Goal: Task Accomplishment & Management: Manage account settings

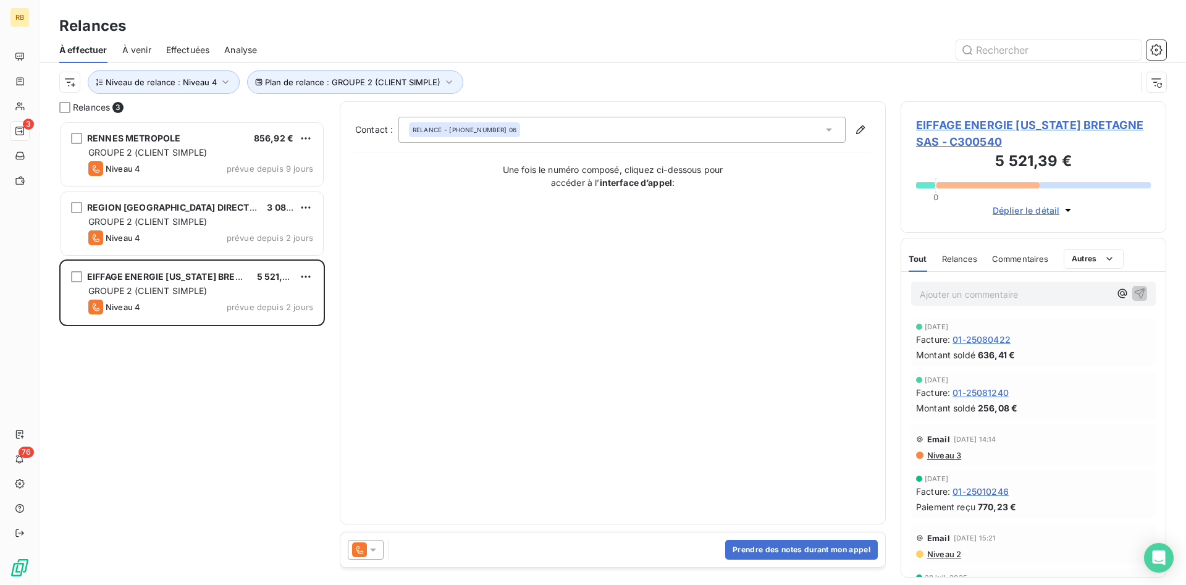
scroll to position [464, 266]
click at [794, 550] on button "Prendre des notes durant mon appel" at bounding box center [801, 550] width 153 height 20
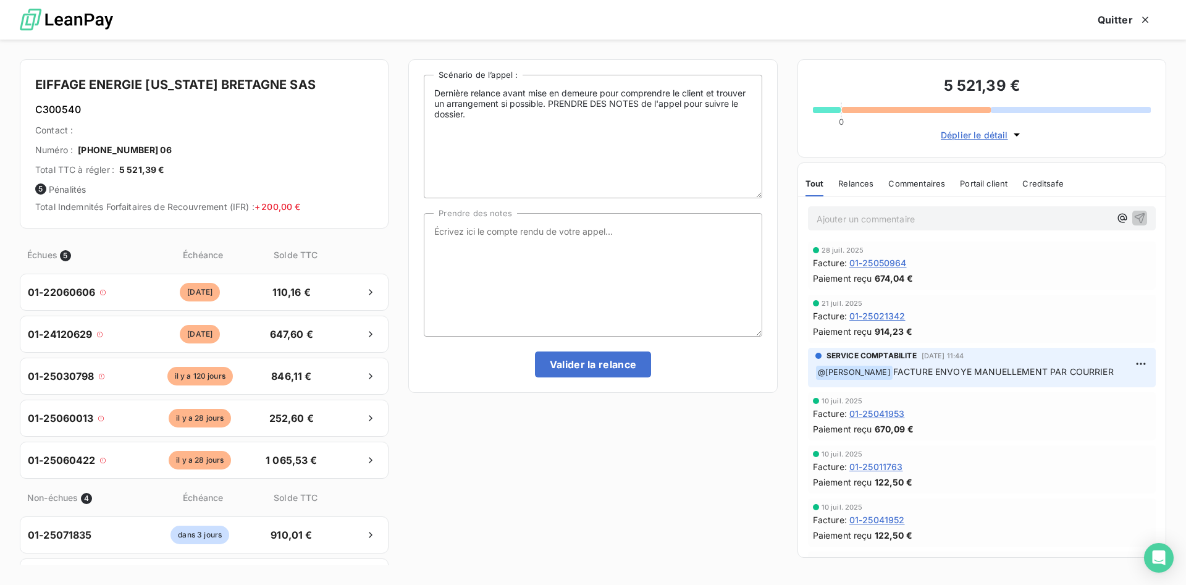
scroll to position [0, 0]
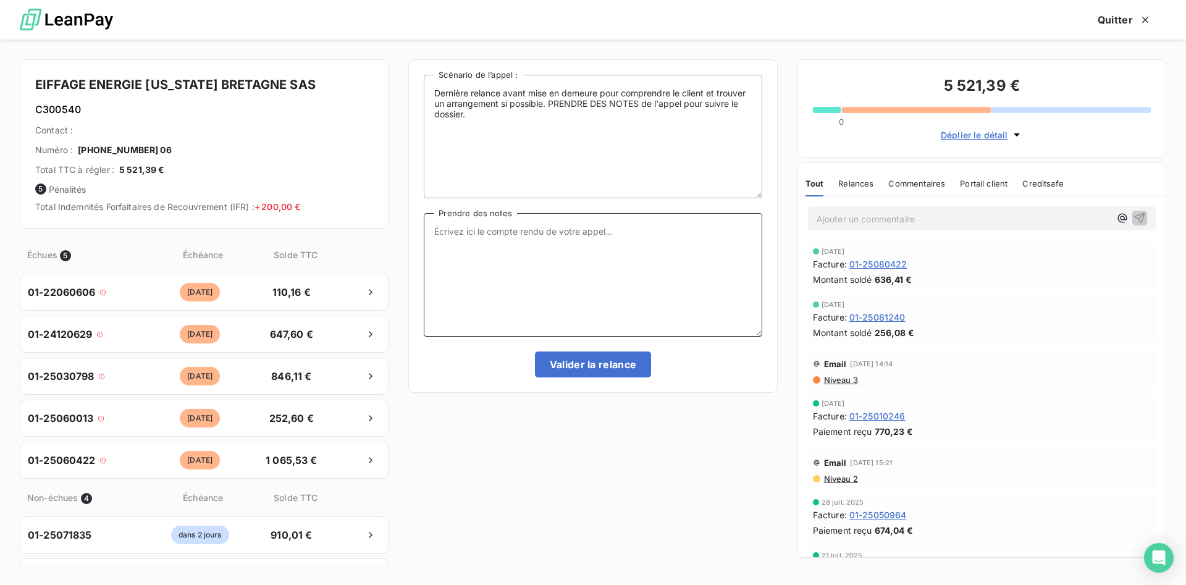
click at [579, 243] on textarea "Prendre des notes" at bounding box center [593, 275] width 338 height 124
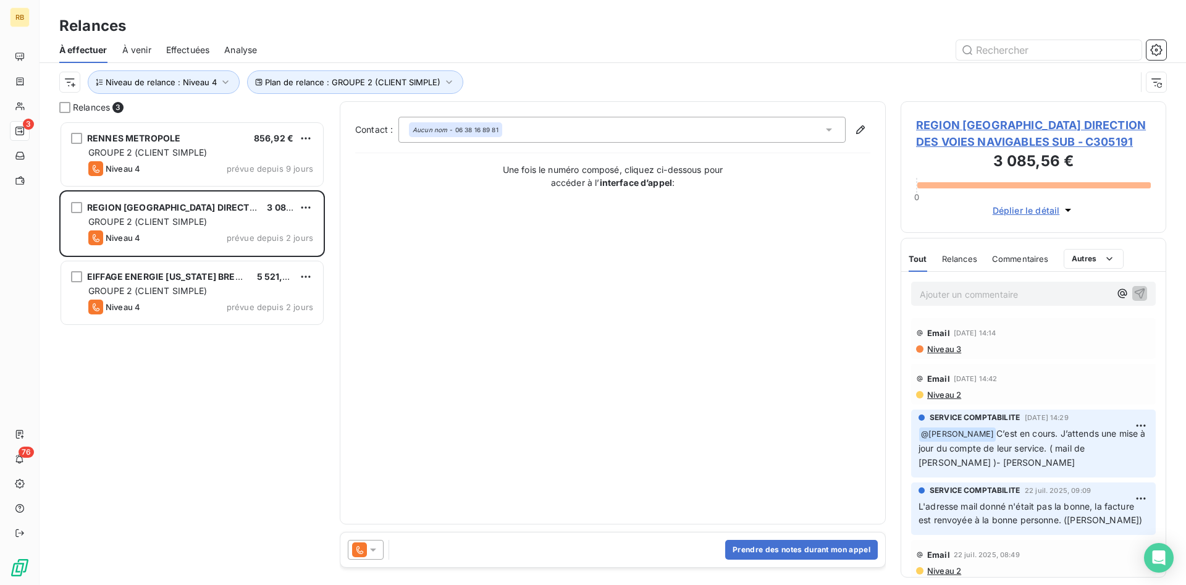
click at [373, 550] on icon at bounding box center [373, 549] width 6 height 3
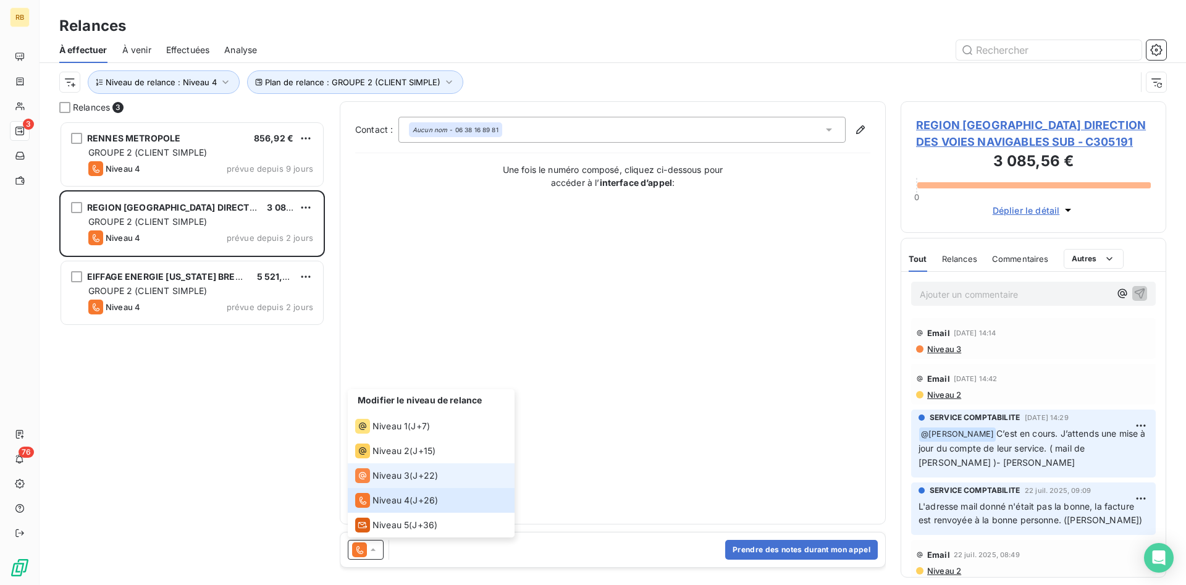
click at [403, 477] on span "Niveau 3" at bounding box center [390, 475] width 37 height 12
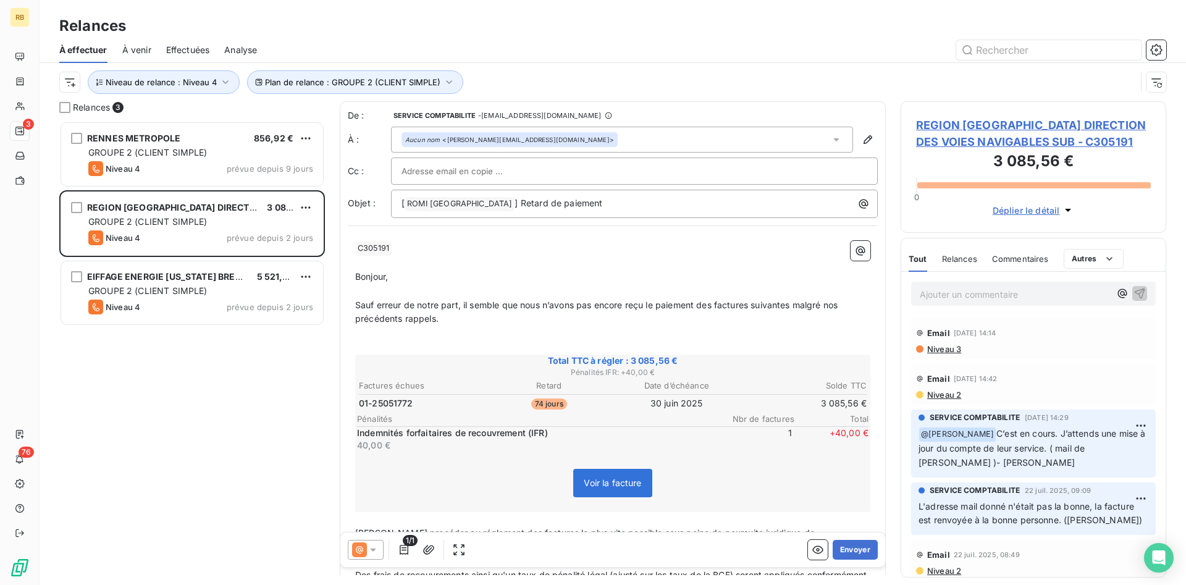
click at [516, 174] on div at bounding box center [634, 171] width 466 height 19
click at [489, 170] on input "text" at bounding box center [634, 171] width 466 height 19
click at [430, 266] on p "﻿" at bounding box center [612, 263] width 515 height 14
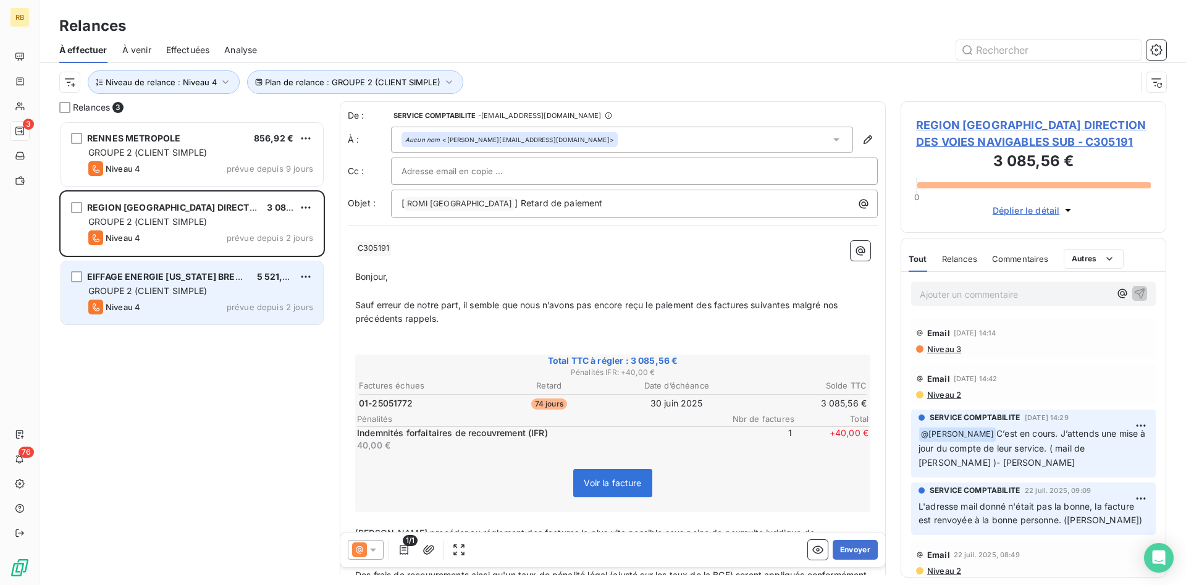
click at [246, 294] on div "GROUPE 2 (CLIENT SIMPLE)" at bounding box center [200, 291] width 225 height 12
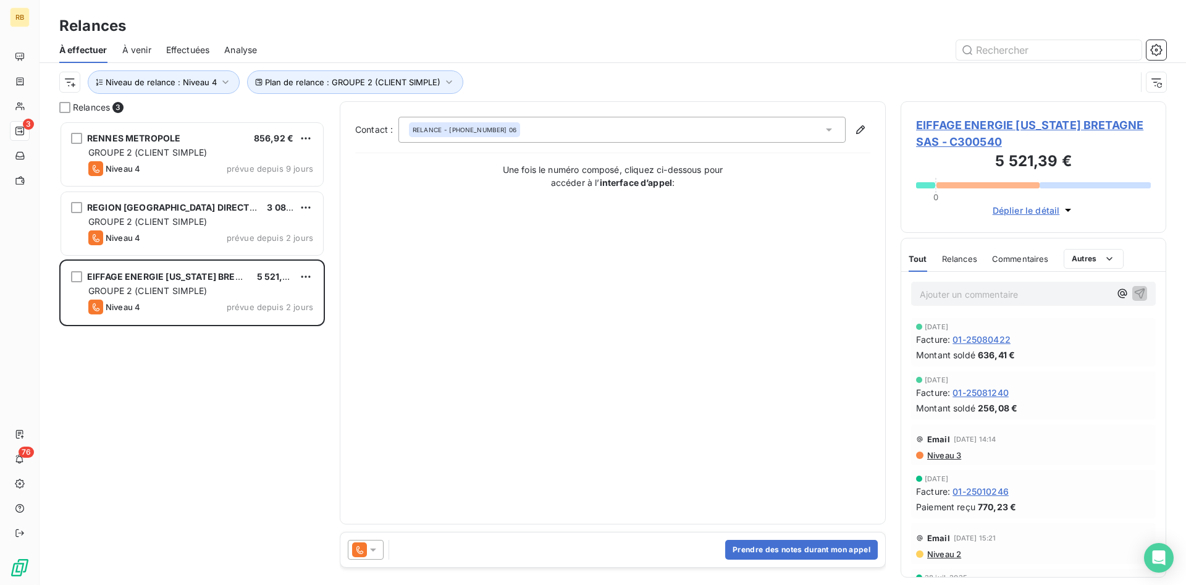
click at [375, 554] on icon at bounding box center [373, 550] width 12 height 12
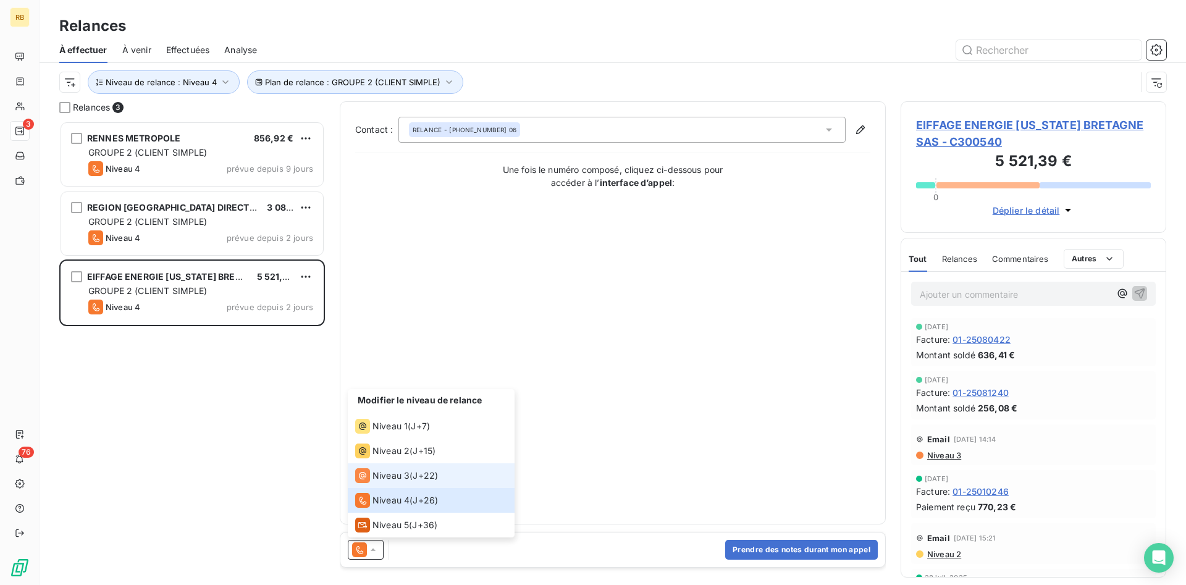
click at [419, 476] on span "J+22 )" at bounding box center [425, 475] width 25 height 12
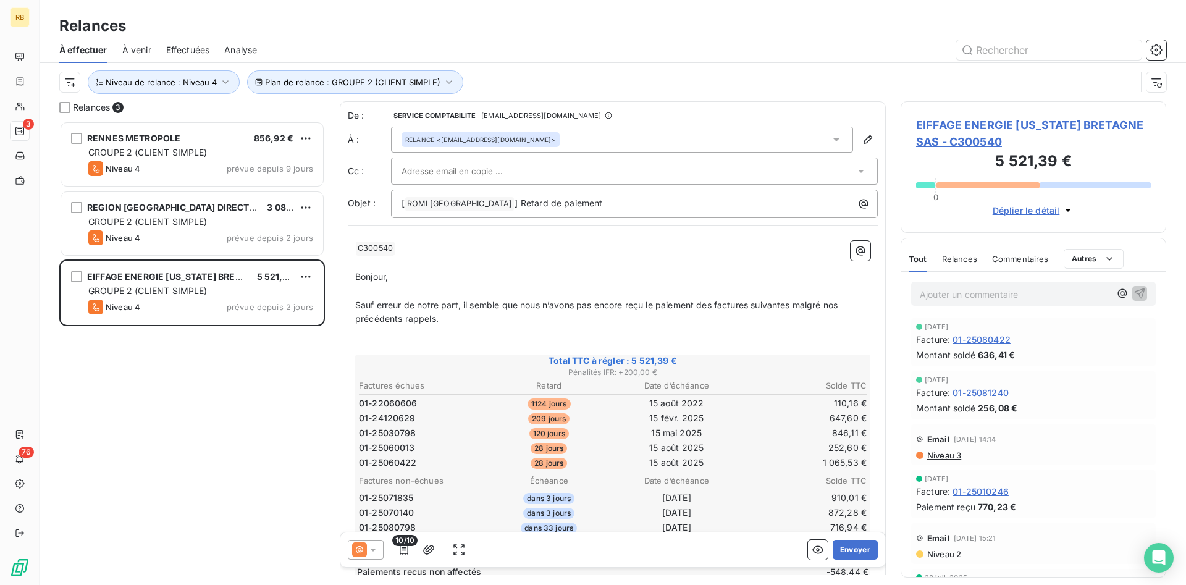
click at [510, 167] on input "text" at bounding box center [467, 171] width 133 height 19
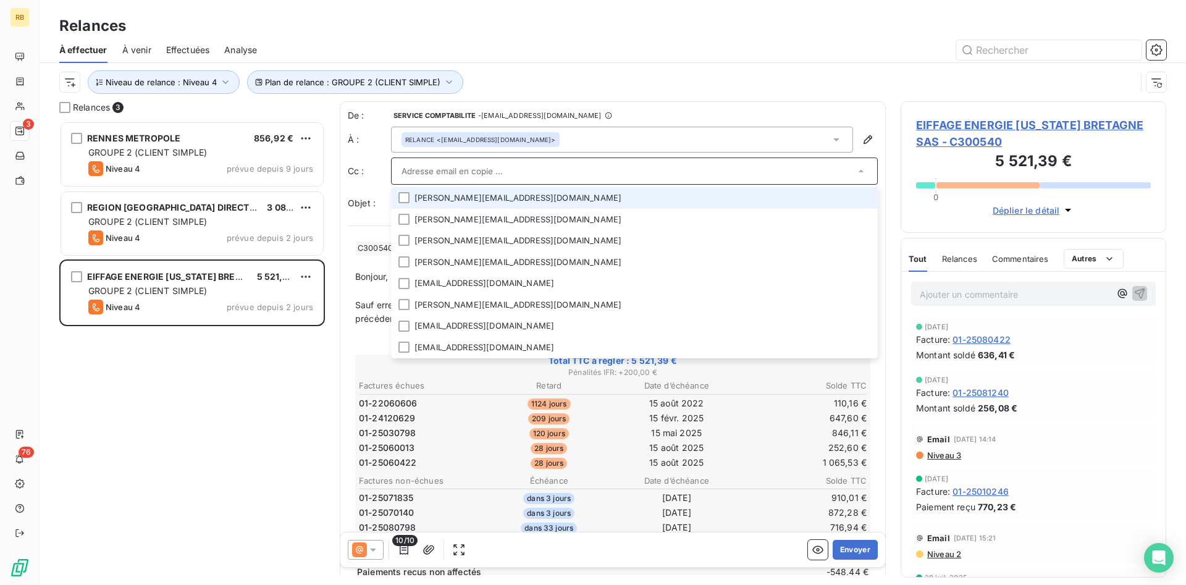
paste input "[EMAIL_ADDRESS][DOMAIN_NAME]"
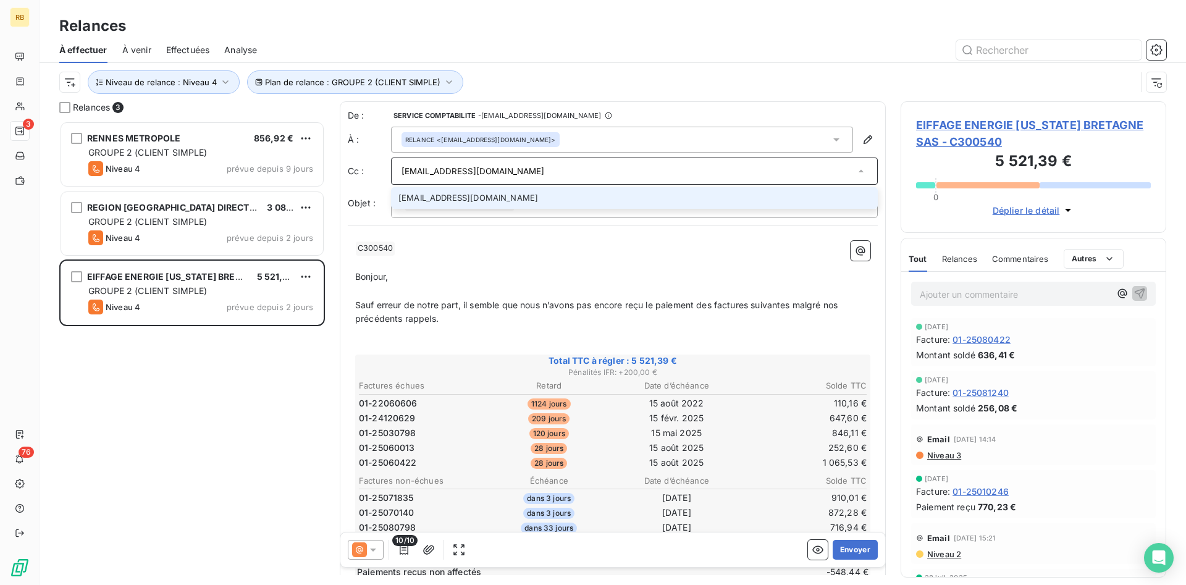
type input "[EMAIL_ADDRESS][DOMAIN_NAME]"
click at [518, 195] on li "[EMAIL_ADDRESS][DOMAIN_NAME]" at bounding box center [634, 198] width 487 height 22
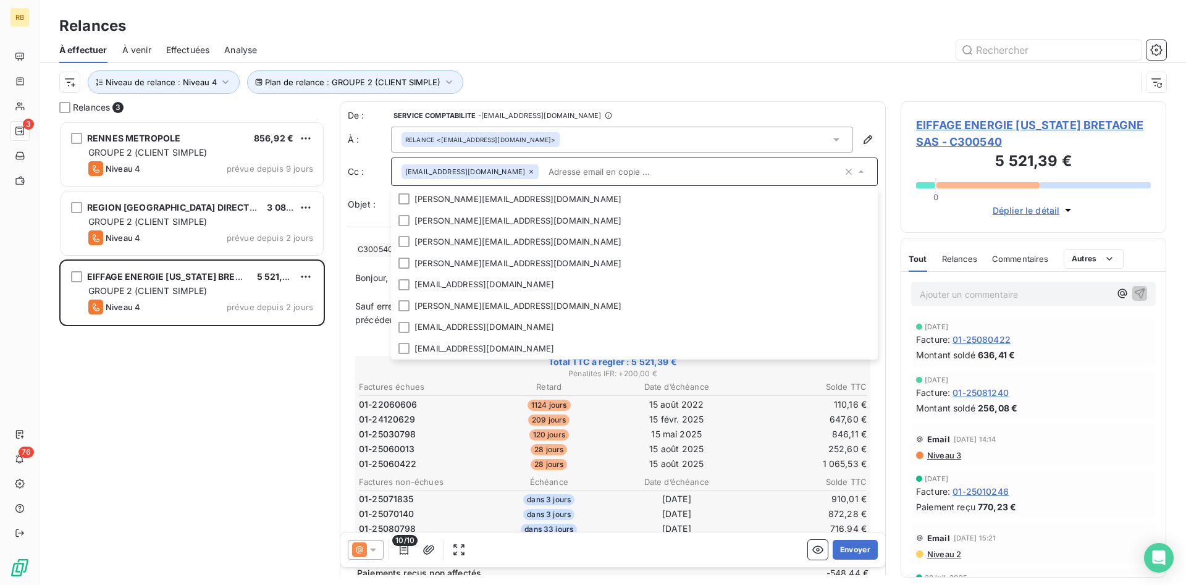
click at [599, 174] on input "text" at bounding box center [693, 171] width 299 height 19
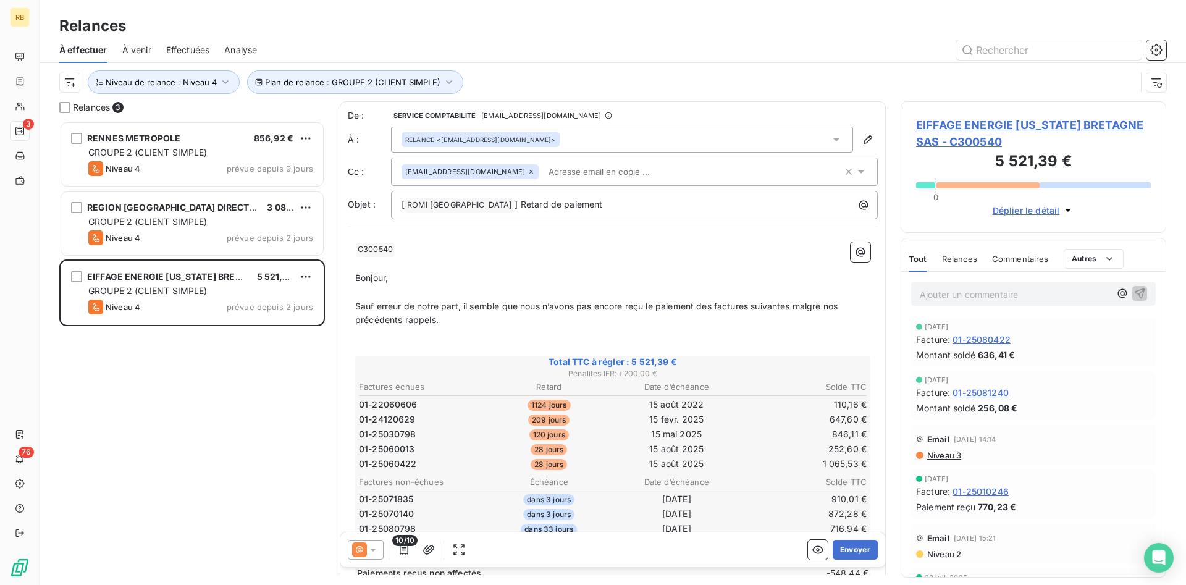
click at [938, 452] on span "Niveau 3" at bounding box center [943, 455] width 35 height 10
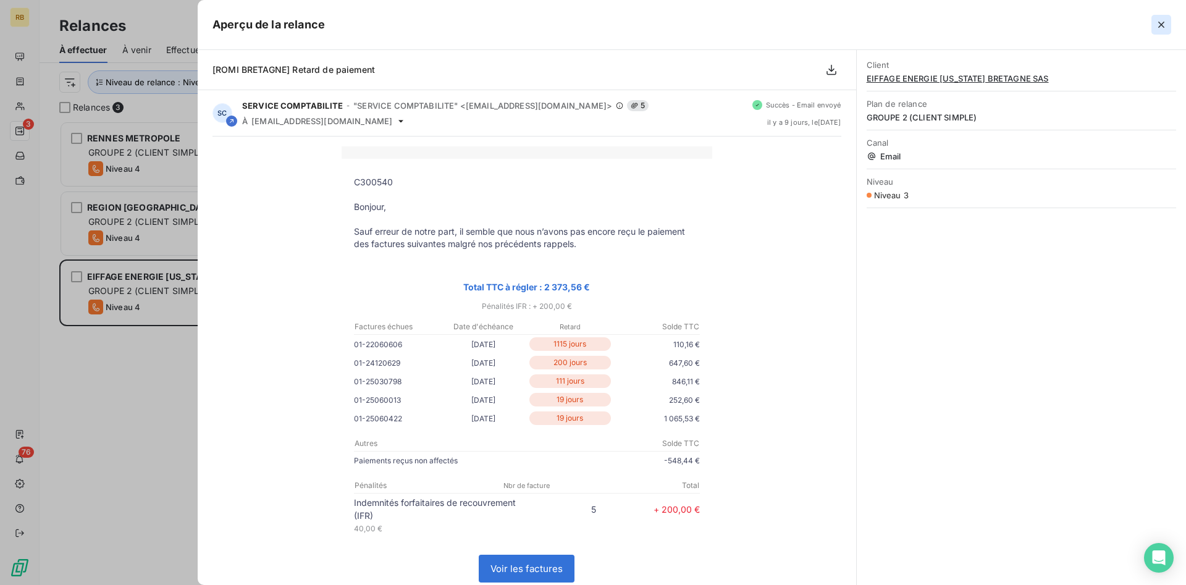
click at [1161, 22] on icon "button" at bounding box center [1161, 25] width 12 height 12
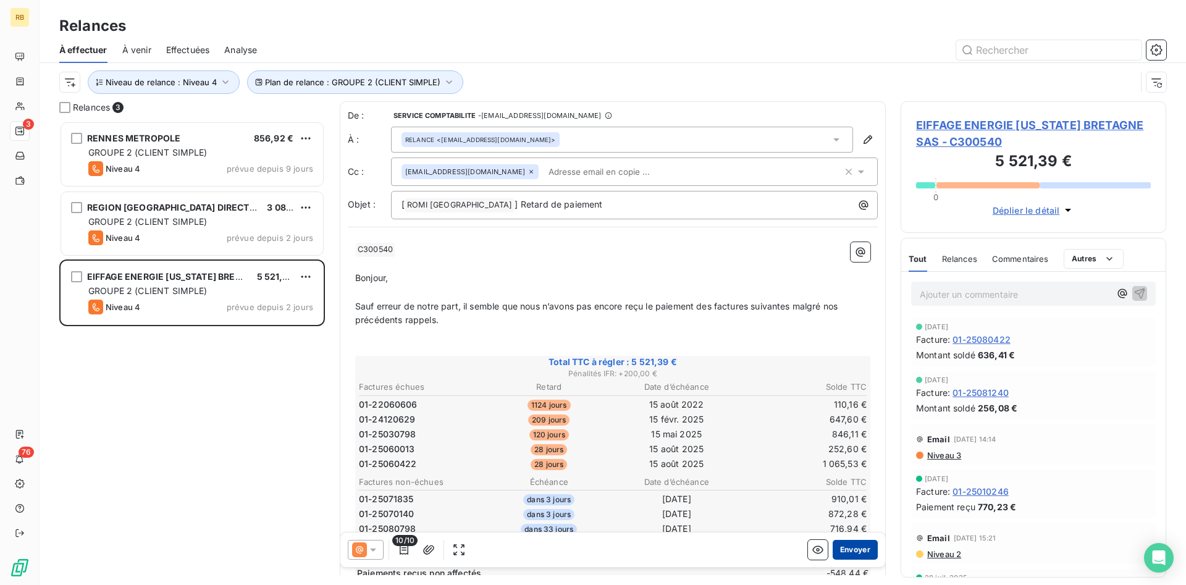
click at [857, 547] on button "Envoyer" at bounding box center [855, 550] width 45 height 20
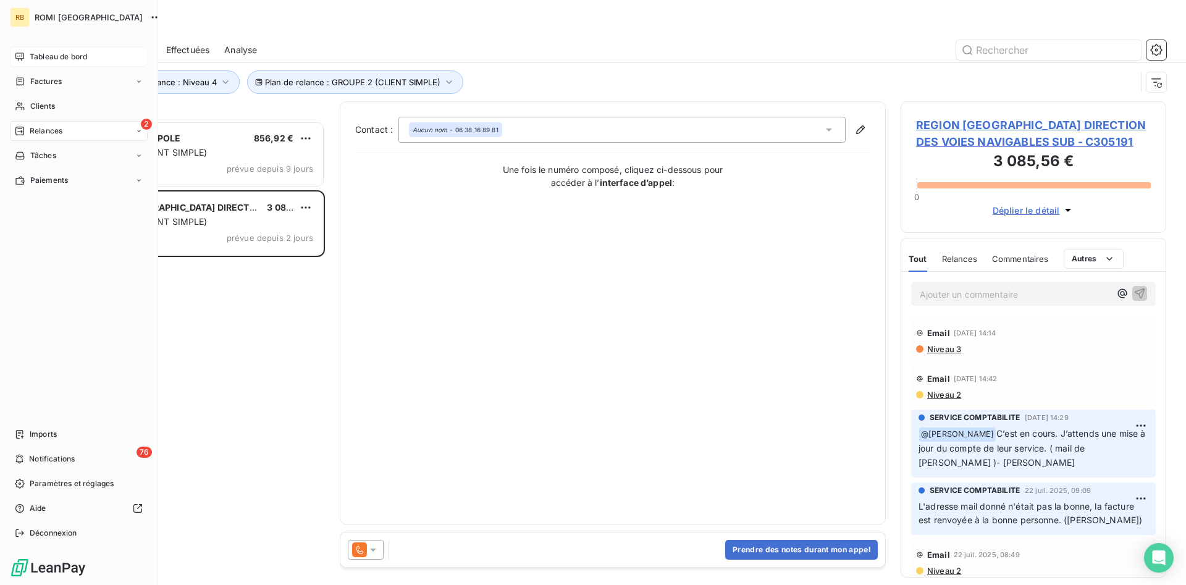
click at [87, 59] on span "Tableau de bord" at bounding box center [58, 56] width 57 height 11
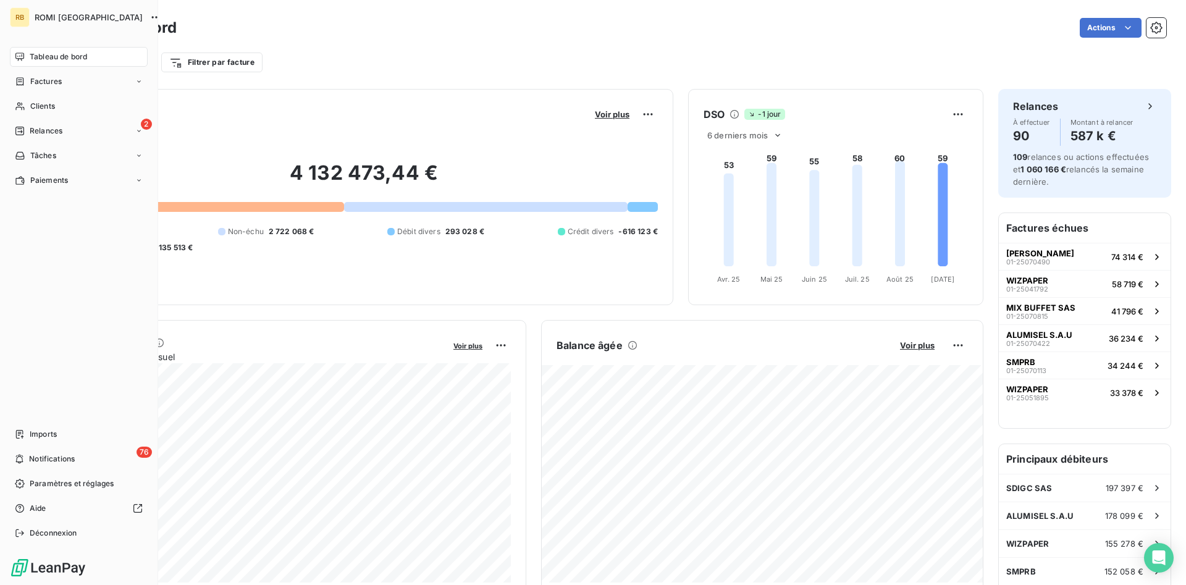
click at [62, 59] on span "Tableau de bord" at bounding box center [58, 56] width 57 height 11
click at [41, 105] on span "Clients" at bounding box center [42, 106] width 25 height 11
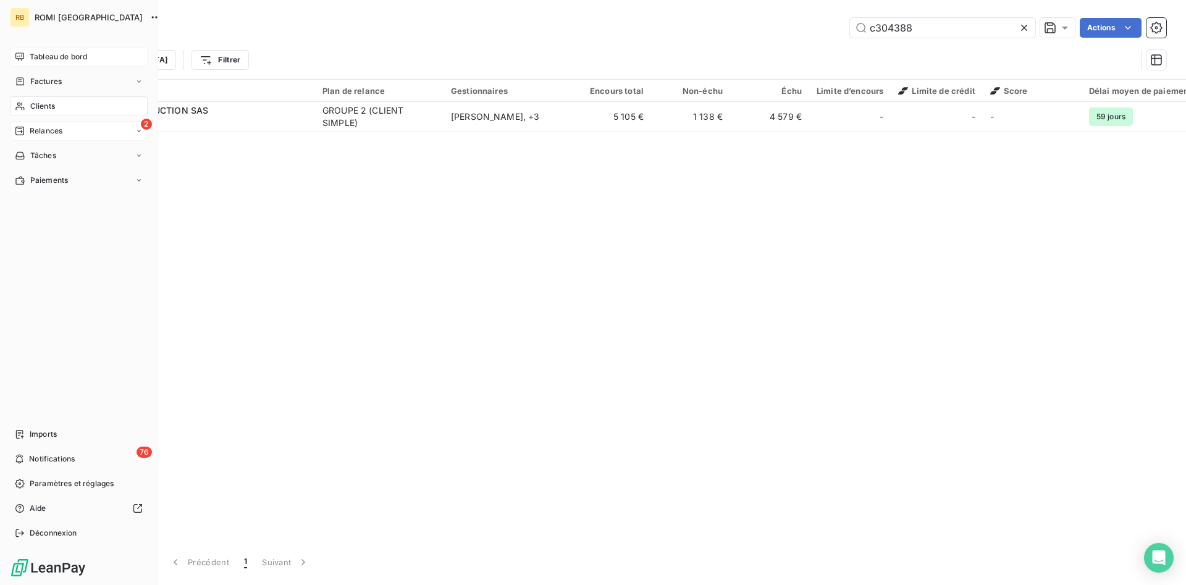
click at [51, 128] on span "Relances" at bounding box center [46, 130] width 33 height 11
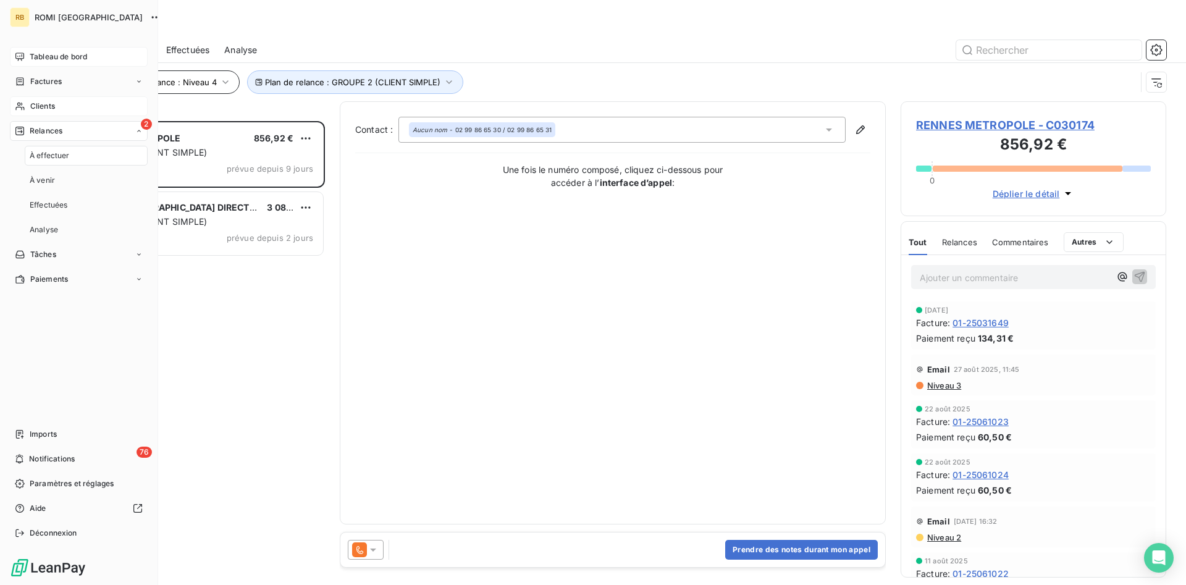
scroll to position [464, 266]
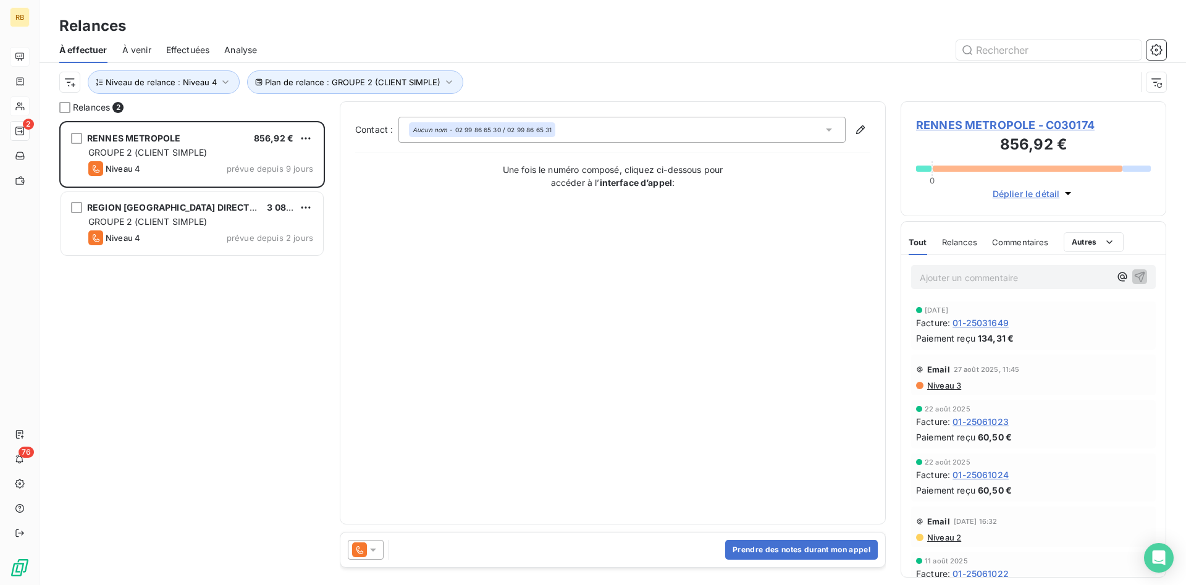
click at [283, 13] on div "Relances À effectuer À venir Effectuées Analyse Plan de relance : GROUPE 2 (CLI…" at bounding box center [613, 50] width 1146 height 101
click at [227, 84] on icon "button" at bounding box center [225, 82] width 12 height 12
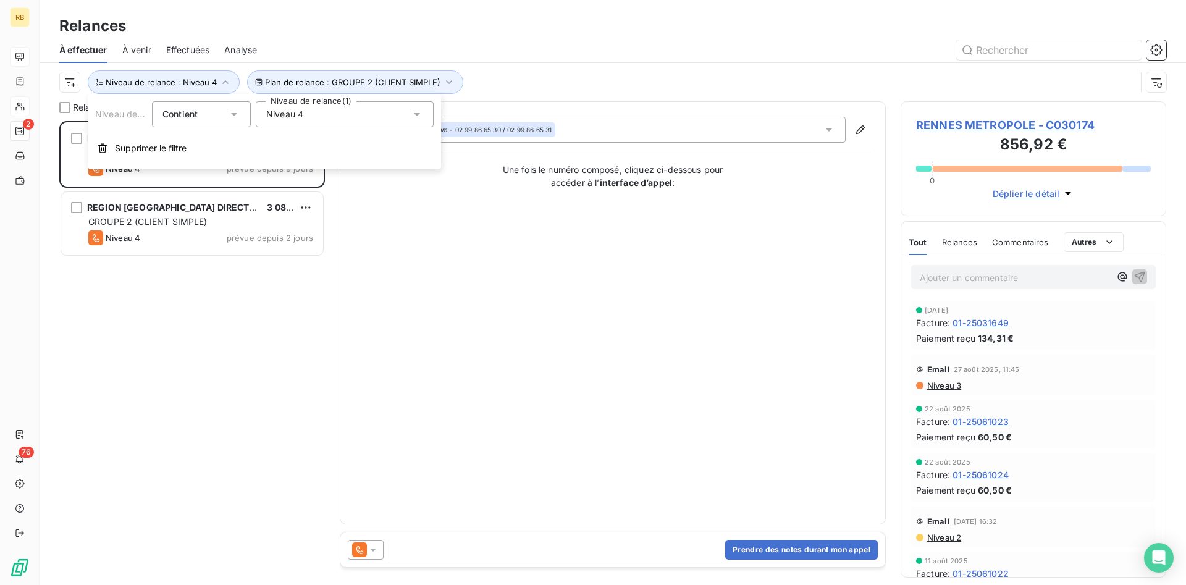
click at [414, 112] on icon at bounding box center [417, 114] width 12 height 12
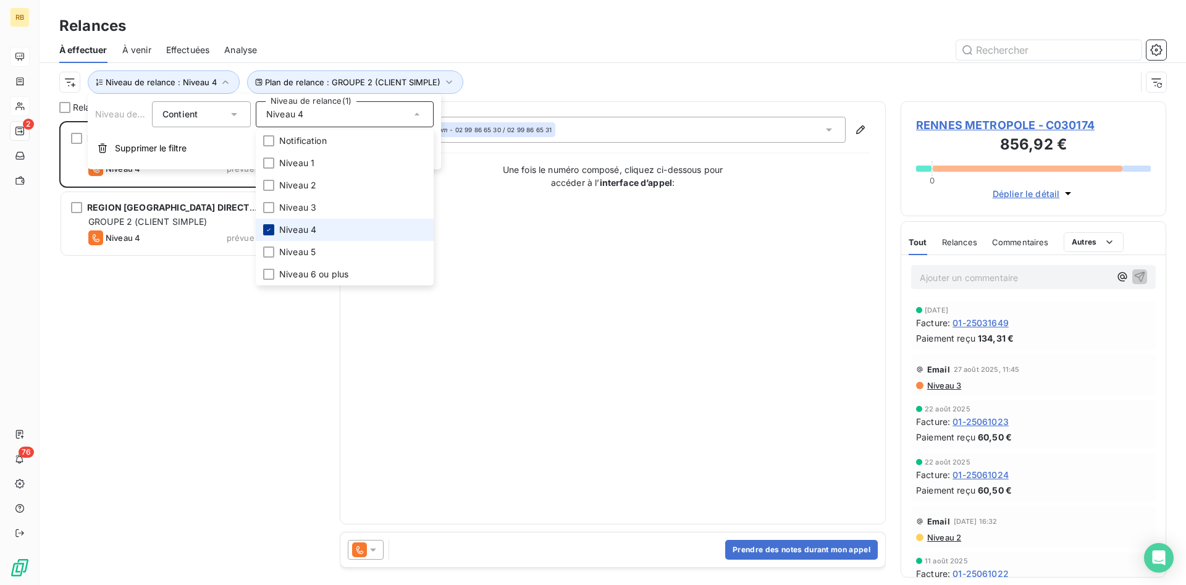
click at [267, 226] on icon at bounding box center [268, 229] width 7 height 7
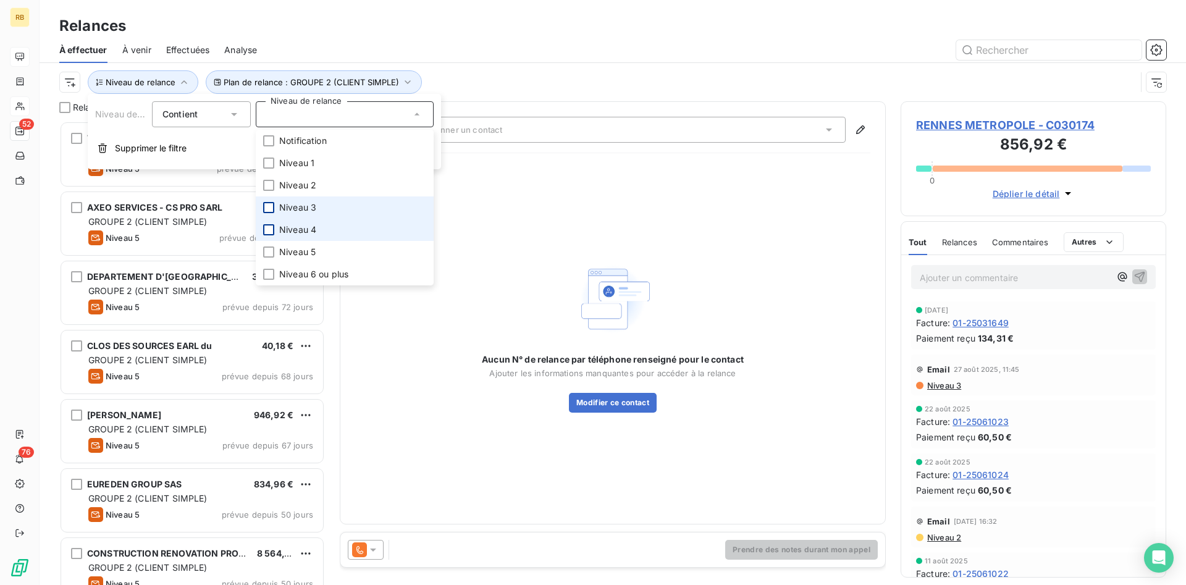
click at [269, 208] on div at bounding box center [268, 207] width 11 height 11
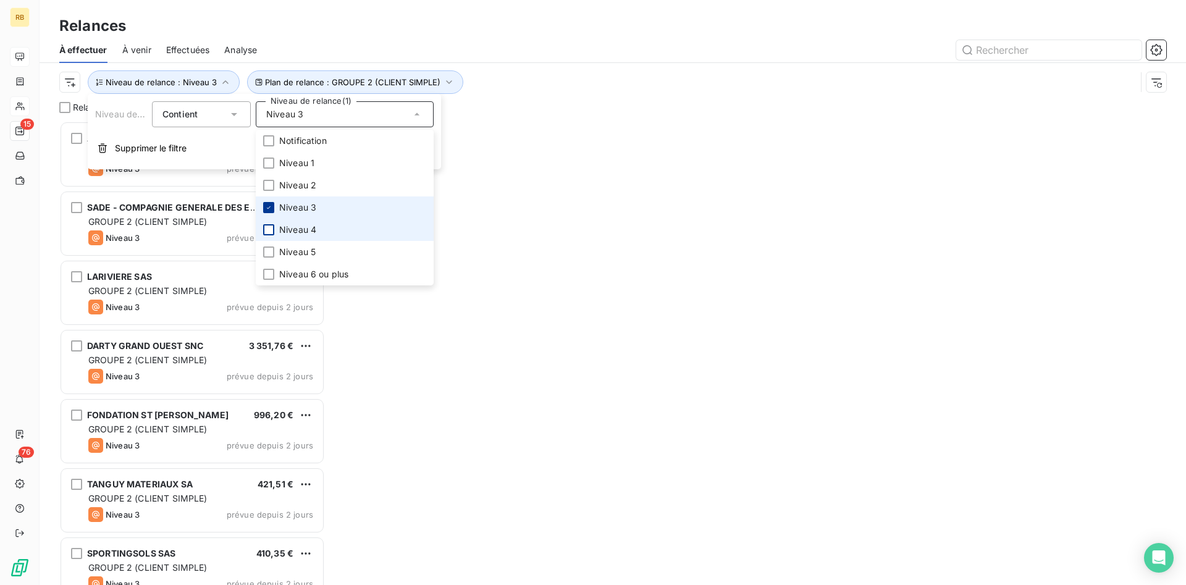
scroll to position [464, 266]
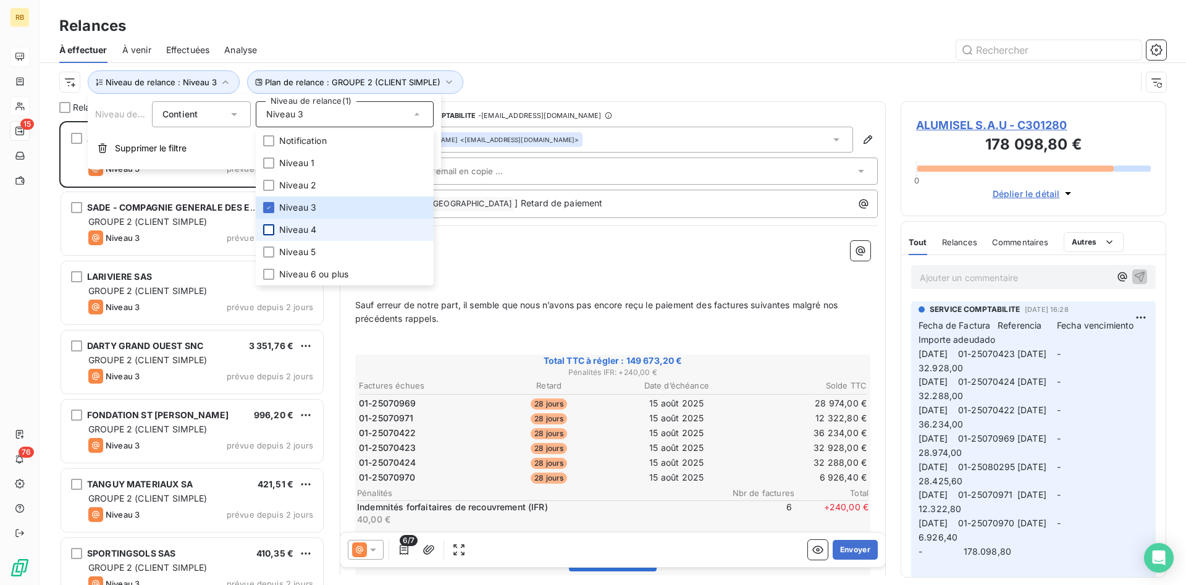
click at [388, 25] on div "Relances" at bounding box center [613, 26] width 1146 height 22
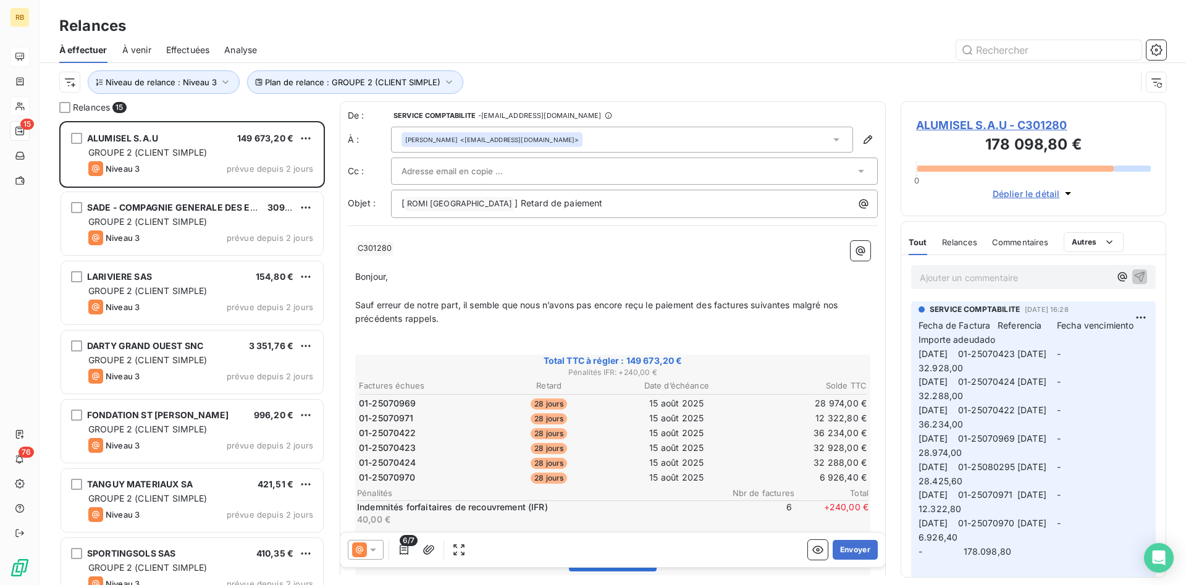
click at [1000, 125] on span "ALUMISEL S.A.U - C301280" at bounding box center [1033, 125] width 235 height 17
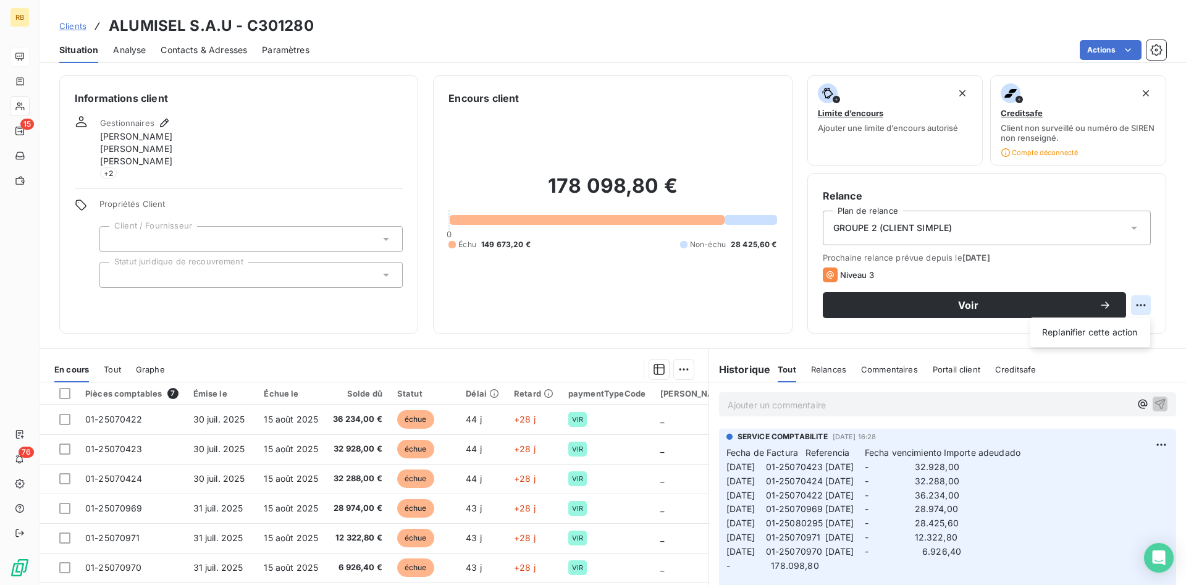
click at [1134, 302] on html "RB 15 76 Clients ALUMISEL S.A.U - C301280 Situation Analyse Contacts & Adresses…" at bounding box center [593, 292] width 1186 height 585
click at [1064, 334] on div "Replanifier cette action" at bounding box center [1090, 332] width 111 height 20
select select "8"
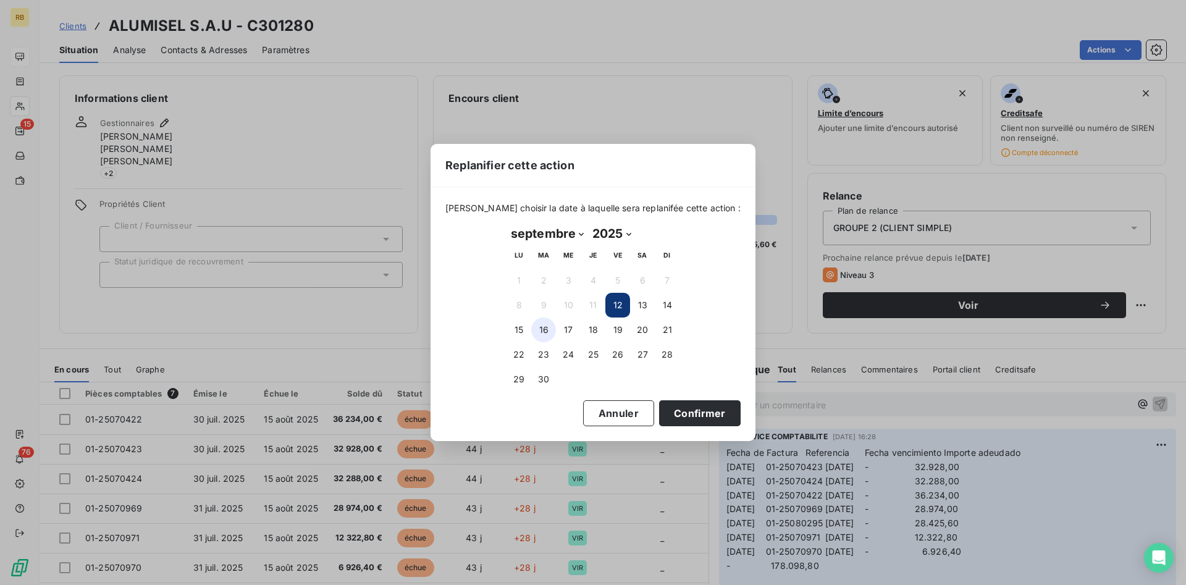
click at [548, 329] on button "16" at bounding box center [543, 329] width 25 height 25
click at [692, 408] on button "Confirmer" at bounding box center [700, 413] width 82 height 26
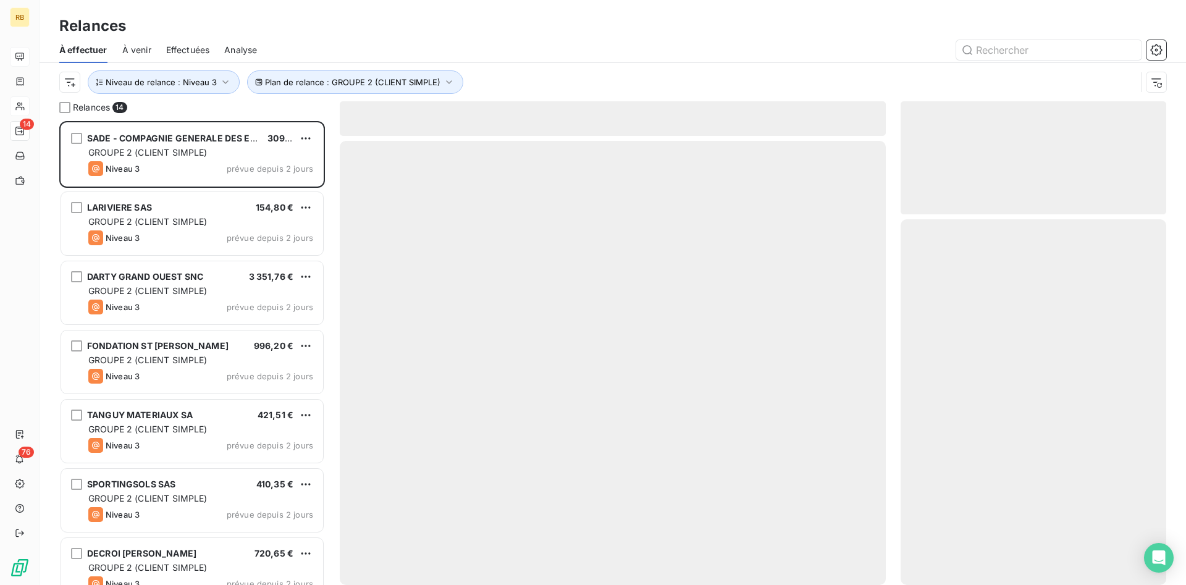
scroll to position [464, 266]
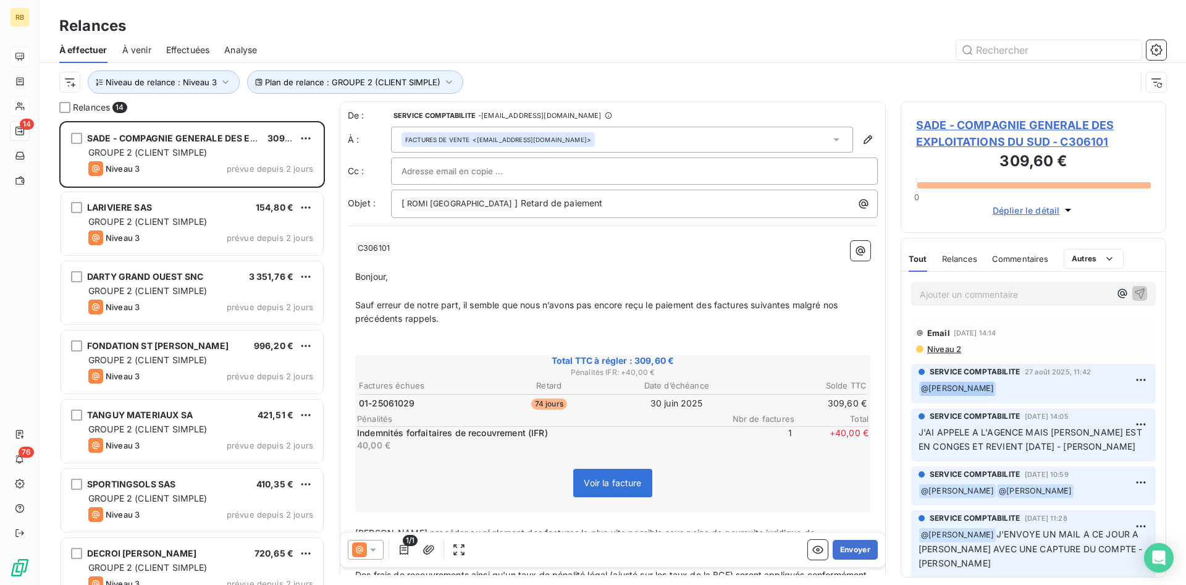
drag, startPoint x: 1038, startPoint y: 389, endPoint x: 902, endPoint y: 386, distance: 135.9
click at [902, 386] on div "SERVICE COMPTABILITE [DATE] 11:42 ﻿ @ [PERSON_NAME] ﻿" at bounding box center [1033, 383] width 264 height 44
drag, startPoint x: 918, startPoint y: 436, endPoint x: 1125, endPoint y: 443, distance: 206.4
click at [1125, 443] on p "J'AI APPELE A L'AGENCE MAIS [PERSON_NAME] EST EN CONGES ET REVIENT [DATE] - [PE…" at bounding box center [1033, 440] width 230 height 28
click at [1110, 449] on p "J'AI APPELE A L'AGENCE MAIS [PERSON_NAME] EST EN CONGES ET REVIENT [DATE] - [PE…" at bounding box center [1033, 440] width 230 height 28
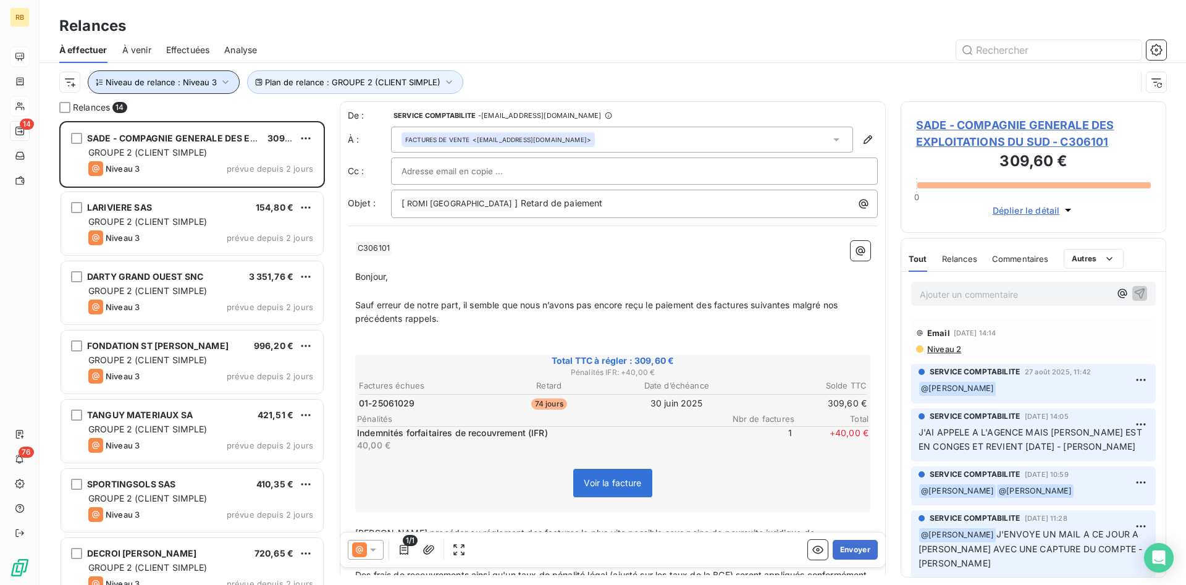
click at [224, 81] on icon "button" at bounding box center [225, 82] width 12 height 12
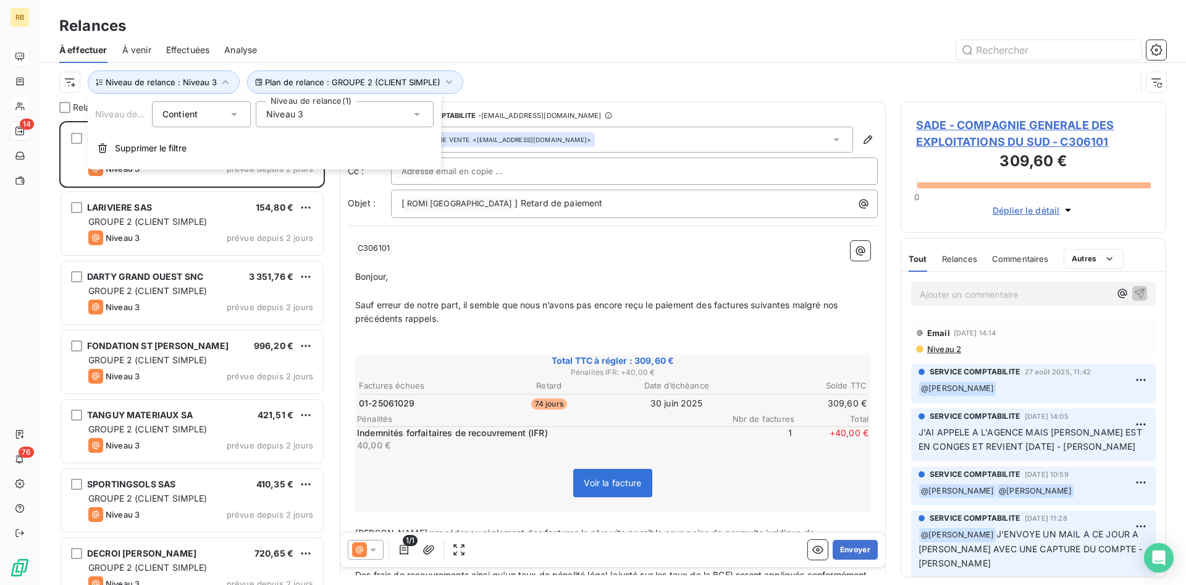
click at [363, 110] on div "Niveau 3" at bounding box center [345, 114] width 178 height 26
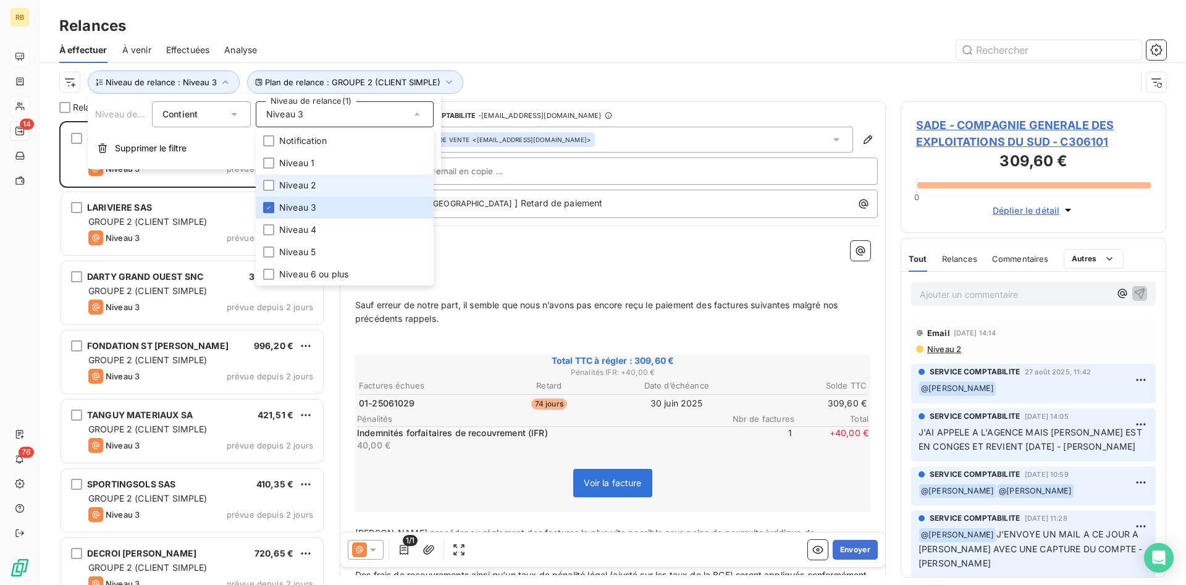
click at [326, 180] on li "Niveau 2" at bounding box center [345, 185] width 178 height 22
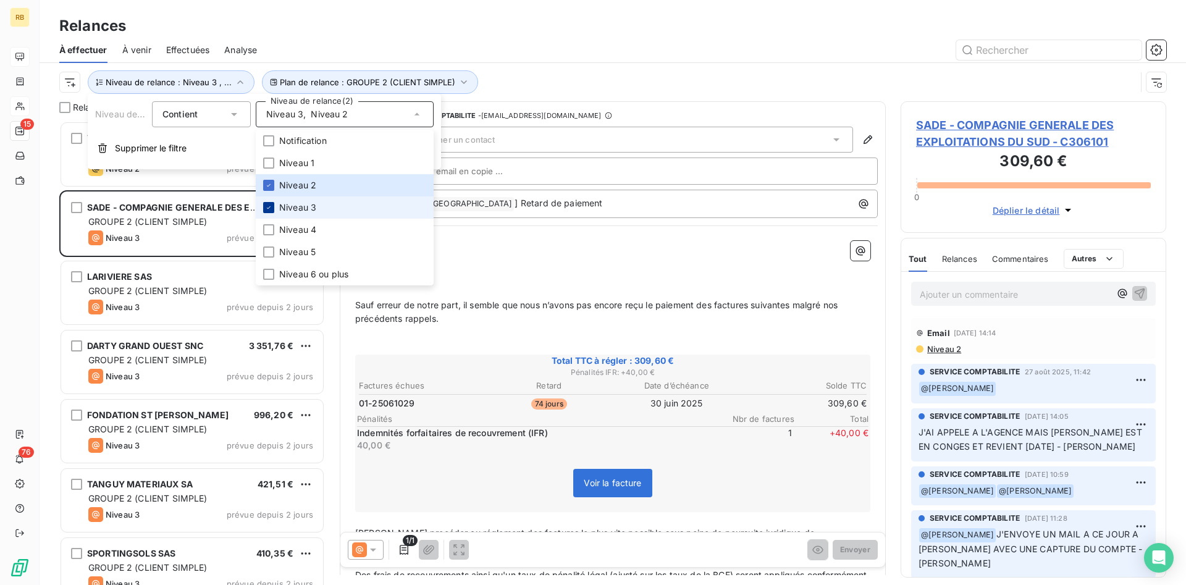
click at [268, 206] on icon at bounding box center [268, 207] width 7 height 7
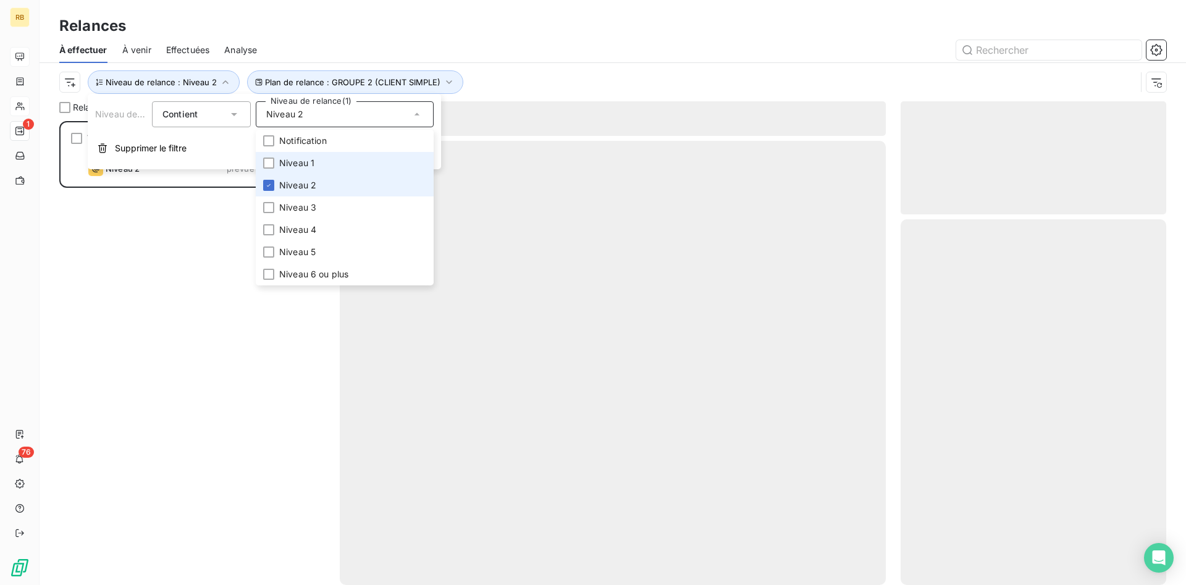
scroll to position [464, 266]
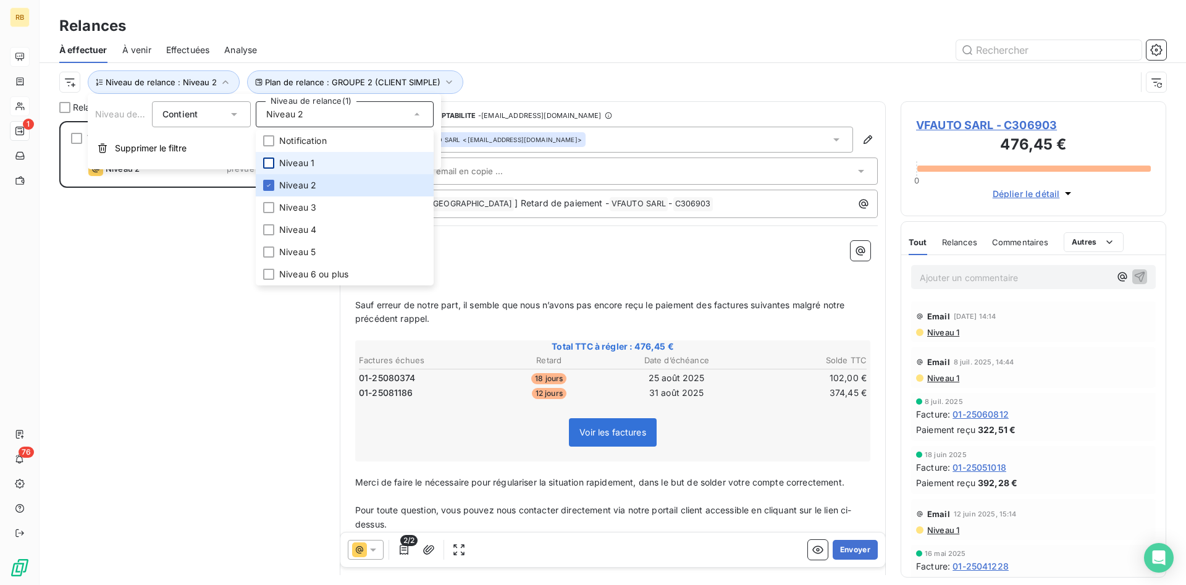
click at [271, 162] on div at bounding box center [268, 163] width 11 height 11
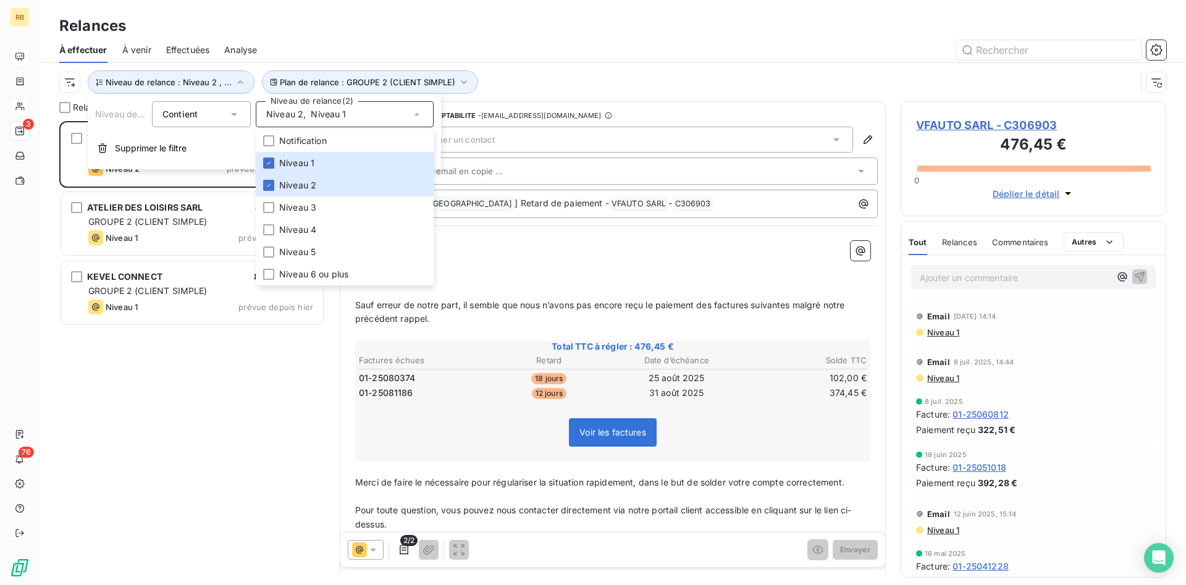
click at [489, 30] on div "Relances" at bounding box center [613, 26] width 1146 height 22
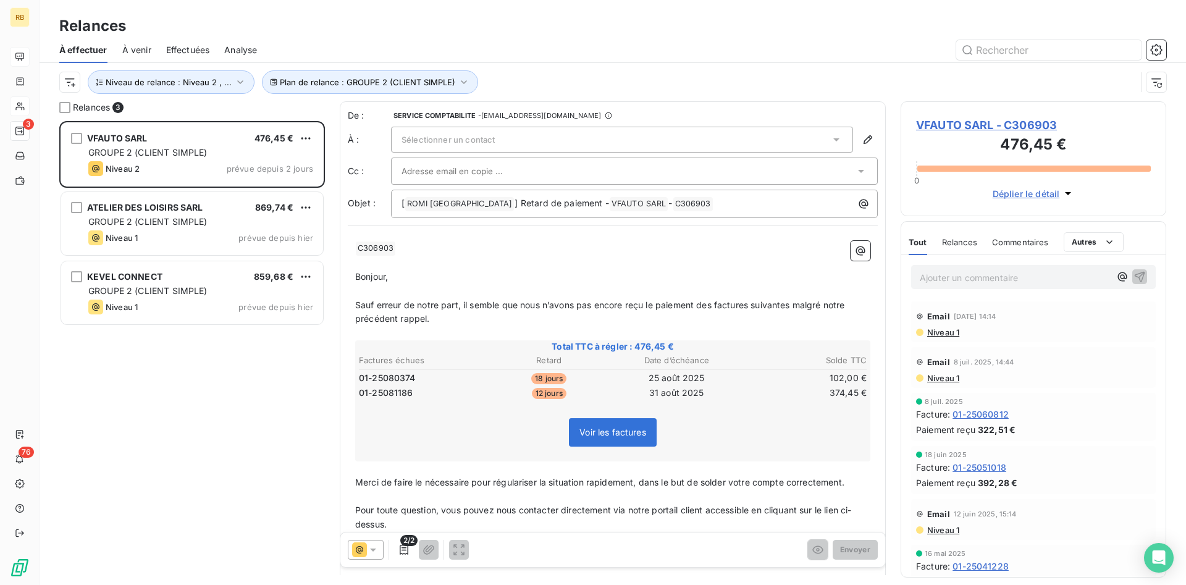
click at [522, 136] on div "Sélectionner un contact" at bounding box center [622, 140] width 462 height 26
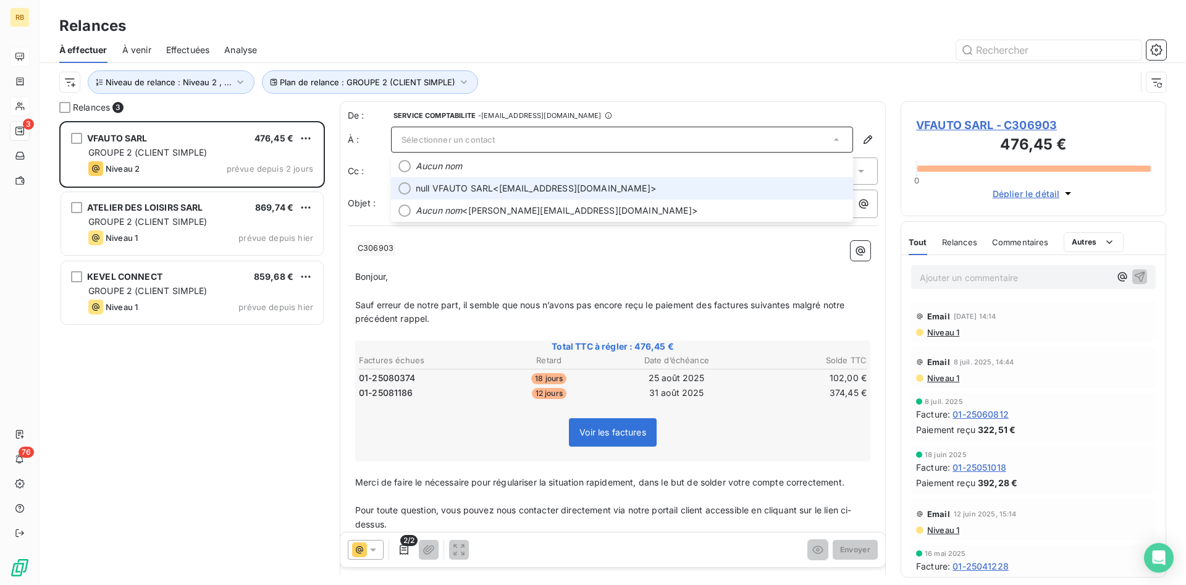
click at [589, 188] on span "null VFAUTO SARL <[EMAIL_ADDRESS][DOMAIN_NAME]>" at bounding box center [631, 188] width 430 height 12
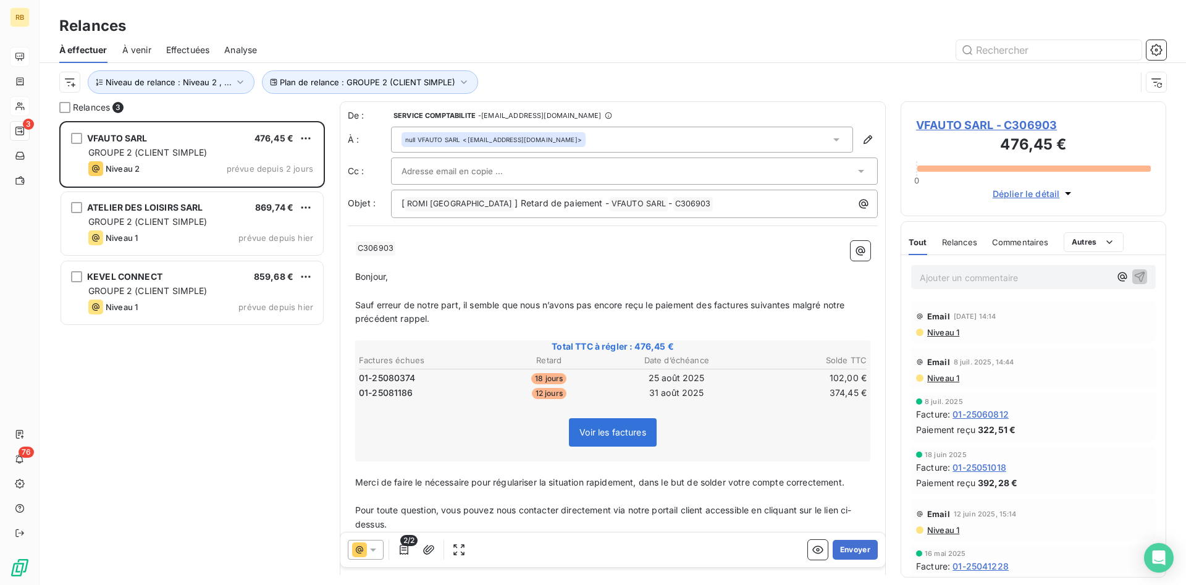
click at [545, 167] on div at bounding box center [627, 171] width 453 height 19
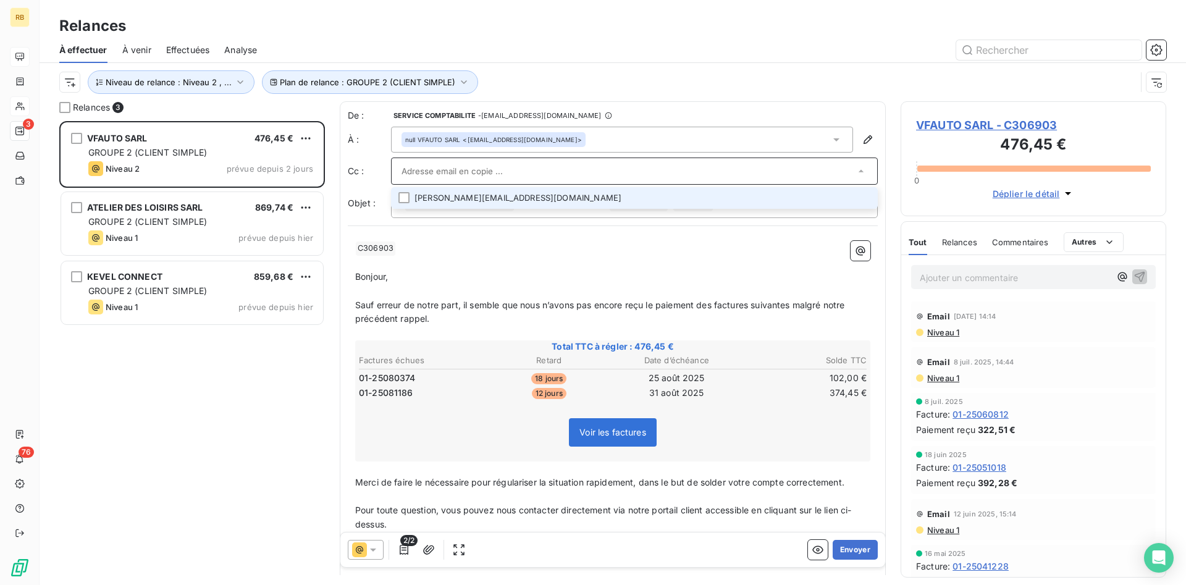
click at [542, 195] on li "[PERSON_NAME][EMAIL_ADDRESS][DOMAIN_NAME]" at bounding box center [634, 198] width 487 height 22
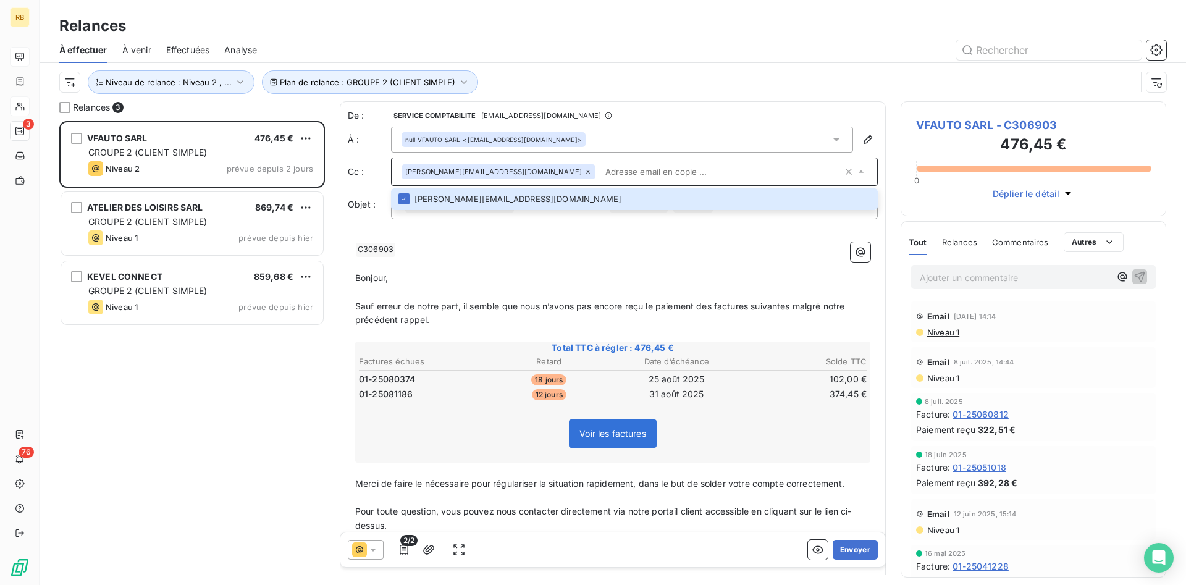
click at [600, 166] on input "text" at bounding box center [721, 171] width 242 height 19
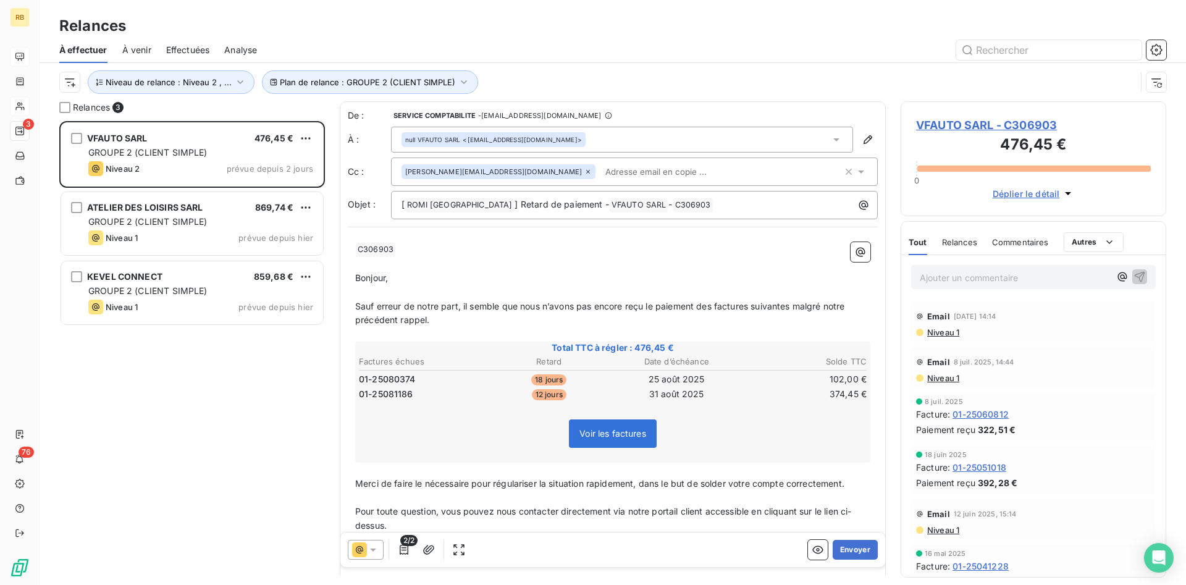
click at [666, 254] on p "﻿ C306903 ﻿ ﻿" at bounding box center [612, 249] width 515 height 15
click at [860, 547] on button "Envoyer" at bounding box center [855, 550] width 45 height 20
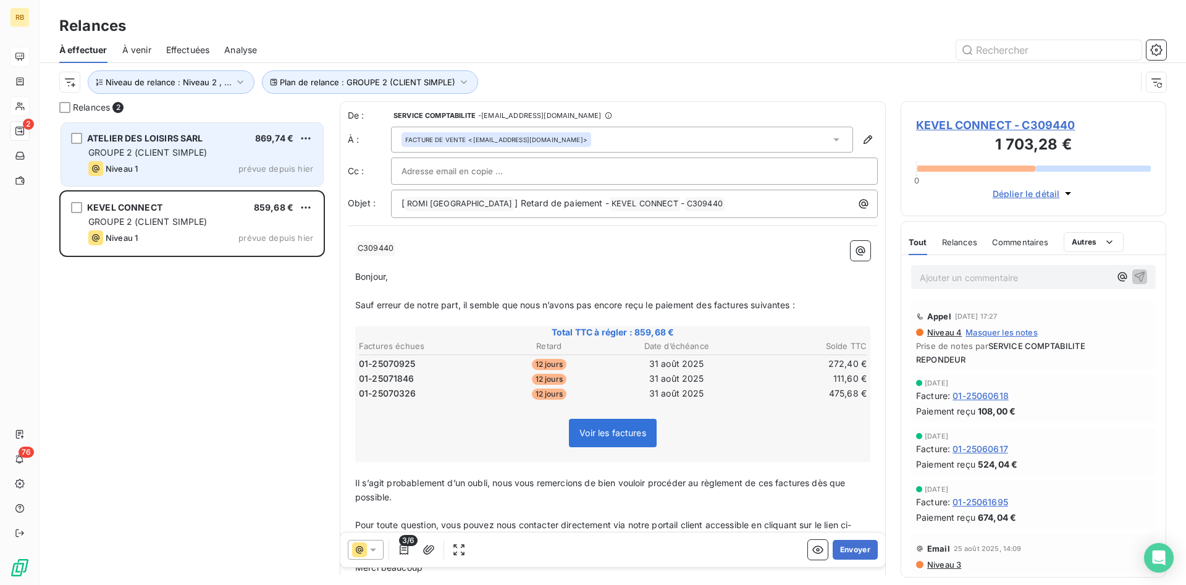
drag, startPoint x: 203, startPoint y: 159, endPoint x: 209, endPoint y: 158, distance: 6.4
click at [204, 159] on div "ATELIER DES LOISIRS SARL 869,74 € GROUPE 2 (CLIENT SIMPLE) Niveau 1 prévue depu…" at bounding box center [192, 154] width 262 height 63
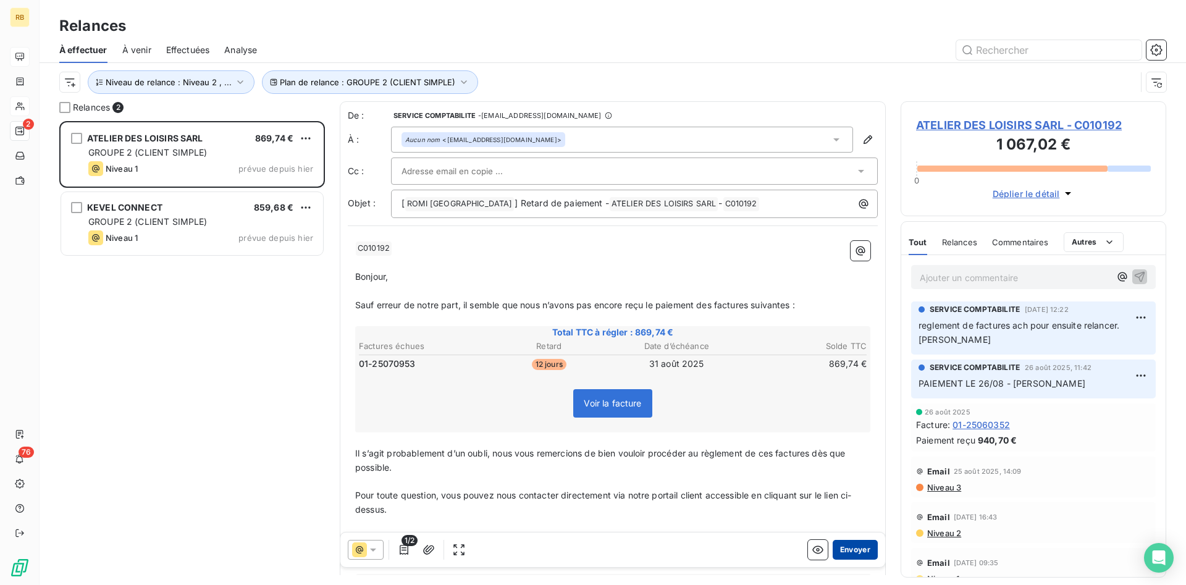
click at [862, 547] on button "Envoyer" at bounding box center [855, 550] width 45 height 20
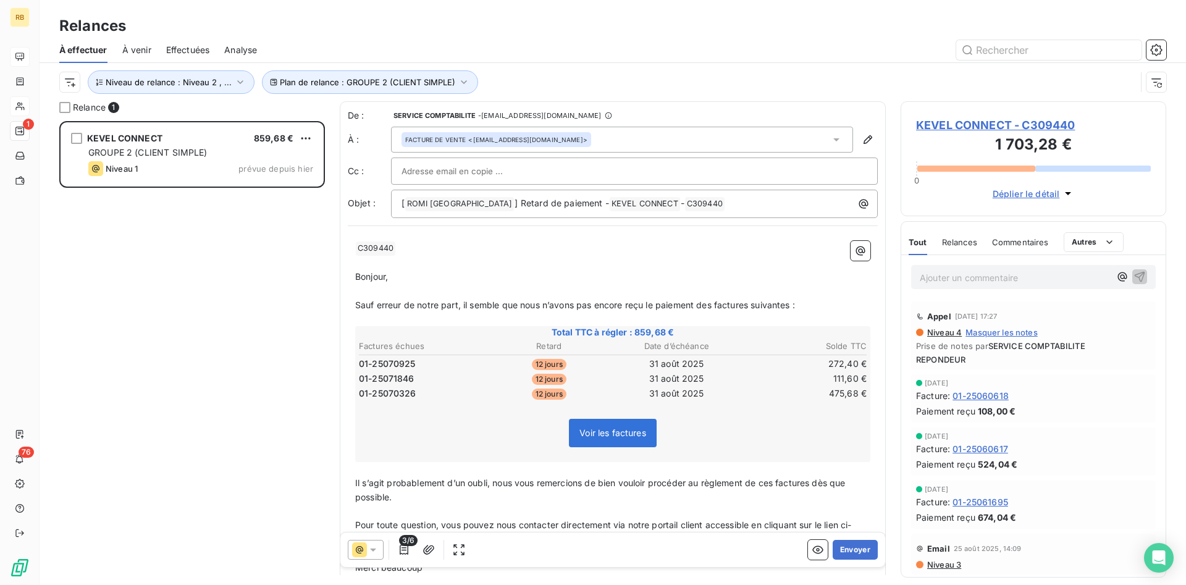
click at [485, 171] on input "text" at bounding box center [467, 171] width 133 height 19
click at [860, 542] on button "Envoyer" at bounding box center [855, 550] width 45 height 20
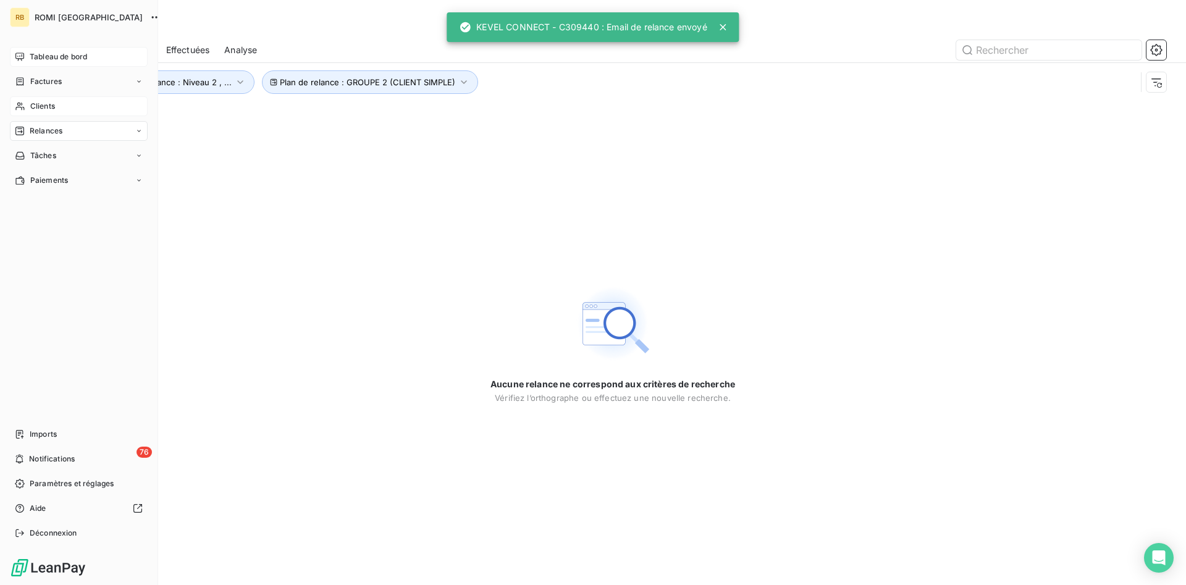
click at [62, 133] on span "Relances" at bounding box center [46, 130] width 33 height 11
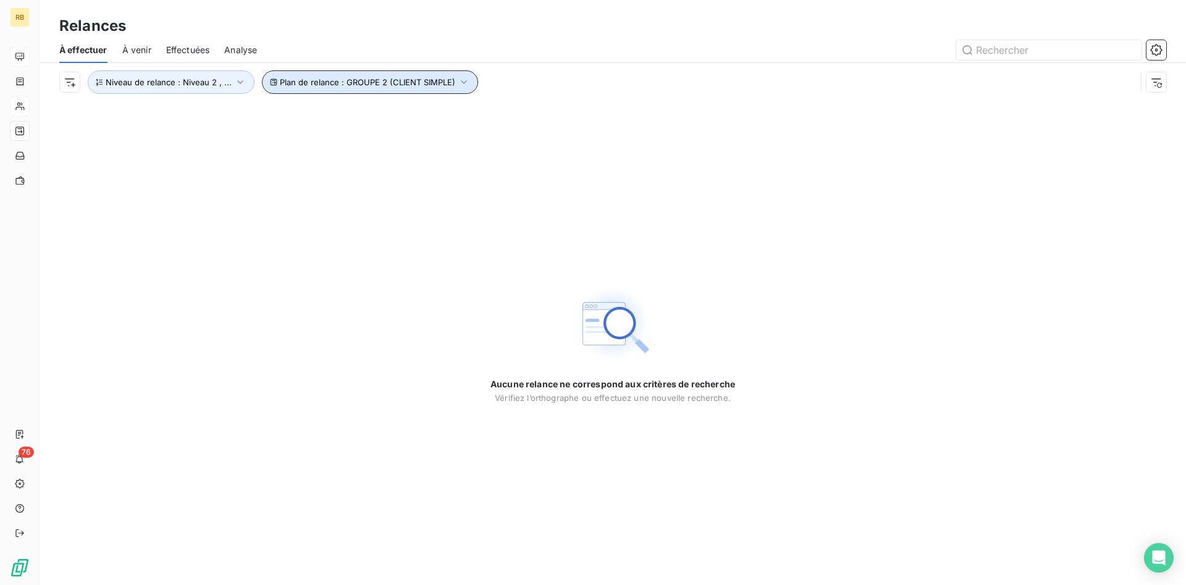
click at [459, 80] on icon "button" at bounding box center [464, 82] width 12 height 12
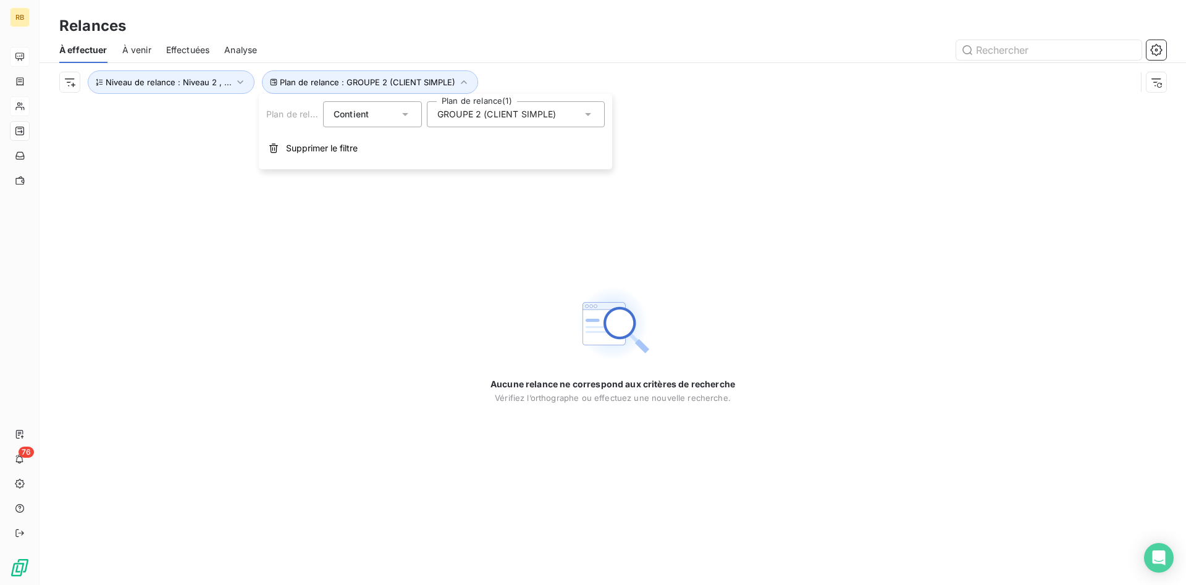
click at [586, 113] on icon at bounding box center [588, 114] width 6 height 3
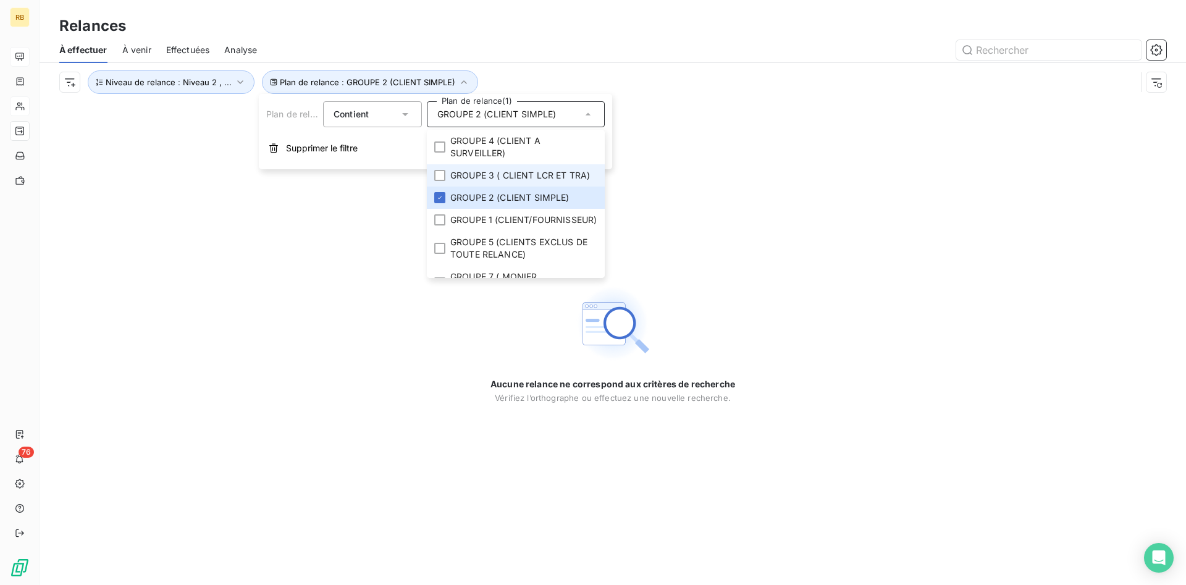
click at [476, 174] on span "GROUPE 3 ( CLIENT LCR ET TRA)" at bounding box center [520, 175] width 140 height 12
click at [438, 190] on li "GROUPE 2 (CLIENT SIMPLE)" at bounding box center [516, 198] width 178 height 22
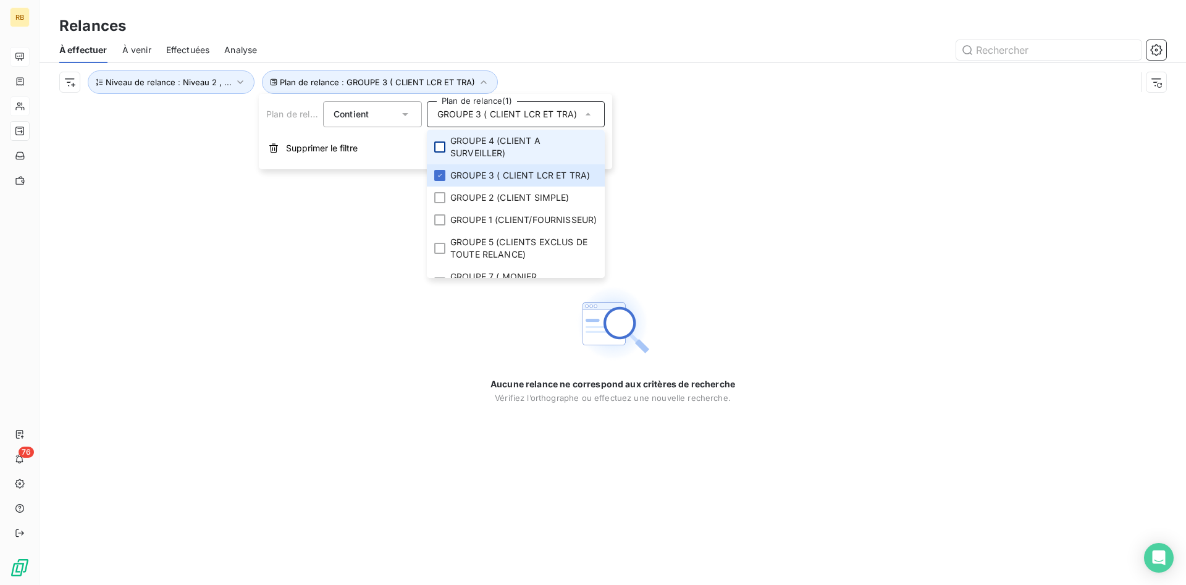
click at [440, 143] on div at bounding box center [439, 146] width 11 height 11
click at [440, 174] on icon at bounding box center [439, 175] width 7 height 7
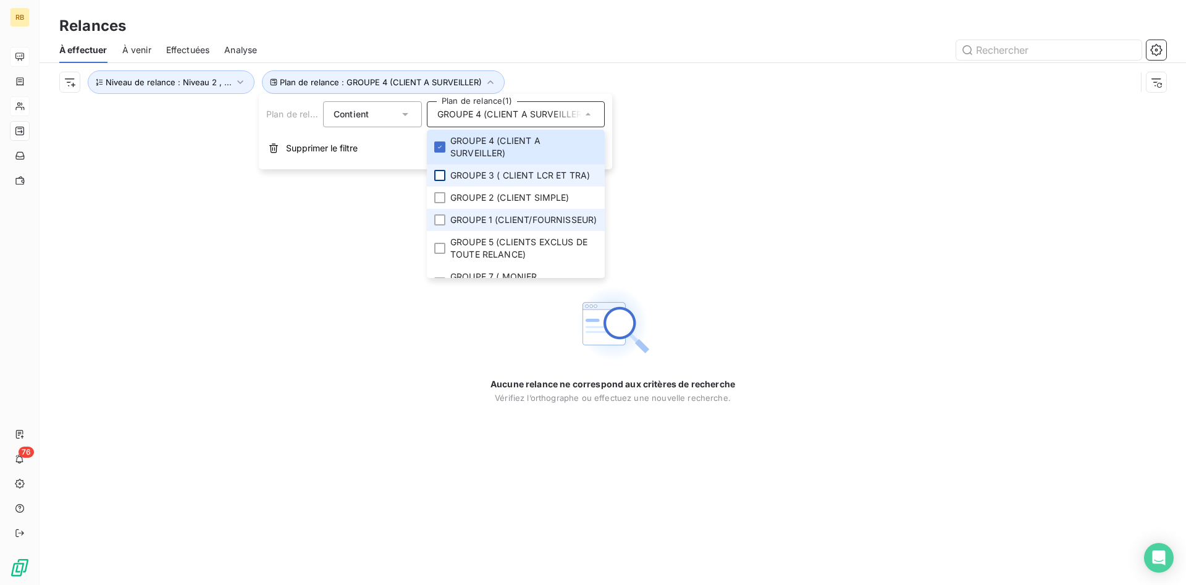
click at [557, 224] on span "GROUPE 1 (CLIENT/FOURNISSEUR)" at bounding box center [523, 220] width 146 height 12
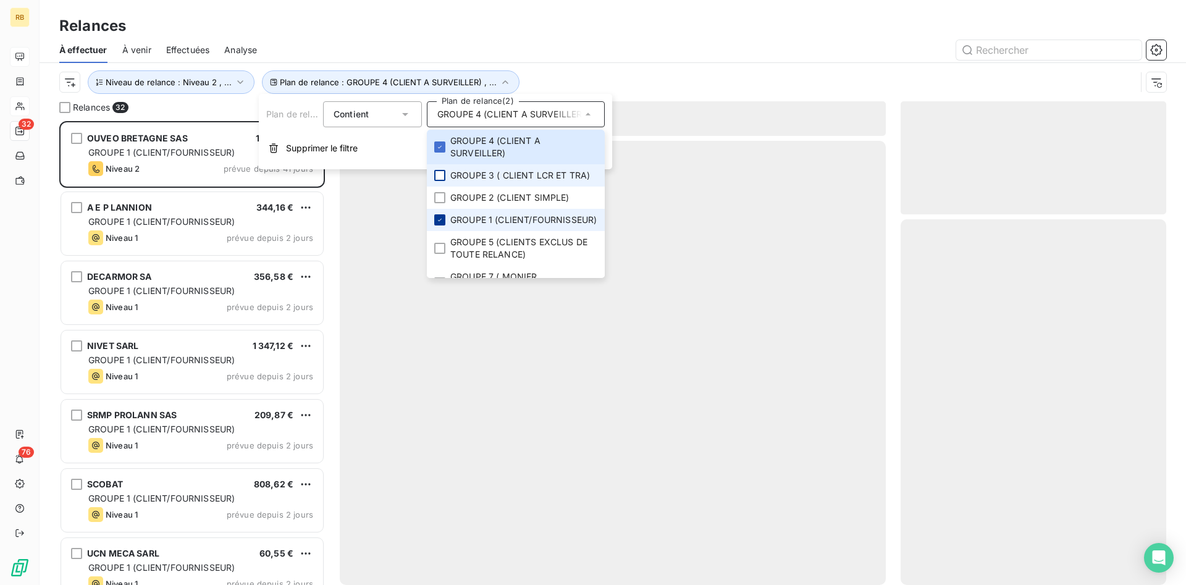
scroll to position [464, 266]
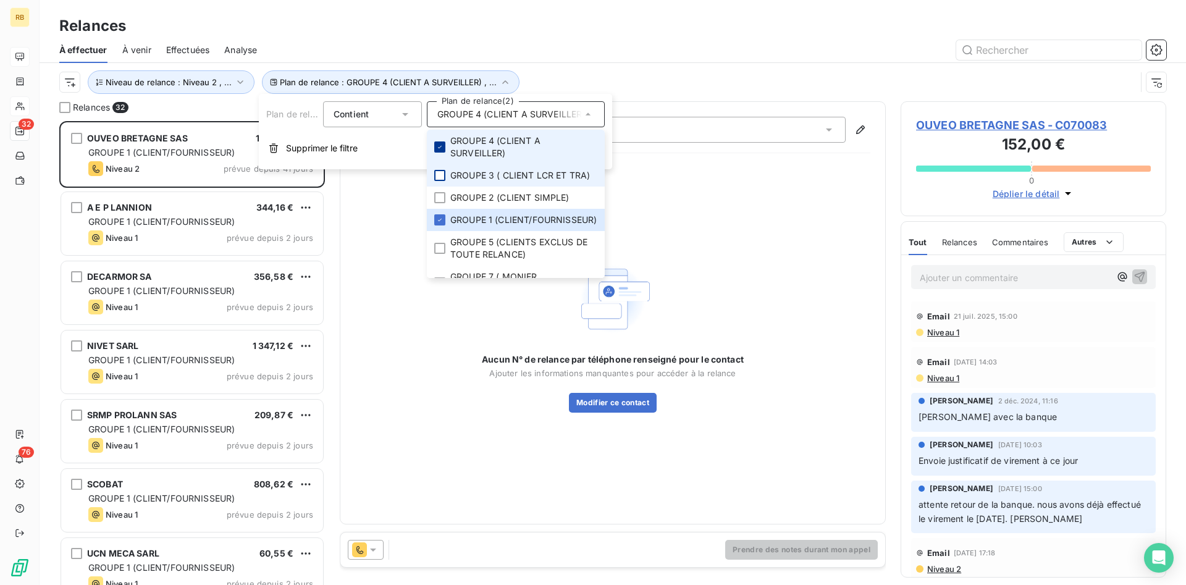
click at [435, 144] on div at bounding box center [439, 146] width 11 height 11
click at [455, 32] on div "Relances" at bounding box center [613, 26] width 1146 height 22
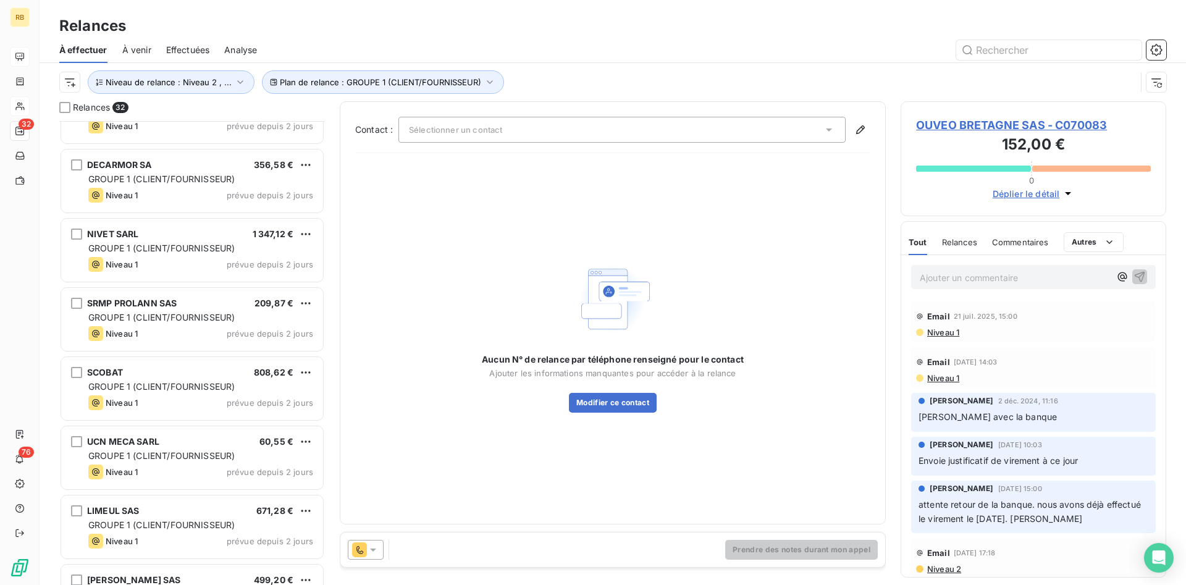
scroll to position [0, 0]
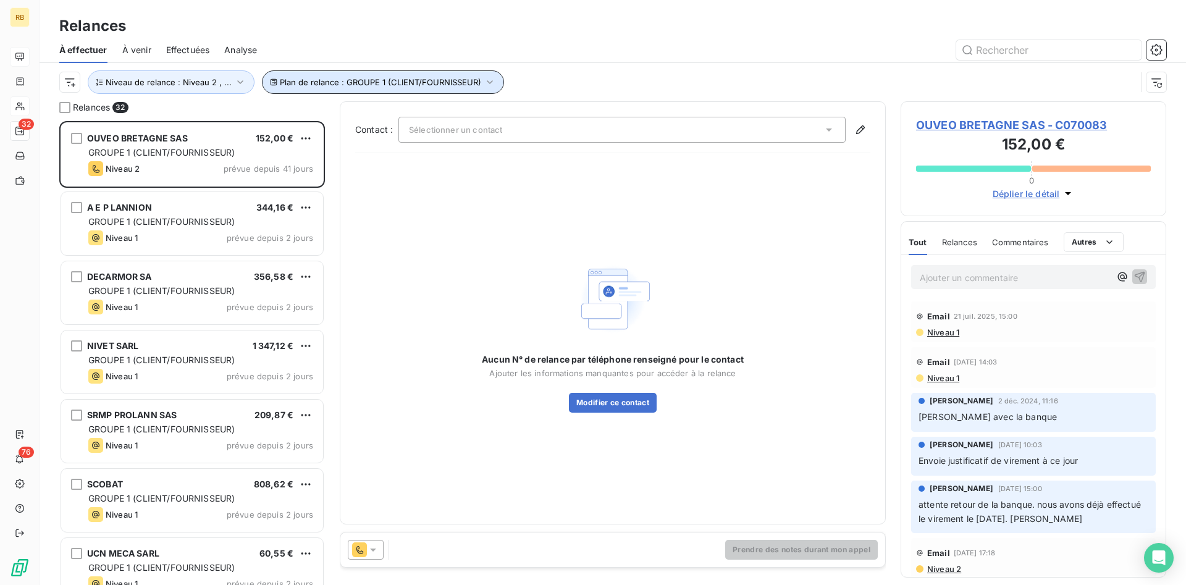
click at [488, 80] on icon "button" at bounding box center [490, 82] width 12 height 12
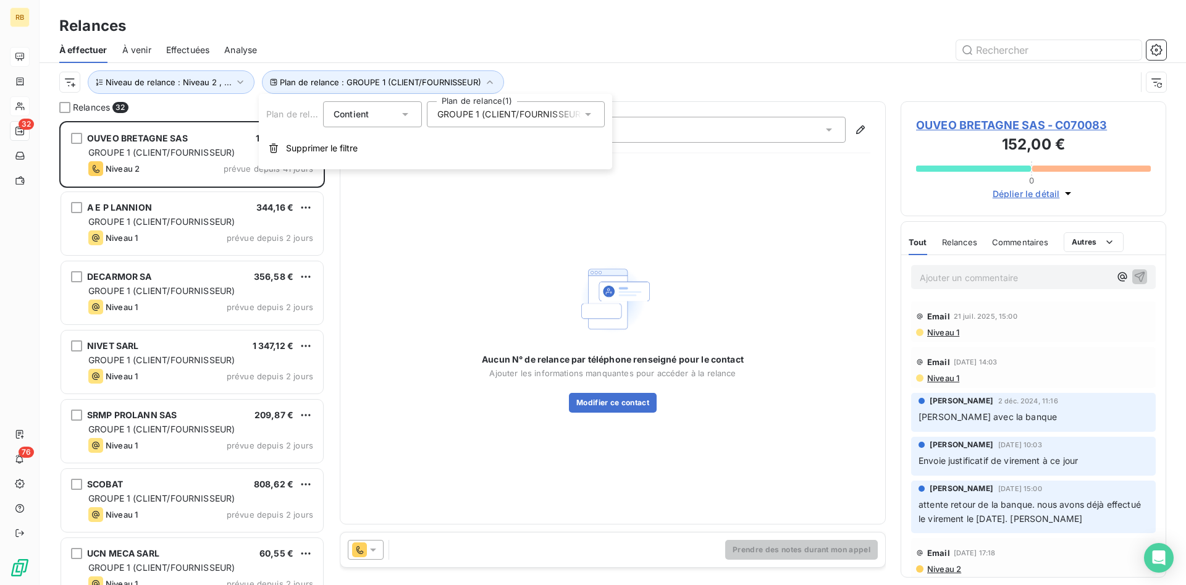
click at [584, 110] on icon at bounding box center [588, 114] width 12 height 12
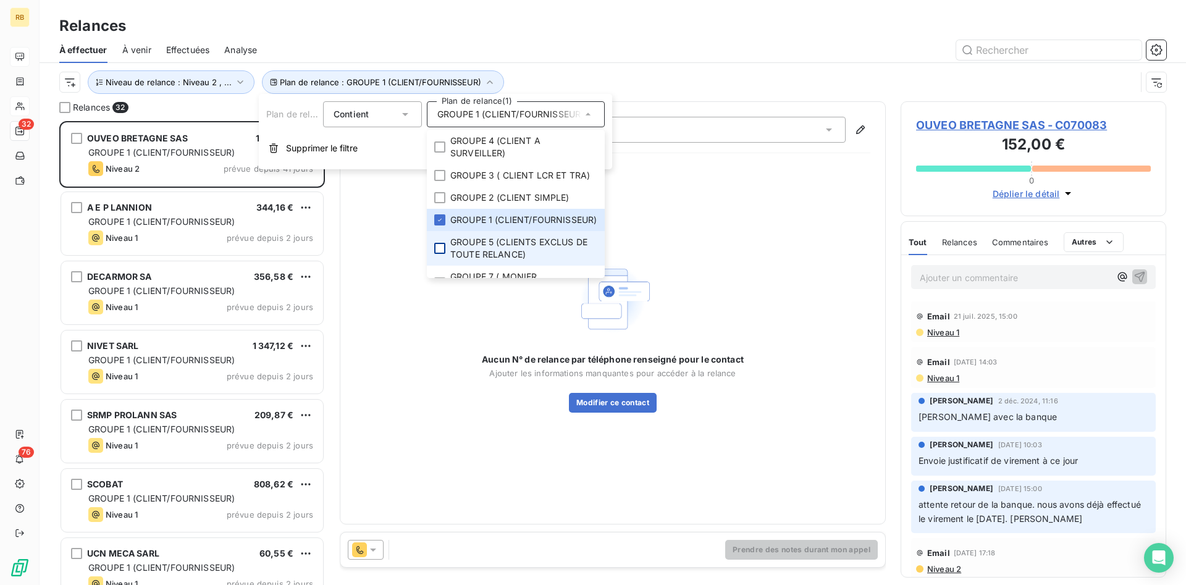
click at [440, 254] on div at bounding box center [439, 248] width 11 height 11
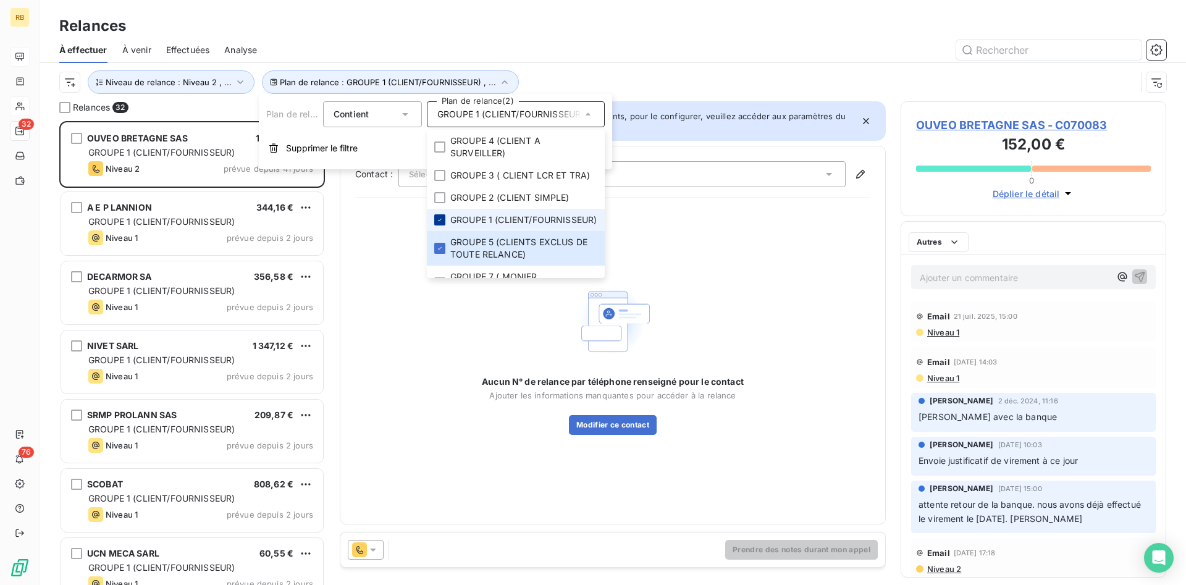
scroll to position [464, 266]
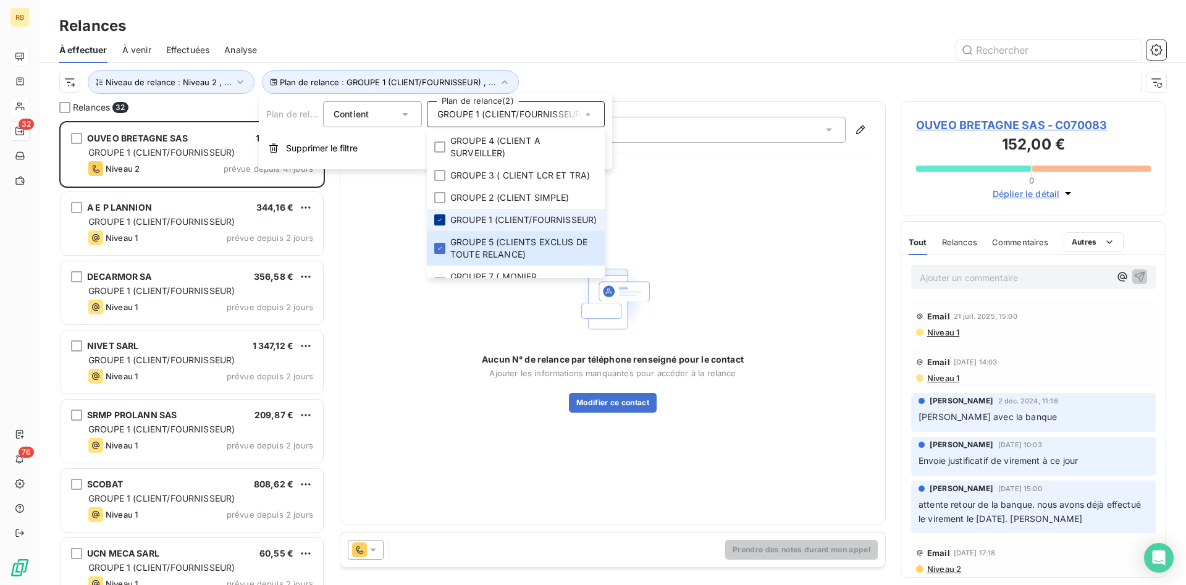
click at [441, 221] on icon at bounding box center [440, 220] width 4 height 2
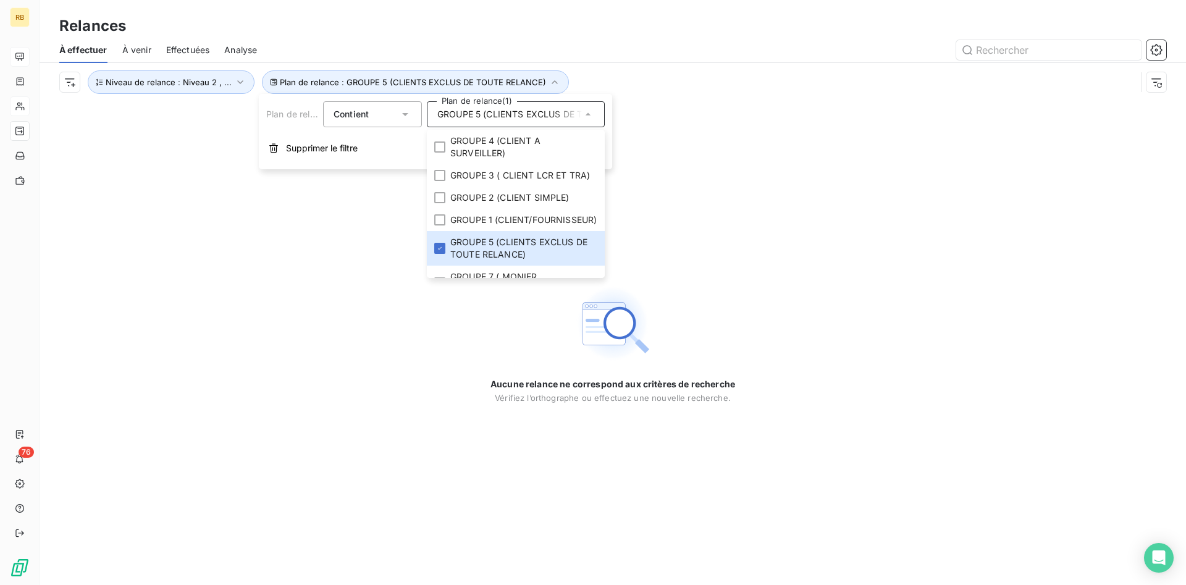
click at [425, 35] on div "Relances" at bounding box center [613, 26] width 1146 height 22
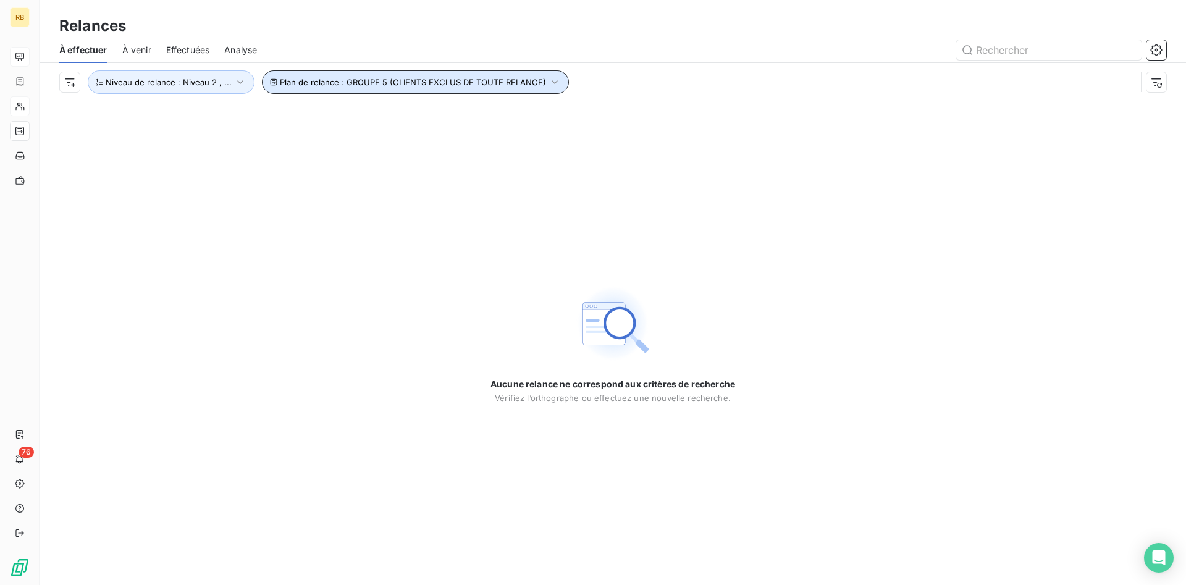
click at [532, 75] on button "Plan de relance : GROUPE 5 (CLIENTS EXCLUS DE TOUTE RELANCE)" at bounding box center [415, 81] width 307 height 23
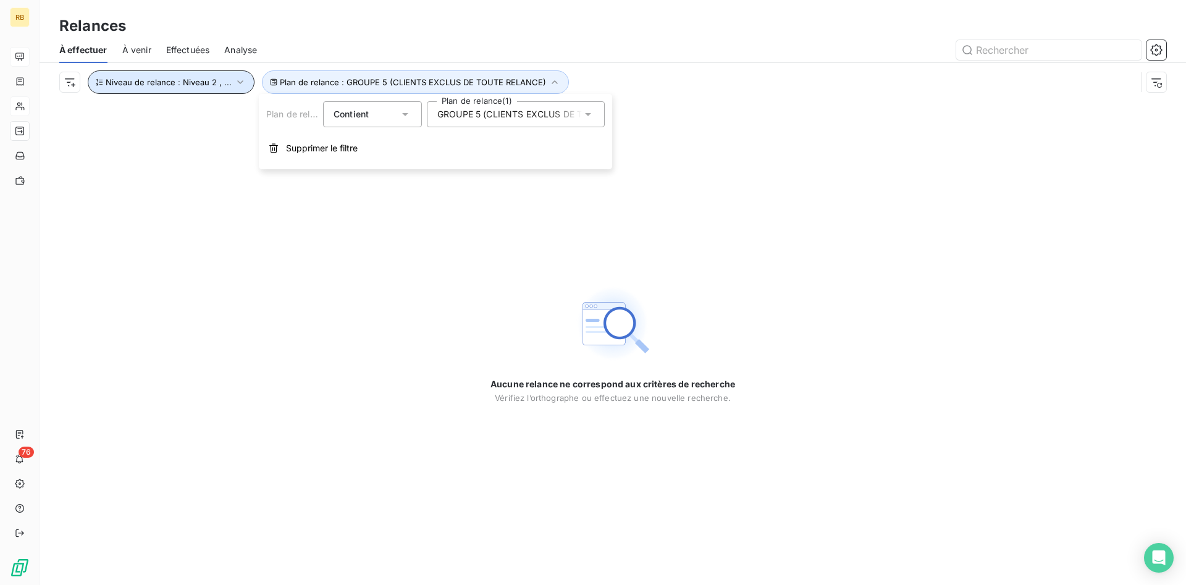
click at [234, 80] on icon "button" at bounding box center [240, 82] width 12 height 12
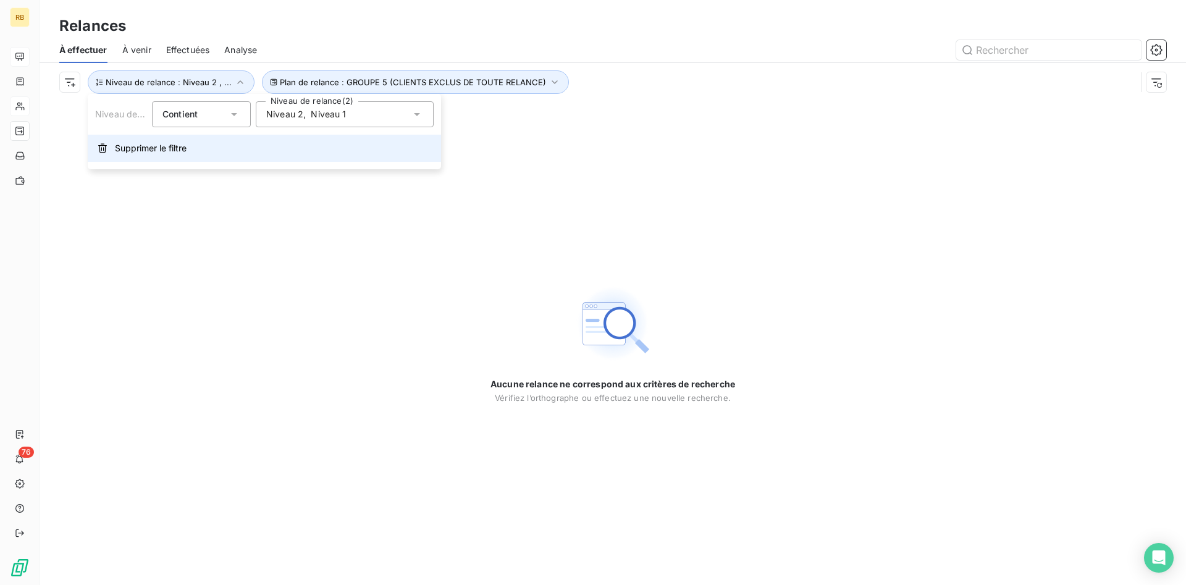
click at [163, 145] on span "Supprimer le filtre" at bounding box center [151, 148] width 72 height 12
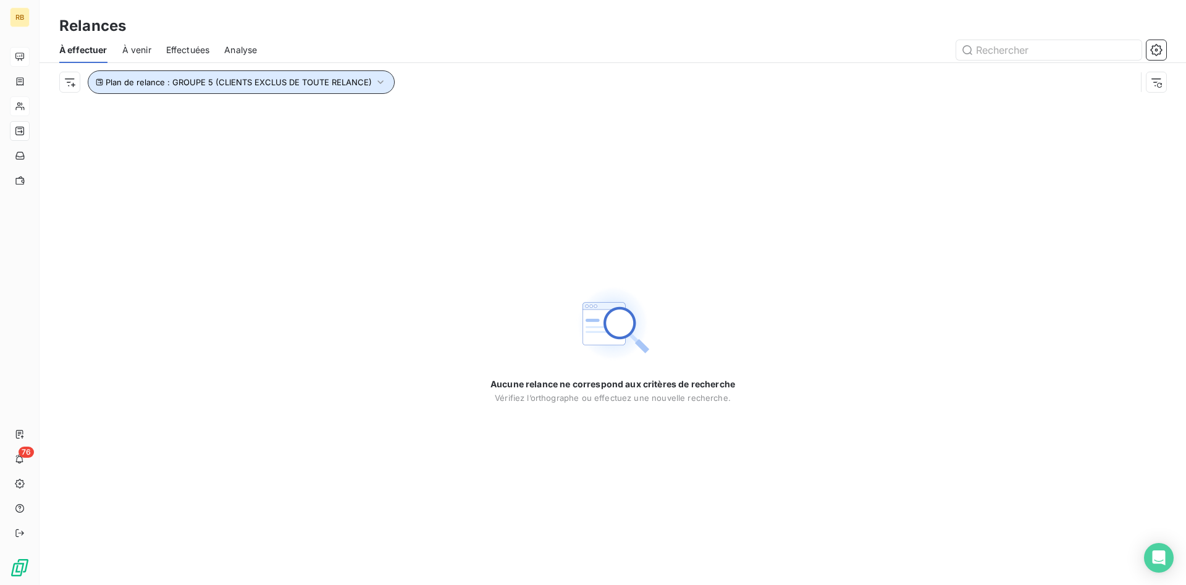
click at [375, 83] on icon "button" at bounding box center [380, 82] width 12 height 12
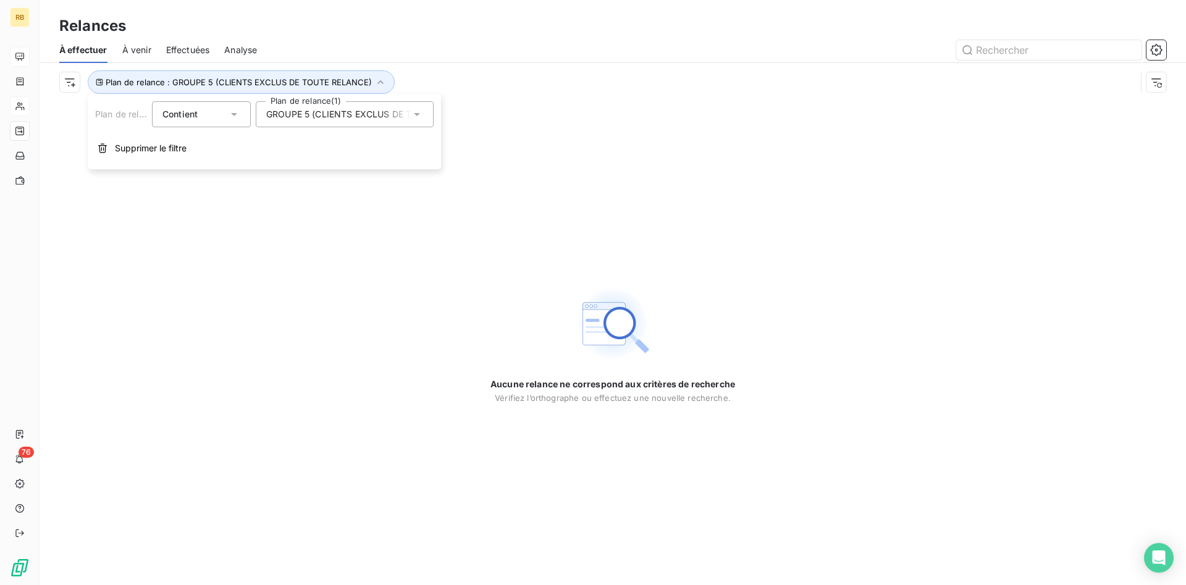
click at [414, 114] on icon at bounding box center [417, 114] width 12 height 12
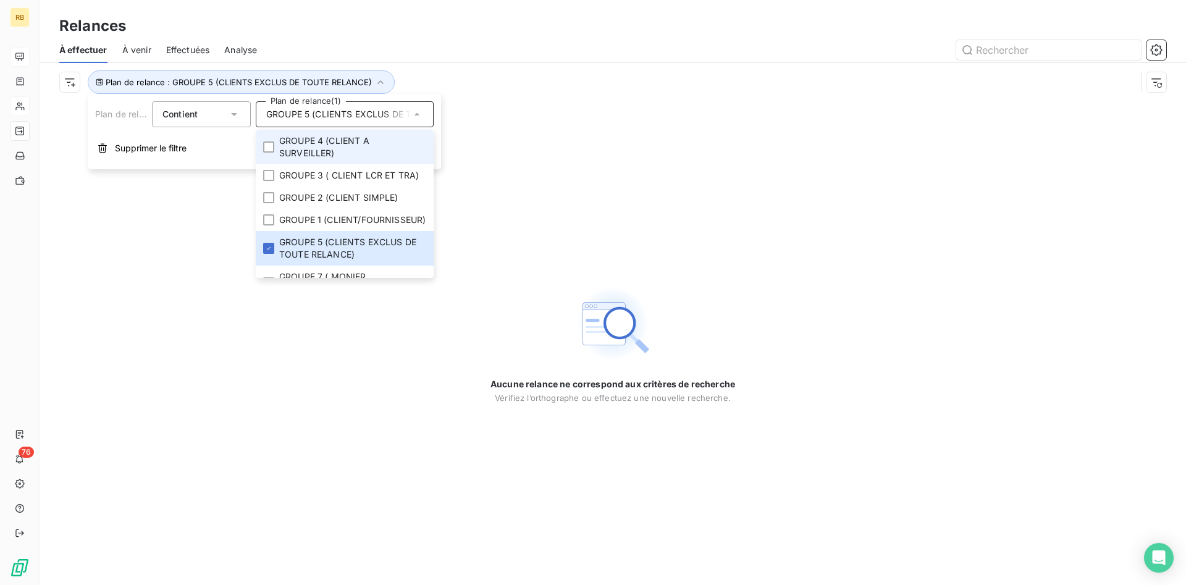
click at [364, 143] on span "GROUPE 4 (CLIENT A SURVEILLER)" at bounding box center [352, 147] width 147 height 25
click at [303, 175] on span "GROUPE 3 ( CLIENT LCR ET TRA)" at bounding box center [349, 175] width 140 height 12
click at [482, 49] on div at bounding box center [719, 50] width 894 height 20
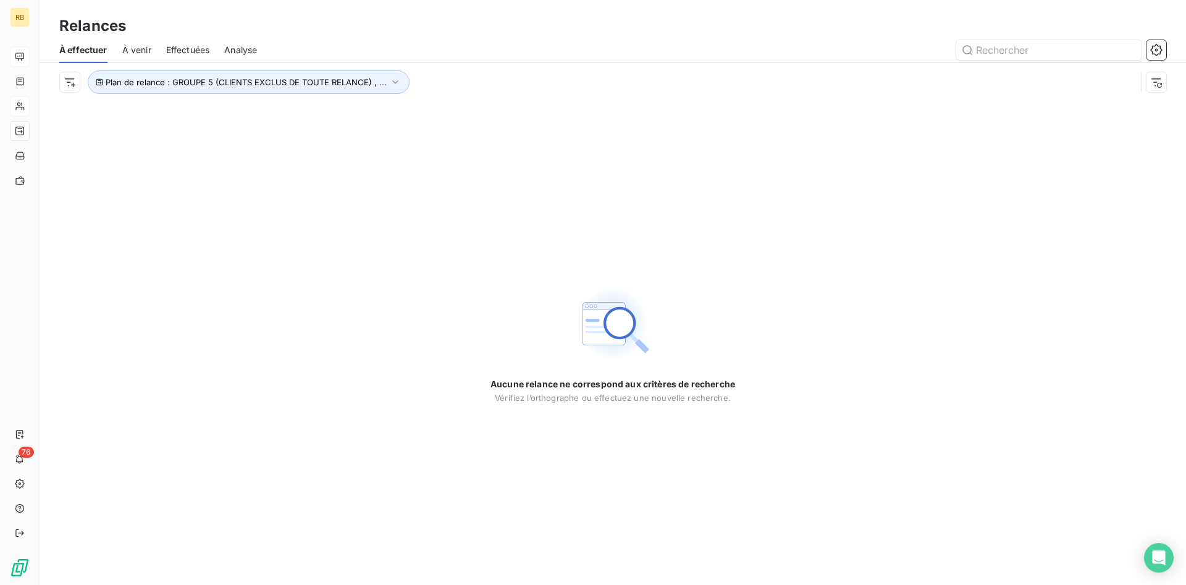
click at [609, 322] on img at bounding box center [612, 323] width 79 height 79
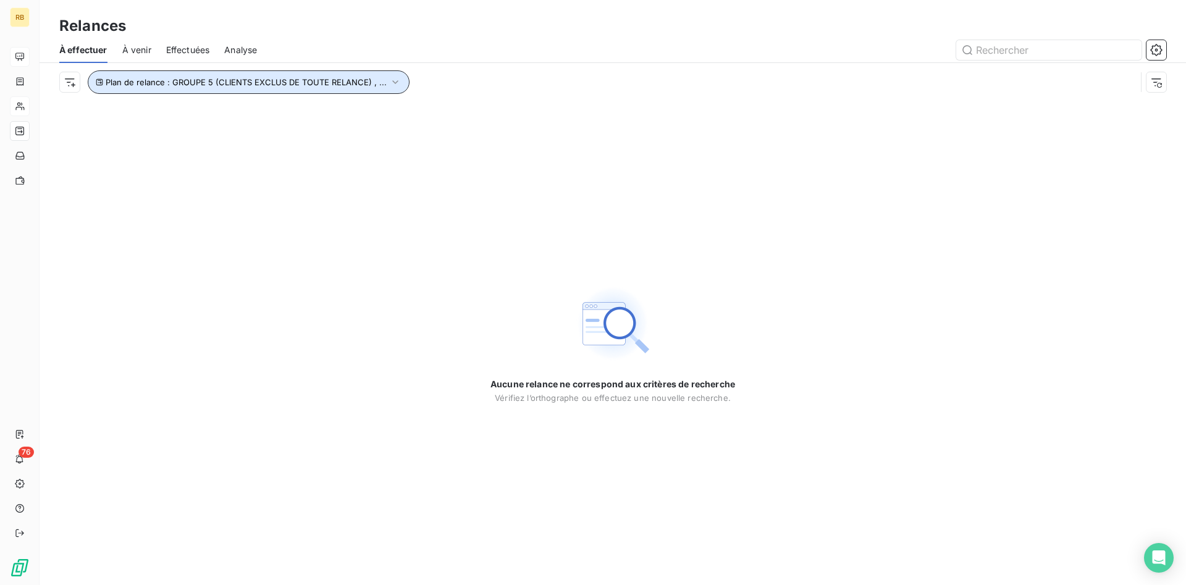
click at [392, 82] on icon "button" at bounding box center [395, 82] width 6 height 4
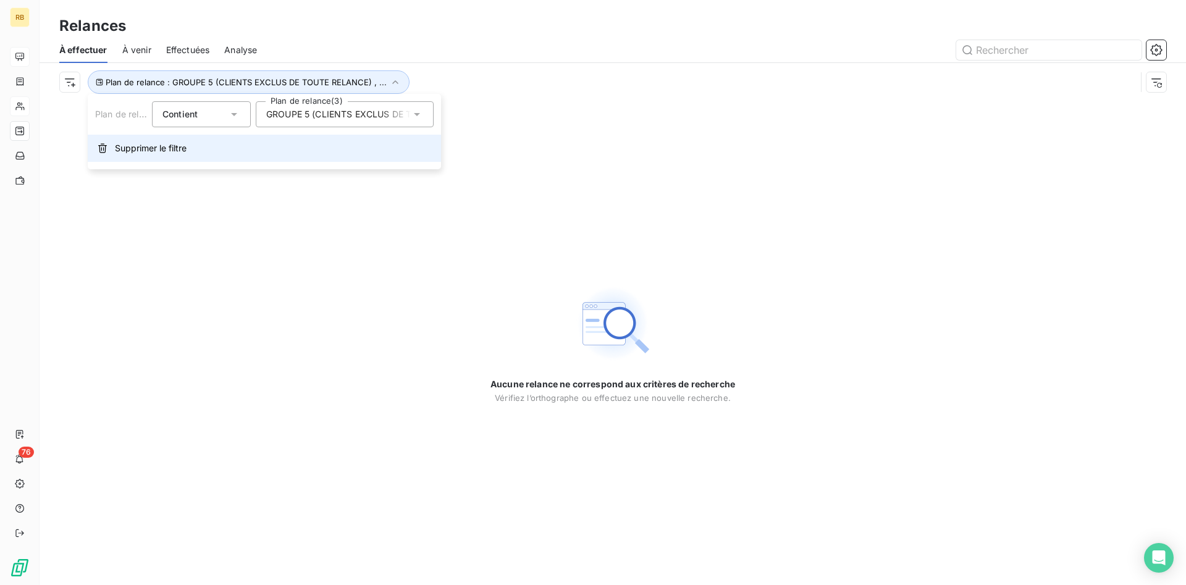
click at [128, 149] on span "Supprimer le filtre" at bounding box center [151, 148] width 72 height 12
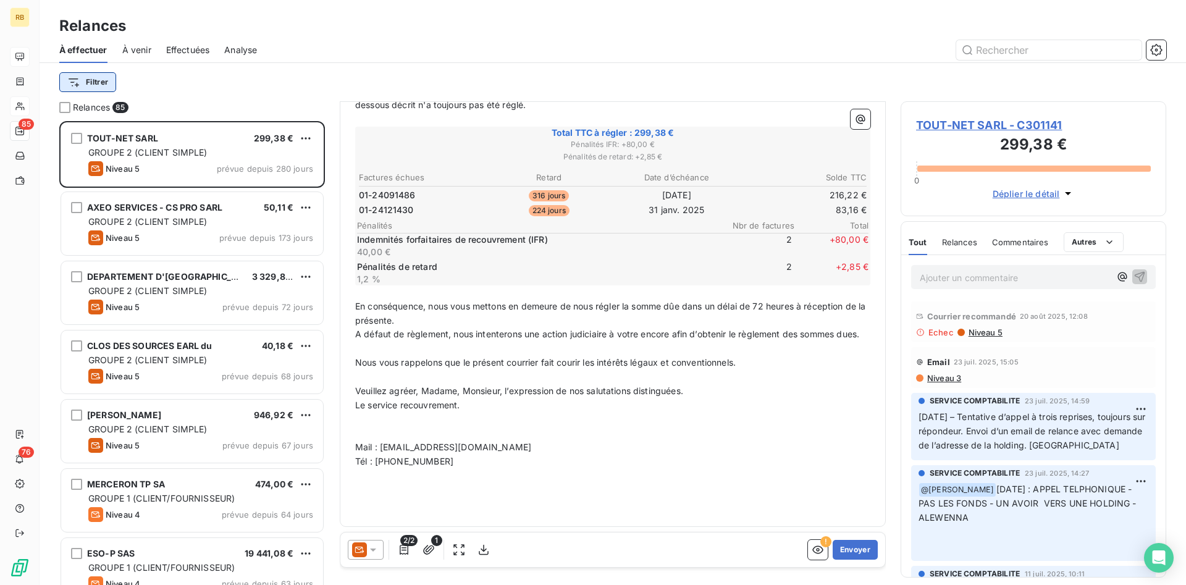
click at [69, 80] on html "RB 85 76 Relances À effectuer À venir Effectuées Analyse Filtrer Relances 85 TO…" at bounding box center [593, 292] width 1186 height 585
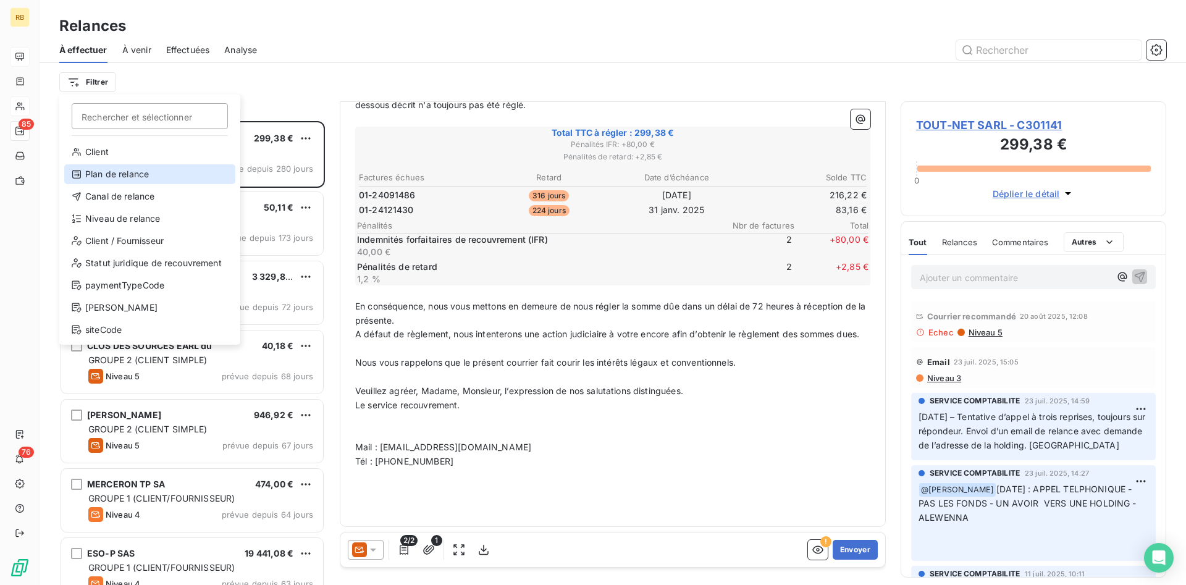
click at [126, 180] on div "Plan de relance" at bounding box center [149, 174] width 171 height 20
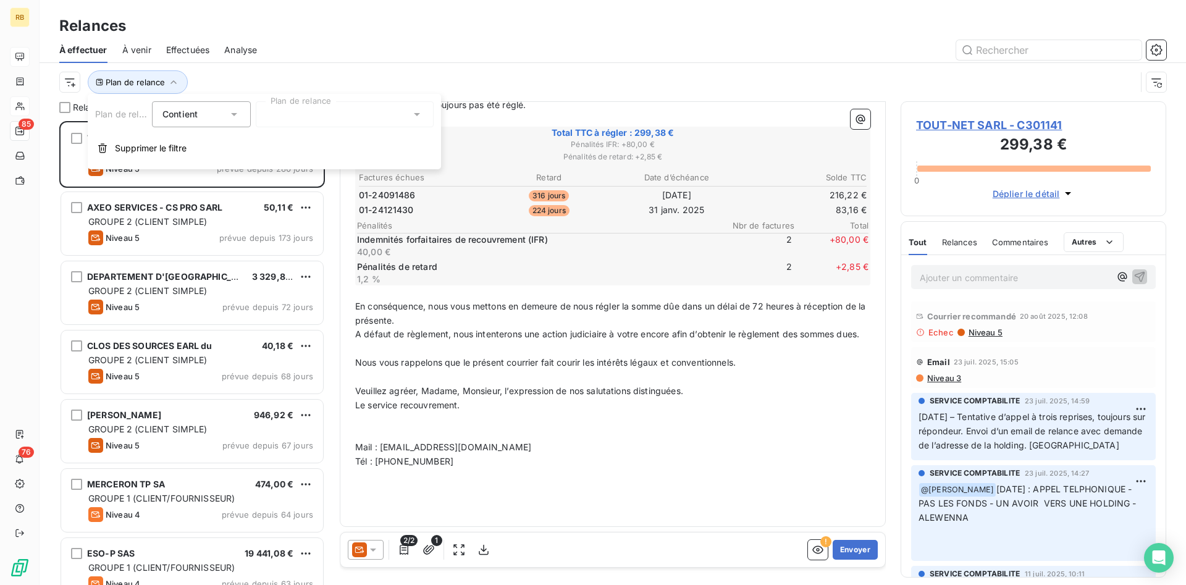
click at [395, 110] on div at bounding box center [345, 114] width 178 height 26
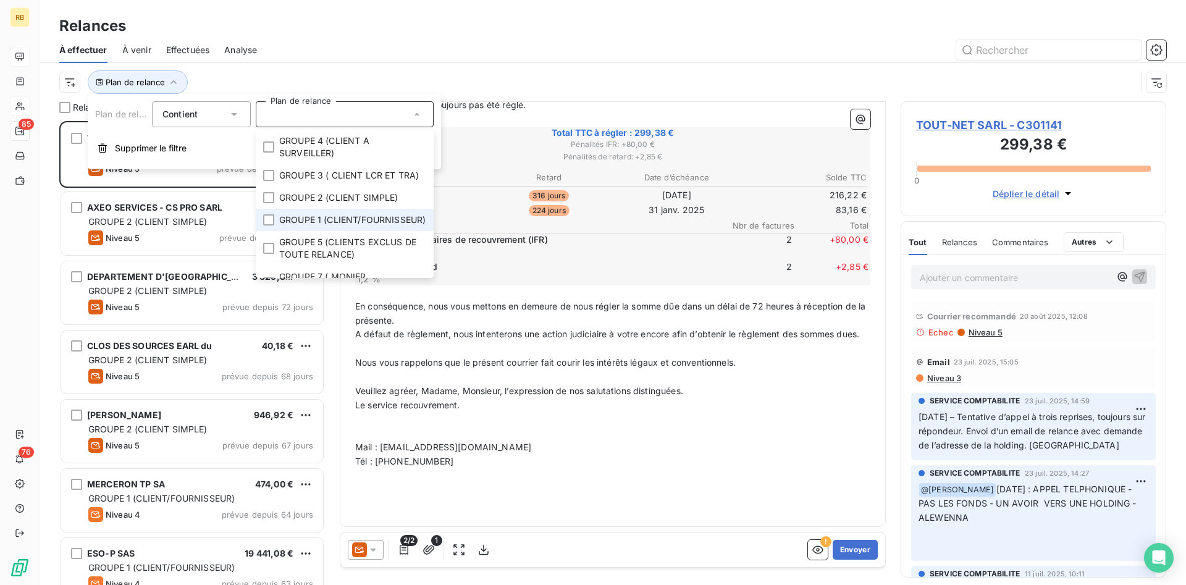
click at [377, 226] on span "GROUPE 1 (CLIENT/FOURNISSEUR)" at bounding box center [352, 220] width 146 height 12
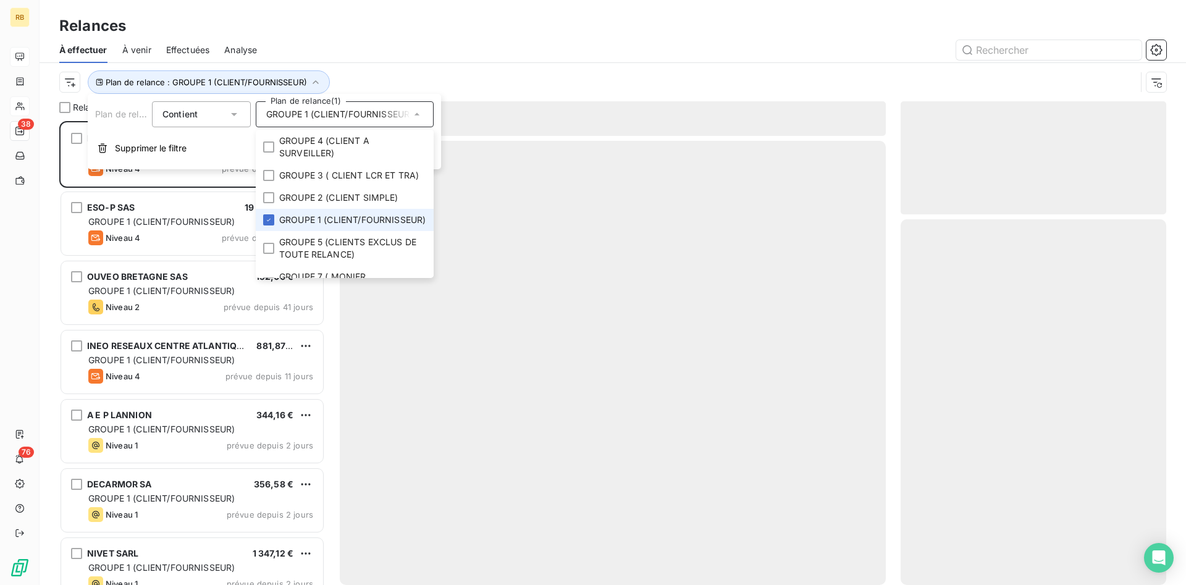
scroll to position [464, 266]
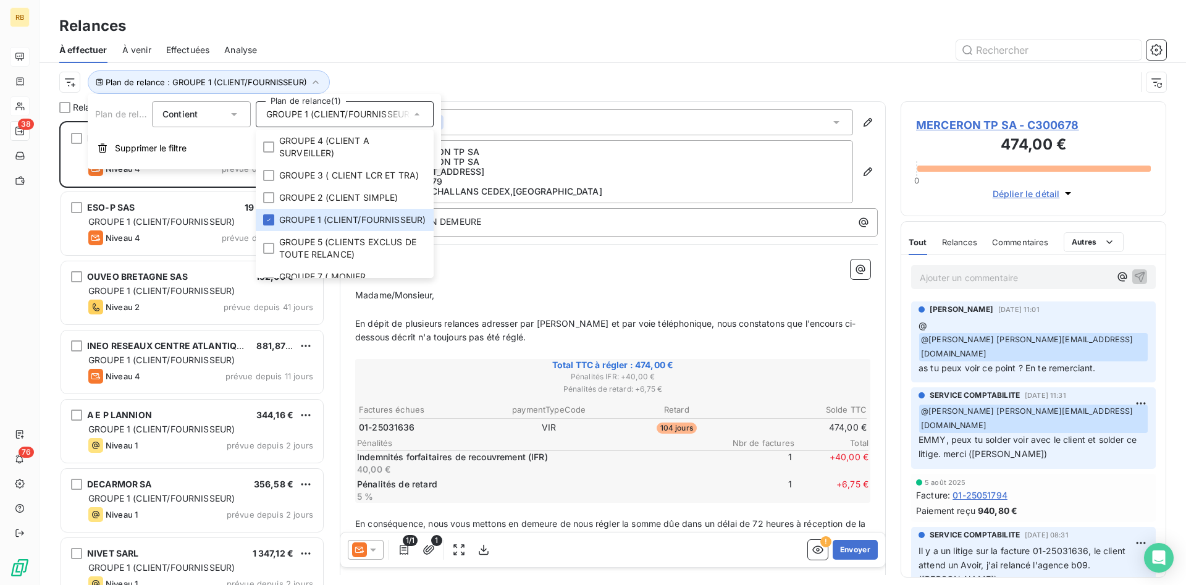
drag, startPoint x: 364, startPoint y: 43, endPoint x: 376, endPoint y: 33, distance: 15.0
click at [365, 42] on div at bounding box center [719, 50] width 894 height 20
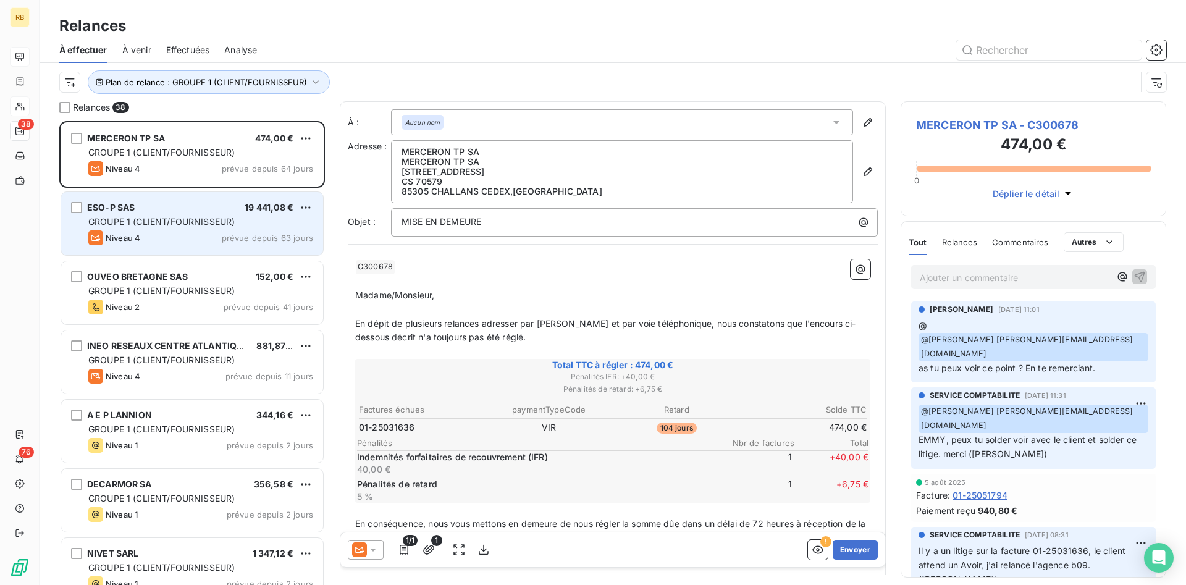
click at [183, 221] on span "GROUPE 1 (CLIENT/FOURNISSEUR)" at bounding box center [161, 221] width 146 height 11
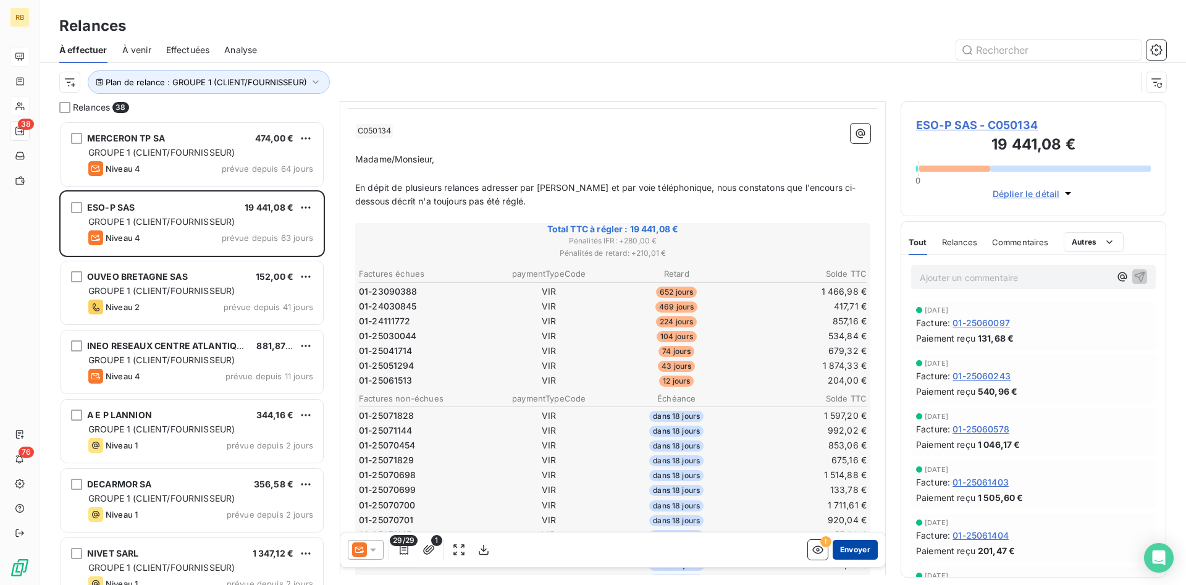
click at [864, 551] on button "Envoyer" at bounding box center [855, 550] width 45 height 20
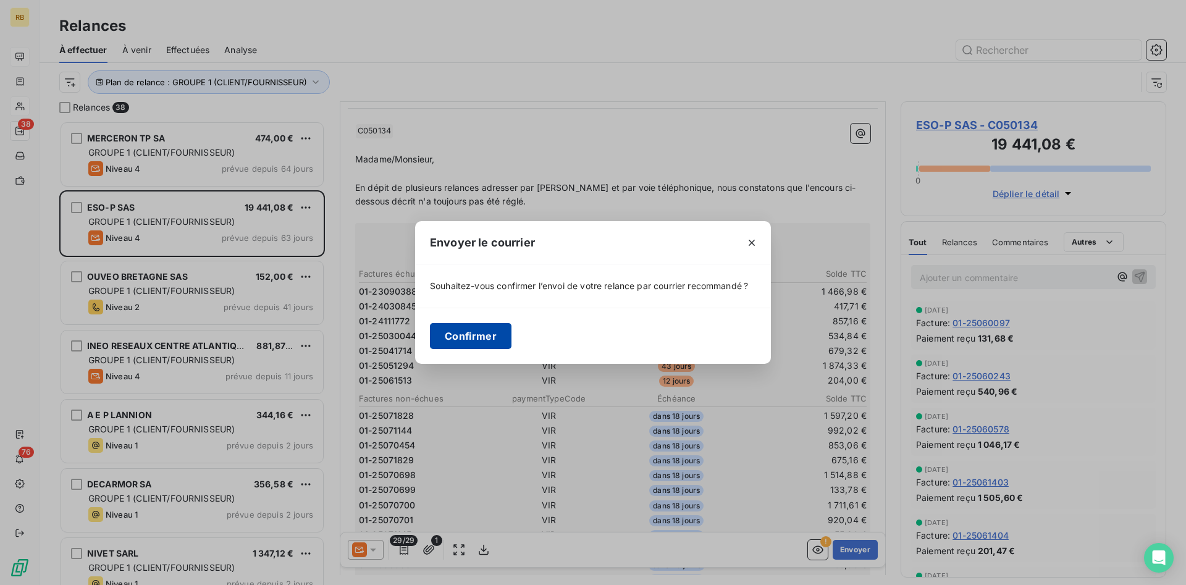
click at [474, 335] on button "Confirmer" at bounding box center [471, 336] width 82 height 26
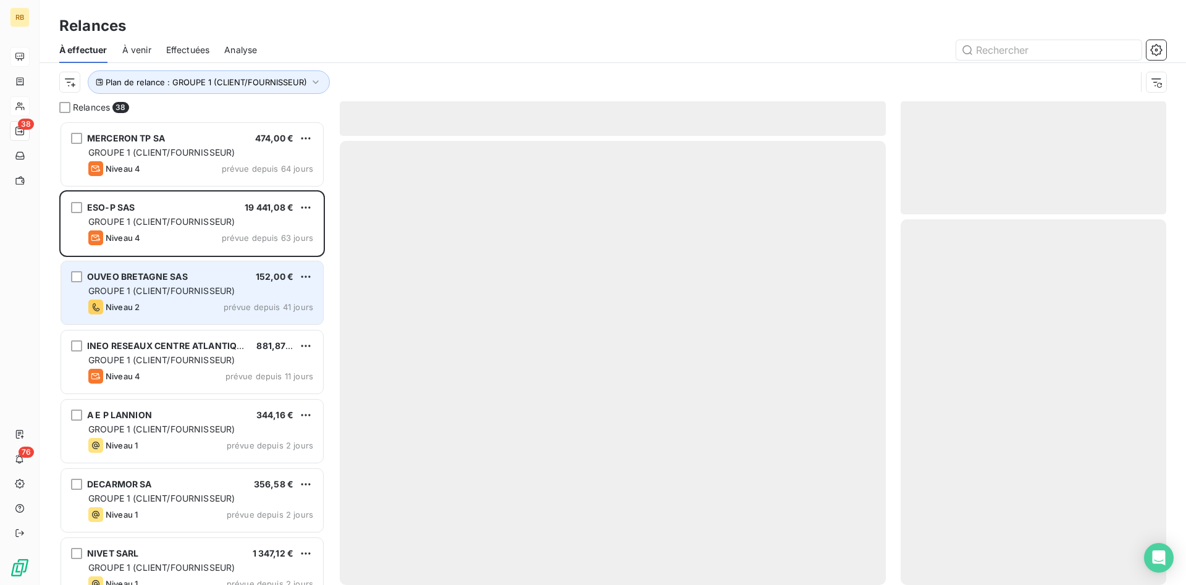
click at [208, 275] on div "OUVEO BRETAGNE SAS 152,00 €" at bounding box center [200, 276] width 225 height 11
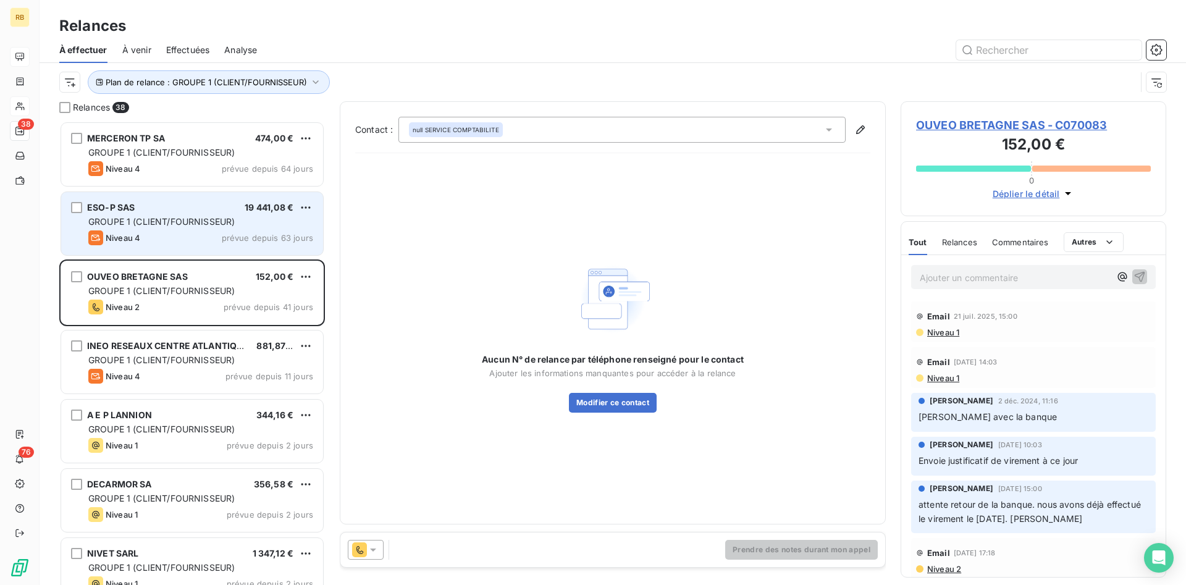
click at [222, 207] on div "ESO-P SAS 19 441,08 €" at bounding box center [200, 207] width 225 height 11
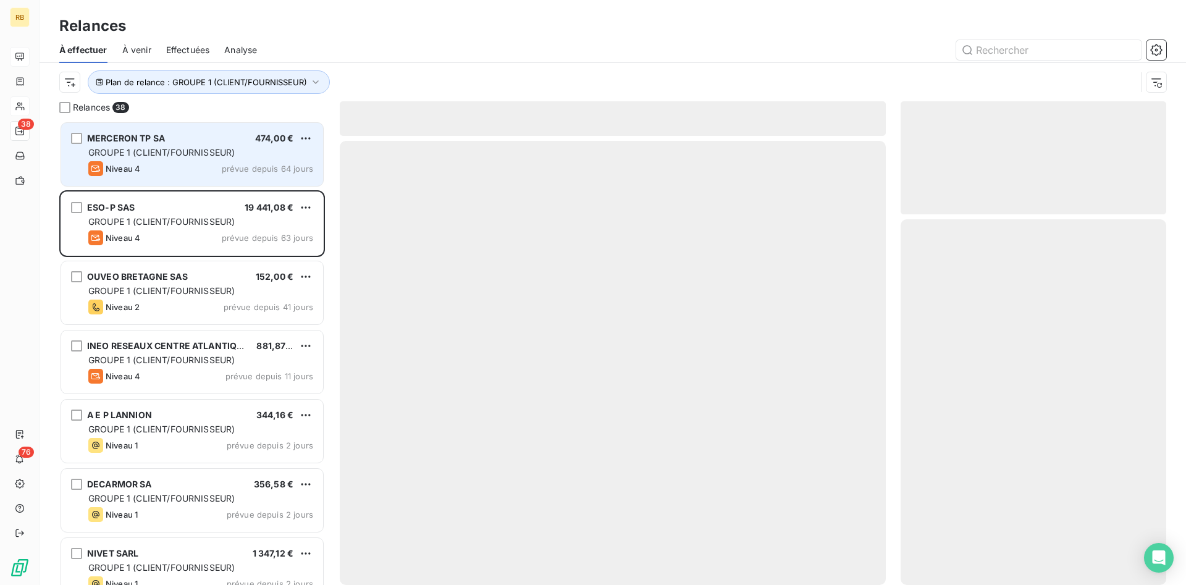
click at [170, 149] on span "GROUPE 1 (CLIENT/FOURNISSEUR)" at bounding box center [161, 152] width 146 height 11
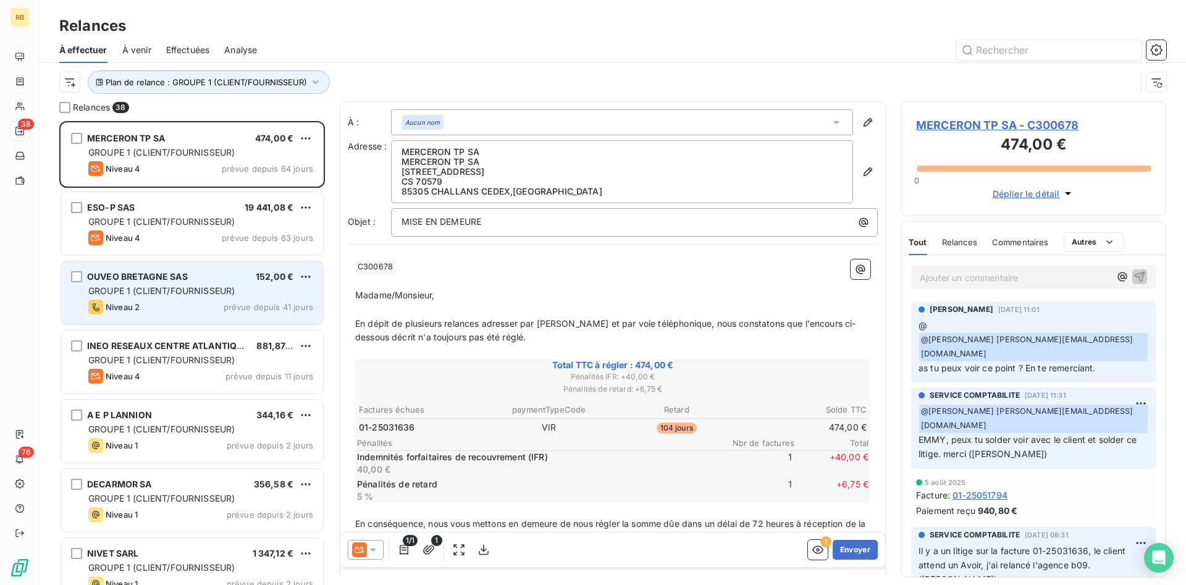
click at [177, 295] on span "GROUPE 1 (CLIENT/FOURNISSEUR)" at bounding box center [161, 290] width 146 height 11
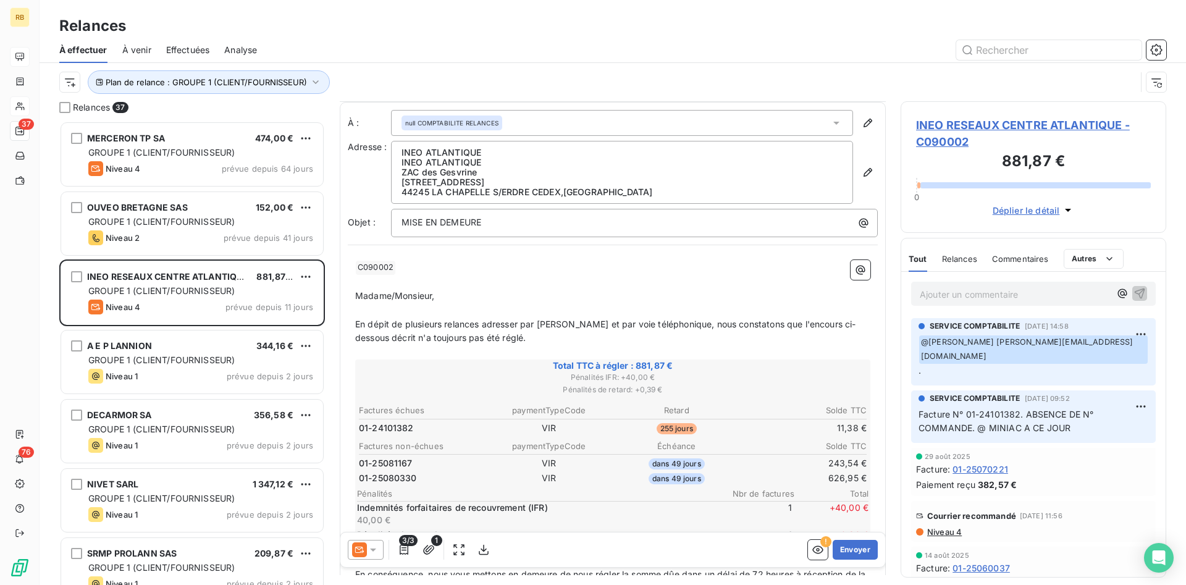
scroll to position [64, 0]
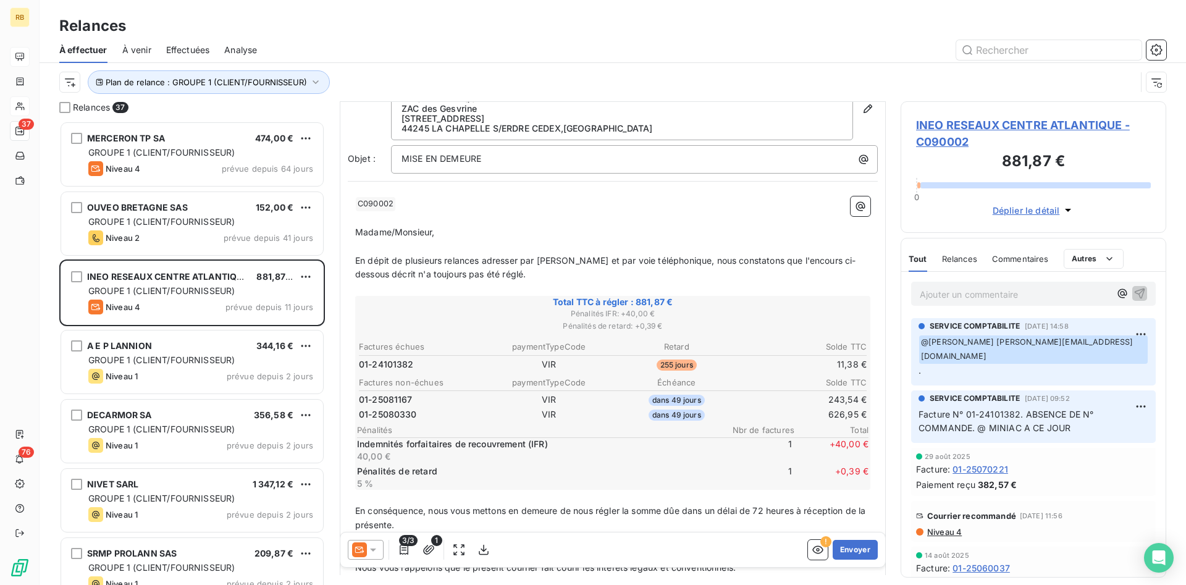
click at [1046, 393] on div "SERVICE COMPTABILITE [DATE] 09:52" at bounding box center [1033, 398] width 230 height 11
click at [1096, 408] on p "Facture N° 01-24101382. ABSENCE DE N° COMMANDE. @ MINIAC A CE JOUR" at bounding box center [1033, 422] width 230 height 28
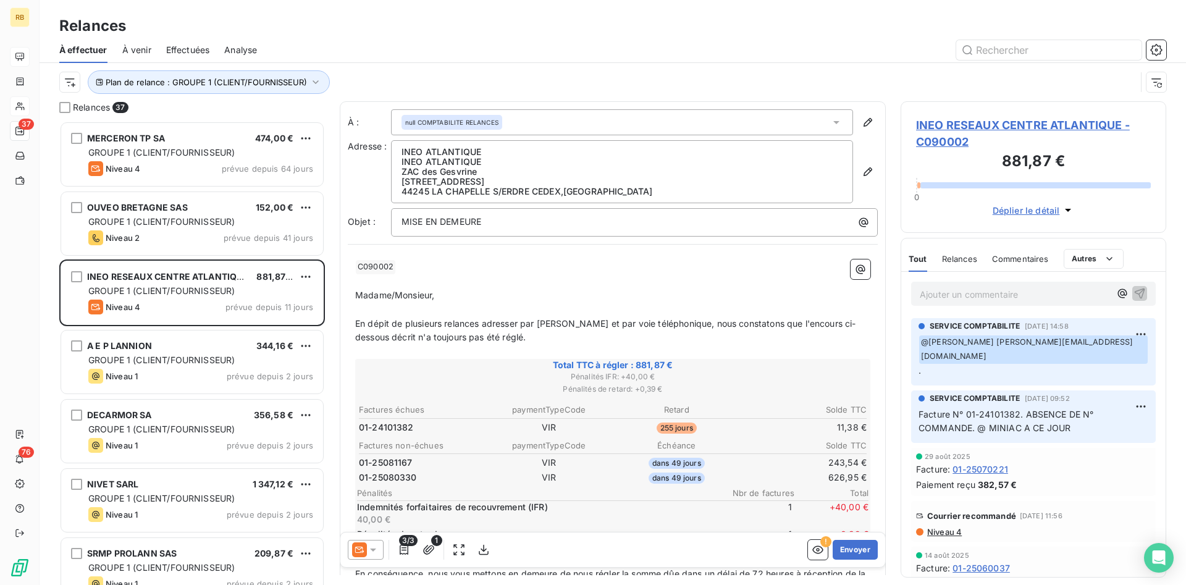
click at [1002, 296] on p "Ajouter un commentaire ﻿" at bounding box center [1015, 294] width 190 height 15
click at [1138, 289] on icon "button" at bounding box center [1139, 293] width 12 height 12
click at [959, 123] on span "INEO RESEAUX CENTRE ATLANTIQUE - C090002" at bounding box center [1033, 133] width 235 height 33
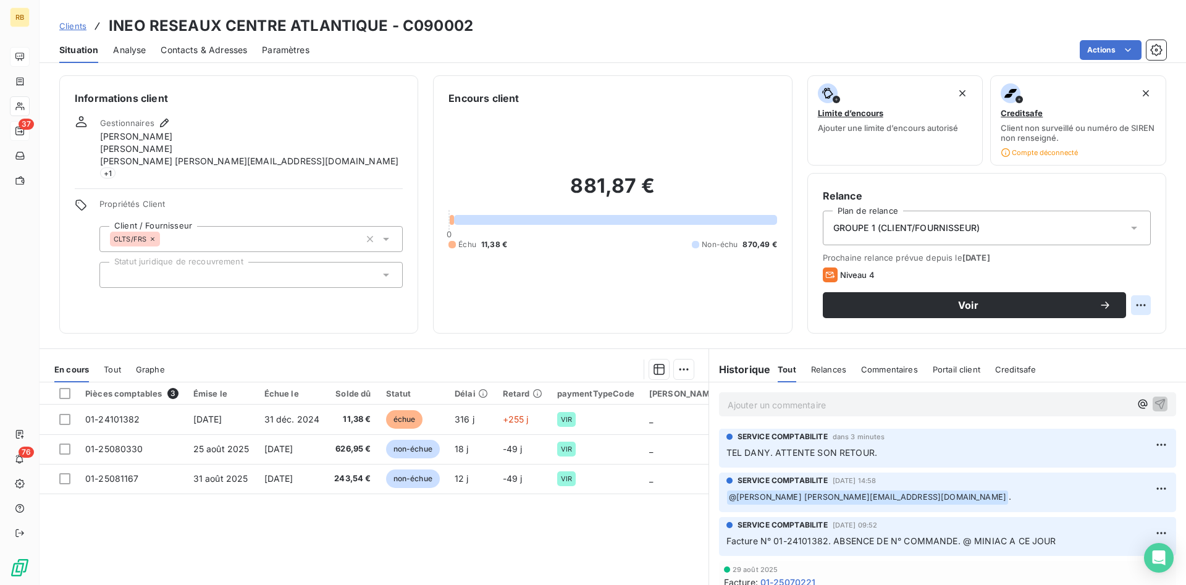
click at [1140, 307] on html "RB 37 76 Clients INEO RESEAUX CENTRE ATLANTIQUE - C090002 Situation Analyse Con…" at bounding box center [593, 292] width 1186 height 585
click at [1089, 333] on div "Replanifier cette action" at bounding box center [1090, 332] width 111 height 20
select select "8"
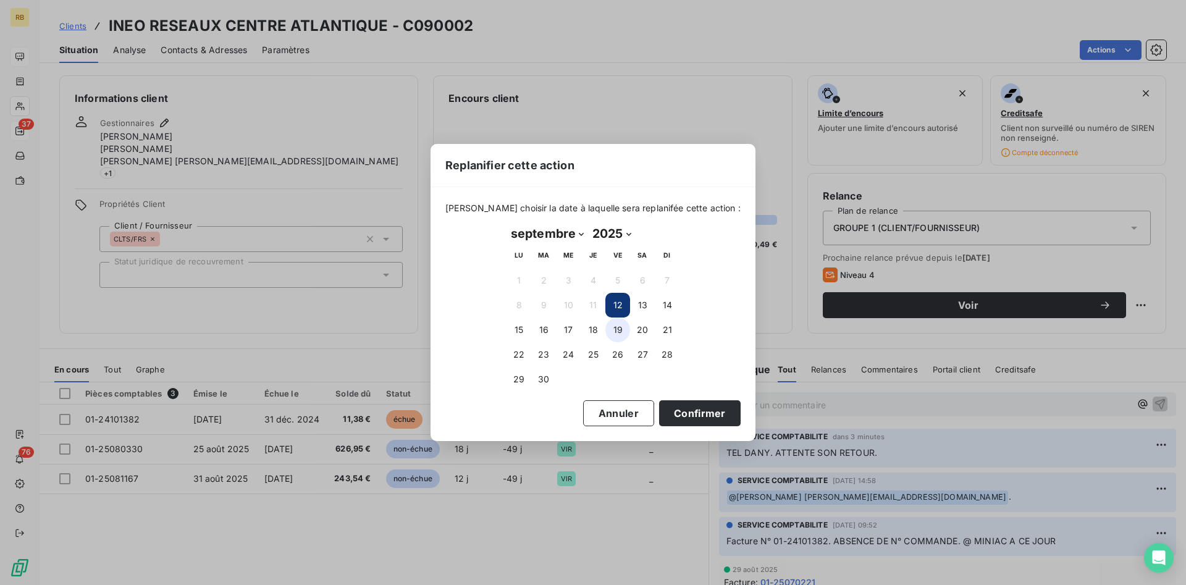
click at [620, 329] on button "19" at bounding box center [617, 329] width 25 height 25
click at [679, 410] on button "Confirmer" at bounding box center [700, 413] width 82 height 26
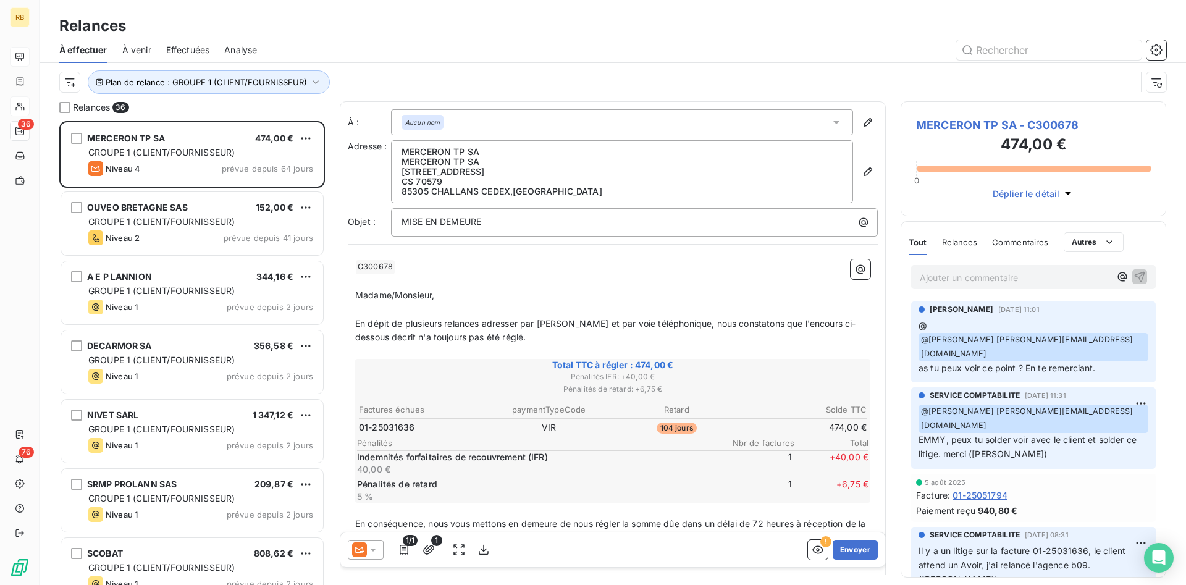
scroll to position [464, 266]
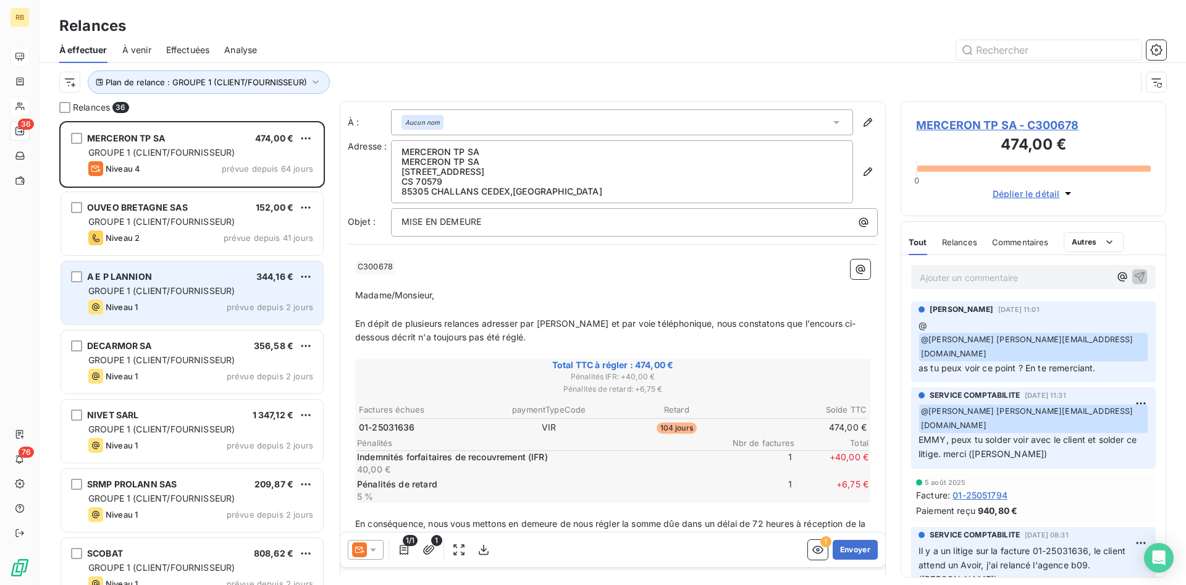
click at [234, 290] on span "GROUPE 1 (CLIENT/FOURNISSEUR)" at bounding box center [161, 290] width 146 height 11
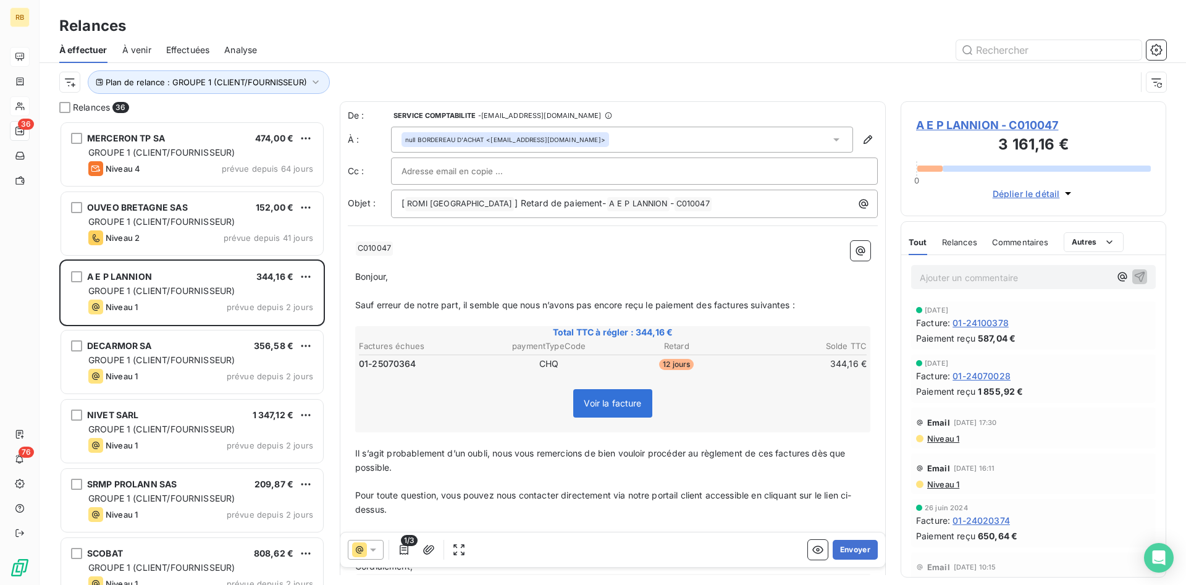
click at [576, 172] on div at bounding box center [634, 171] width 466 height 19
click at [859, 550] on button "Envoyer" at bounding box center [855, 550] width 45 height 20
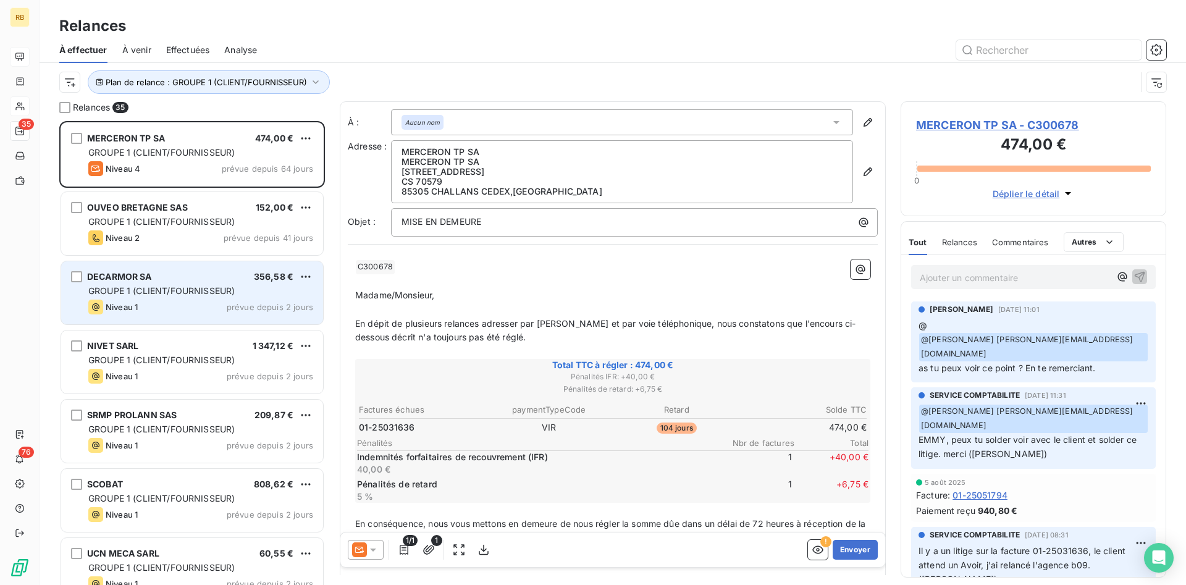
click at [167, 287] on span "GROUPE 1 (CLIENT/FOURNISSEUR)" at bounding box center [161, 290] width 146 height 11
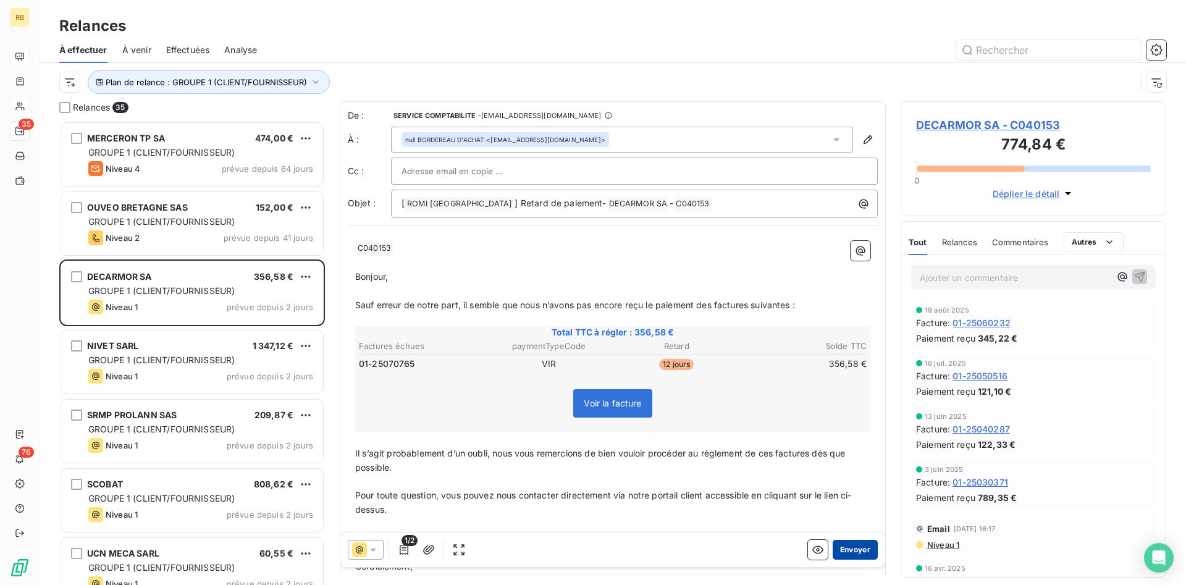
click at [858, 550] on button "Envoyer" at bounding box center [855, 550] width 45 height 20
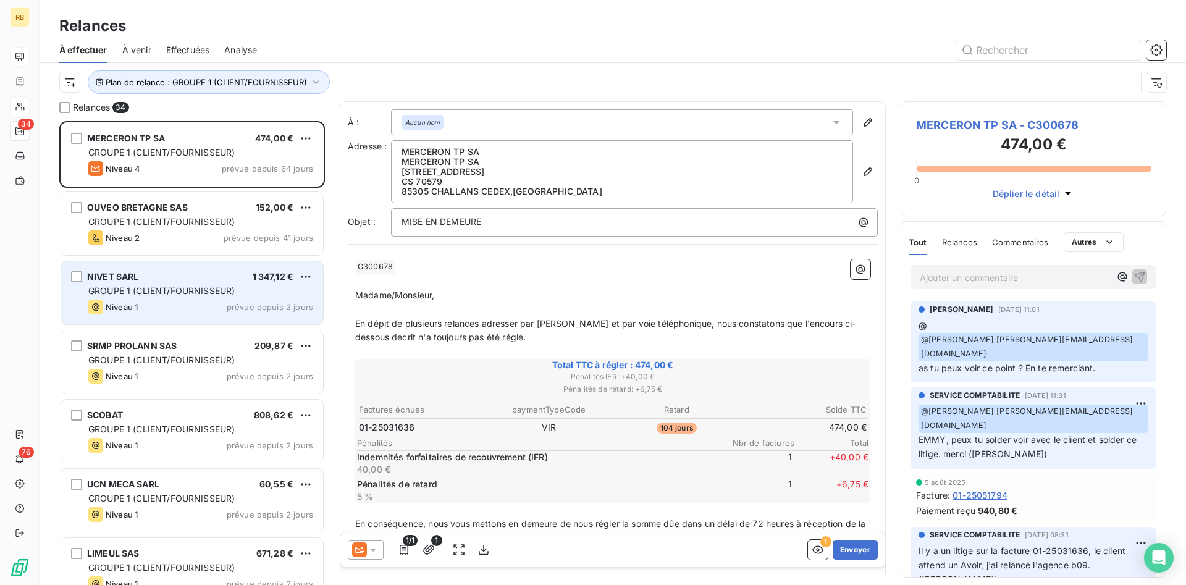
click at [164, 293] on span "GROUPE 1 (CLIENT/FOURNISSEUR)" at bounding box center [161, 290] width 146 height 11
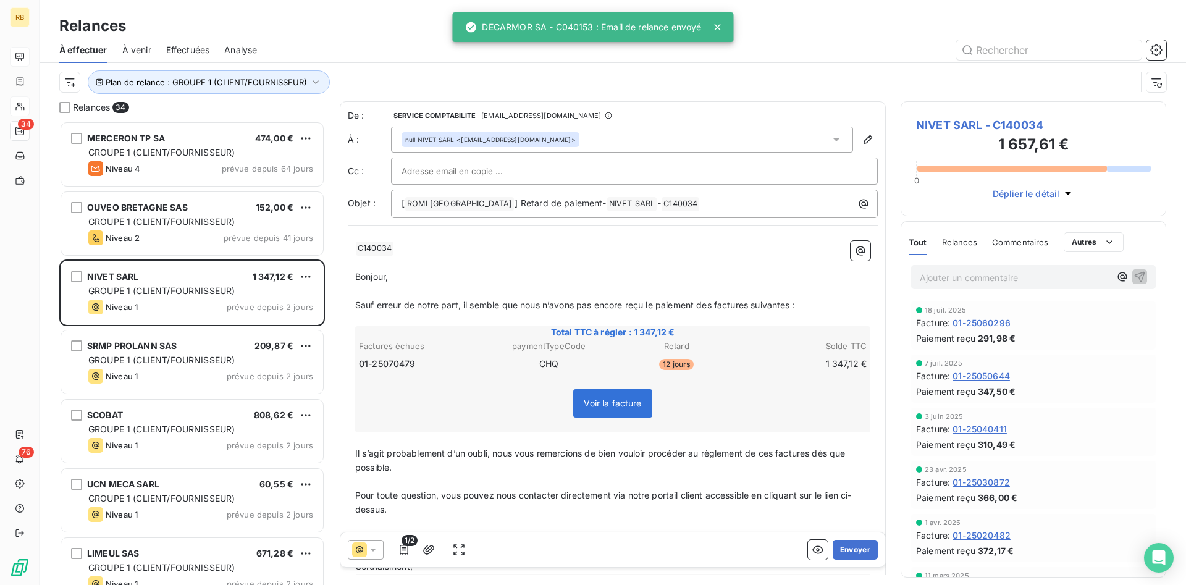
click at [981, 124] on span "NIVET SARL - C140034" at bounding box center [1033, 125] width 235 height 17
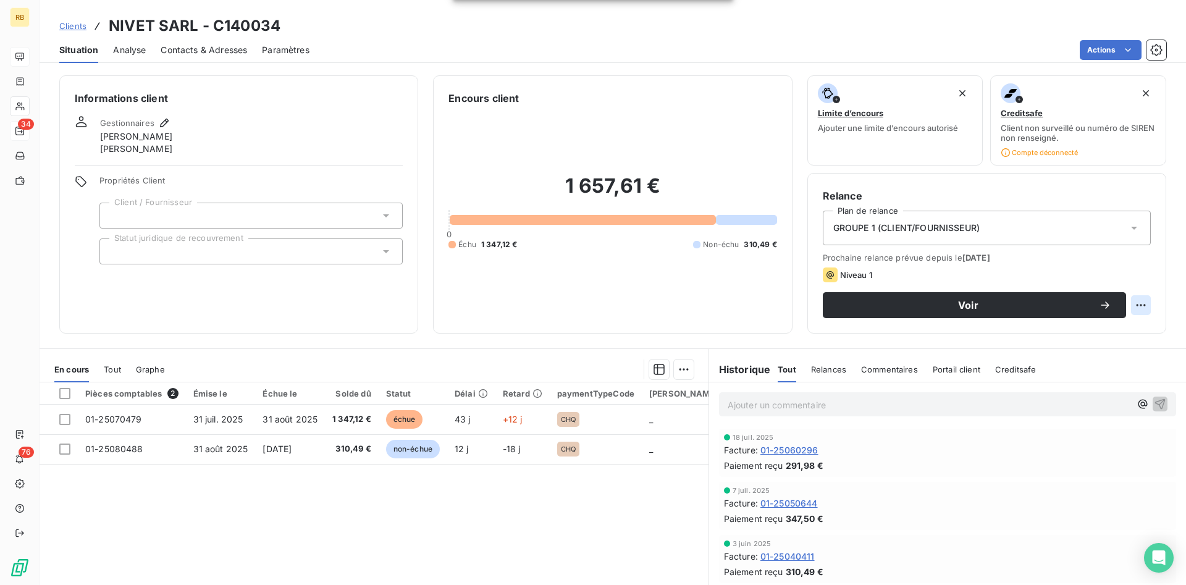
click at [1141, 301] on html "RB 34 76 Clients NIVET SARL - C140034 Situation Analyse Contacts & Adresses Par…" at bounding box center [593, 292] width 1186 height 585
click at [1086, 335] on div "Replanifier cette action" at bounding box center [1090, 332] width 111 height 20
select select "8"
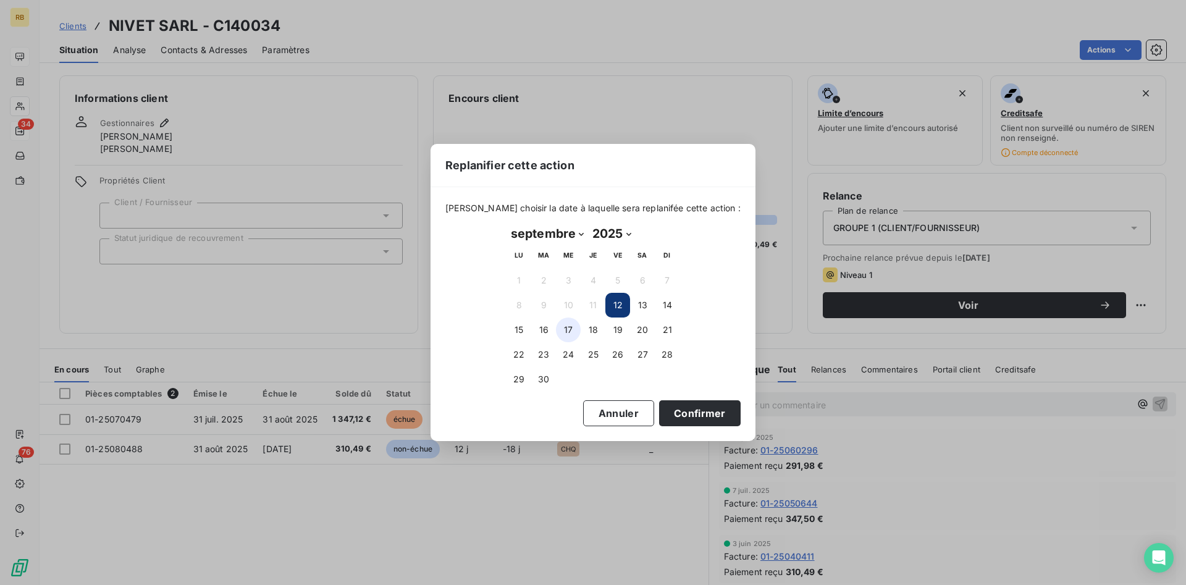
click at [570, 329] on button "17" at bounding box center [568, 329] width 25 height 25
click at [693, 406] on button "Confirmer" at bounding box center [700, 413] width 82 height 26
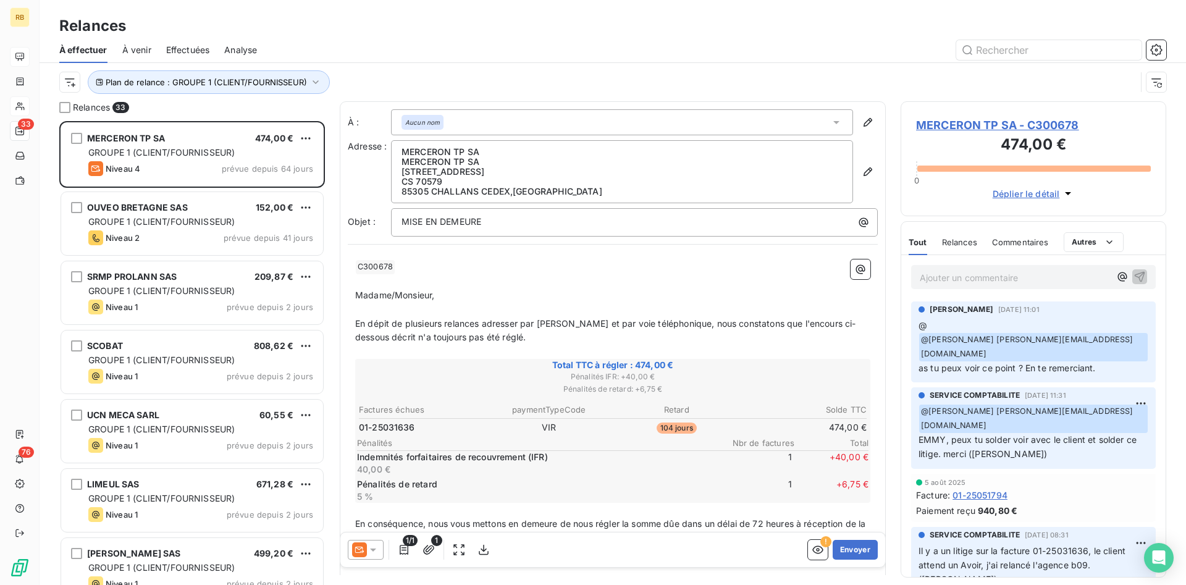
scroll to position [464, 266]
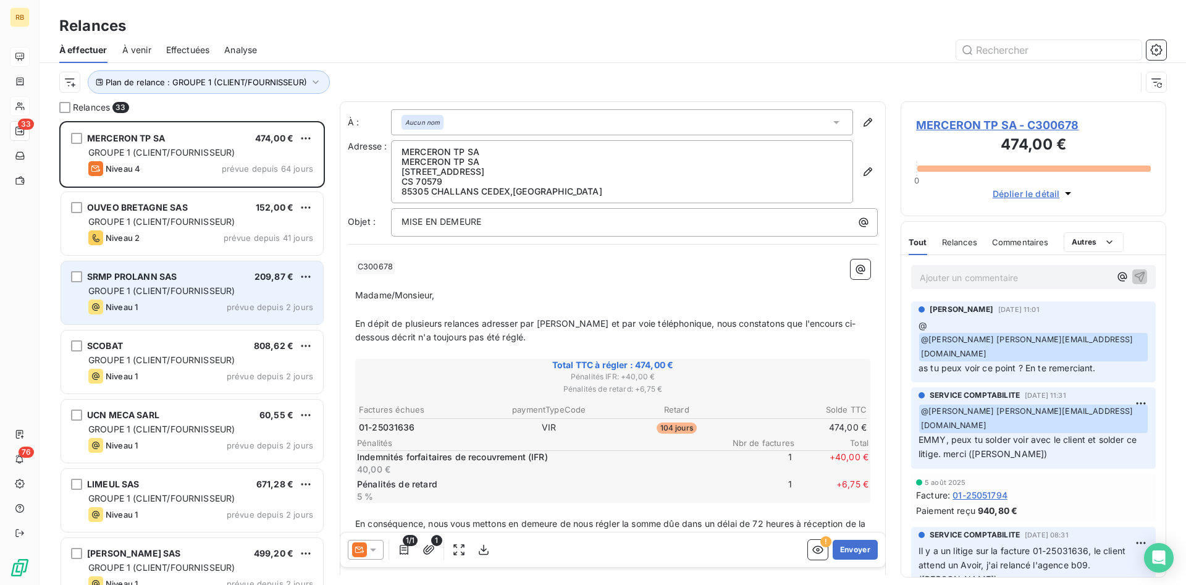
click at [182, 281] on div "SRMP PROLANN SAS 209,87 €" at bounding box center [200, 276] width 225 height 11
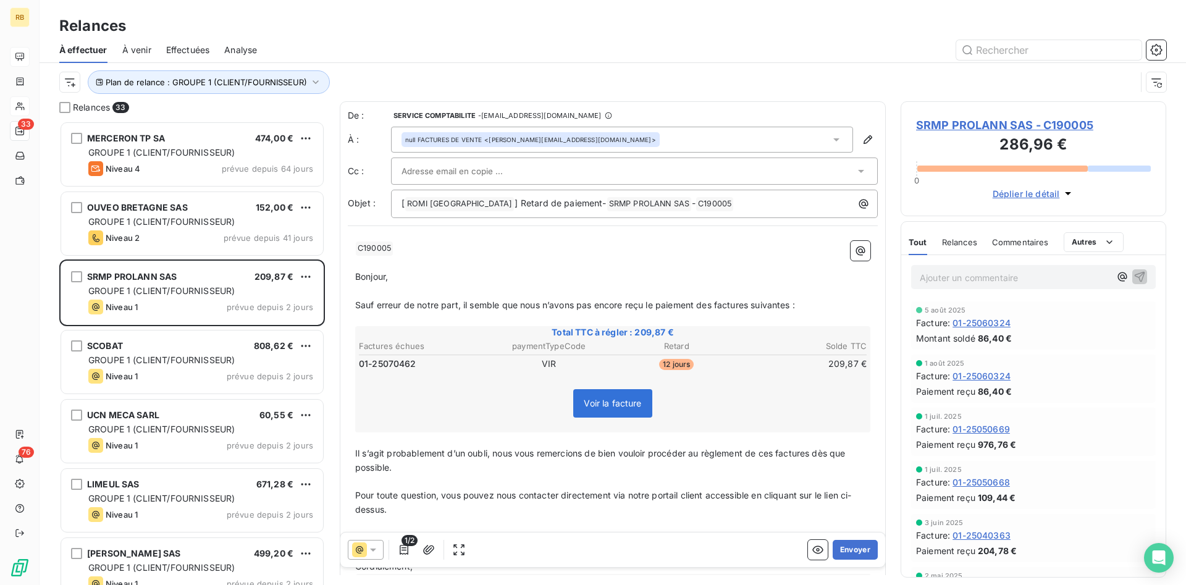
click at [1036, 125] on span "SRMP PROLANN SAS - C190005" at bounding box center [1033, 125] width 235 height 17
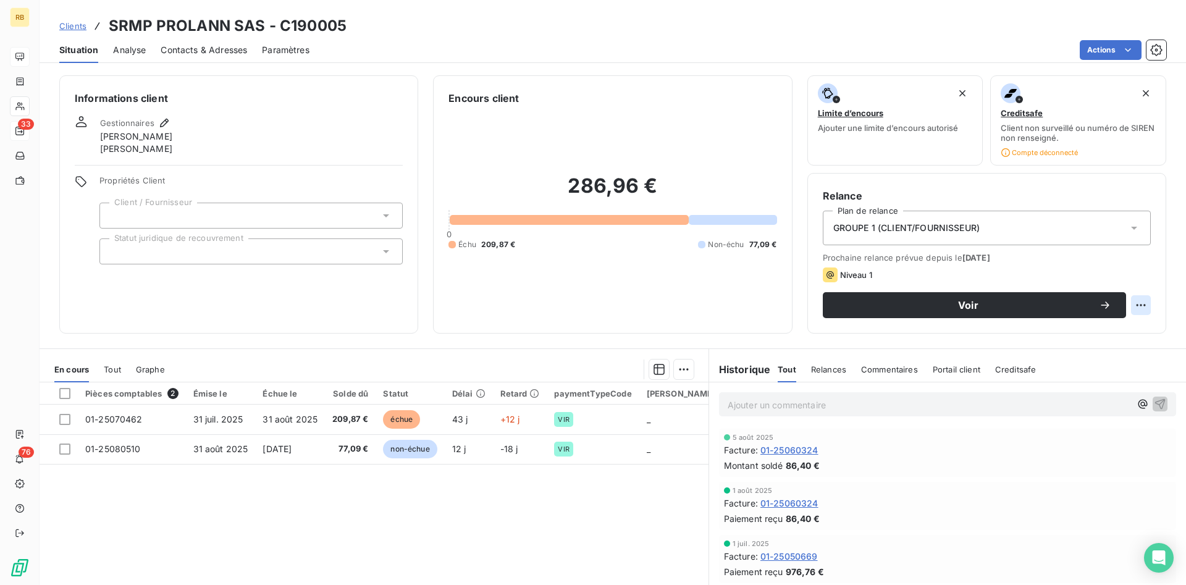
click at [1137, 298] on html "RB 33 76 Clients SRMP PROLANN SAS - C190005 Situation Analyse Contacts & Adress…" at bounding box center [593, 292] width 1186 height 585
click at [1111, 331] on div "Replanifier cette action" at bounding box center [1090, 332] width 111 height 20
select select "8"
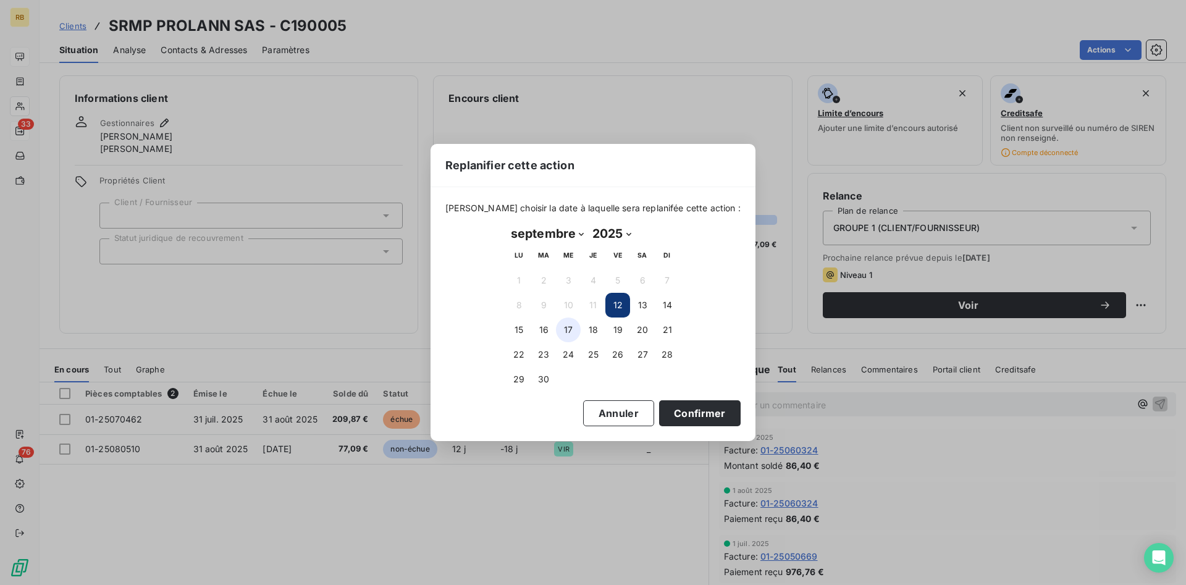
click at [572, 332] on button "17" at bounding box center [568, 329] width 25 height 25
click at [688, 415] on button "Confirmer" at bounding box center [700, 413] width 82 height 26
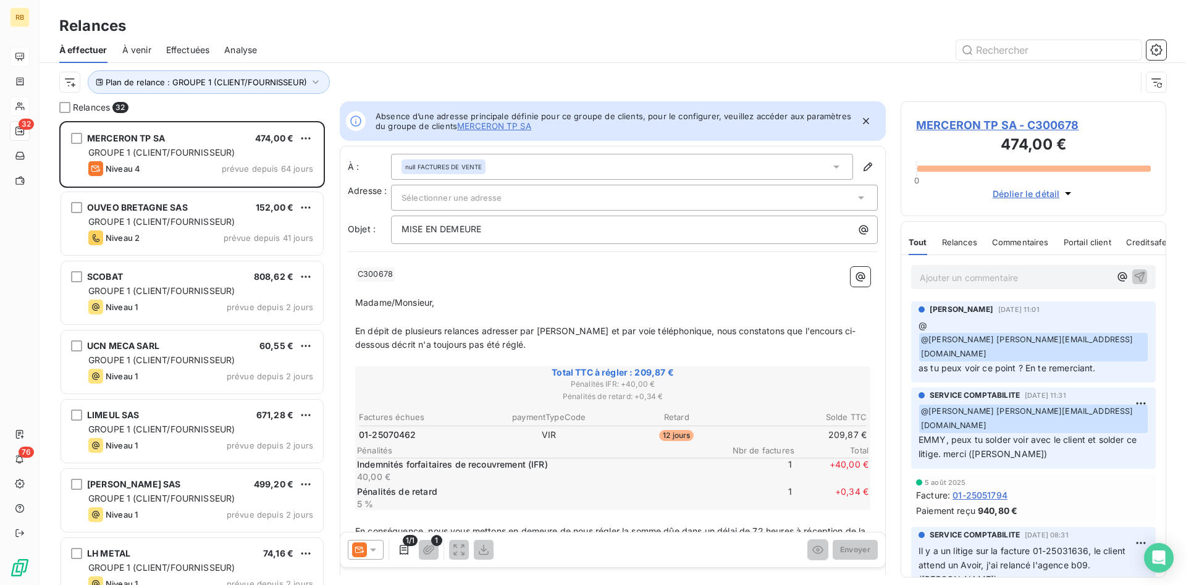
scroll to position [464, 266]
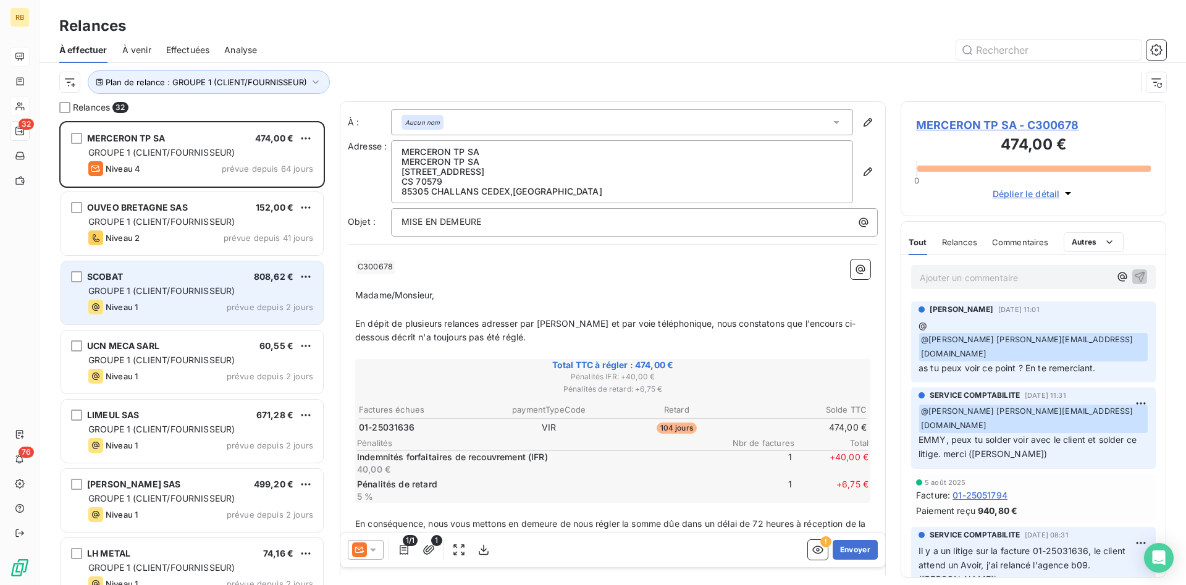
click at [253, 283] on div "SCOBAT 808,62 € GROUPE 1 (CLIENT/FOURNISSEUR) Niveau 1 prévue depuis 2 jours" at bounding box center [192, 292] width 262 height 63
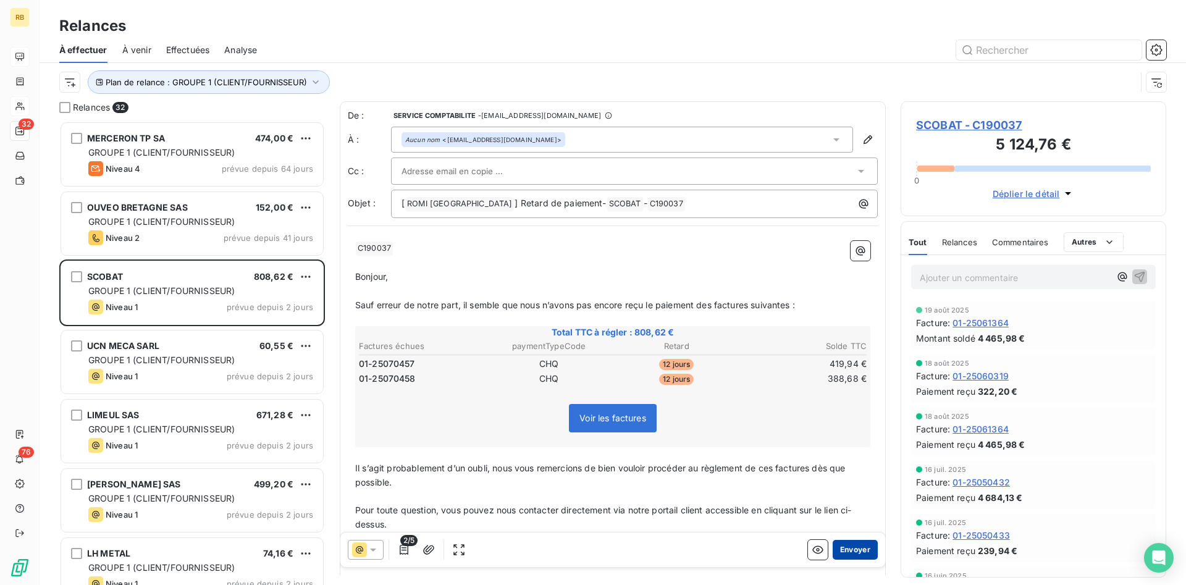
click at [864, 545] on button "Envoyer" at bounding box center [855, 550] width 45 height 20
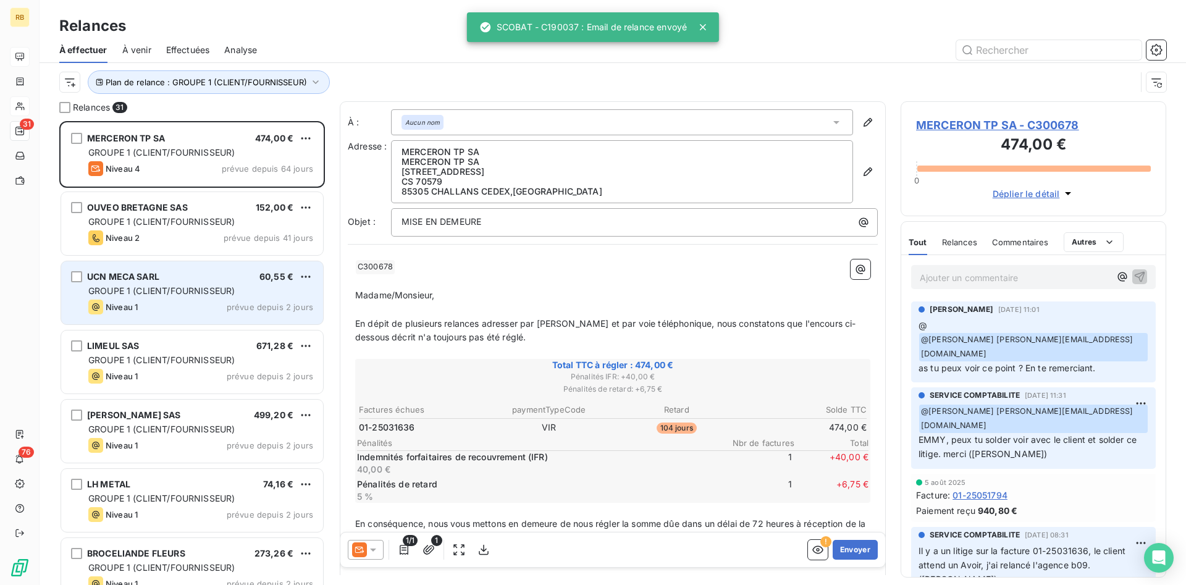
click at [227, 276] on div "UCN MECA SARL 60,55 €" at bounding box center [200, 276] width 225 height 11
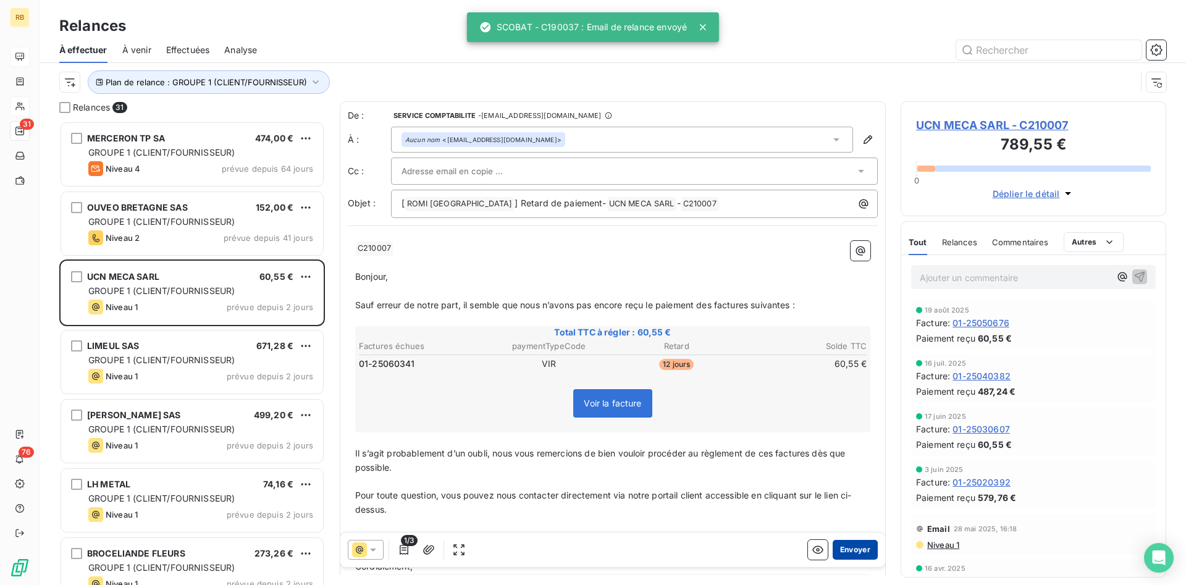
click at [859, 554] on button "Envoyer" at bounding box center [855, 550] width 45 height 20
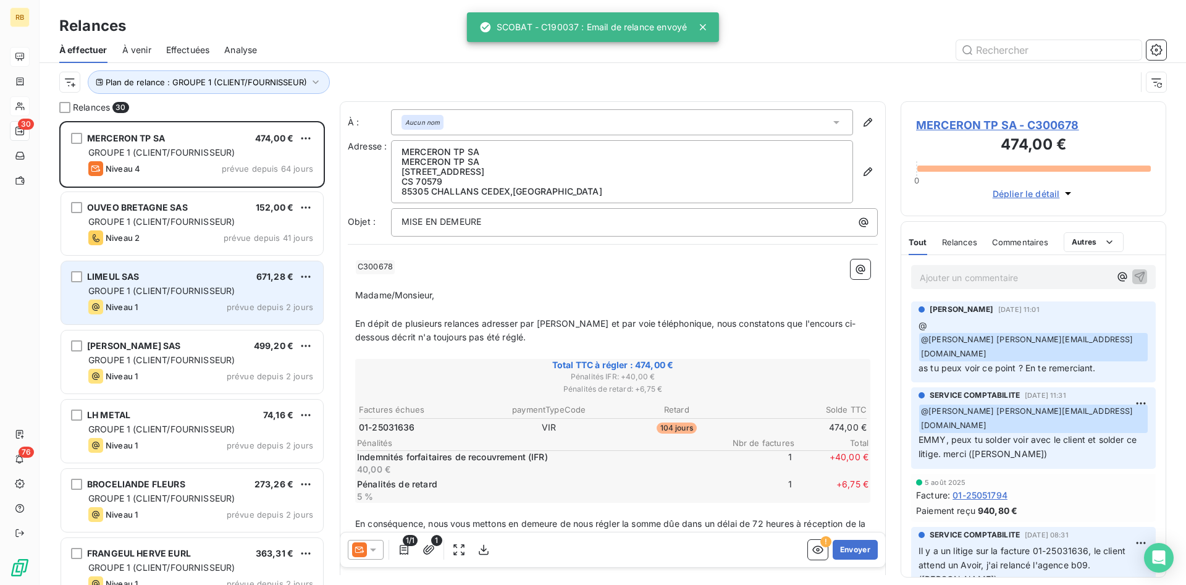
click at [150, 292] on span "GROUPE 1 (CLIENT/FOURNISSEUR)" at bounding box center [161, 290] width 146 height 11
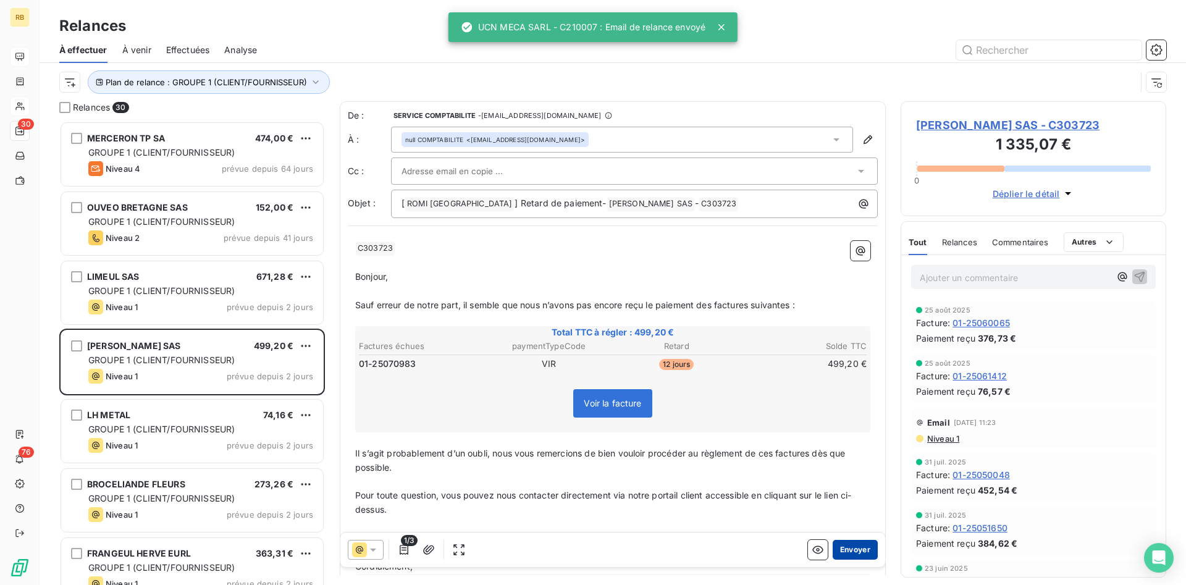
click at [859, 547] on button "Envoyer" at bounding box center [855, 550] width 45 height 20
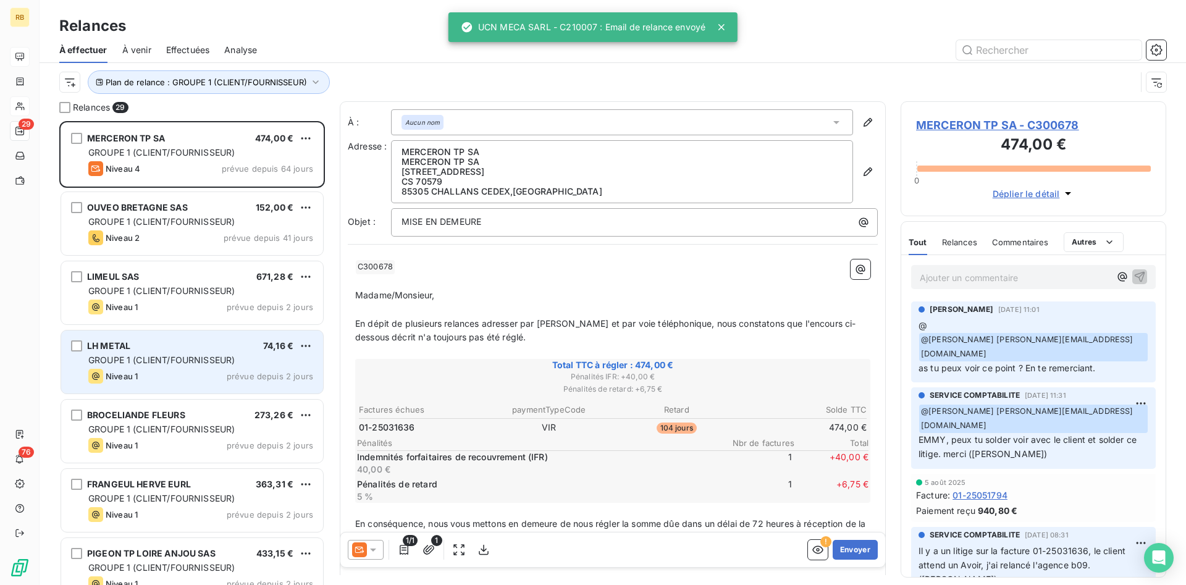
click at [230, 367] on div "LH METAL 74,16 € GROUPE 1 (CLIENT/FOURNISSEUR) Niveau 1 prévue depuis 2 jours" at bounding box center [192, 361] width 262 height 63
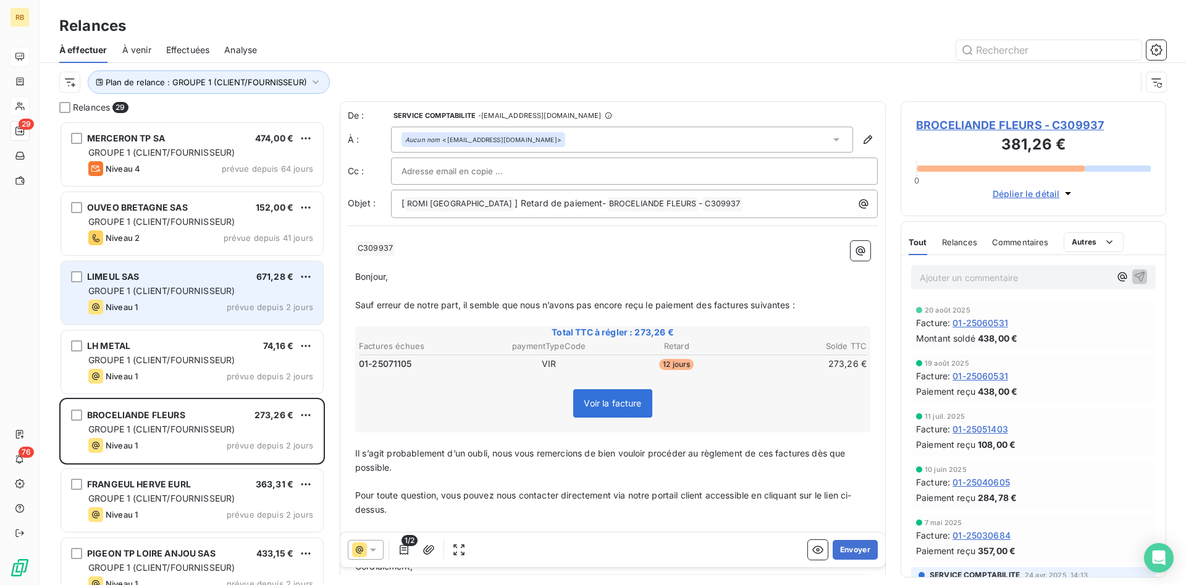
click at [230, 286] on span "GROUPE 1 (CLIENT/FOURNISSEUR)" at bounding box center [161, 290] width 146 height 11
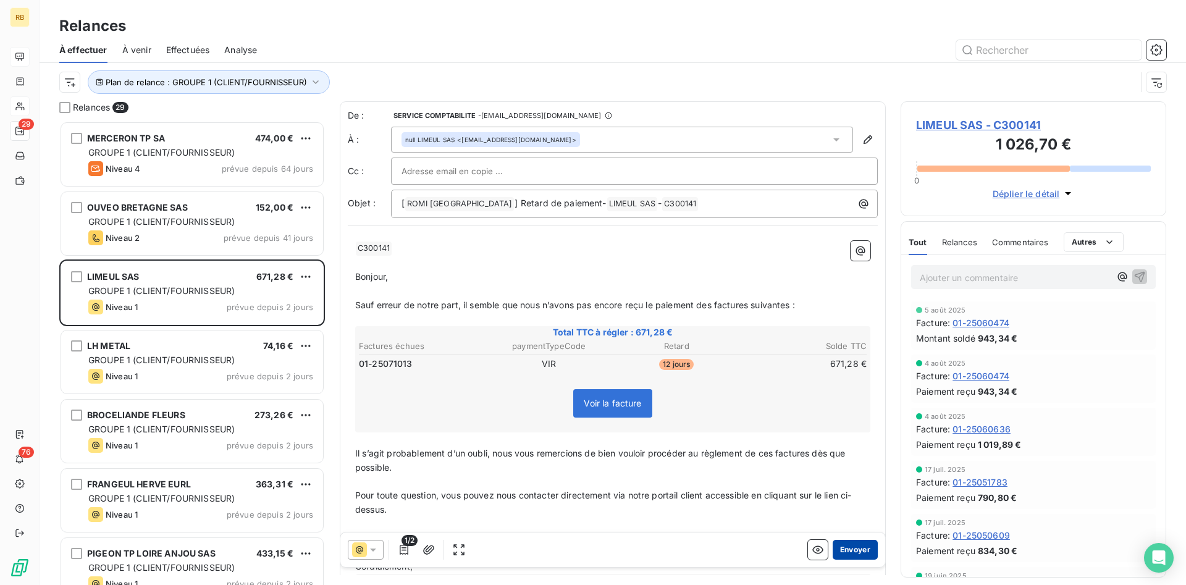
click at [854, 547] on button "Envoyer" at bounding box center [855, 550] width 45 height 20
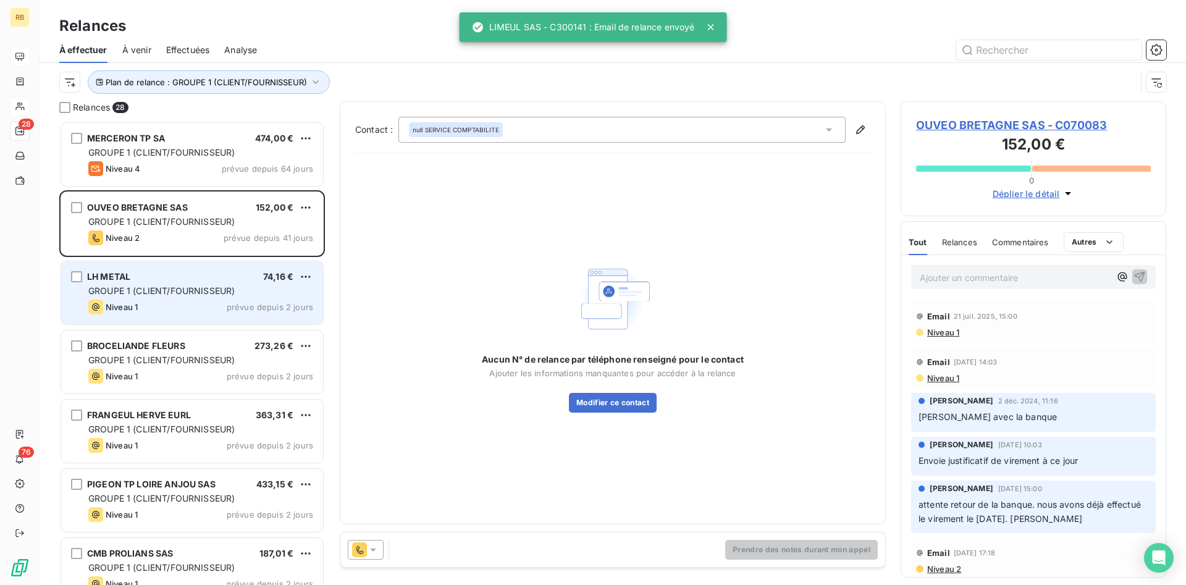
click at [174, 287] on span "GROUPE 1 (CLIENT/FOURNISSEUR)" at bounding box center [161, 290] width 146 height 11
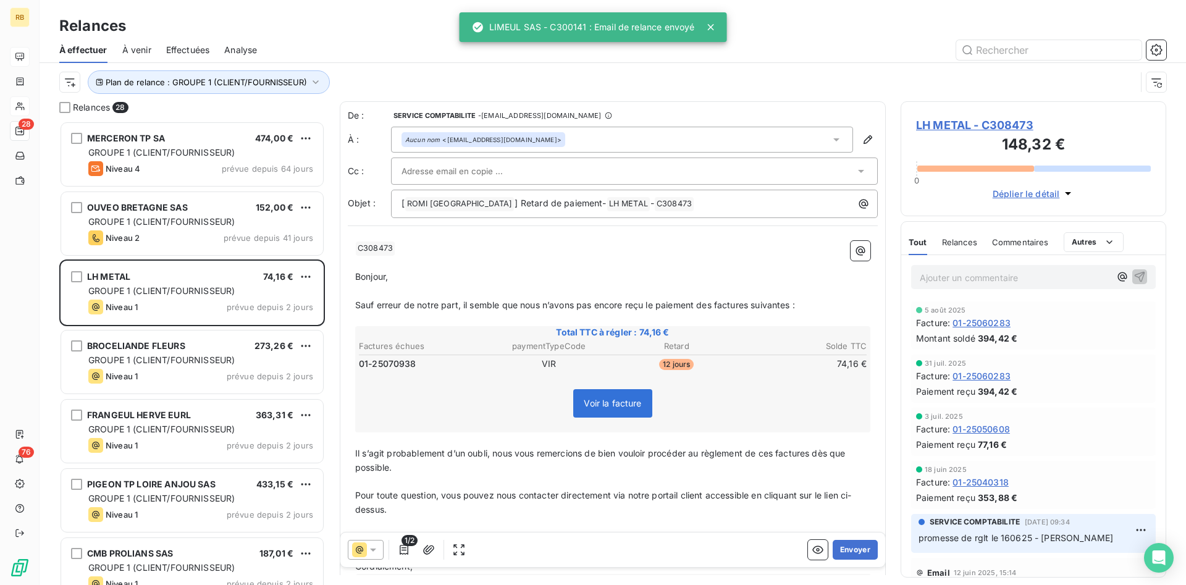
click at [991, 122] on span "LH METAL - C308473" at bounding box center [1033, 125] width 235 height 17
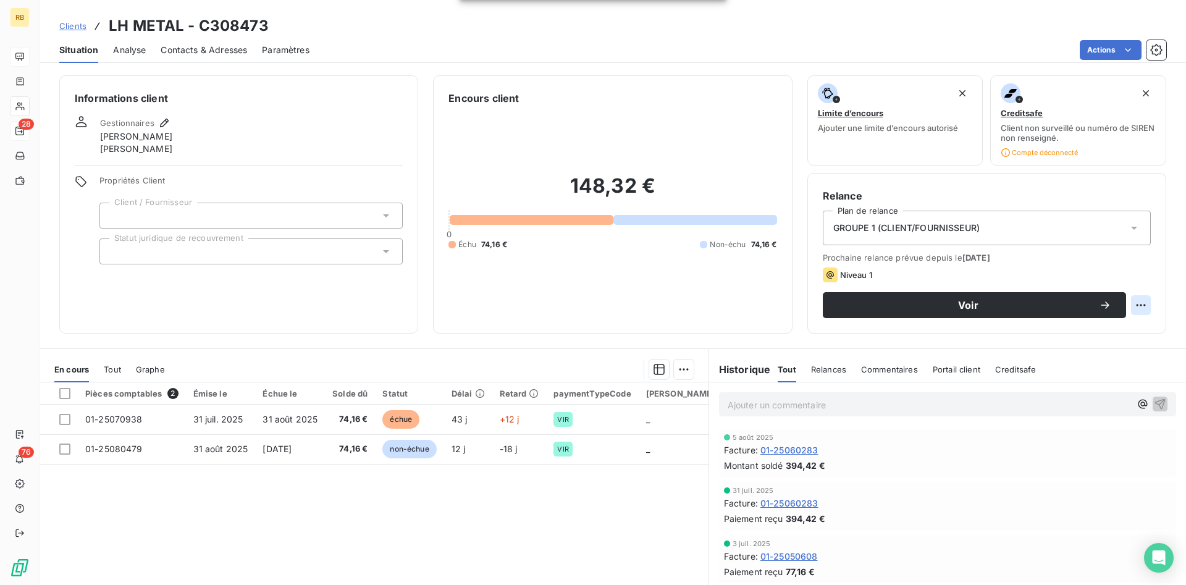
click at [1139, 301] on html "RB 28 76 Clients LH METAL - C308473 Situation Analyse Contacts & Adresses Param…" at bounding box center [593, 292] width 1186 height 585
click at [1088, 335] on div "Replanifier cette action" at bounding box center [1090, 332] width 111 height 20
select select "8"
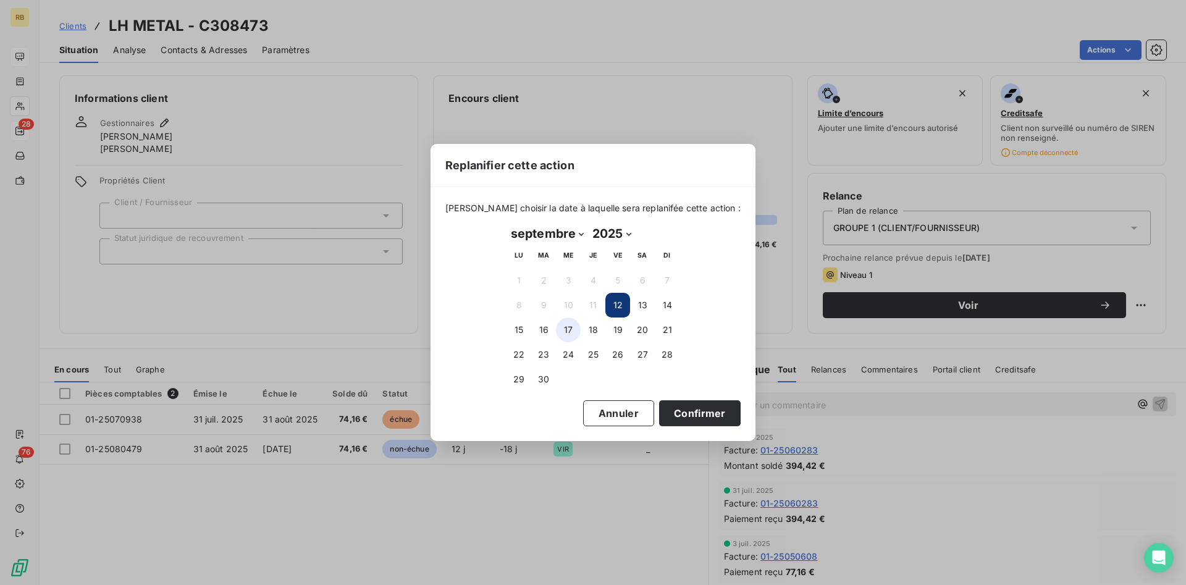
click at [573, 332] on button "17" at bounding box center [568, 329] width 25 height 25
click at [674, 409] on button "Confirmer" at bounding box center [700, 413] width 82 height 26
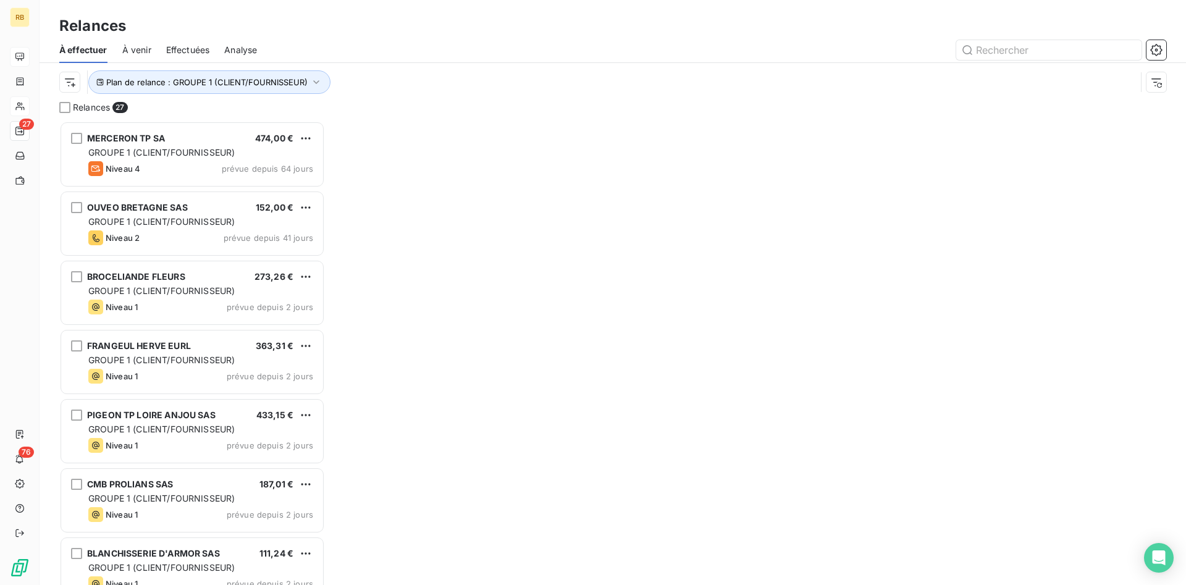
scroll to position [464, 266]
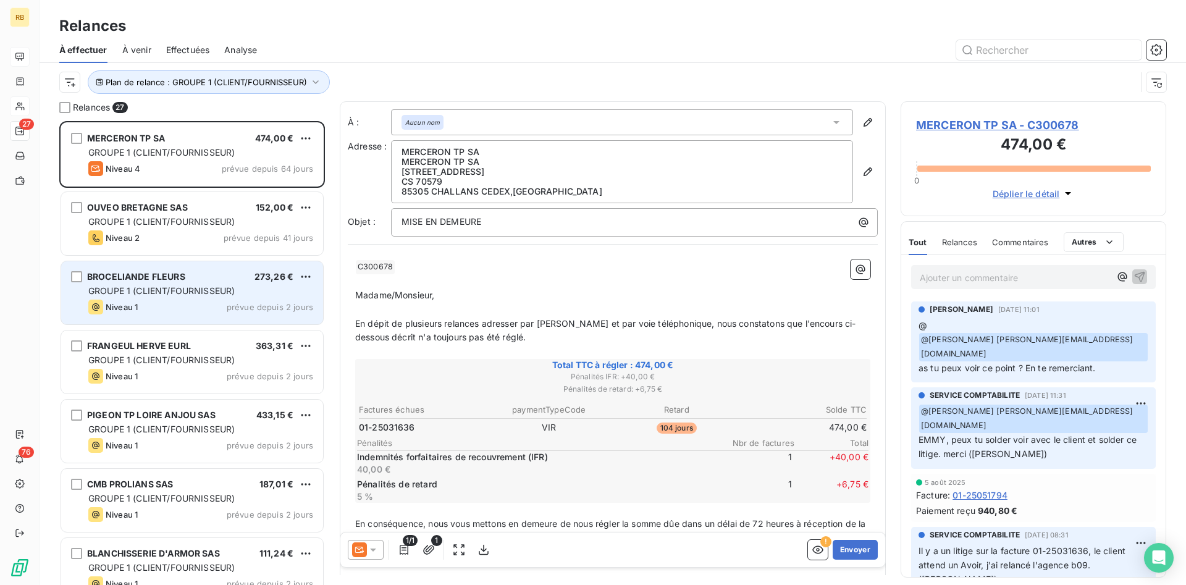
click at [191, 282] on div "BROCELIANDE FLEURS 273,26 € GROUPE 1 (CLIENT/FOURNISSEUR) Niveau 1 prévue depui…" at bounding box center [192, 292] width 262 height 63
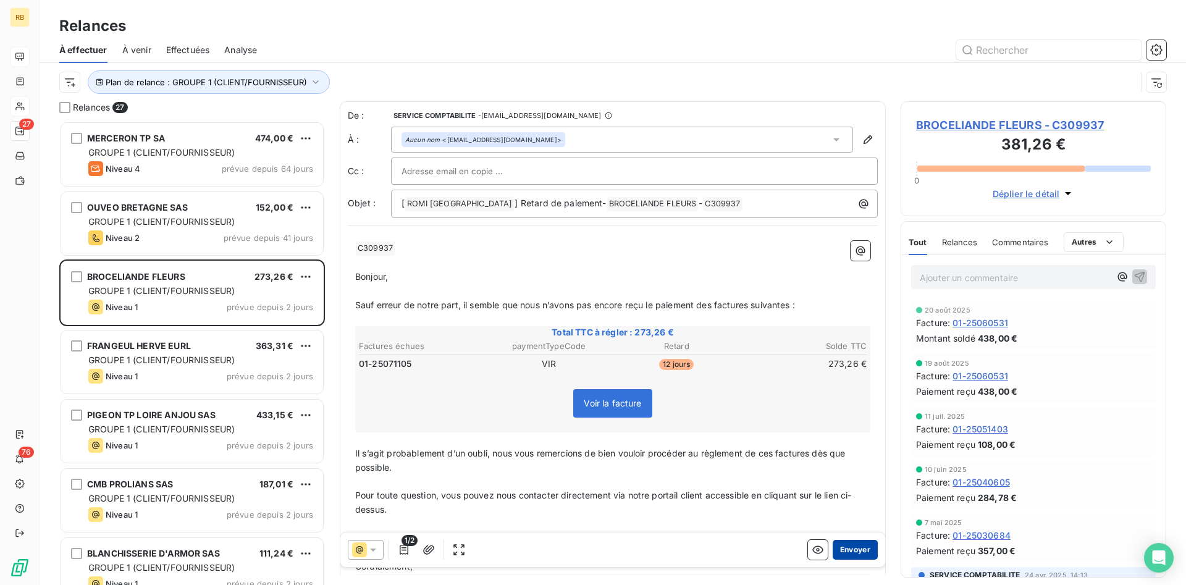
click at [855, 547] on button "Envoyer" at bounding box center [855, 550] width 45 height 20
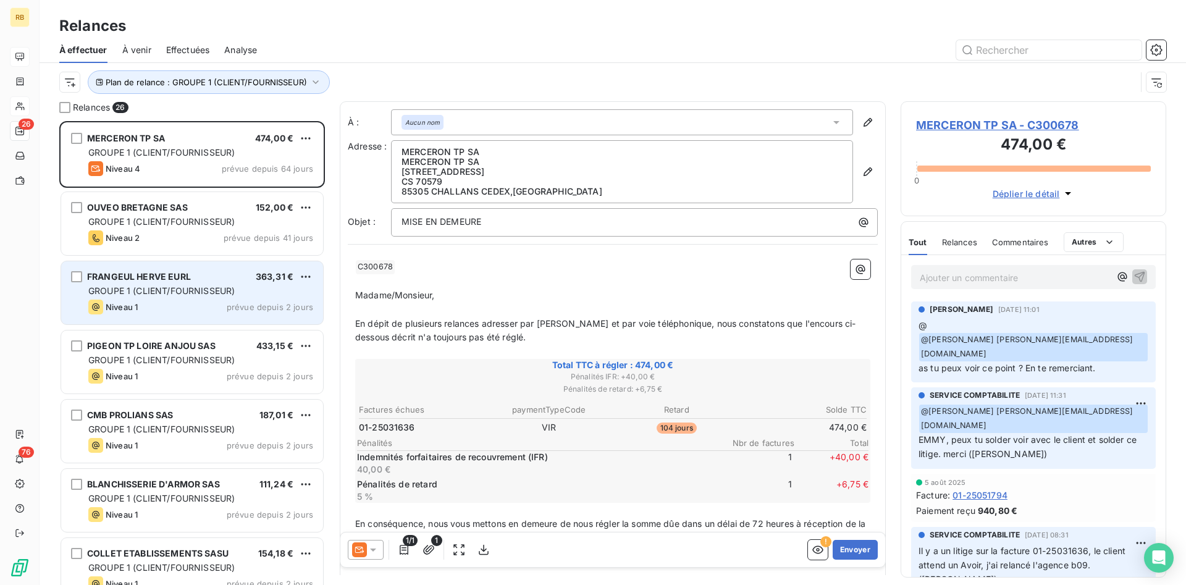
click at [222, 296] on span "GROUPE 1 (CLIENT/FOURNISSEUR)" at bounding box center [161, 290] width 146 height 11
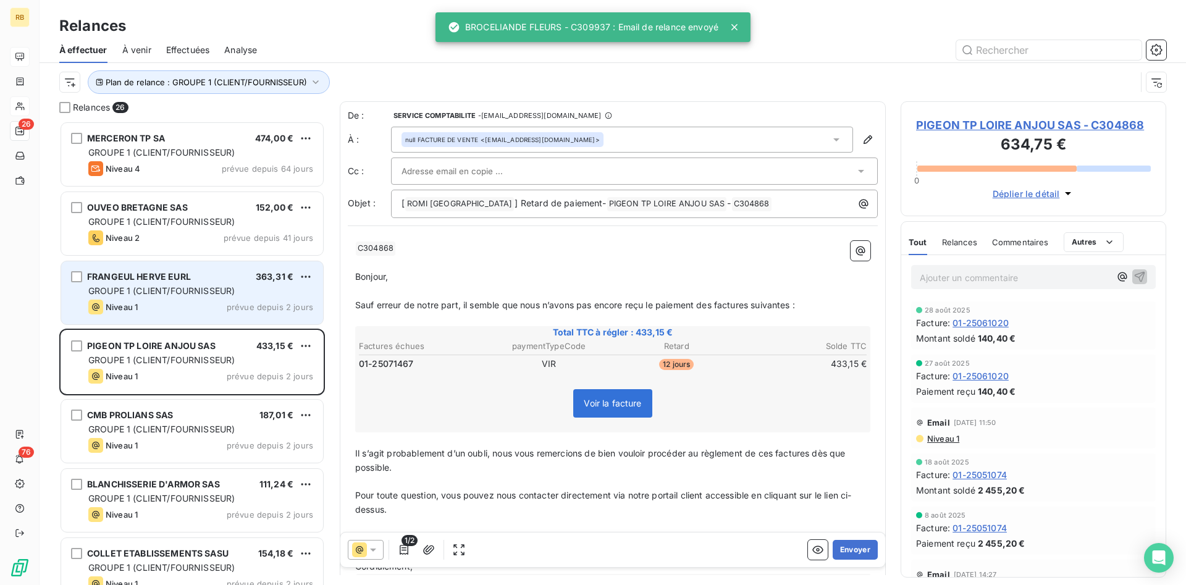
click at [229, 284] on div "[PERSON_NAME] EURL 363,31 € GROUPE 1 (CLIENT/FOURNISSEUR) Niveau 1 prévue depui…" at bounding box center [192, 292] width 262 height 63
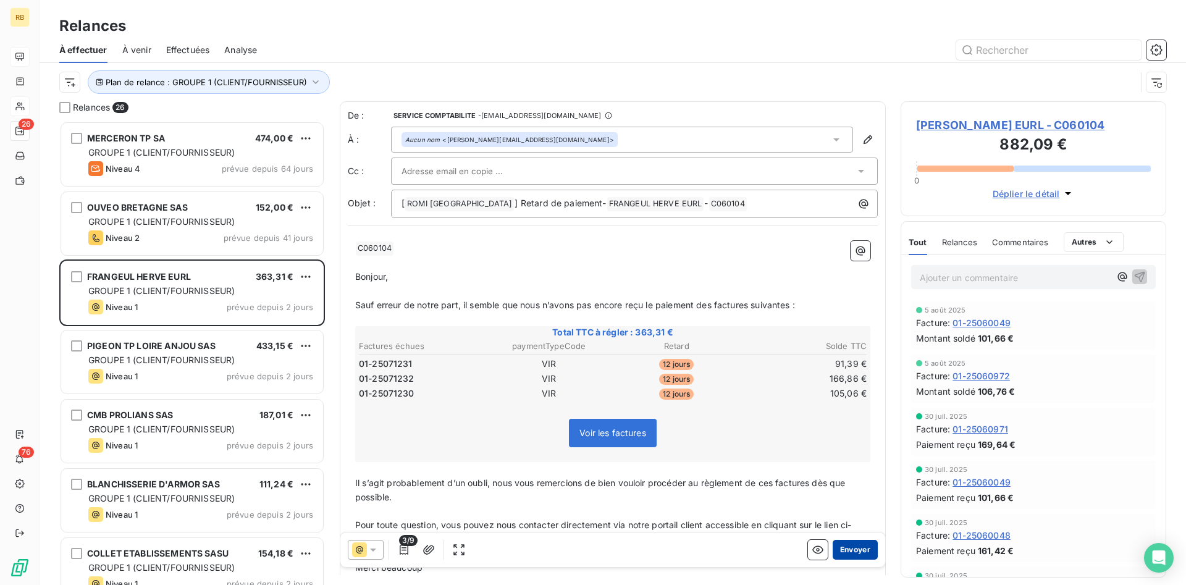
click at [857, 545] on button "Envoyer" at bounding box center [855, 550] width 45 height 20
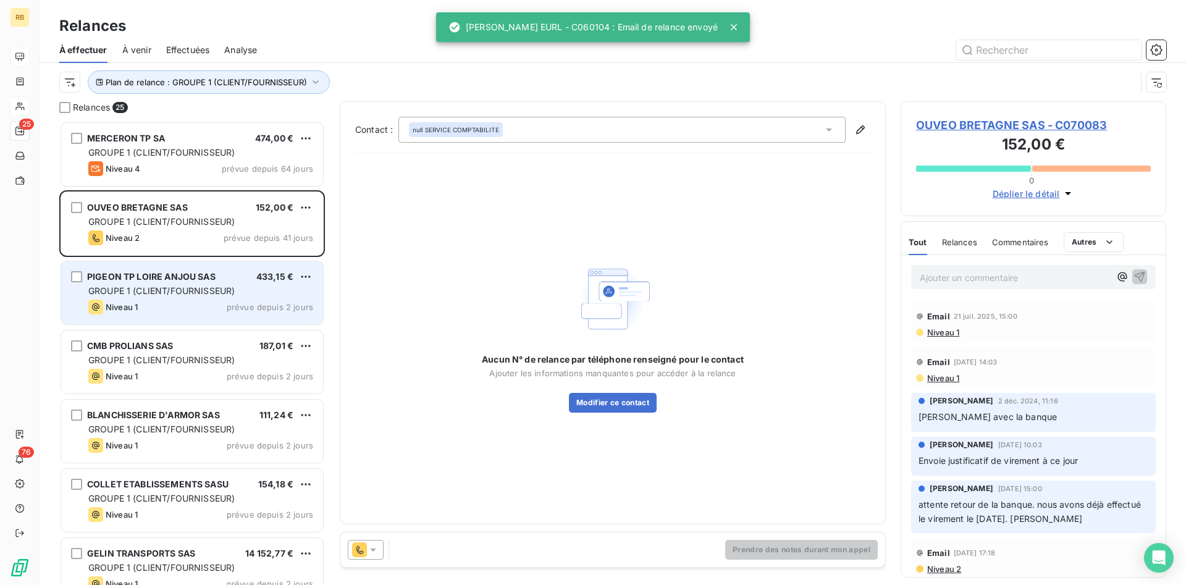
click at [167, 282] on span "PIGEON TP LOIRE ANJOU SAS" at bounding box center [151, 276] width 128 height 11
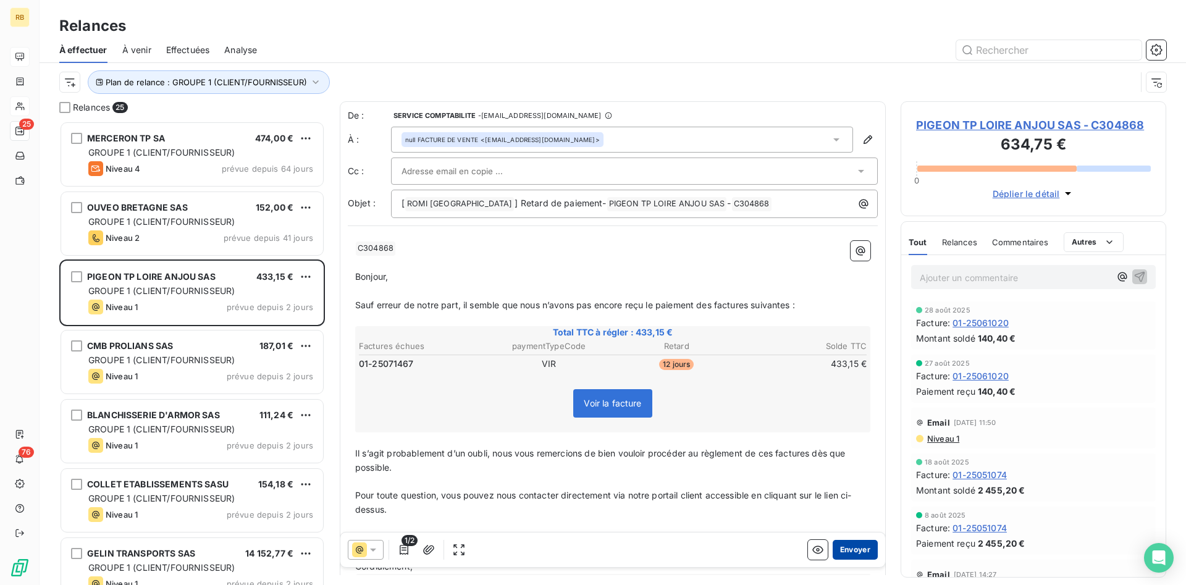
click at [853, 545] on button "Envoyer" at bounding box center [855, 550] width 45 height 20
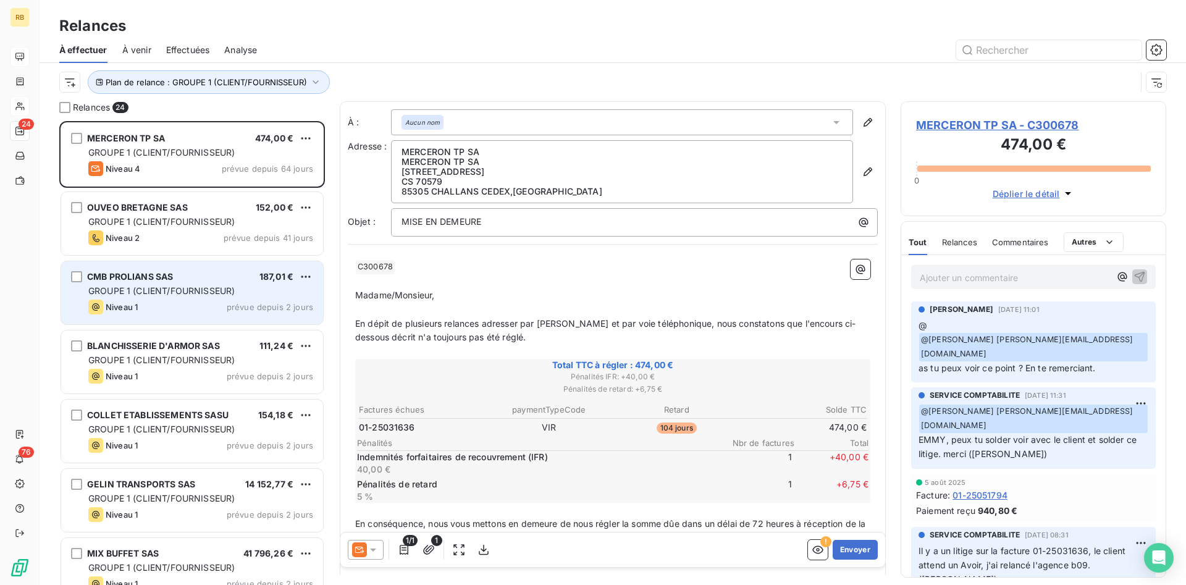
click at [198, 275] on div "CMB PROLIANS SAS 187,01 €" at bounding box center [200, 276] width 225 height 11
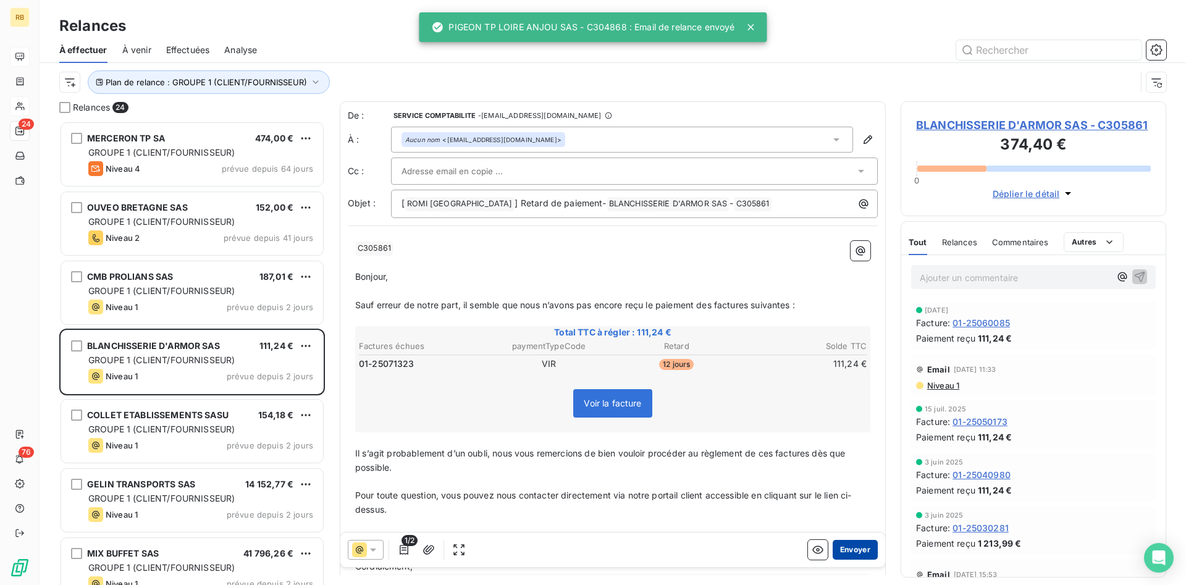
click at [859, 552] on button "Envoyer" at bounding box center [855, 550] width 45 height 20
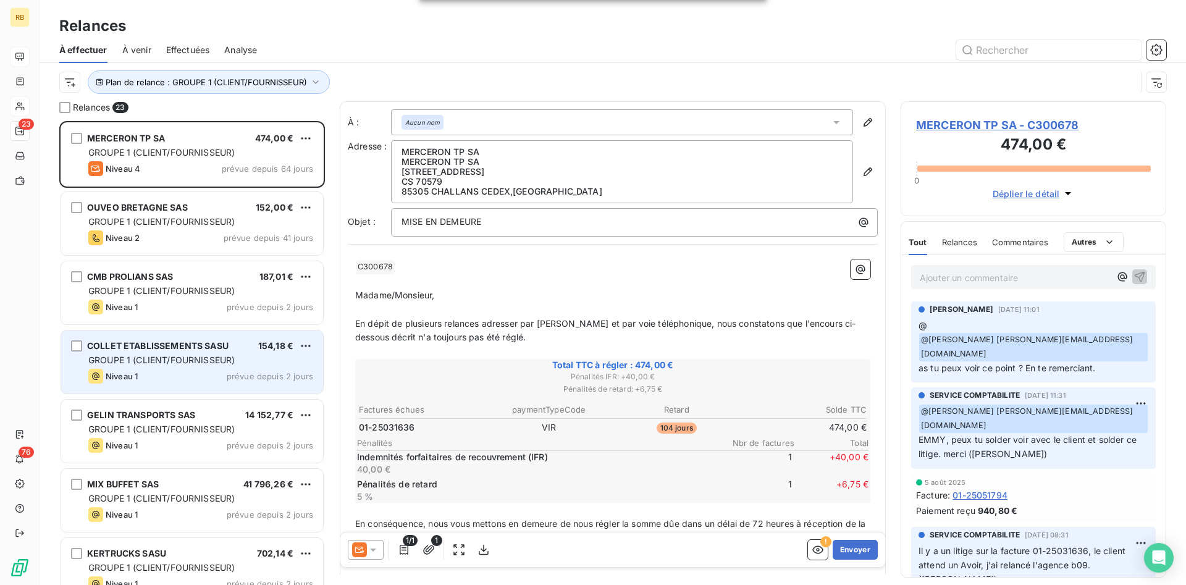
click at [145, 356] on span "GROUPE 1 (CLIENT/FOURNISSEUR)" at bounding box center [161, 360] width 146 height 11
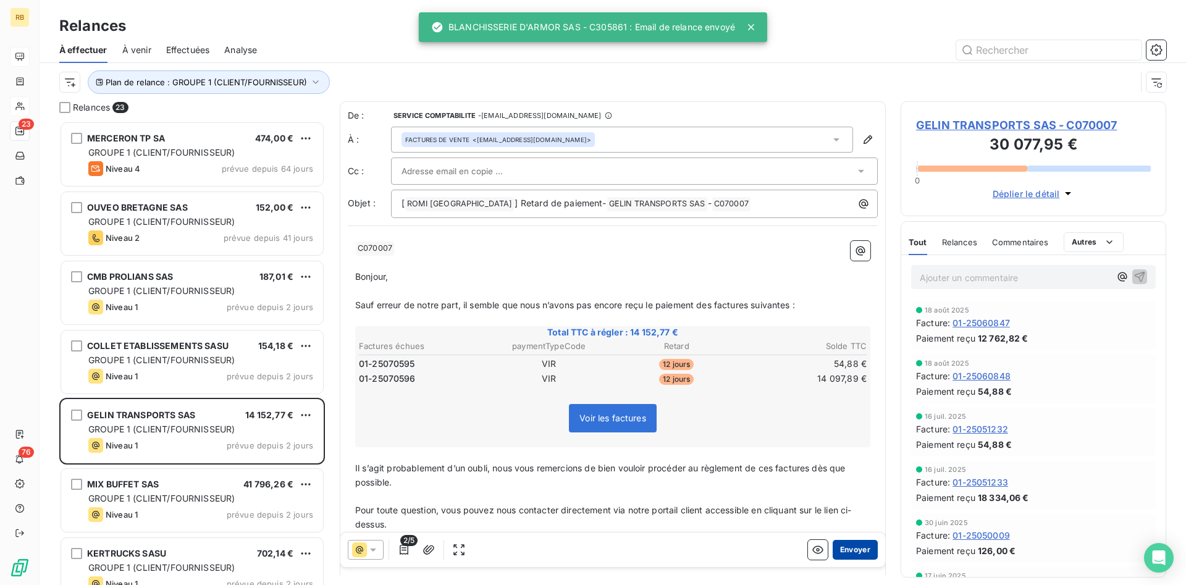
click at [857, 548] on button "Envoyer" at bounding box center [855, 550] width 45 height 20
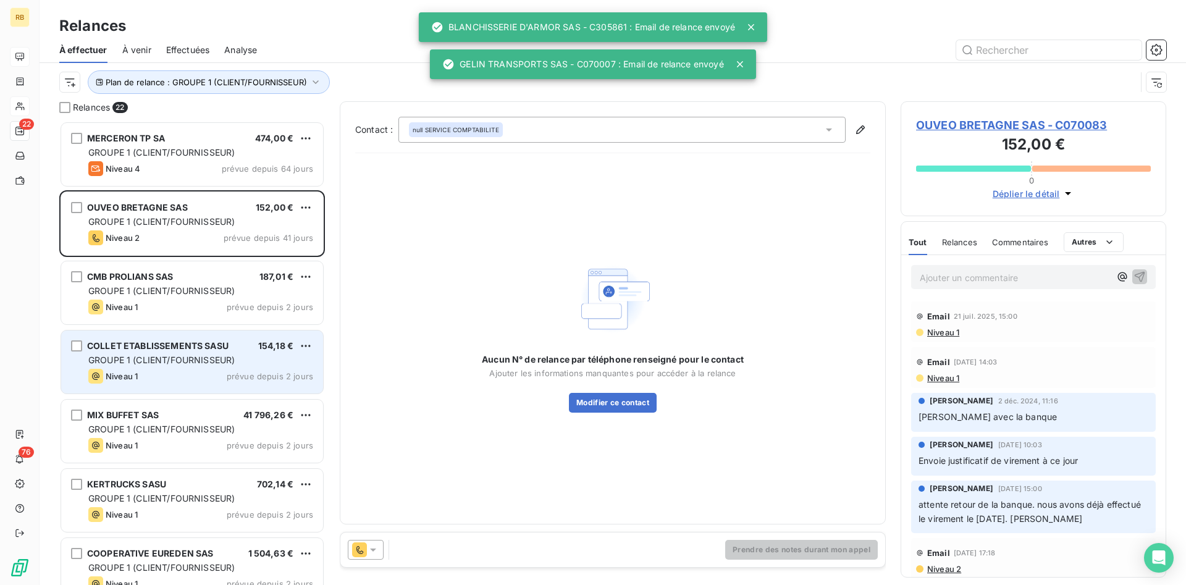
click at [188, 359] on span "GROUPE 1 (CLIENT/FOURNISSEUR)" at bounding box center [161, 360] width 146 height 11
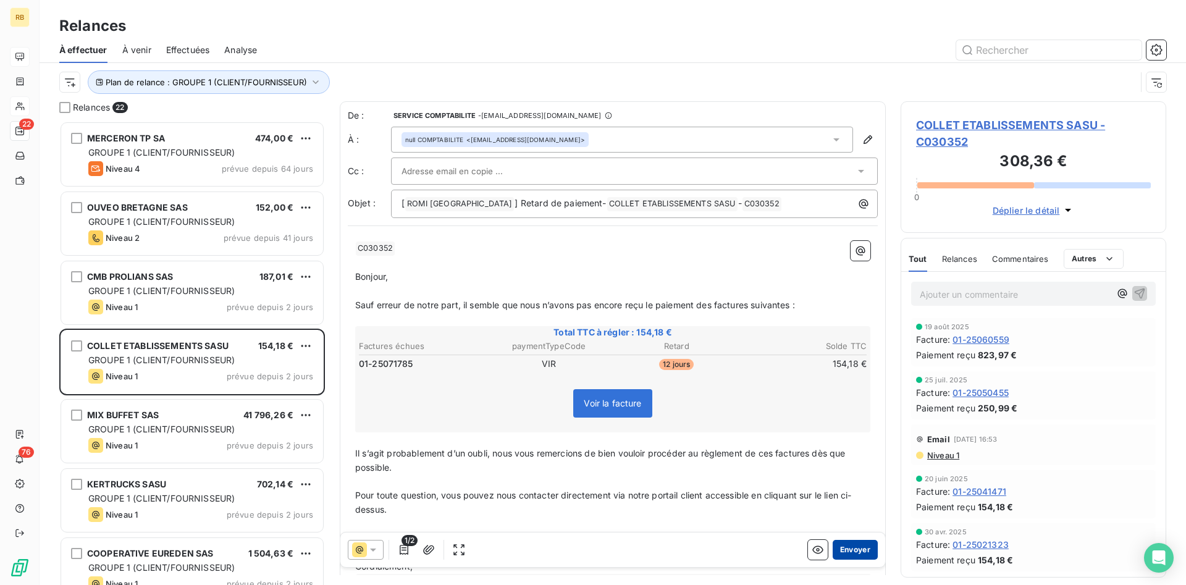
click at [868, 550] on button "Envoyer" at bounding box center [855, 550] width 45 height 20
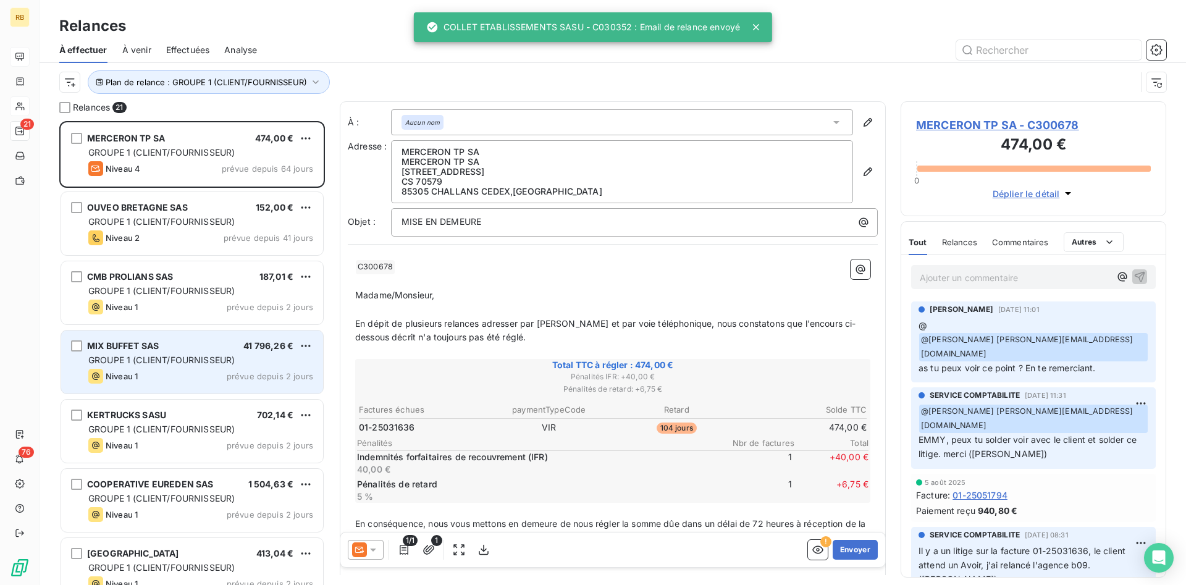
click at [146, 354] on div "GROUPE 1 (CLIENT/FOURNISSEUR)" at bounding box center [200, 360] width 225 height 12
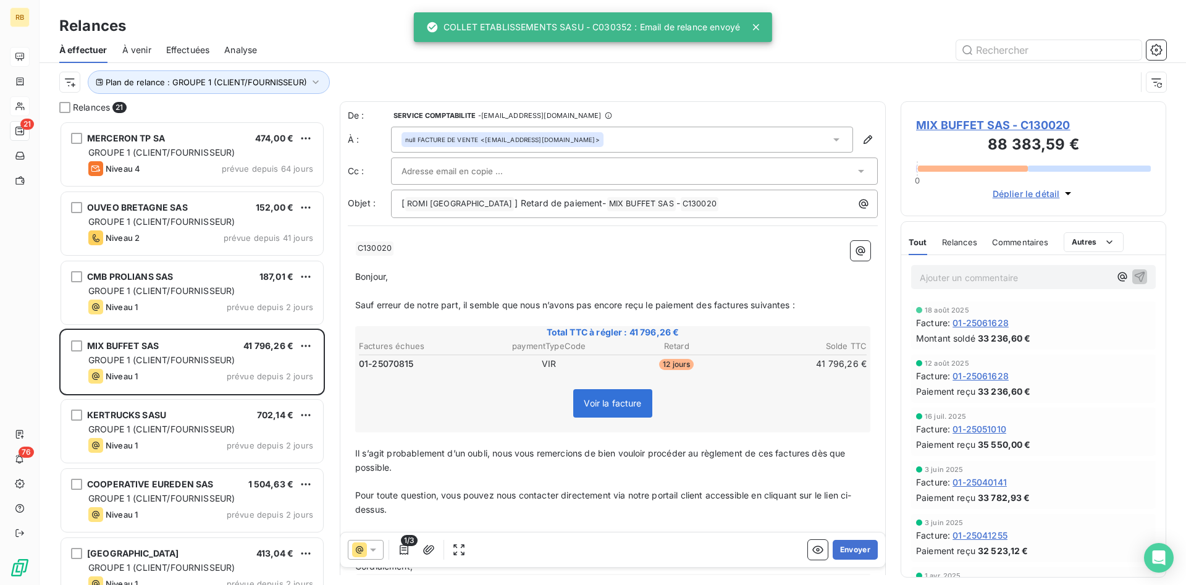
click at [1020, 126] on span "MIX BUFFET SAS - C130020" at bounding box center [1033, 125] width 235 height 17
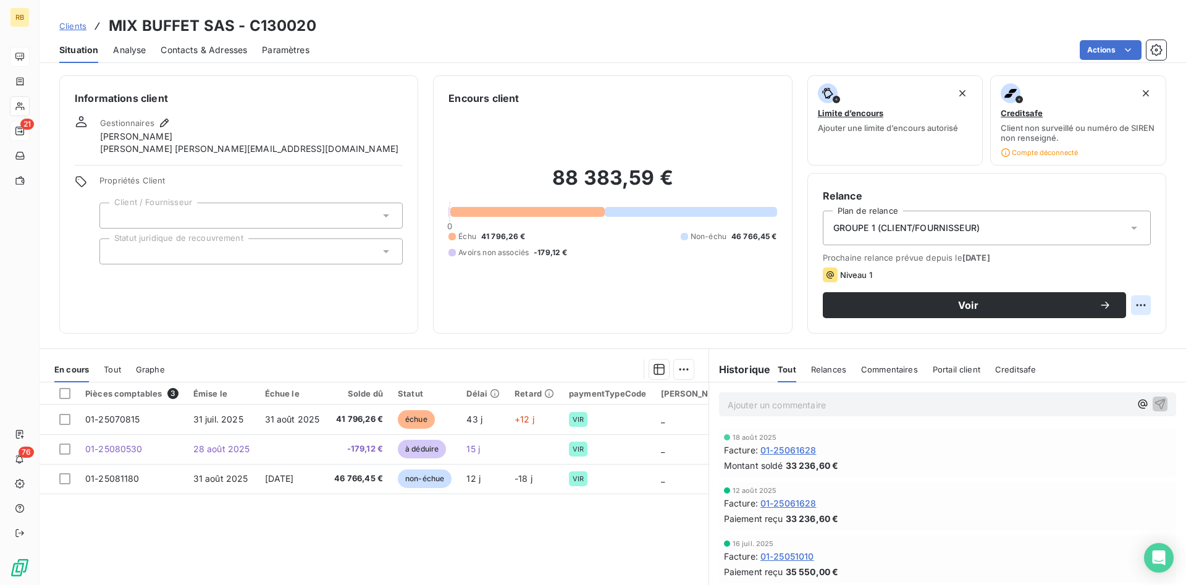
click at [1145, 301] on html "RB 21 76 Clients MIX BUFFET SAS - C130020 Situation Analyse Contacts & Adresses…" at bounding box center [593, 292] width 1186 height 585
click at [1085, 334] on div "Replanifier cette action" at bounding box center [1090, 332] width 111 height 20
select select "8"
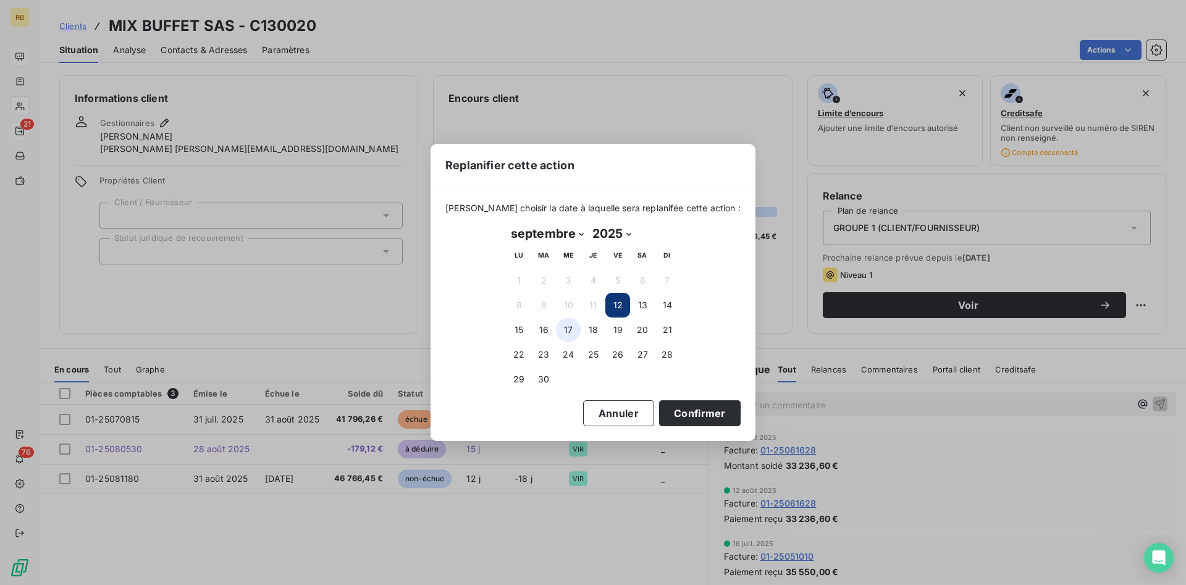
click at [572, 327] on button "17" at bounding box center [568, 329] width 25 height 25
click at [681, 414] on button "Confirmer" at bounding box center [700, 413] width 82 height 26
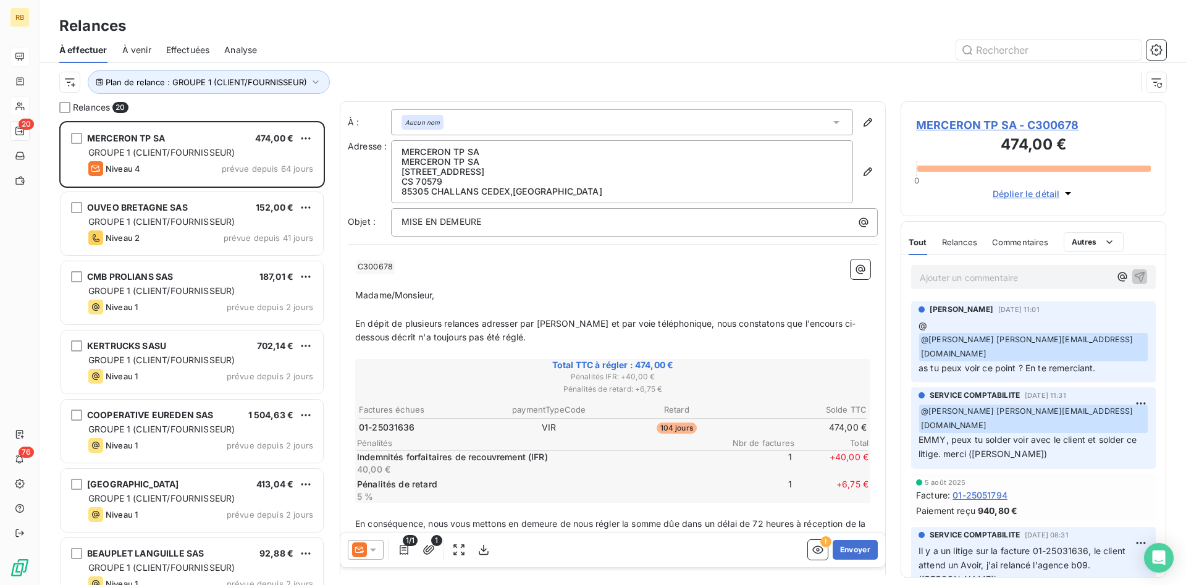
scroll to position [464, 266]
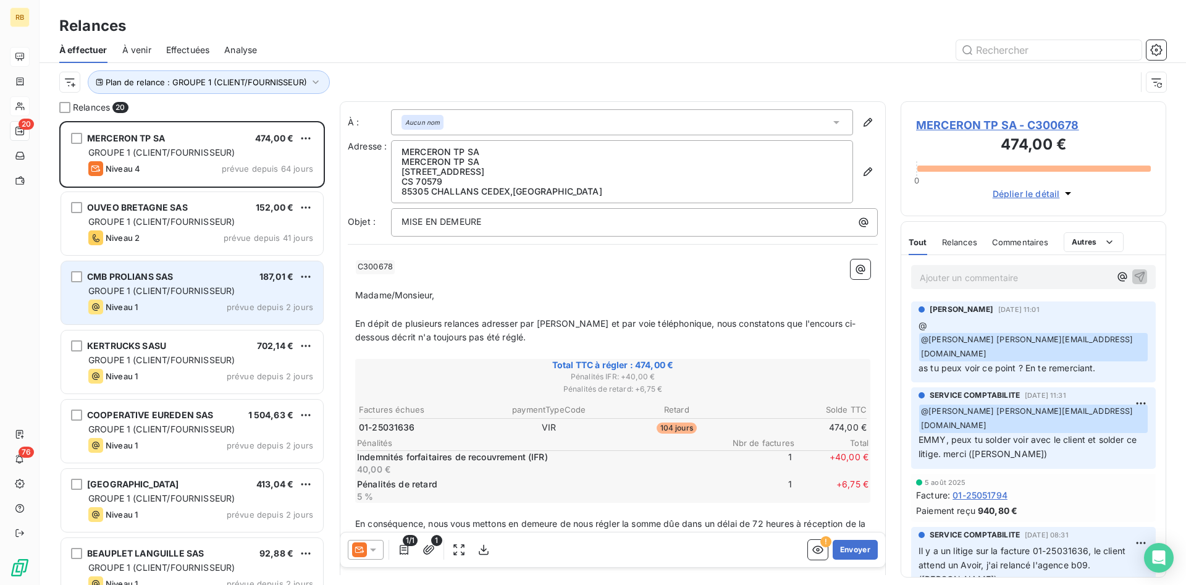
click at [156, 296] on div "GROUPE 1 (CLIENT/FOURNISSEUR)" at bounding box center [200, 291] width 225 height 12
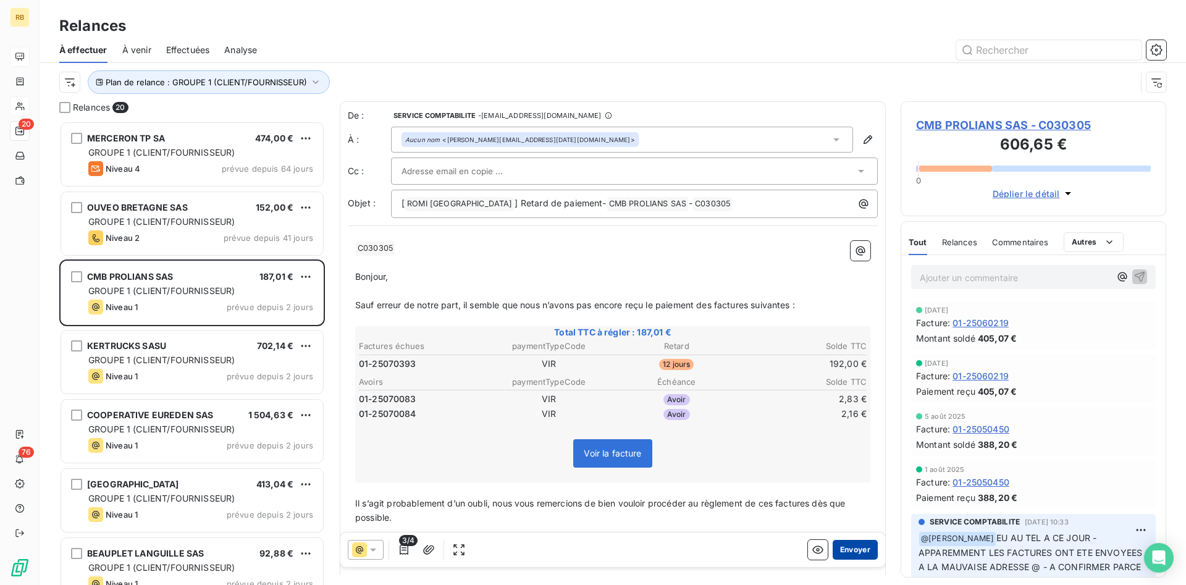
click at [860, 548] on button "Envoyer" at bounding box center [855, 550] width 45 height 20
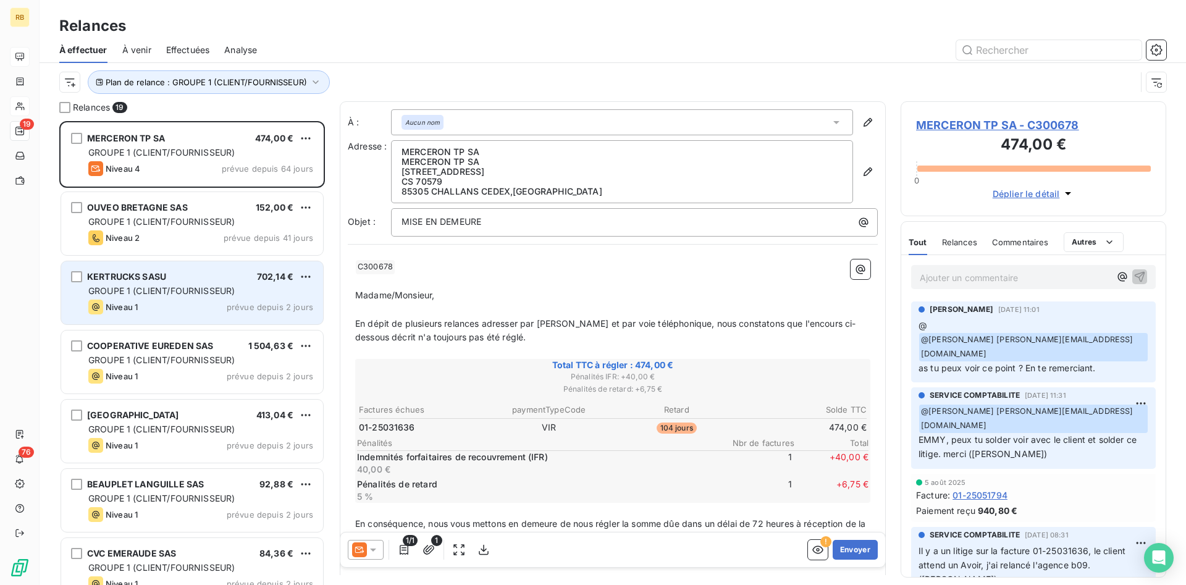
click at [133, 289] on span "GROUPE 1 (CLIENT/FOURNISSEUR)" at bounding box center [161, 290] width 146 height 11
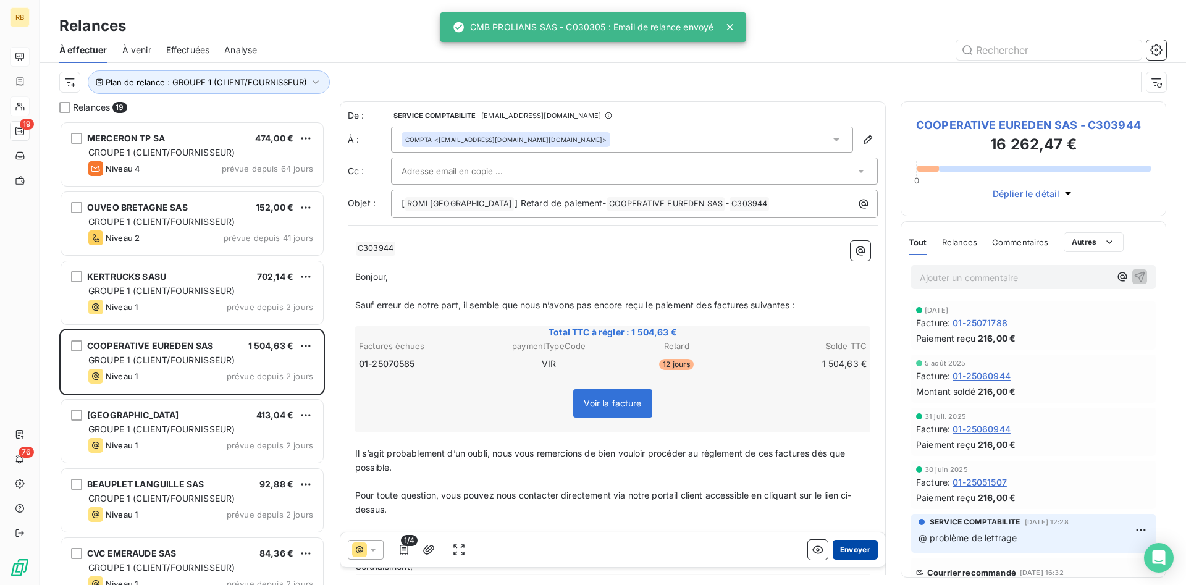
click at [848, 547] on button "Envoyer" at bounding box center [855, 550] width 45 height 20
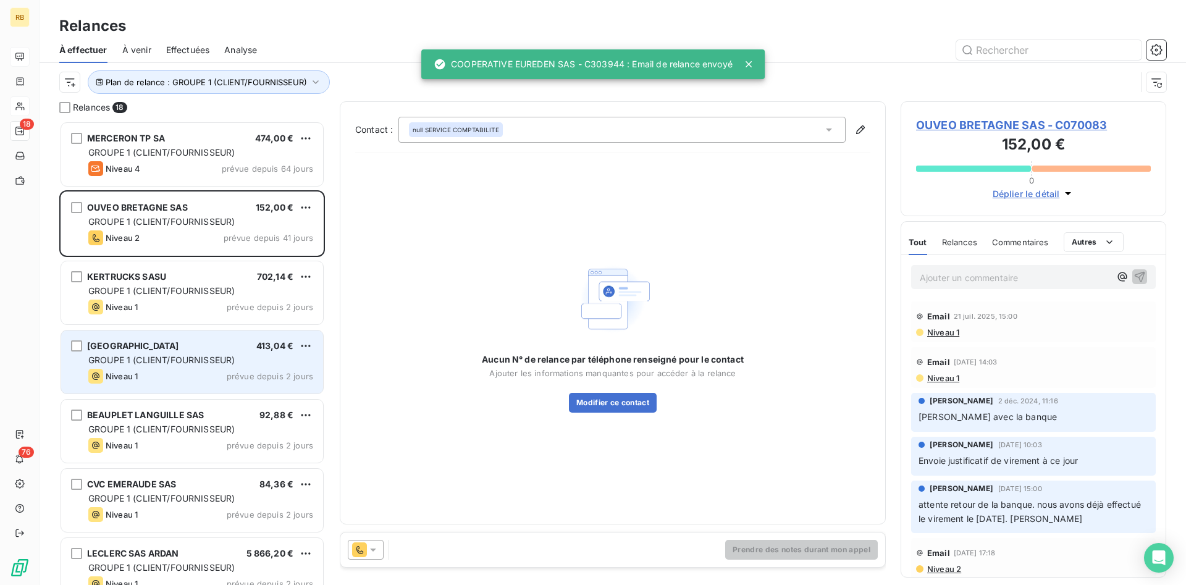
click at [183, 357] on span "GROUPE 1 (CLIENT/FOURNISSEUR)" at bounding box center [161, 360] width 146 height 11
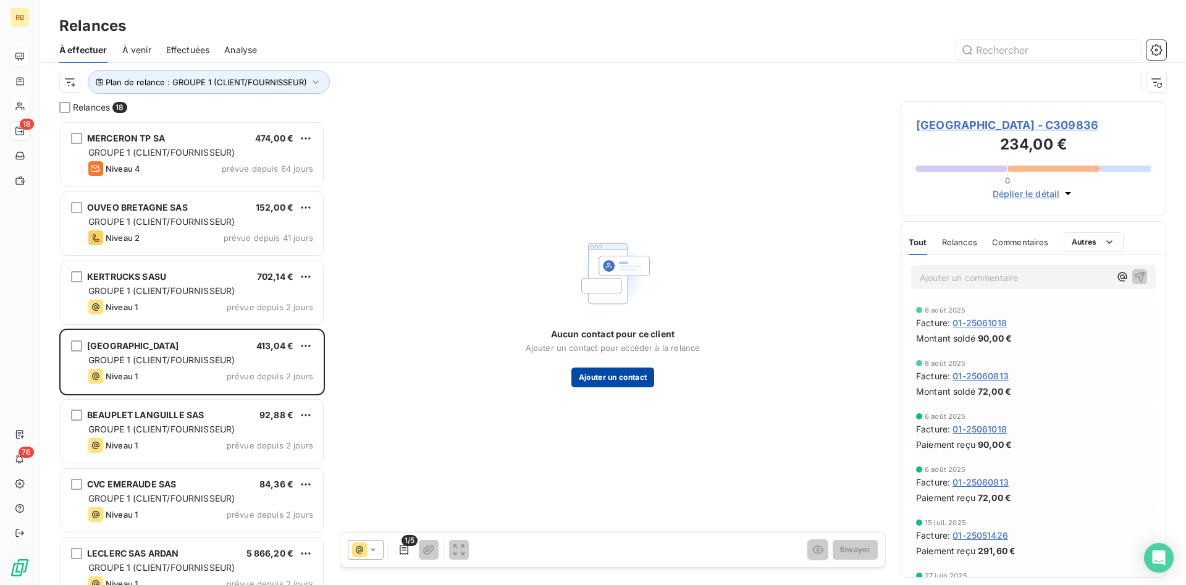
click at [617, 375] on button "Ajouter un contact" at bounding box center [612, 378] width 83 height 20
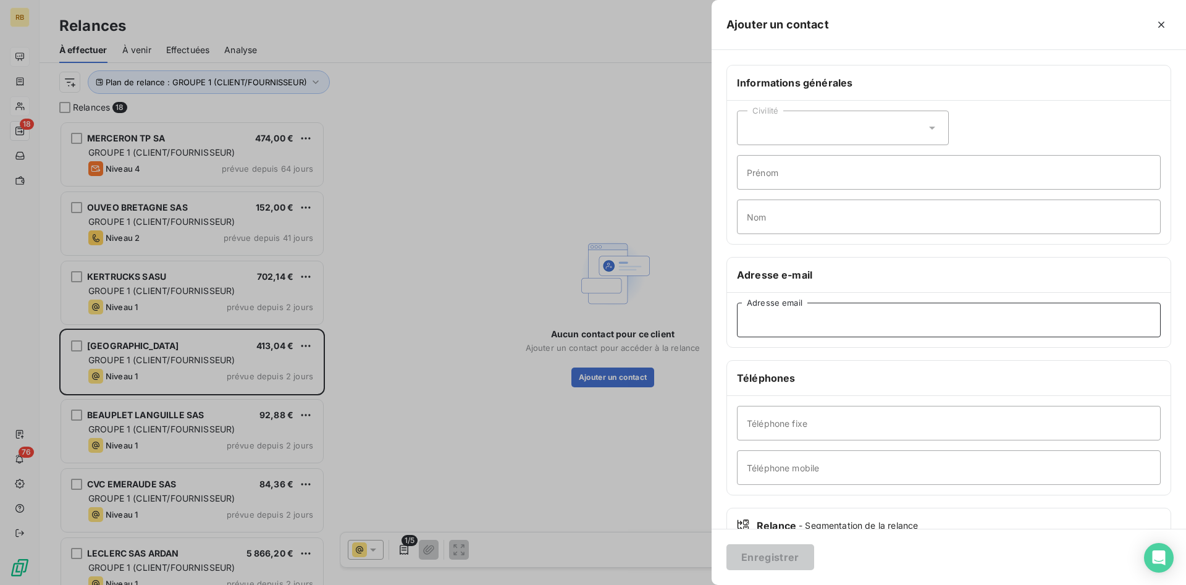
click at [747, 326] on input "Adresse email" at bounding box center [949, 320] width 424 height 35
paste input "[EMAIL_ADDRESS][DOMAIN_NAME]"
type input "[EMAIL_ADDRESS][DOMAIN_NAME]"
click at [768, 423] on input "Téléphone fixe" at bounding box center [949, 423] width 424 height 35
paste input "06 65 19 16 45"
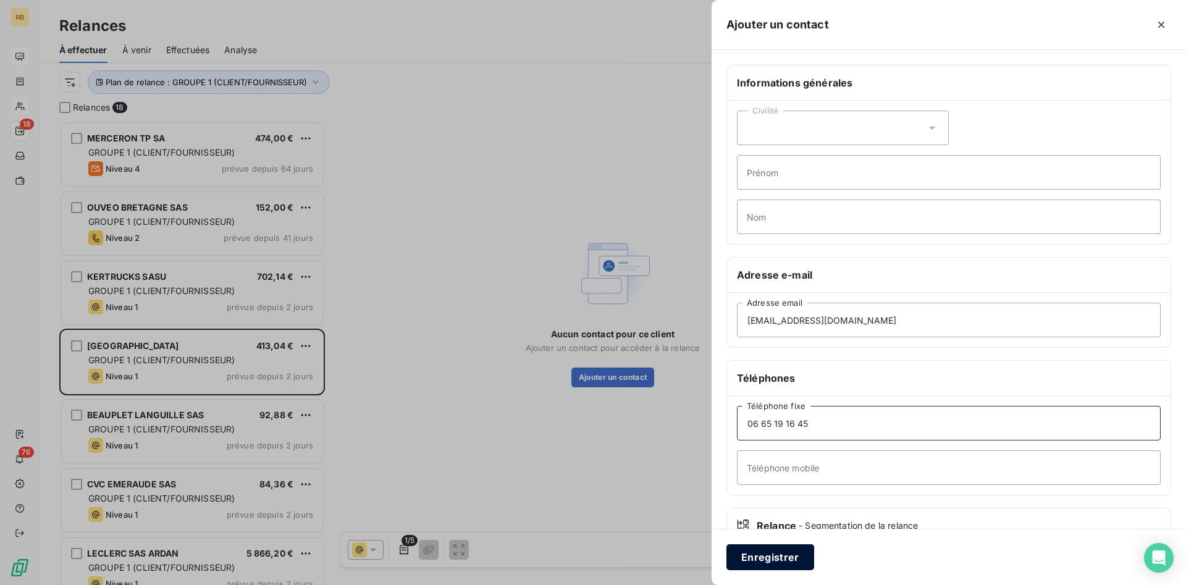
type input "06 65 19 16 45"
click at [801, 559] on button "Enregistrer" at bounding box center [770, 557] width 88 height 26
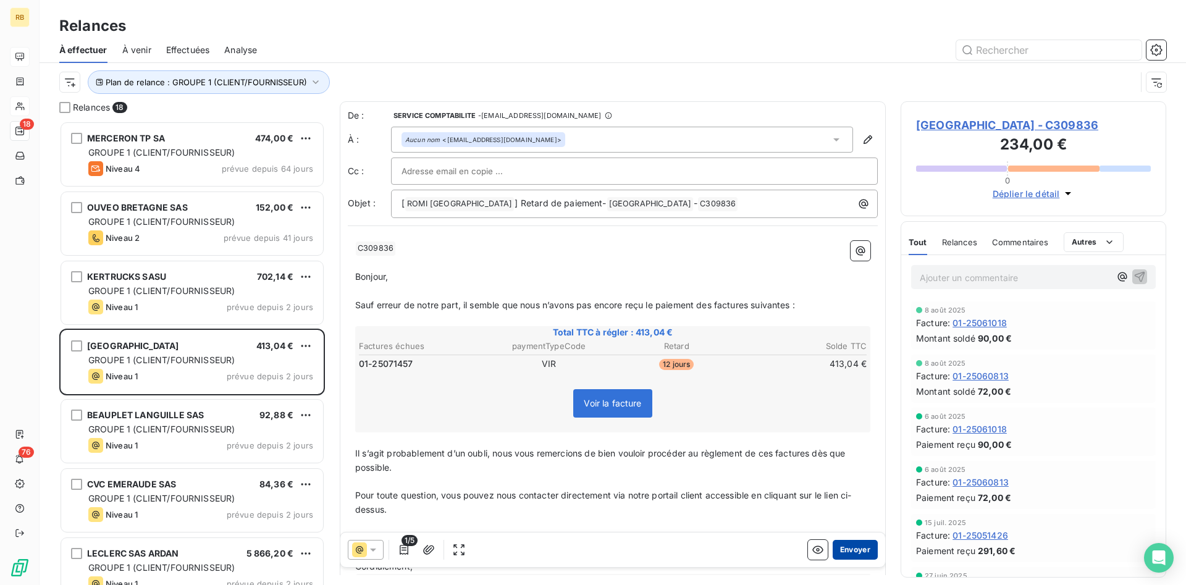
click at [857, 546] on button "Envoyer" at bounding box center [855, 550] width 45 height 20
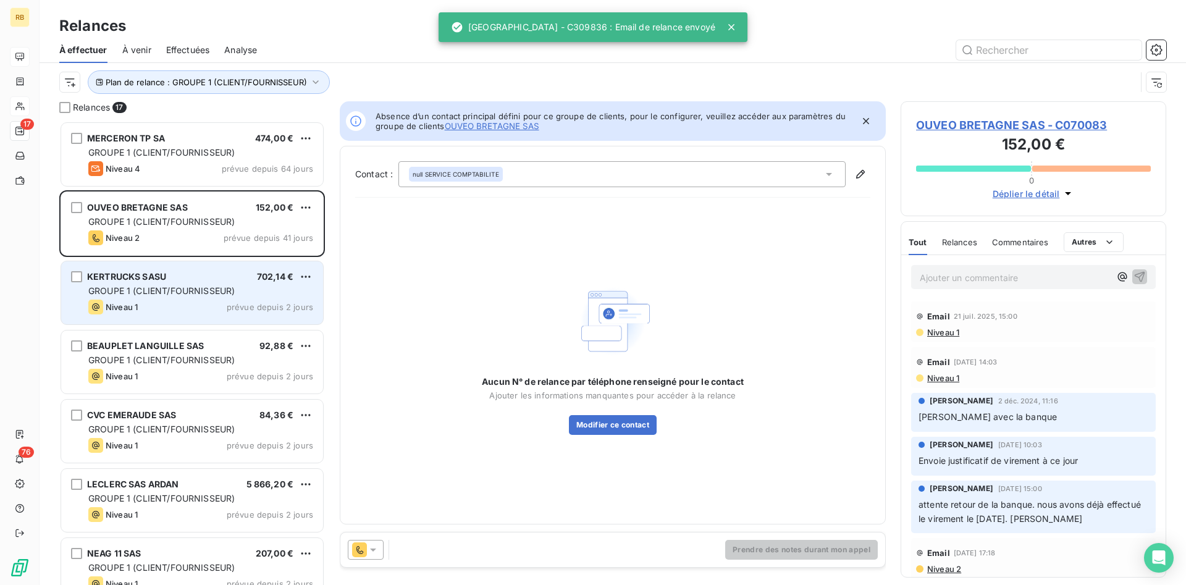
click at [217, 294] on span "GROUPE 1 (CLIENT/FOURNISSEUR)" at bounding box center [161, 290] width 146 height 11
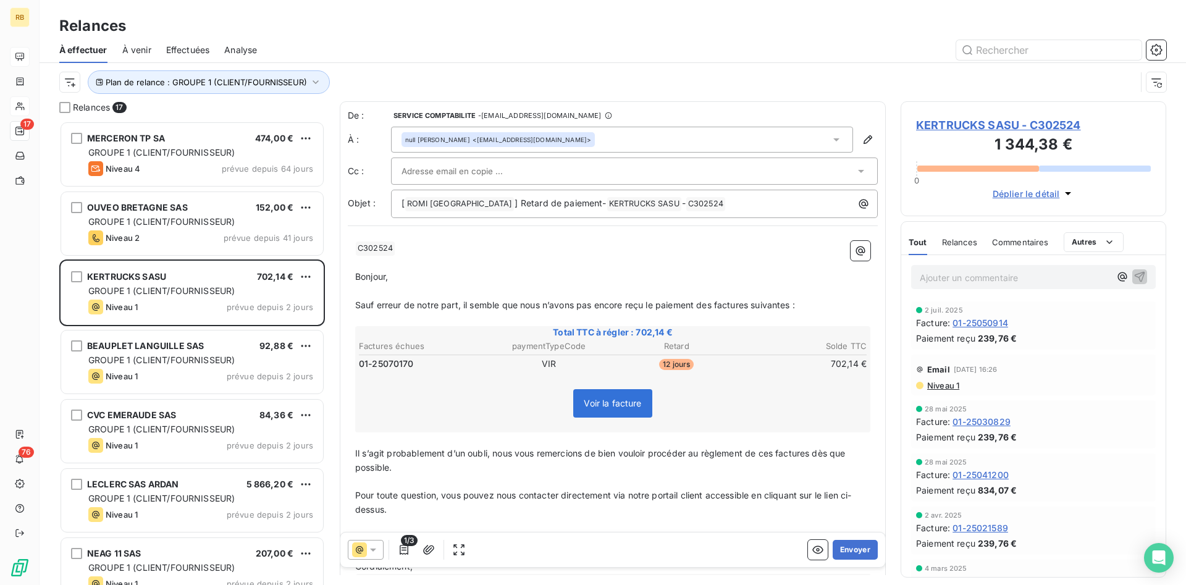
click at [540, 169] on div at bounding box center [627, 171] width 453 height 19
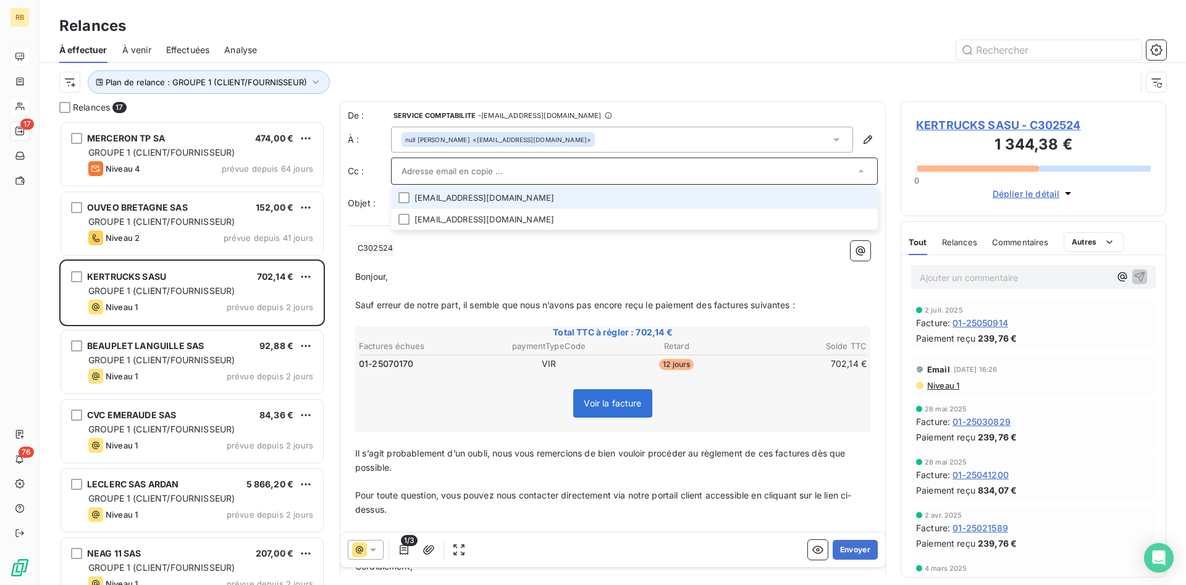
click at [540, 169] on input "text" at bounding box center [627, 171] width 453 height 19
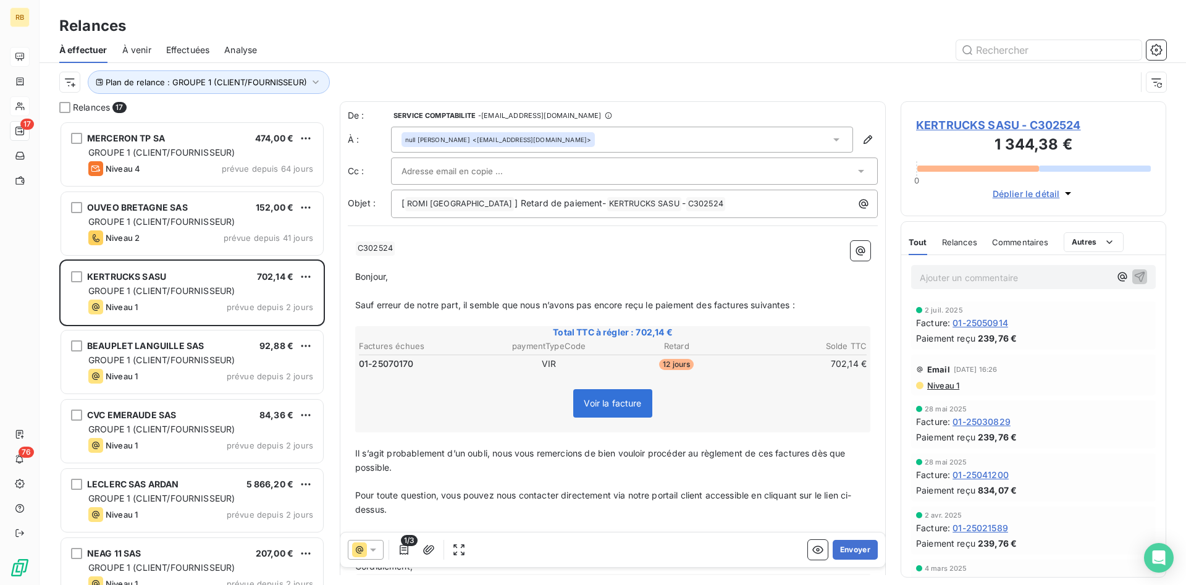
click at [689, 251] on p "﻿ C302524 ﻿ ﻿" at bounding box center [612, 248] width 515 height 15
click at [857, 549] on button "Envoyer" at bounding box center [855, 550] width 45 height 20
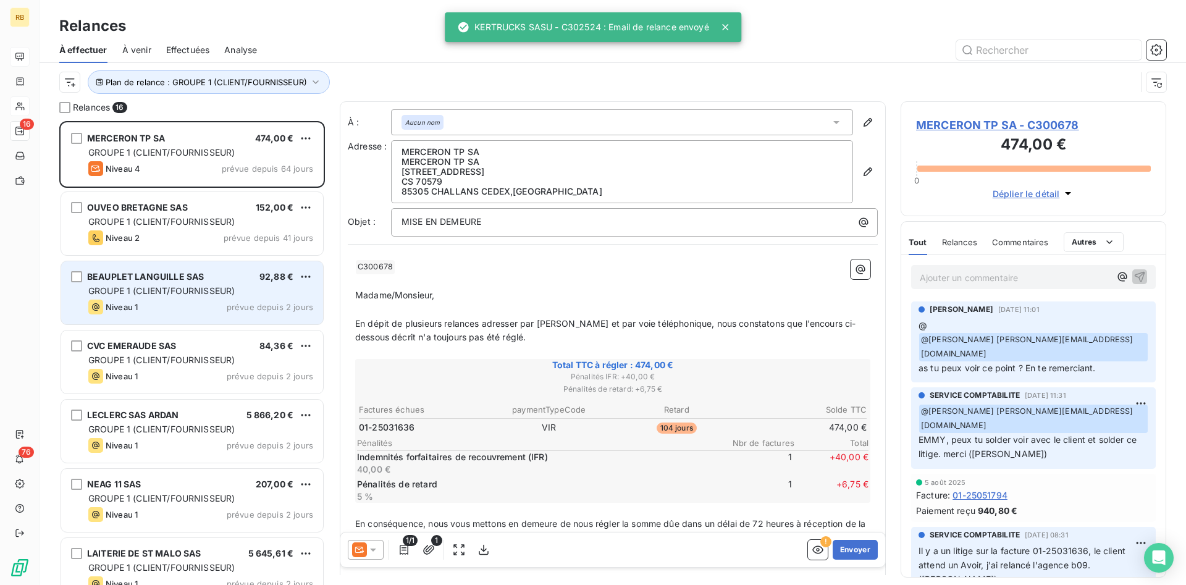
click at [141, 292] on span "GROUPE 1 (CLIENT/FOURNISSEUR)" at bounding box center [161, 290] width 146 height 11
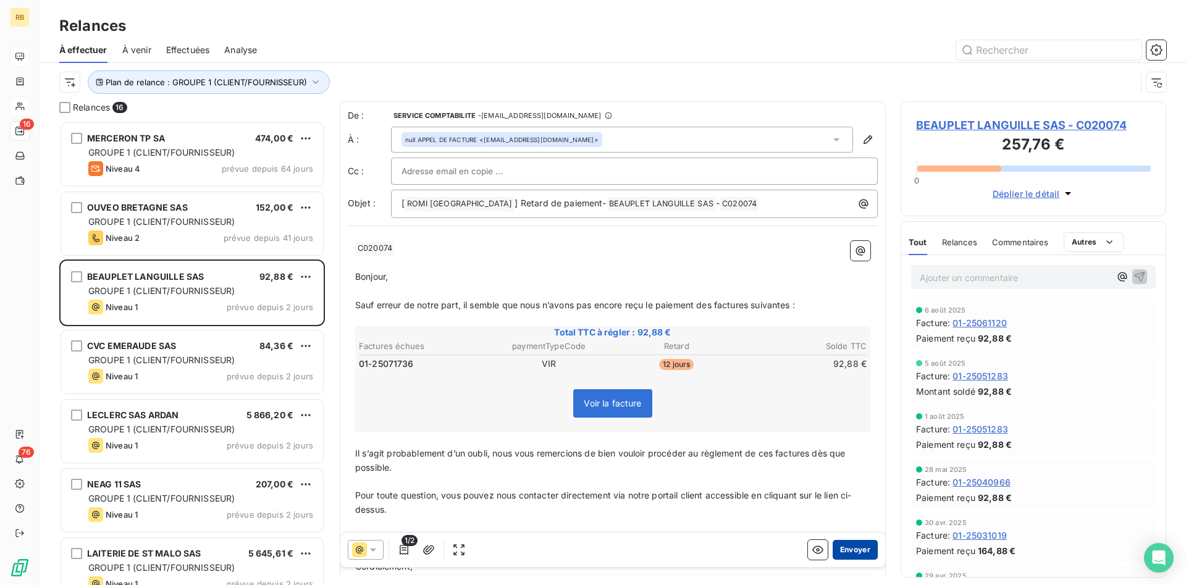
click at [870, 545] on button "Envoyer" at bounding box center [855, 550] width 45 height 20
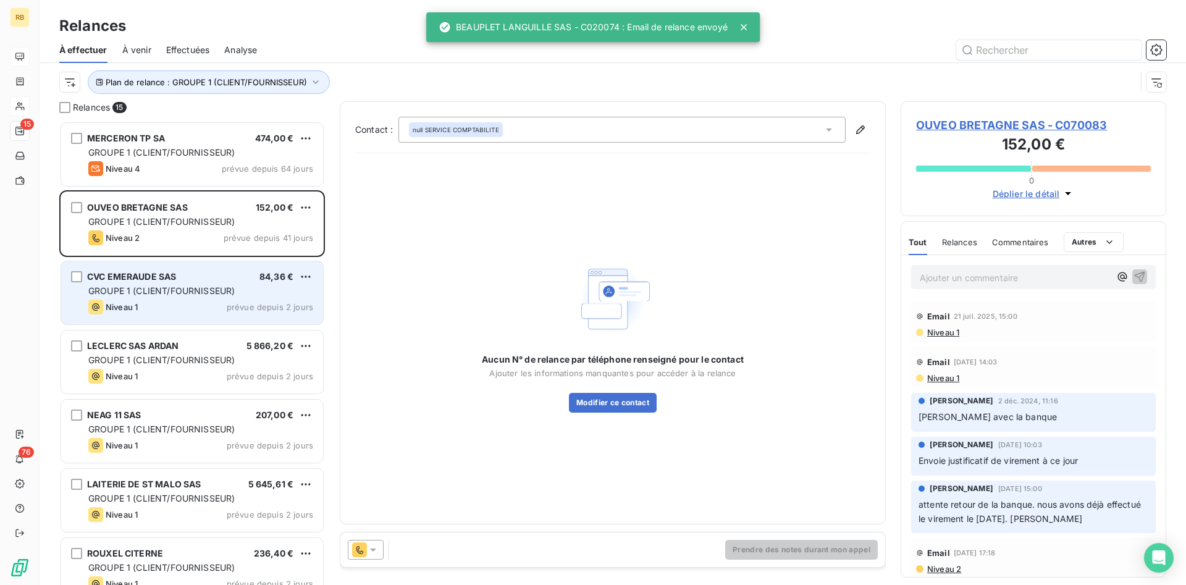
click at [202, 288] on span "GROUPE 1 (CLIENT/FOURNISSEUR)" at bounding box center [161, 290] width 146 height 11
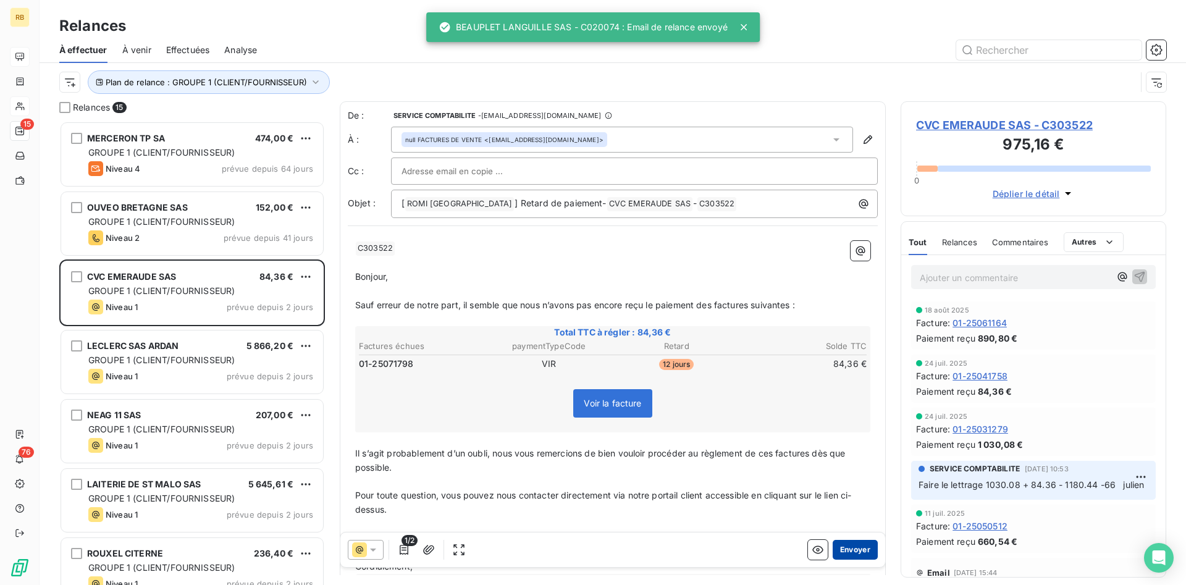
click at [847, 548] on button "Envoyer" at bounding box center [855, 550] width 45 height 20
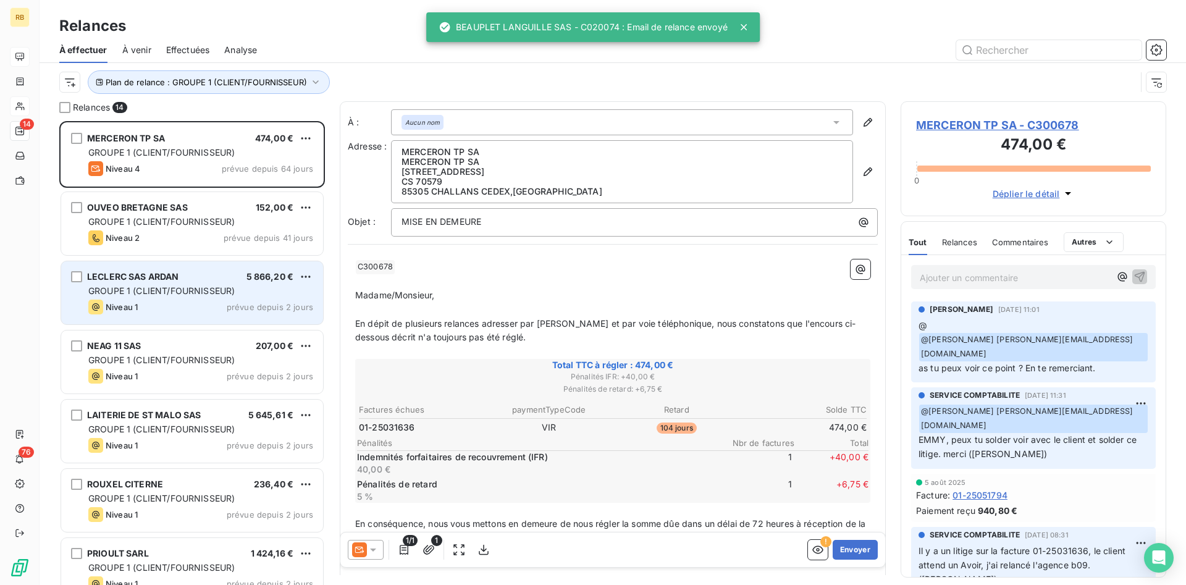
drag, startPoint x: 97, startPoint y: 284, endPoint x: 132, endPoint y: 283, distance: 34.6
click at [100, 284] on div "LECLERC SAS ARDAN 5 866,20 € GROUPE 1 (CLIENT/FOURNISSEUR) Niveau 1 prévue depu…" at bounding box center [192, 292] width 262 height 63
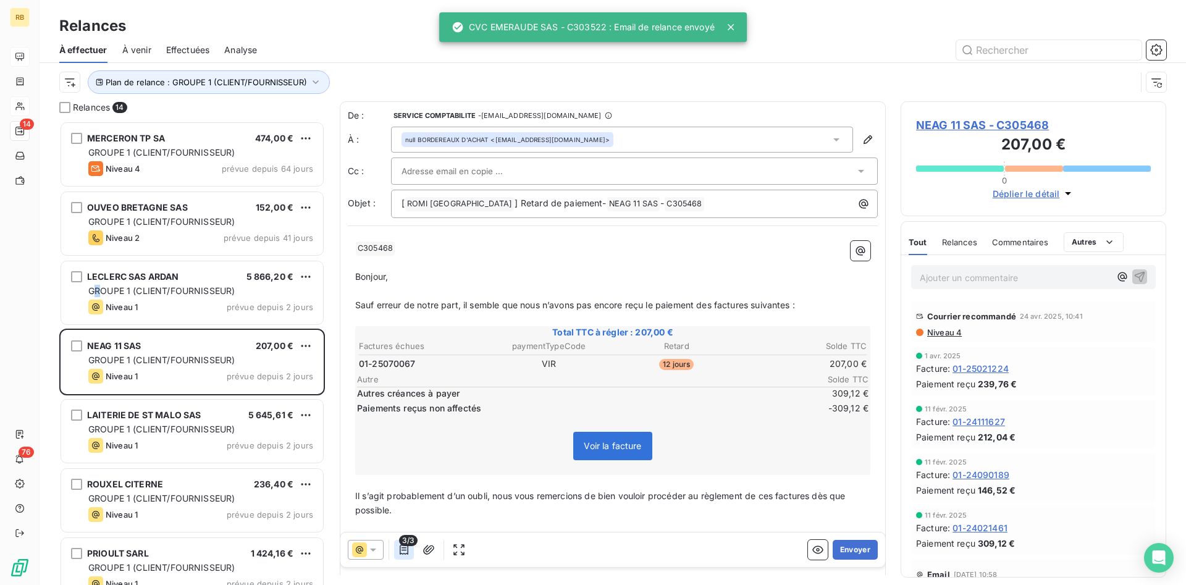
click at [405, 548] on icon "button" at bounding box center [404, 550] width 12 height 12
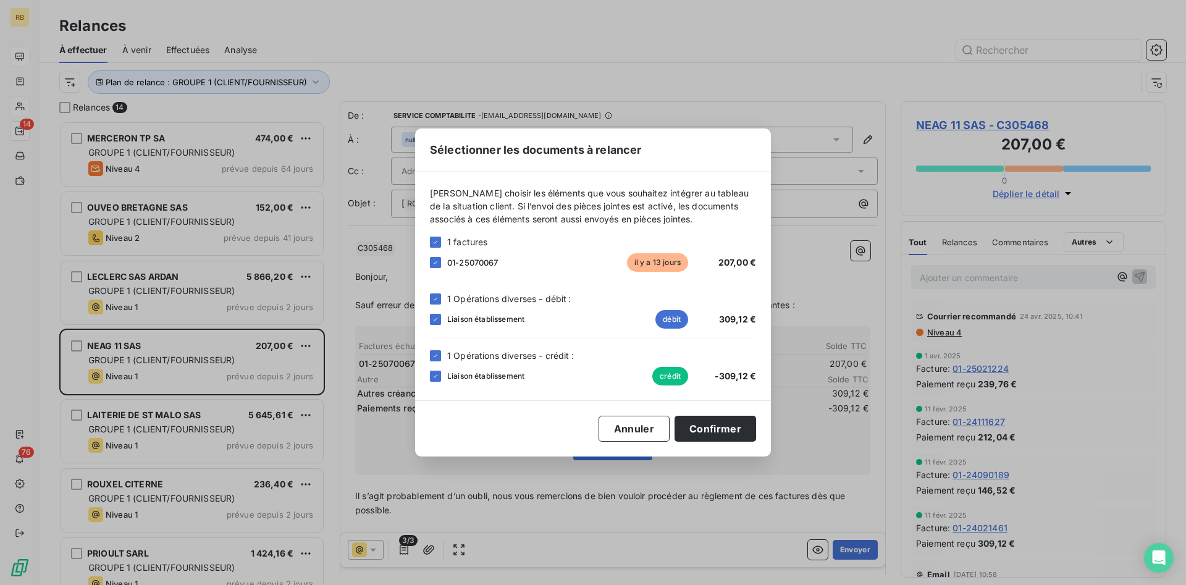
click at [442, 353] on div "1 Opérations diverses - crédit :" at bounding box center [593, 355] width 326 height 13
click at [437, 298] on icon at bounding box center [436, 298] width 4 height 2
click at [437, 353] on icon at bounding box center [435, 355] width 7 height 7
click at [735, 426] on button "Confirmer" at bounding box center [716, 429] width 82 height 26
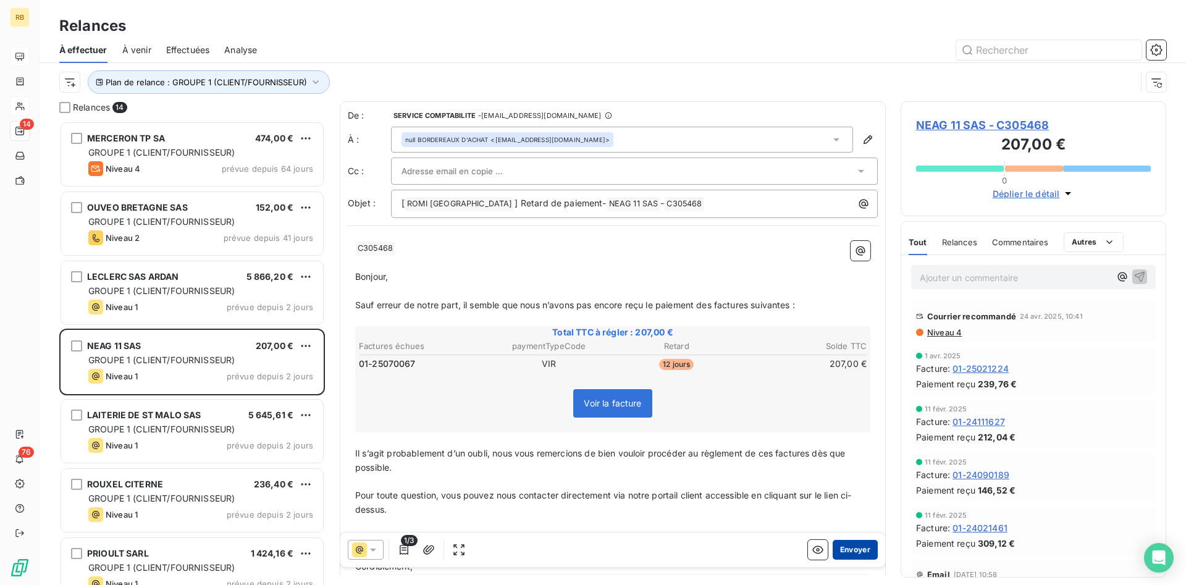
click at [861, 550] on button "Envoyer" at bounding box center [855, 550] width 45 height 20
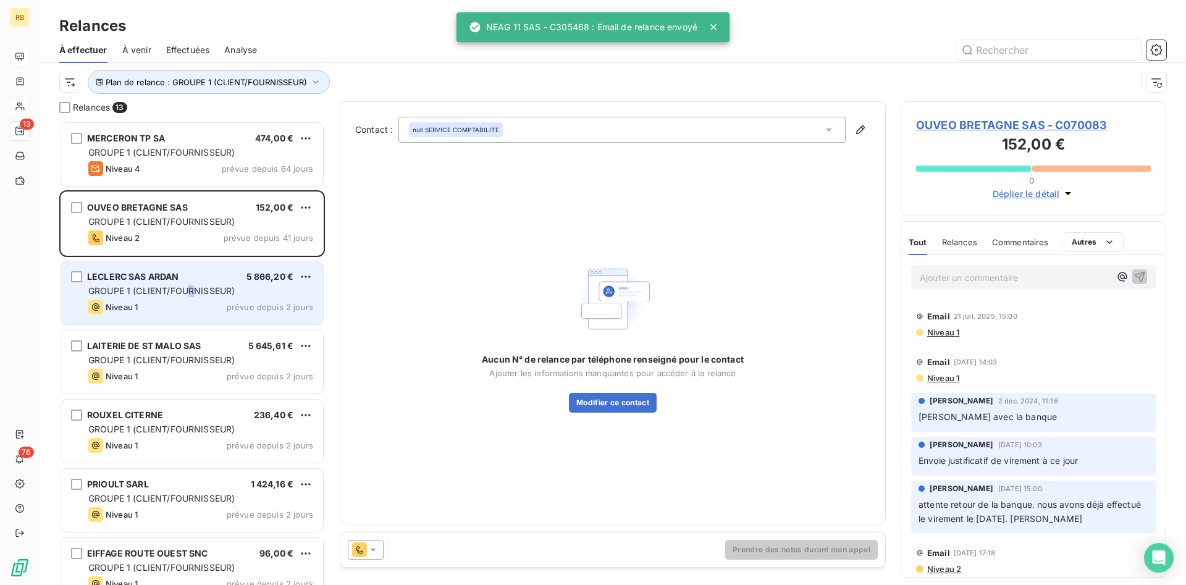
click at [191, 290] on span "GROUPE 1 (CLIENT/FOURNISSEUR)" at bounding box center [161, 290] width 146 height 11
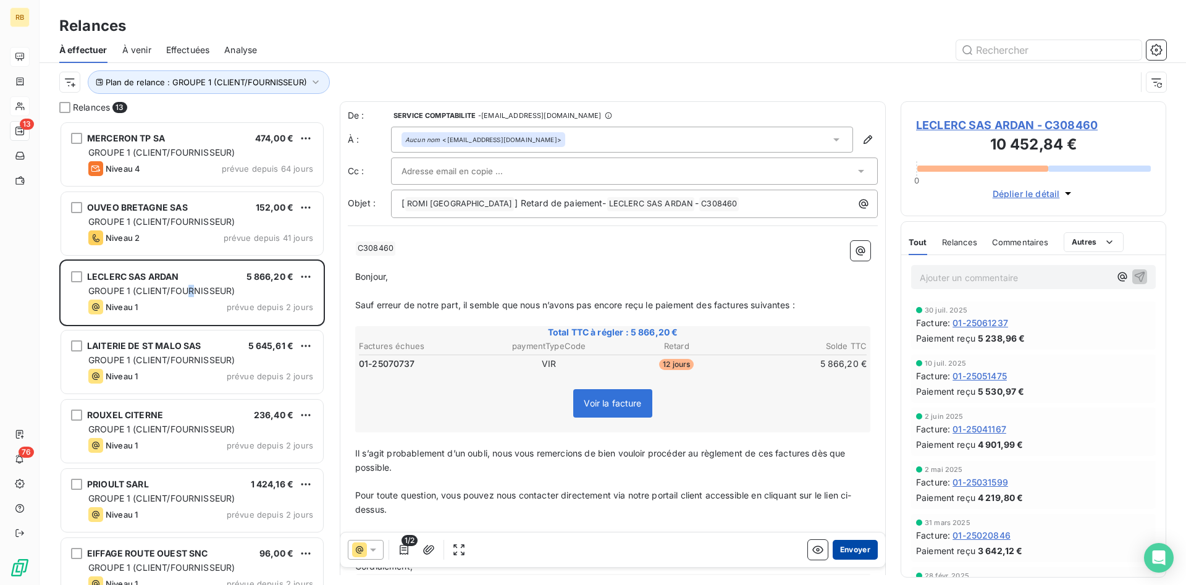
click at [859, 544] on button "Envoyer" at bounding box center [855, 550] width 45 height 20
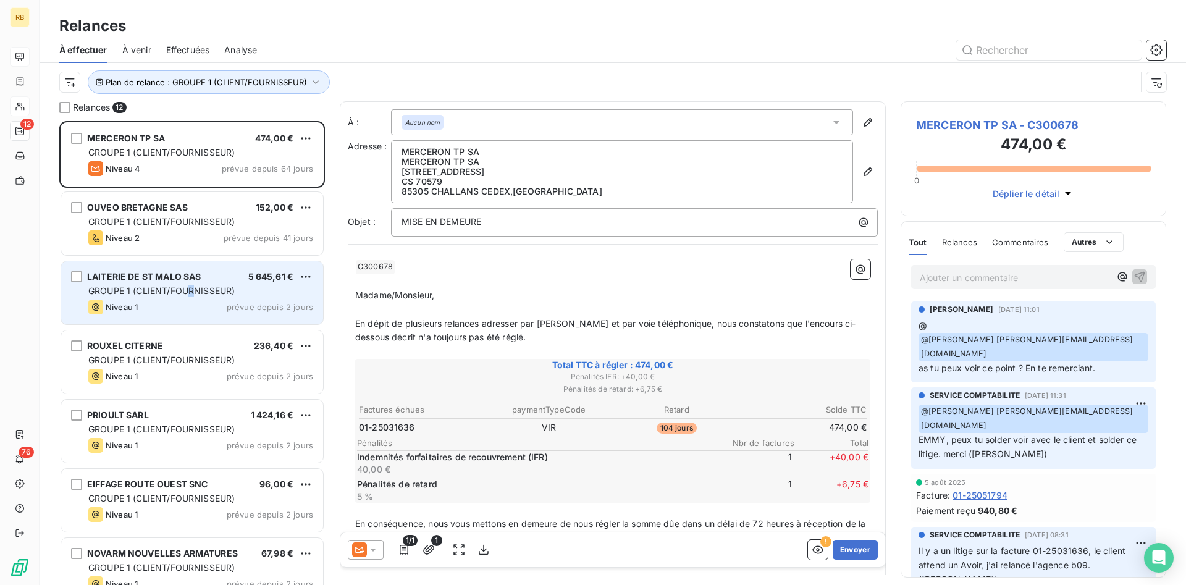
click at [212, 293] on span "GROUPE 1 (CLIENT/FOURNISSEUR)" at bounding box center [161, 290] width 146 height 11
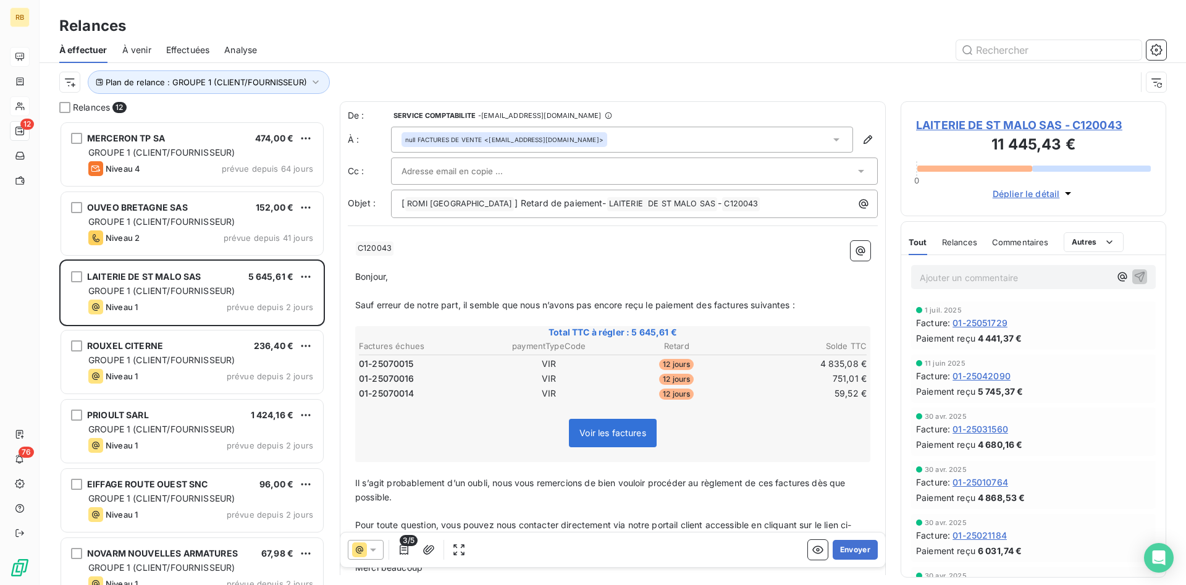
click at [1057, 125] on span "LAITERIE DE ST MALO SAS - C120043" at bounding box center [1033, 125] width 235 height 17
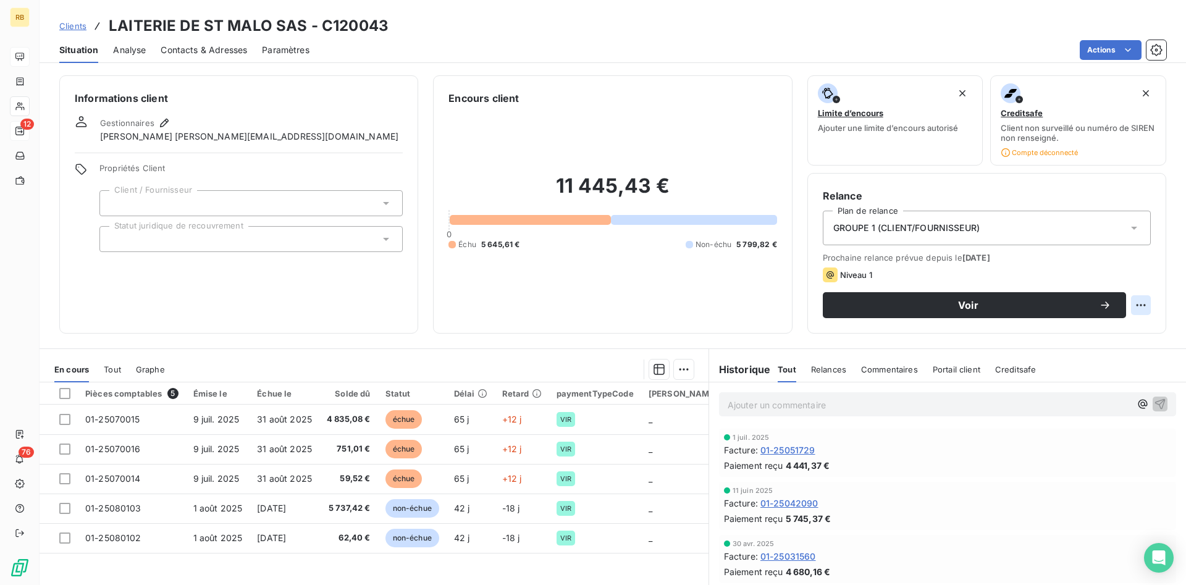
click at [1140, 298] on html "RB 12 76 Clients LAITERIE DE ST MALO SAS - C120043 Situation Analyse Contacts &…" at bounding box center [593, 292] width 1186 height 585
click at [1116, 334] on div "Replanifier cette action" at bounding box center [1090, 332] width 111 height 20
select select "8"
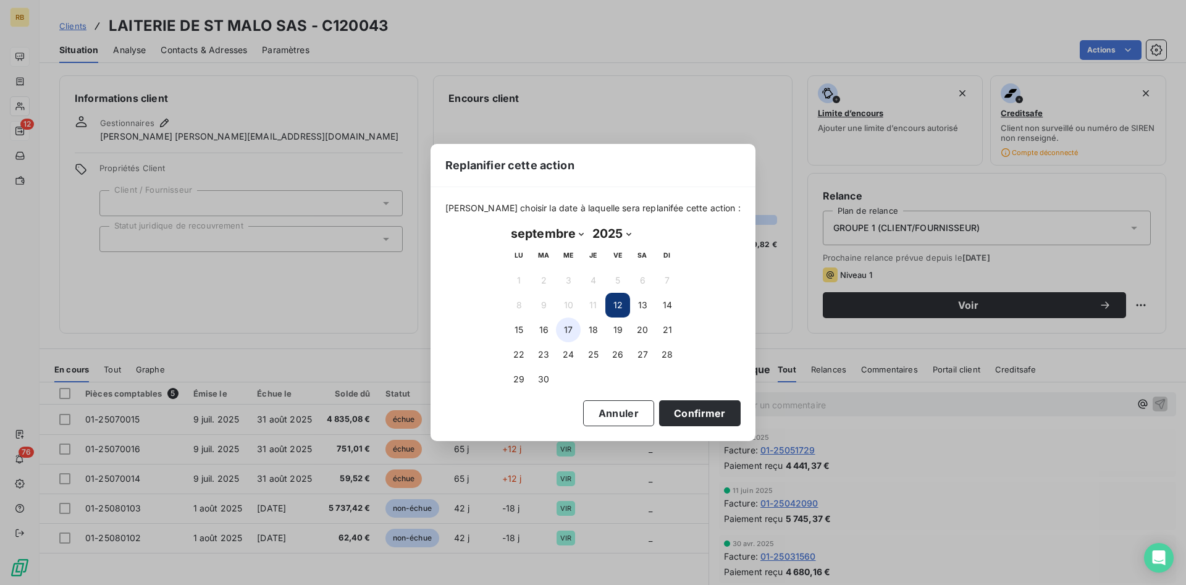
click at [573, 329] on button "17" at bounding box center [568, 329] width 25 height 25
click at [670, 408] on button "Confirmer" at bounding box center [700, 413] width 82 height 26
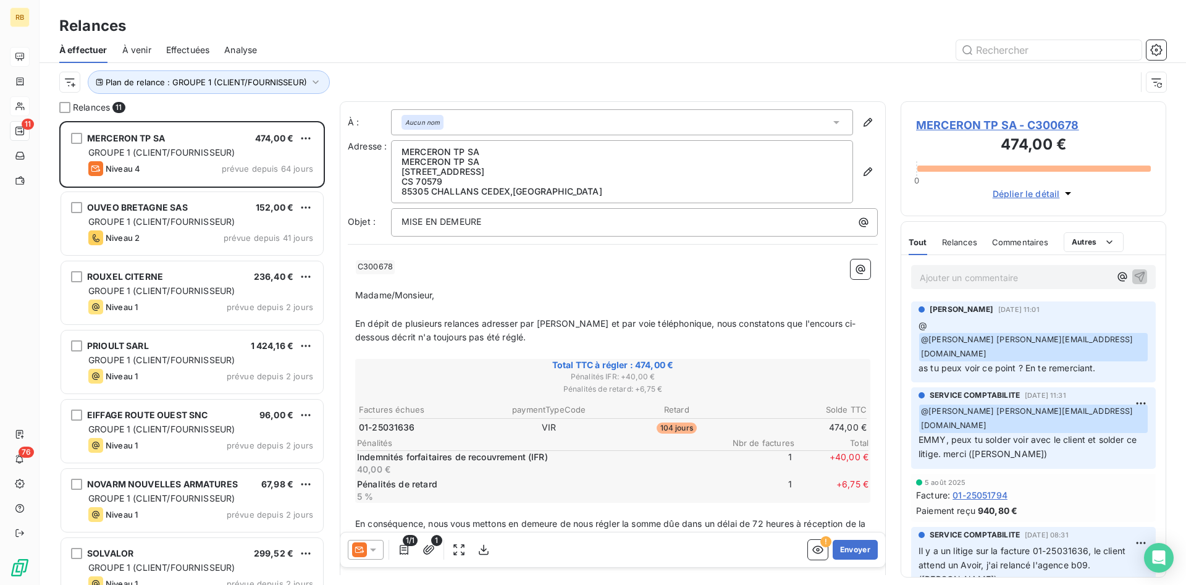
scroll to position [464, 266]
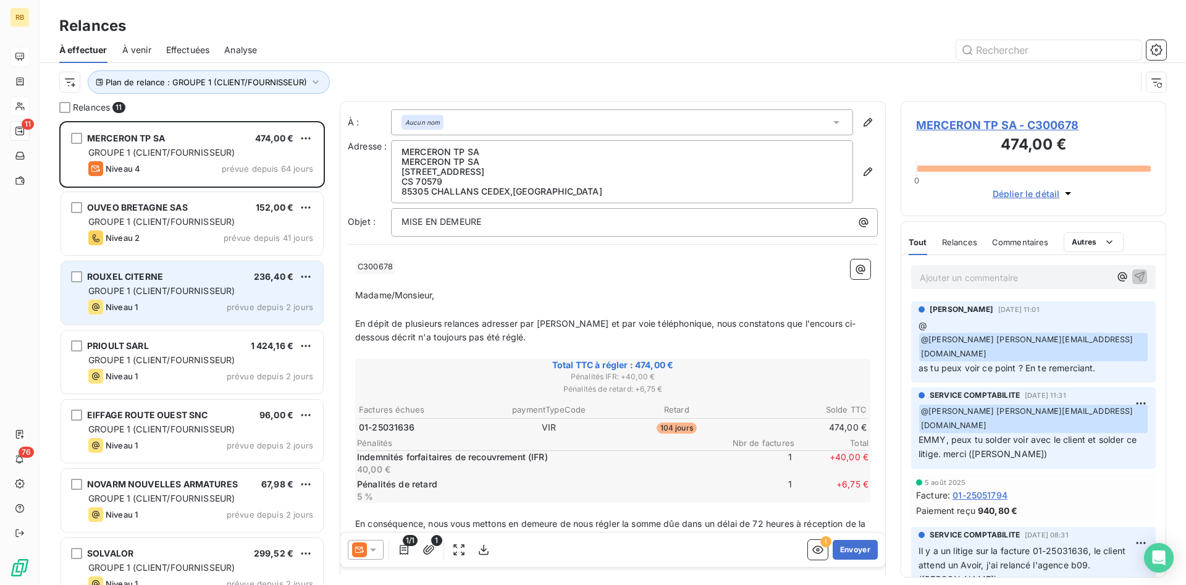
click at [227, 269] on div "ROUXEL CITERNE 236,40 € GROUPE 1 (CLIENT/FOURNISSEUR) Niveau 1 prévue depuis 2 …" at bounding box center [192, 292] width 262 height 63
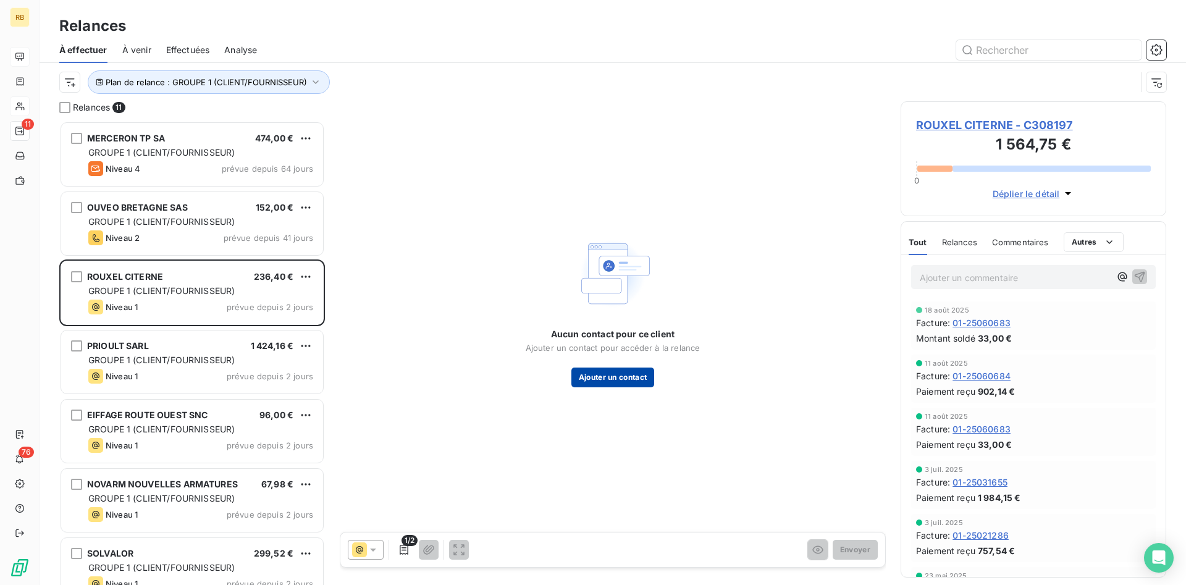
click at [602, 372] on button "Ajouter un contact" at bounding box center [612, 378] width 83 height 20
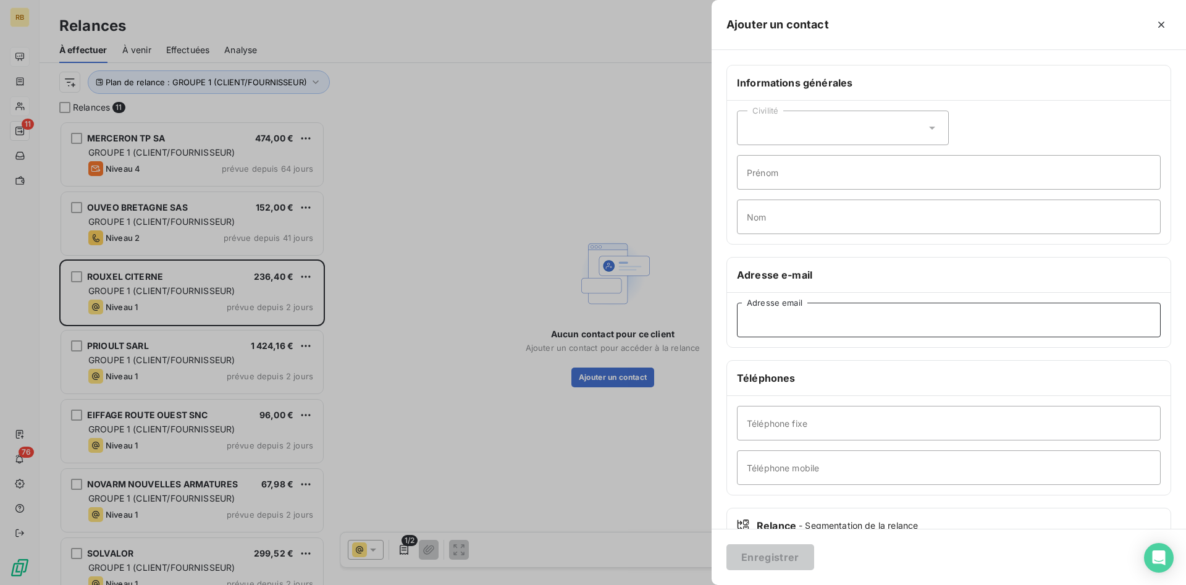
click at [804, 329] on input "Adresse email" at bounding box center [949, 320] width 424 height 35
paste input "[PERSON_NAME][EMAIL_ADDRESS][DOMAIN_NAME]"
type input "[PERSON_NAME][EMAIL_ADDRESS][DOMAIN_NAME]"
click at [806, 426] on input "Téléphone fixe" at bounding box center [949, 423] width 424 height 35
click at [789, 424] on input "Téléphone fixe" at bounding box center [949, 423] width 424 height 35
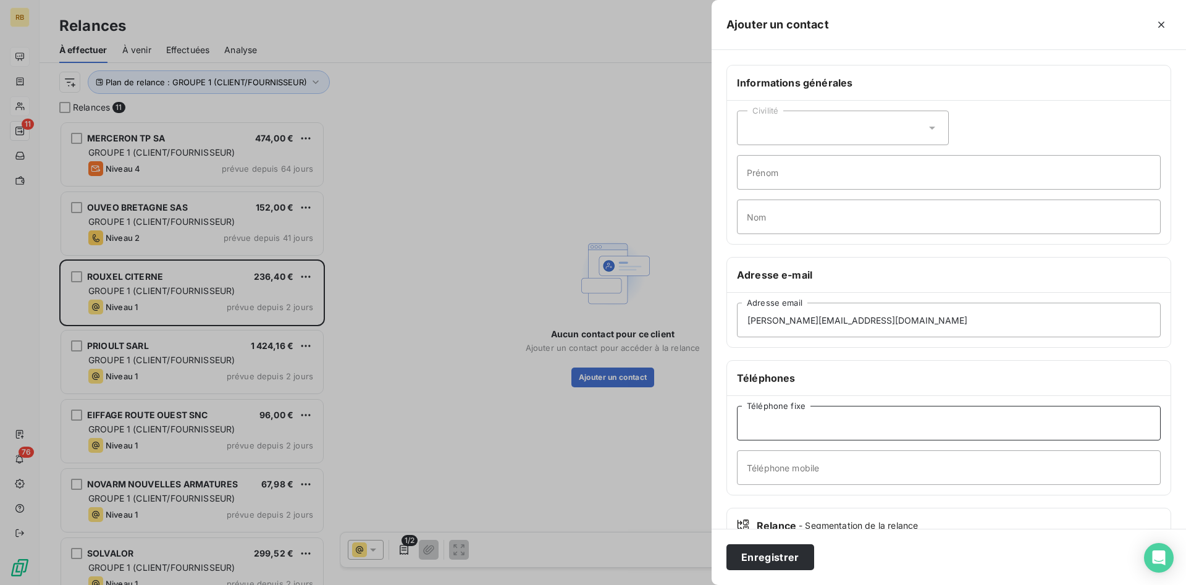
paste input "02 99 43 77 17"
type input "02 99 43 77 17"
click at [782, 556] on button "Enregistrer" at bounding box center [770, 557] width 88 height 26
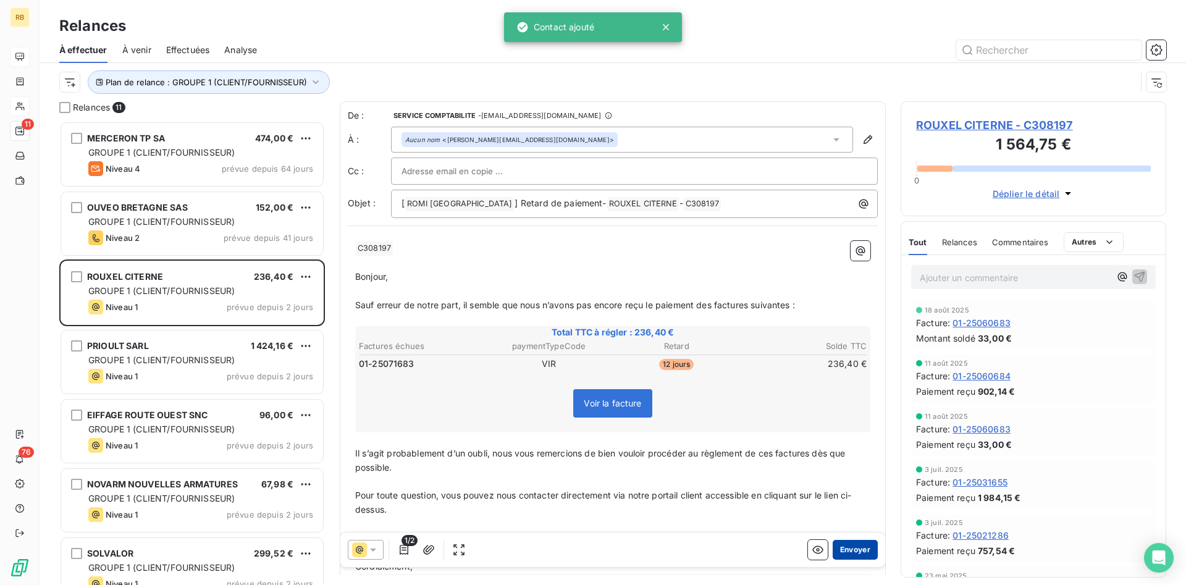
click at [855, 545] on button "Envoyer" at bounding box center [855, 550] width 45 height 20
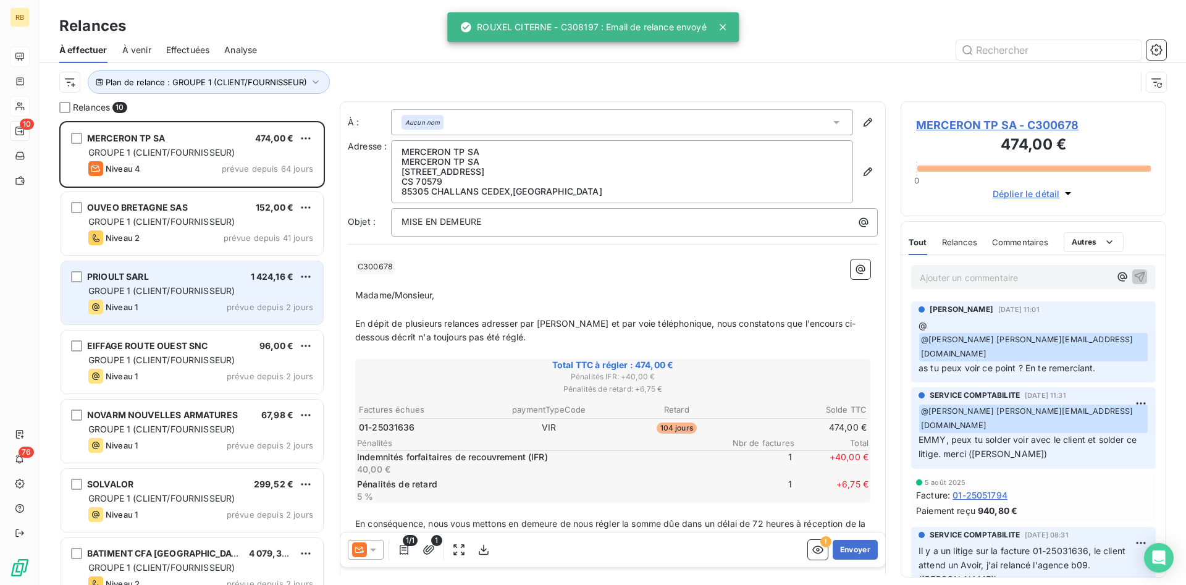
click at [203, 275] on div "PRIOULT SARL 1 424,16 €" at bounding box center [200, 276] width 225 height 11
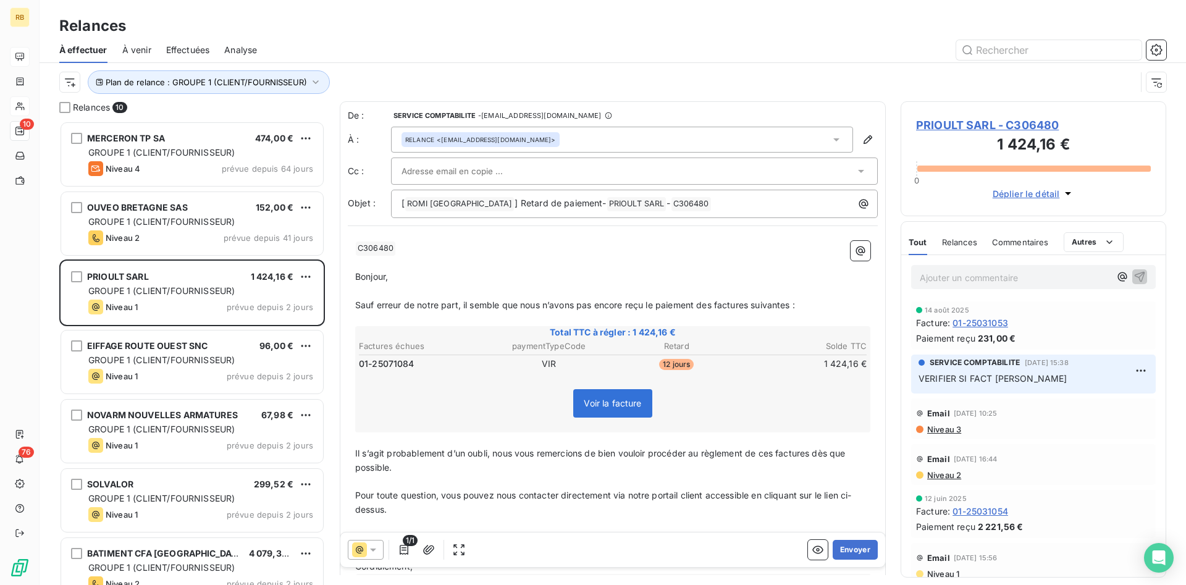
click at [996, 127] on span "PRIOULT SARL - C306480" at bounding box center [1033, 125] width 235 height 17
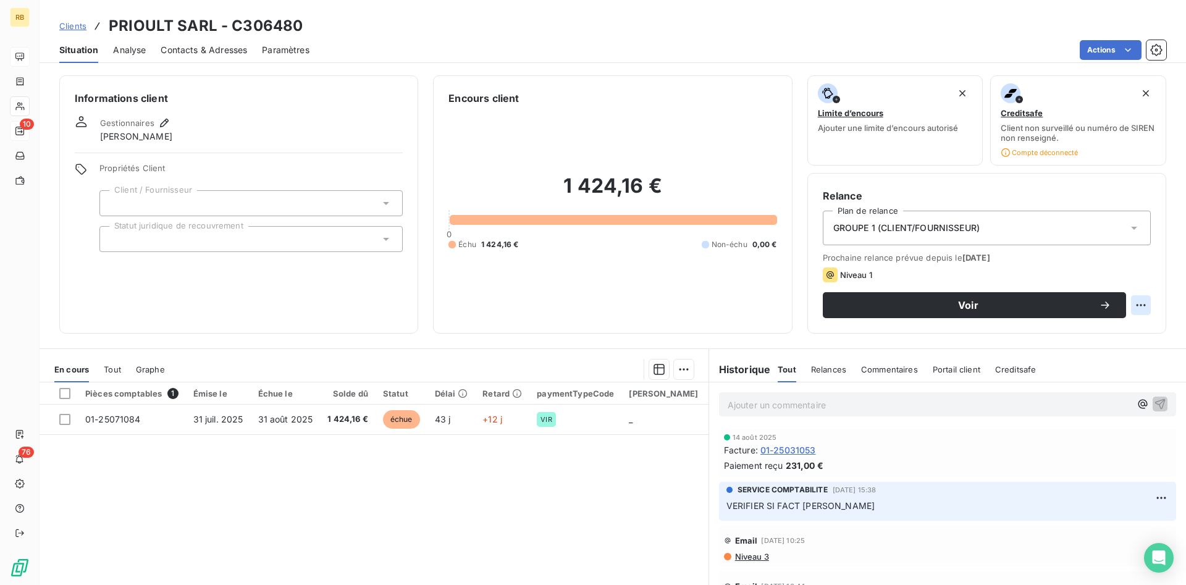
click at [1140, 304] on html "RB 10 76 Clients PRIOULT SARL - C306480 Situation Analyse Contacts & Adresses P…" at bounding box center [593, 292] width 1186 height 585
click at [1051, 330] on div "Replanifier cette action" at bounding box center [1090, 332] width 111 height 20
select select "8"
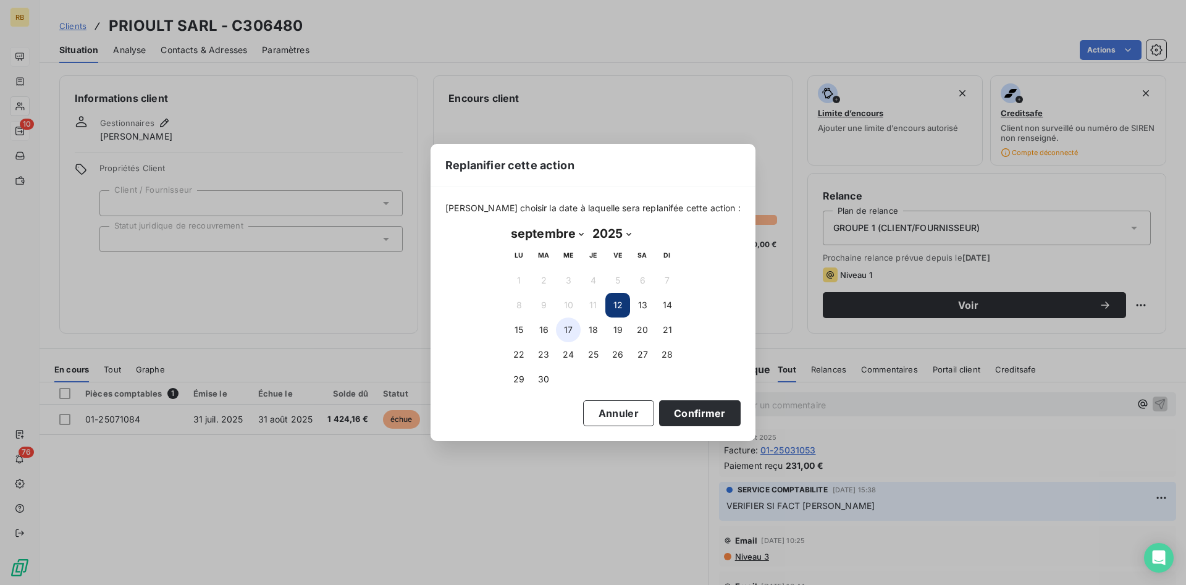
click at [559, 333] on button "17" at bounding box center [568, 329] width 25 height 25
click at [696, 419] on button "Confirmer" at bounding box center [700, 413] width 82 height 26
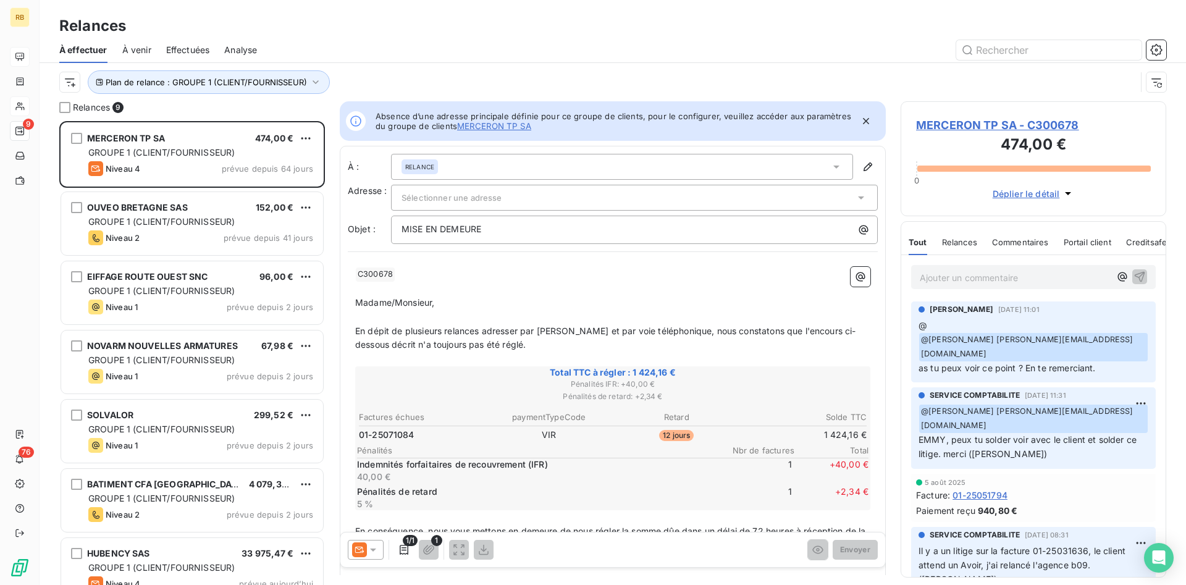
scroll to position [464, 266]
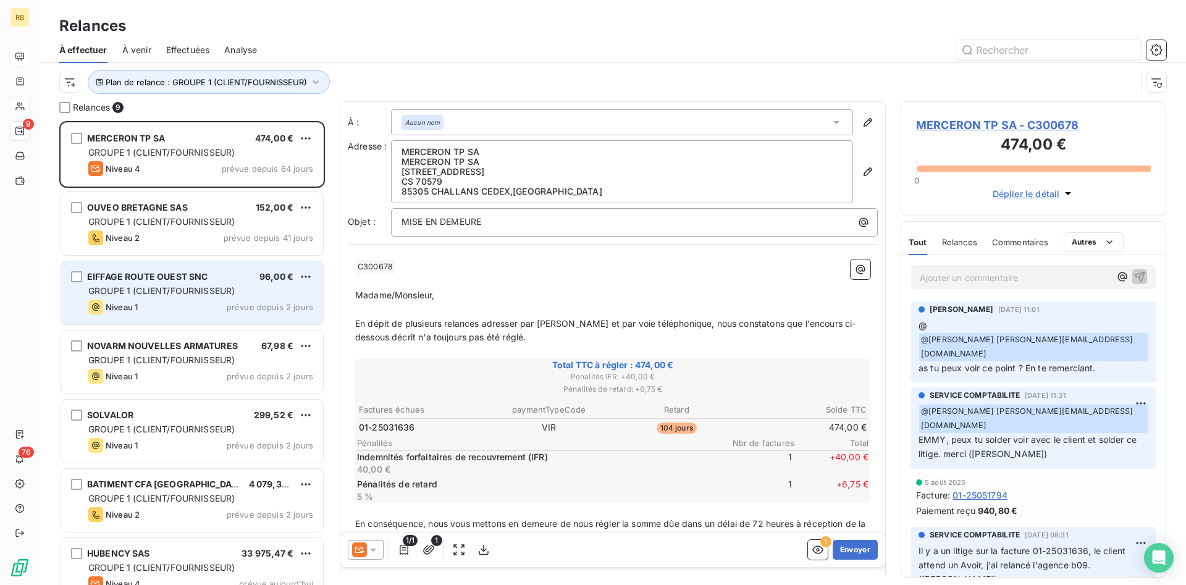
click at [192, 278] on span "EIFFAGE ROUTE OUEST SNC" at bounding box center [147, 276] width 120 height 11
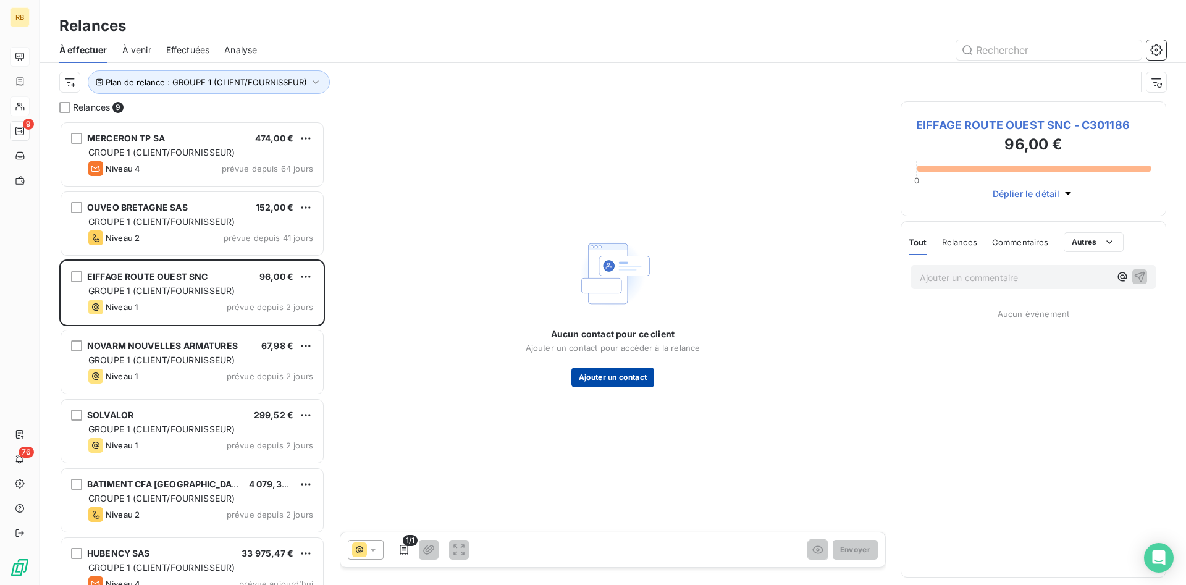
click at [591, 371] on button "Ajouter un contact" at bounding box center [612, 378] width 83 height 20
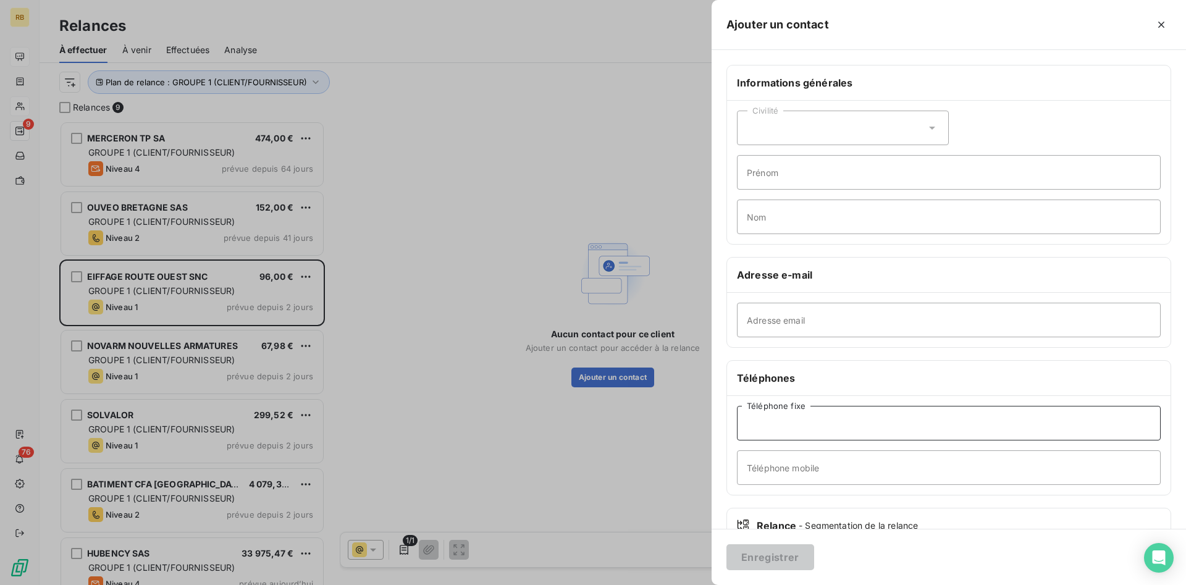
click at [833, 413] on input "Téléphone fixe" at bounding box center [949, 423] width 424 height 35
paste input "02 97 25 11 92"
type input "02 97 25 11 92"
click at [829, 328] on input "Adresse email" at bounding box center [949, 320] width 424 height 35
click at [899, 314] on input "Adresse email" at bounding box center [949, 320] width 424 height 35
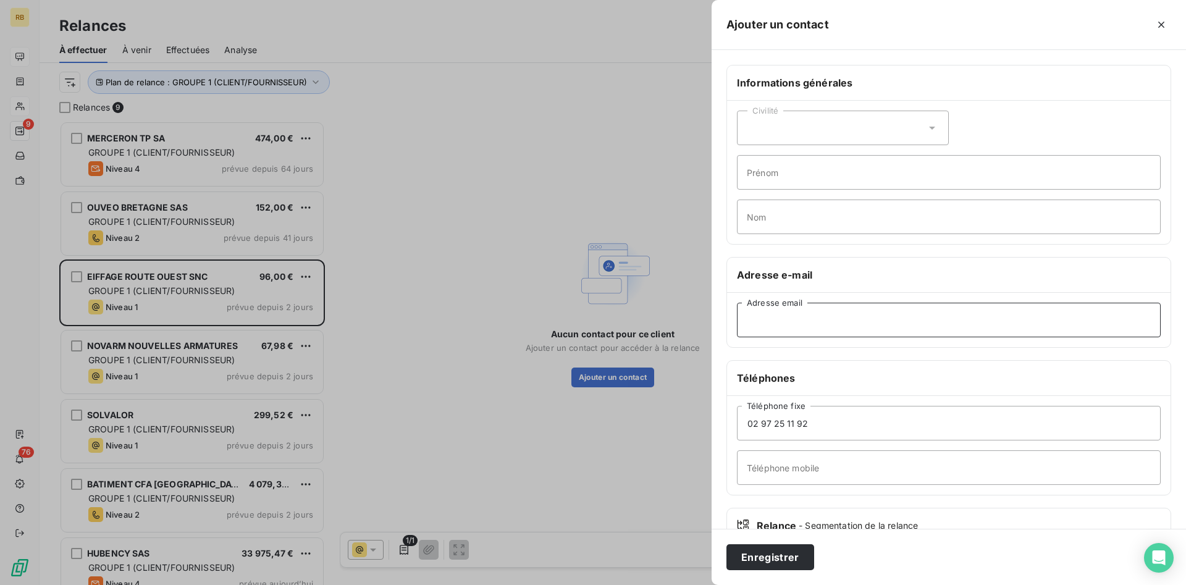
paste input "[EMAIL_ADDRESS][DOMAIN_NAME]"
type input "[EMAIL_ADDRESS][DOMAIN_NAME]"
click at [782, 550] on button "Enregistrer" at bounding box center [770, 557] width 88 height 26
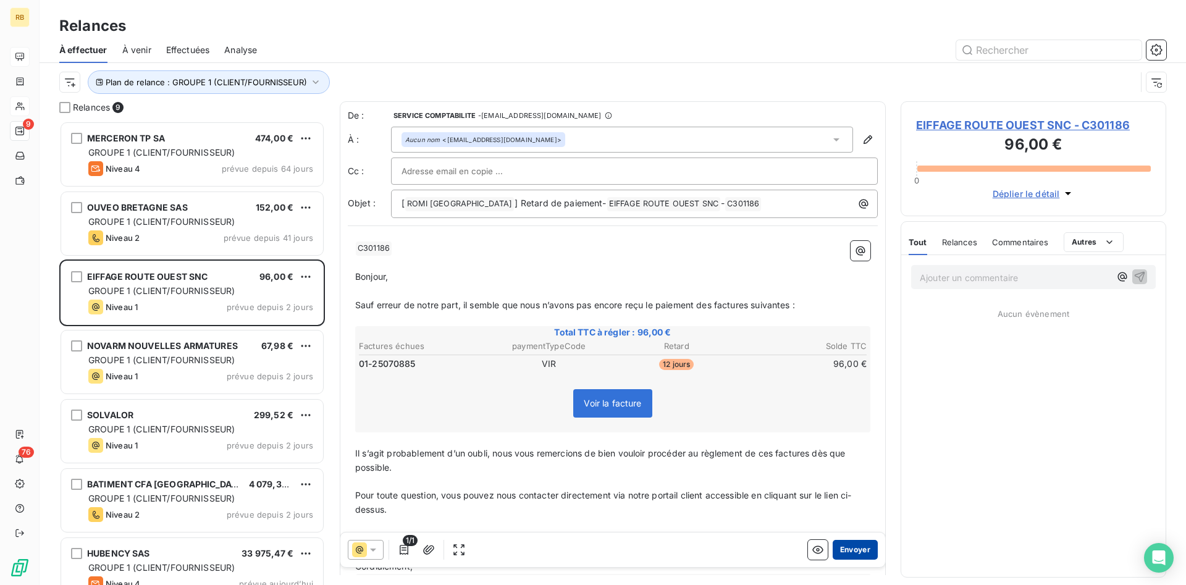
click at [869, 552] on button "Envoyer" at bounding box center [855, 550] width 45 height 20
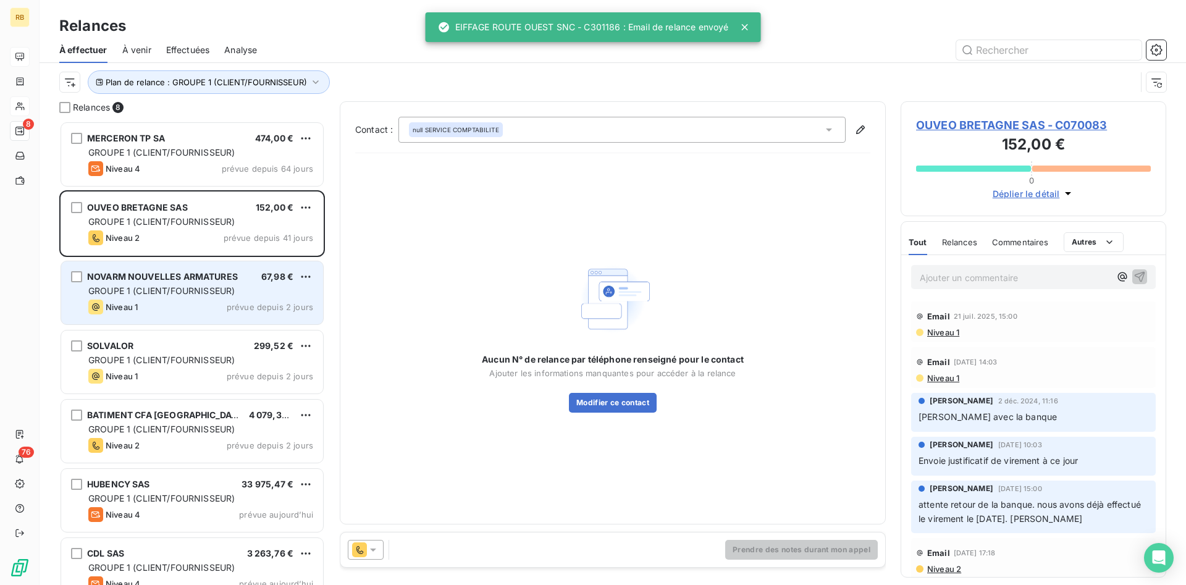
click at [230, 299] on div "NOVARM NOUVELLES ARMATURES 67,98 € GROUPE 1 (CLIENT/FOURNISSEUR) Niveau 1 prévu…" at bounding box center [192, 292] width 262 height 63
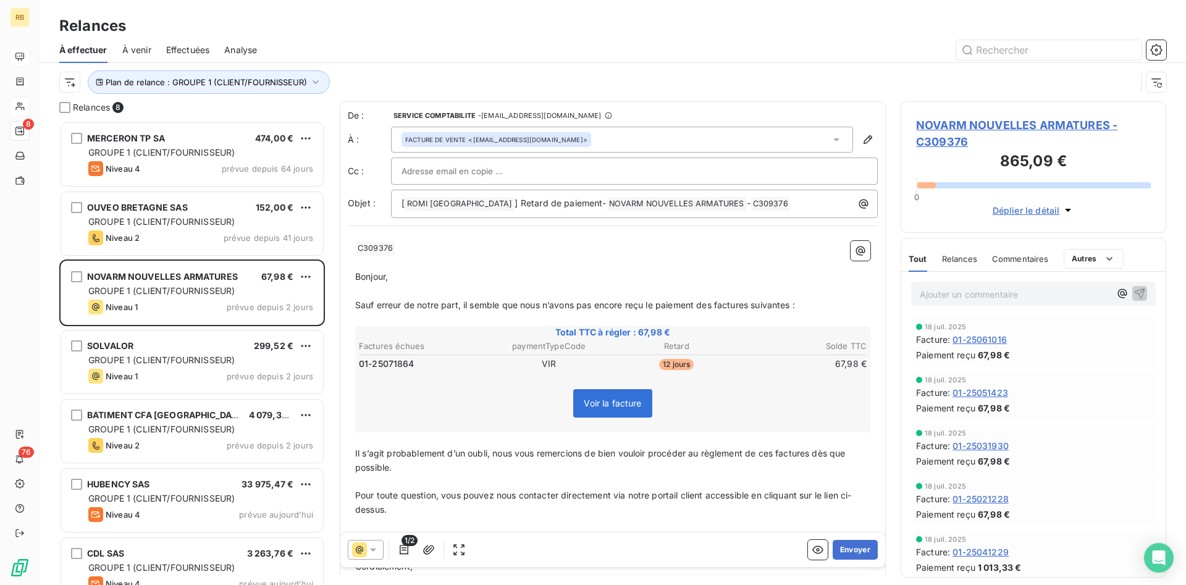
click at [1040, 121] on span "NOVARM NOUVELLES ARMATURES - C309376" at bounding box center [1033, 133] width 235 height 33
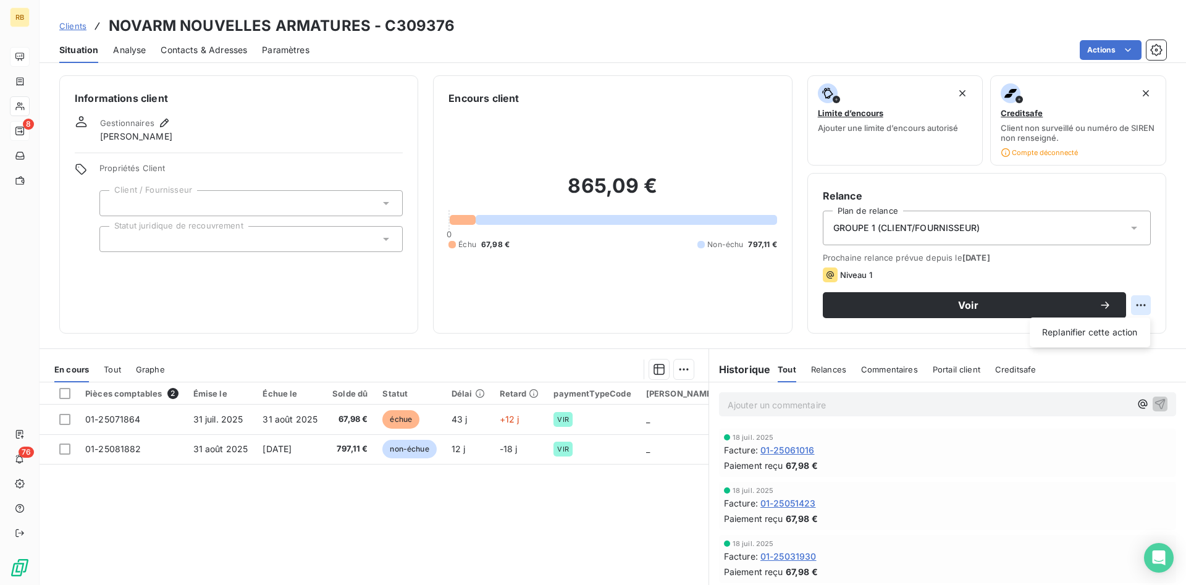
click at [1143, 308] on html "RB 8 76 Clients NOVARM NOUVELLES ARMATURES - C309376 Situation Analyse Contacts…" at bounding box center [593, 292] width 1186 height 585
click at [1069, 336] on div "Replanifier cette action" at bounding box center [1090, 332] width 111 height 20
select select "8"
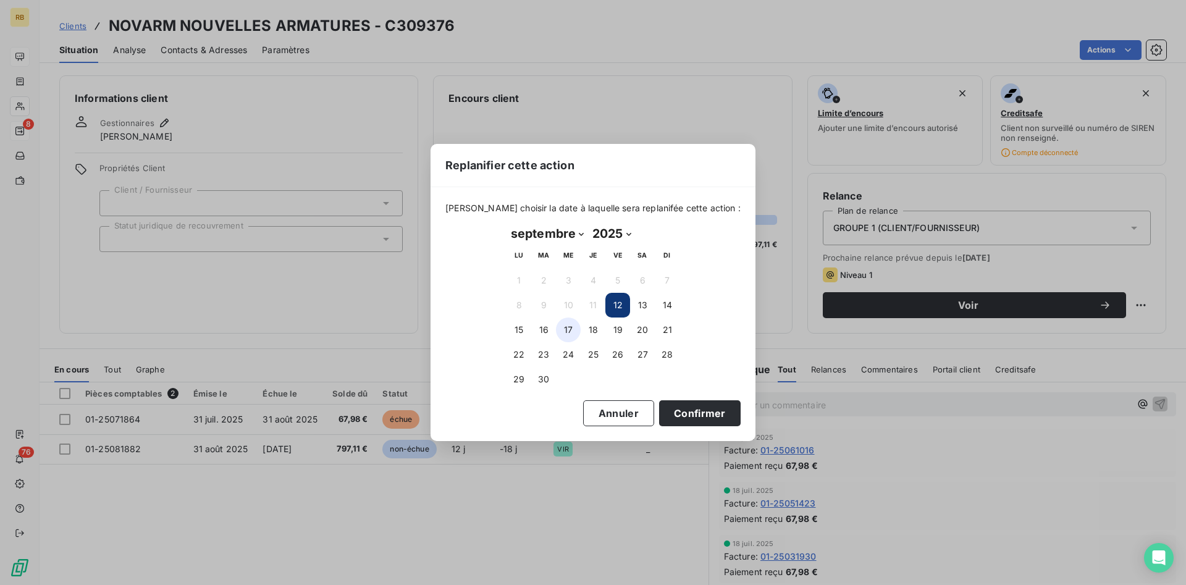
click at [571, 328] on button "17" at bounding box center [568, 329] width 25 height 25
click at [678, 413] on button "Confirmer" at bounding box center [700, 413] width 82 height 26
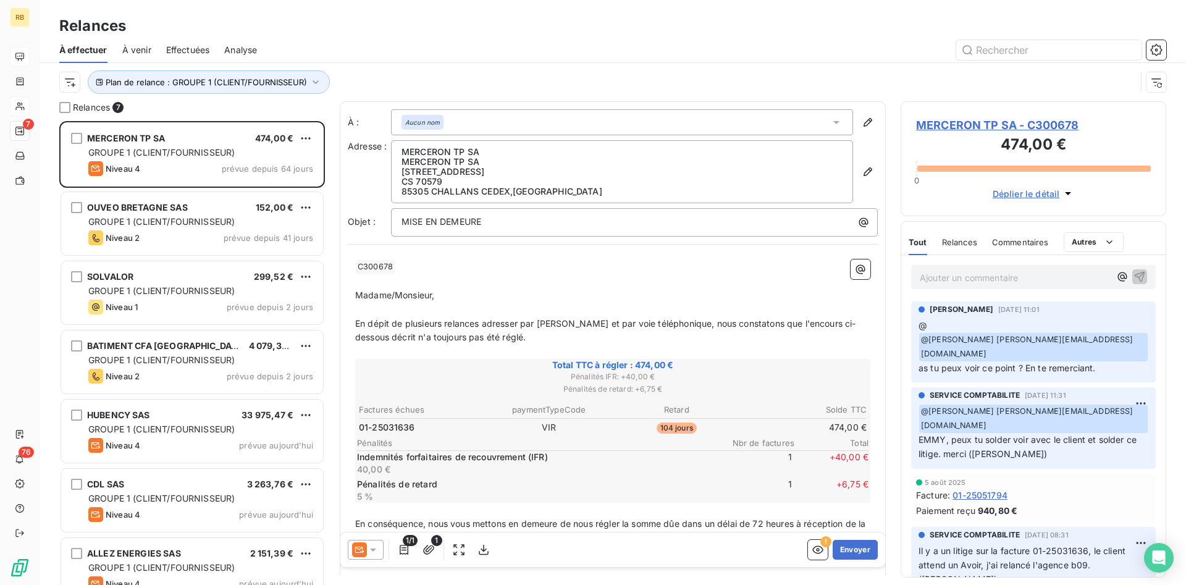
scroll to position [464, 266]
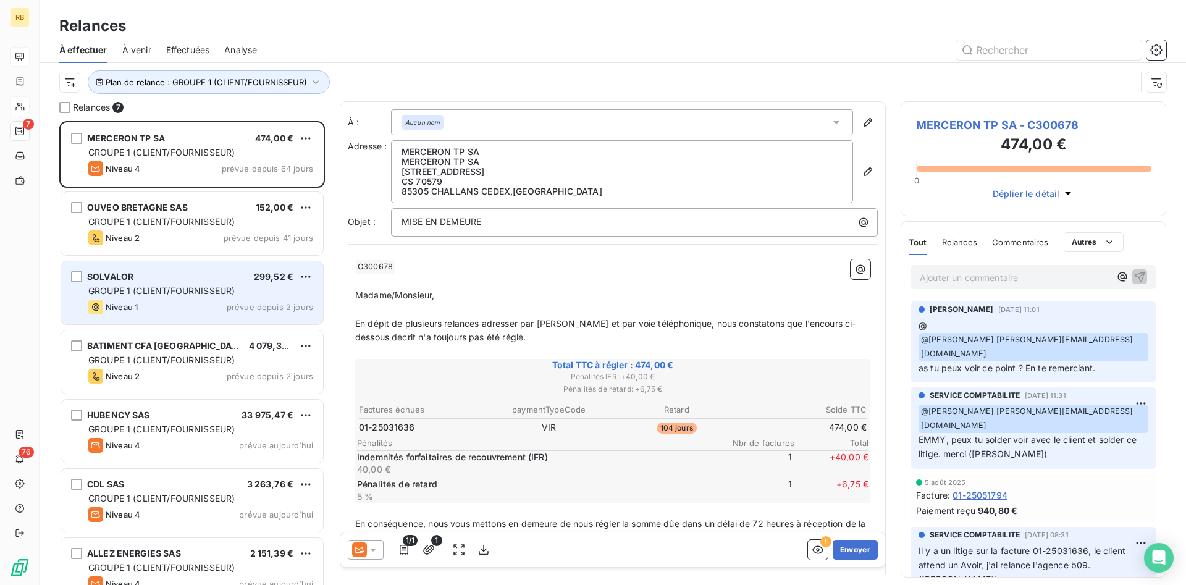
click at [183, 280] on div "SOLVALOR 299,52 €" at bounding box center [200, 276] width 225 height 11
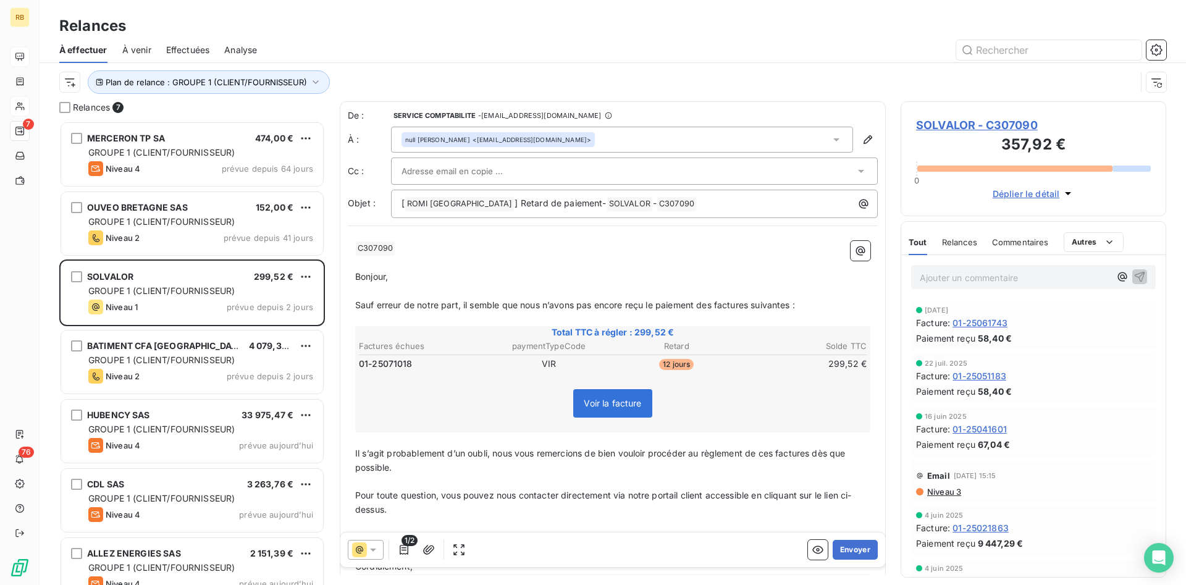
click at [1017, 126] on span "SOLVALOR - C307090" at bounding box center [1033, 125] width 235 height 17
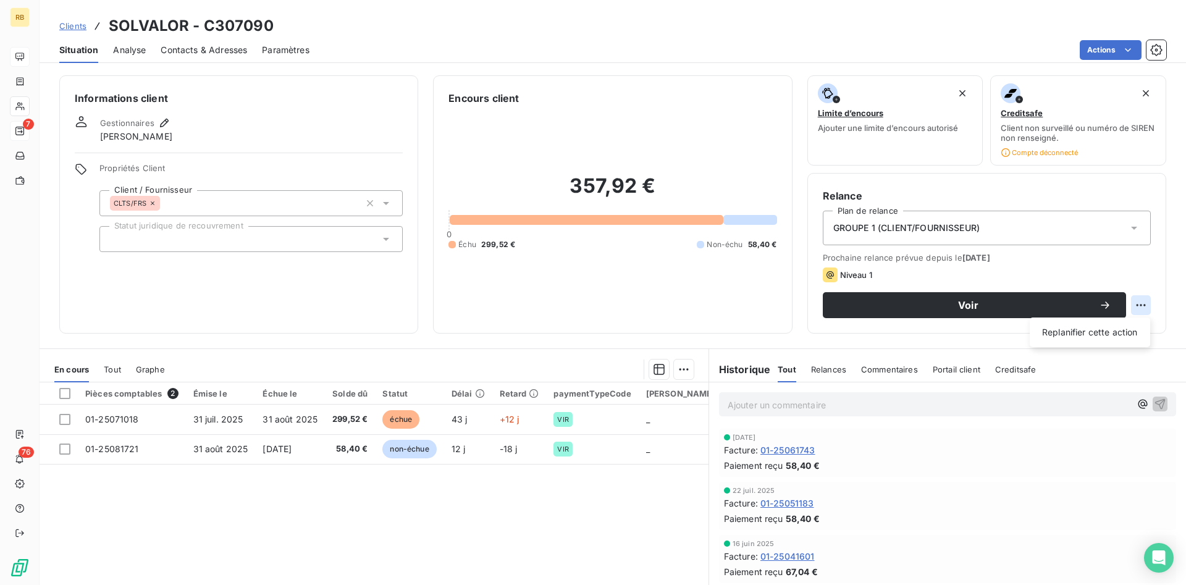
click at [1143, 299] on html "RB 7 76 Clients SOLVALOR - C307090 Situation Analyse Contacts & Adresses Paramè…" at bounding box center [593, 292] width 1186 height 585
click at [1116, 330] on div "Replanifier cette action" at bounding box center [1090, 332] width 111 height 20
select select "8"
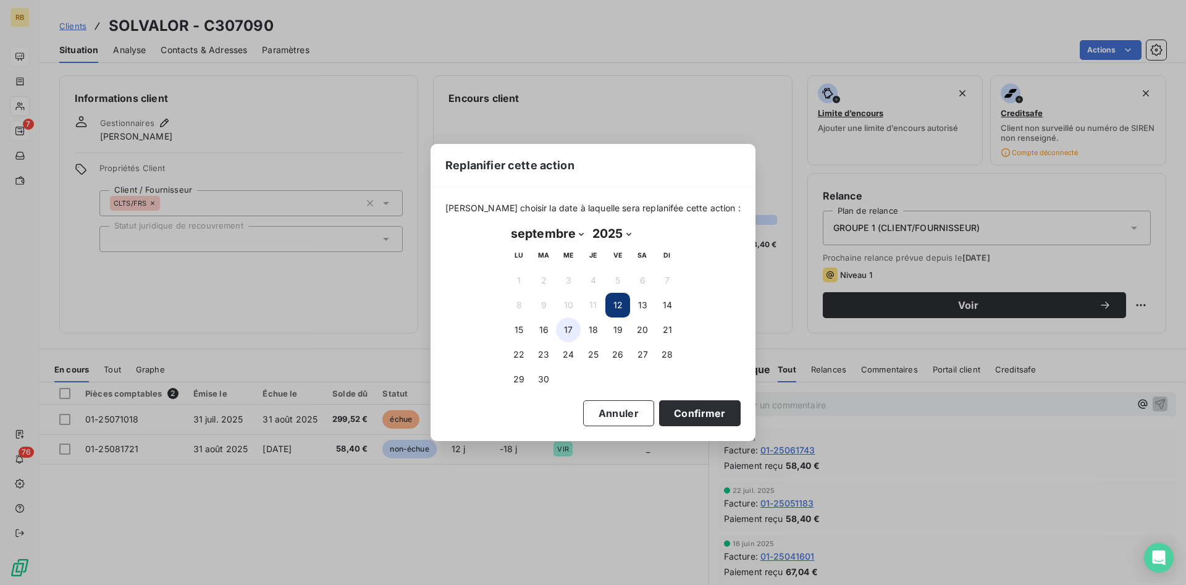
click at [568, 327] on button "17" at bounding box center [568, 329] width 25 height 25
click at [681, 413] on button "Confirmer" at bounding box center [700, 413] width 82 height 26
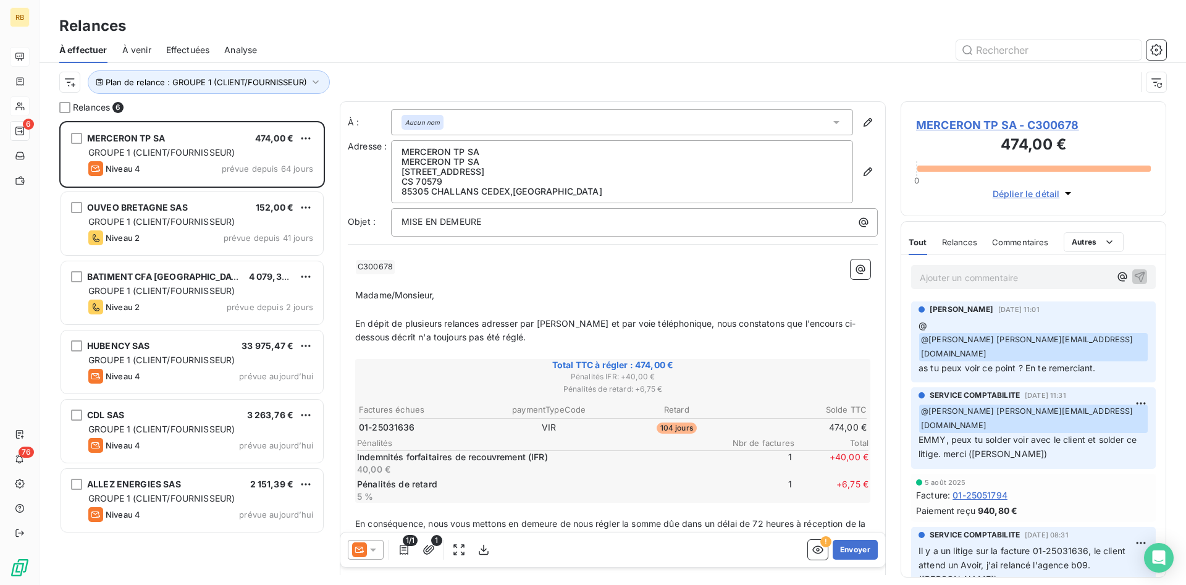
scroll to position [464, 266]
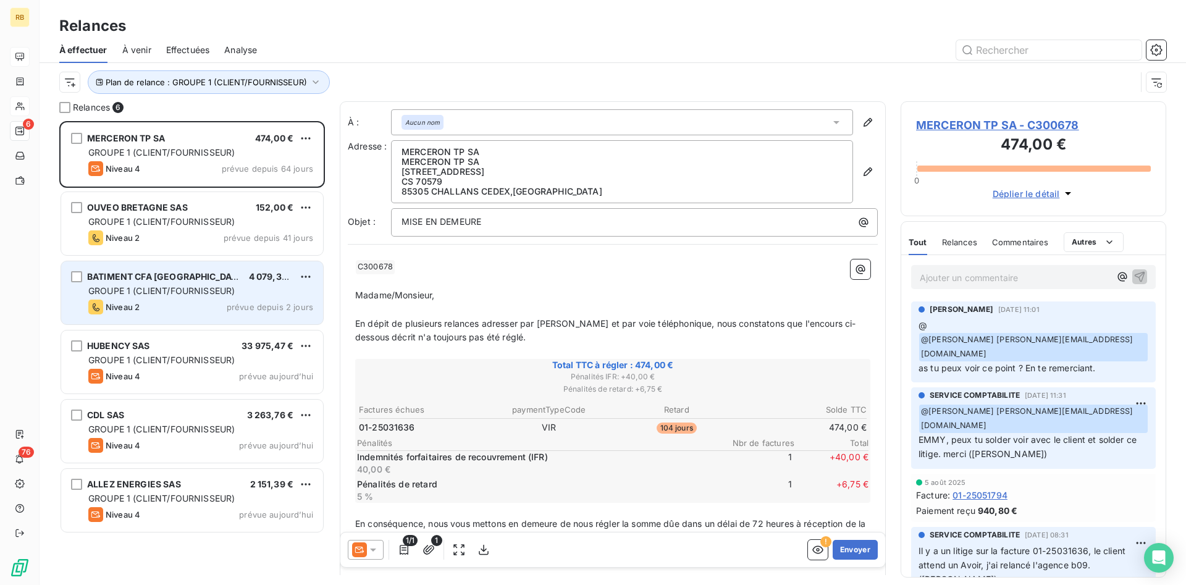
click at [207, 292] on span "GROUPE 1 (CLIENT/FOURNISSEUR)" at bounding box center [161, 290] width 146 height 11
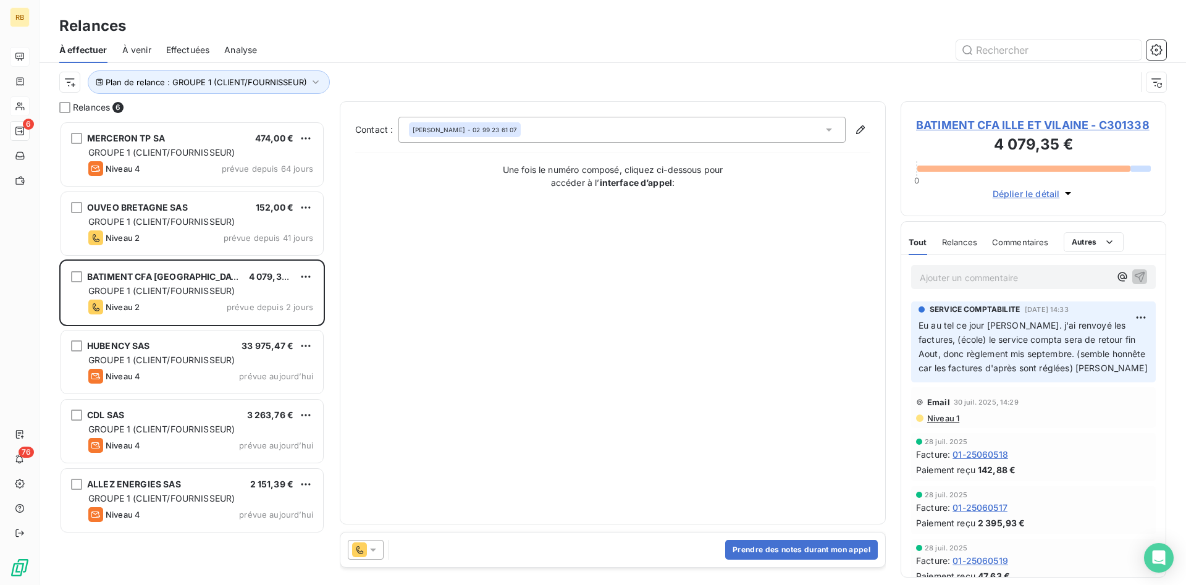
click at [1043, 122] on span "BATIMENT CFA ILLE ET VILAINE - C301338" at bounding box center [1033, 125] width 235 height 17
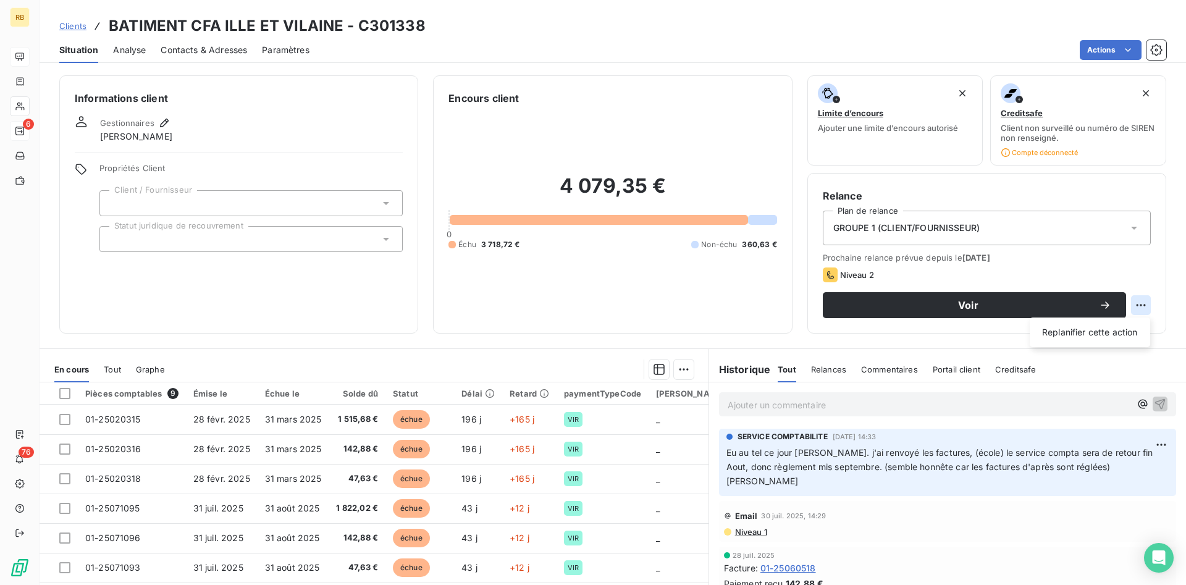
click at [1141, 302] on html "RB 6 76 Clients BATIMENT CFA ILLE ET VILAINE - C301338 Situation Analyse Contac…" at bounding box center [593, 292] width 1186 height 585
click at [1128, 327] on div "Replanifier cette action" at bounding box center [1090, 332] width 111 height 20
select select "8"
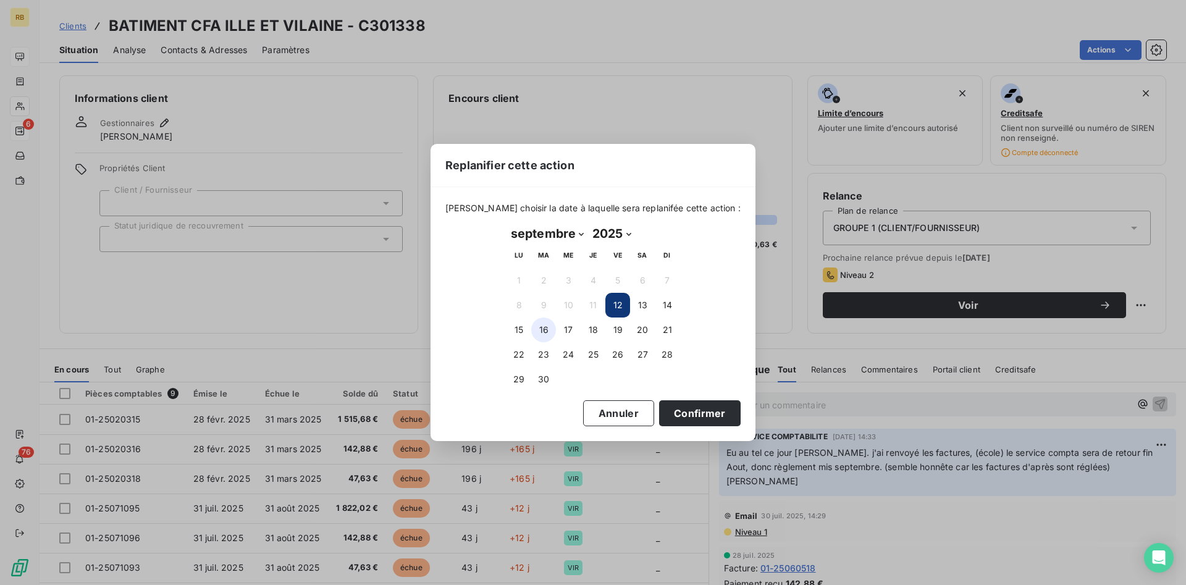
click at [544, 326] on button "16" at bounding box center [543, 329] width 25 height 25
click at [675, 411] on button "Confirmer" at bounding box center [700, 413] width 82 height 26
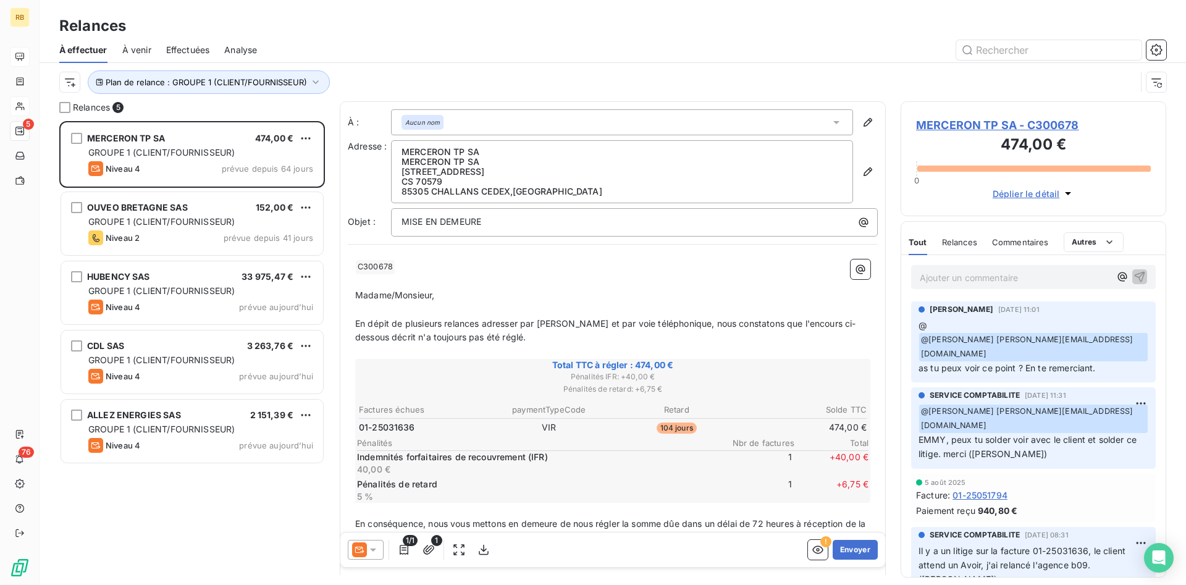
scroll to position [464, 266]
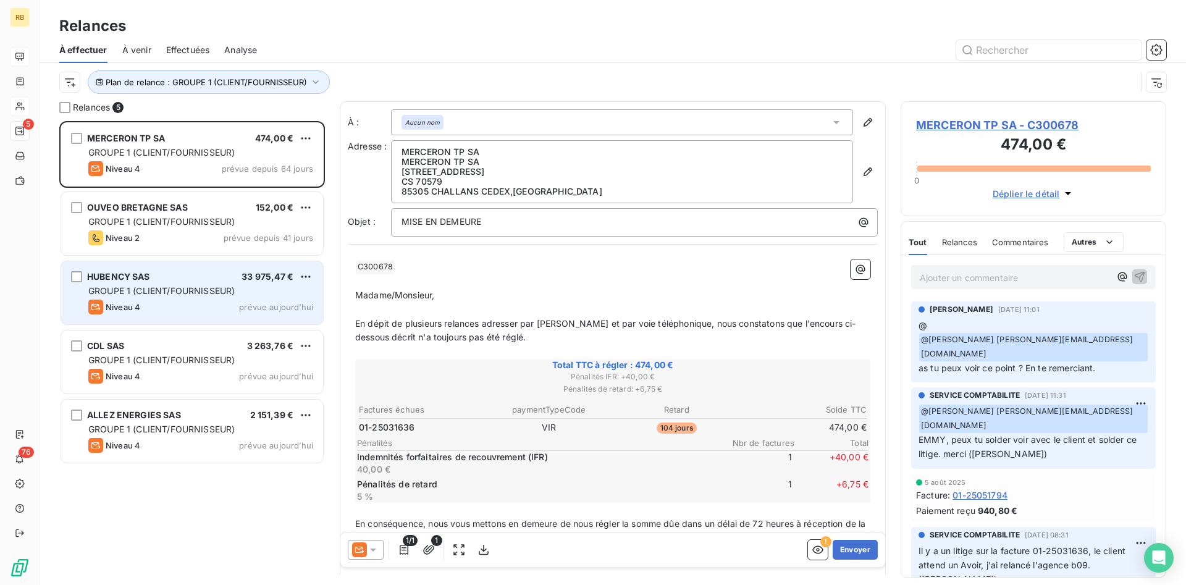
click at [186, 293] on span "GROUPE 1 (CLIENT/FOURNISSEUR)" at bounding box center [161, 290] width 146 height 11
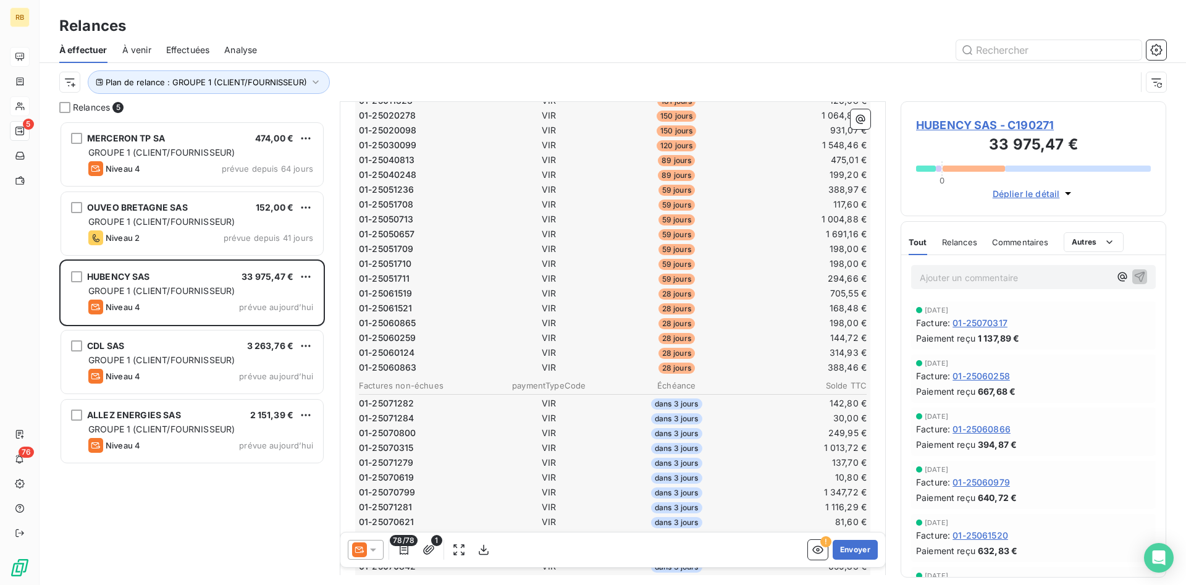
scroll to position [379, 0]
click at [378, 551] on icon at bounding box center [373, 550] width 12 height 12
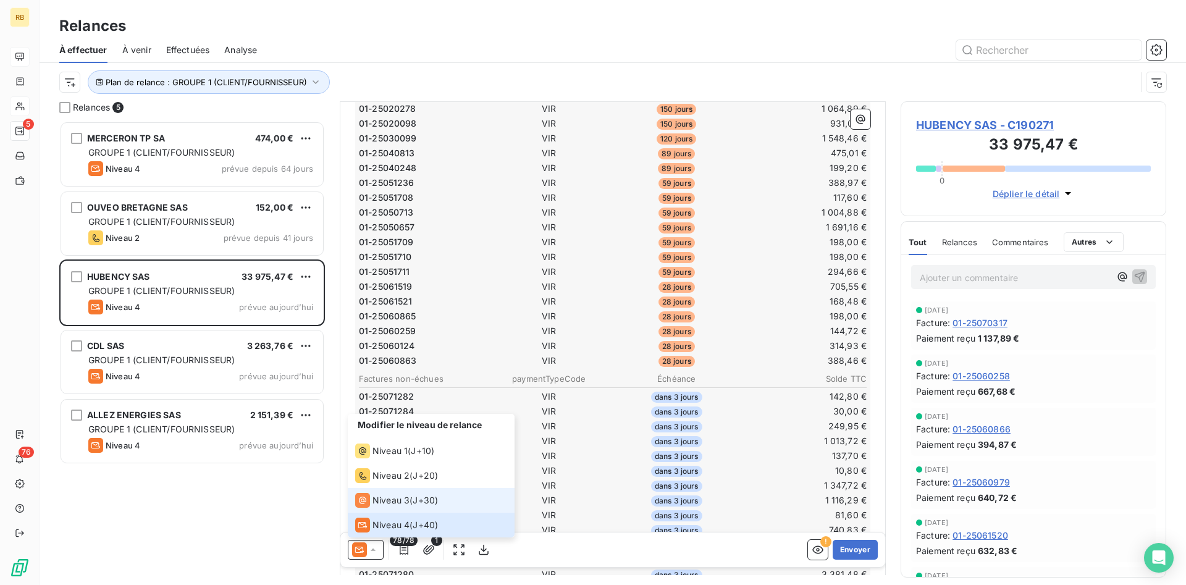
click at [404, 503] on span "Niveau 3" at bounding box center [390, 500] width 37 height 12
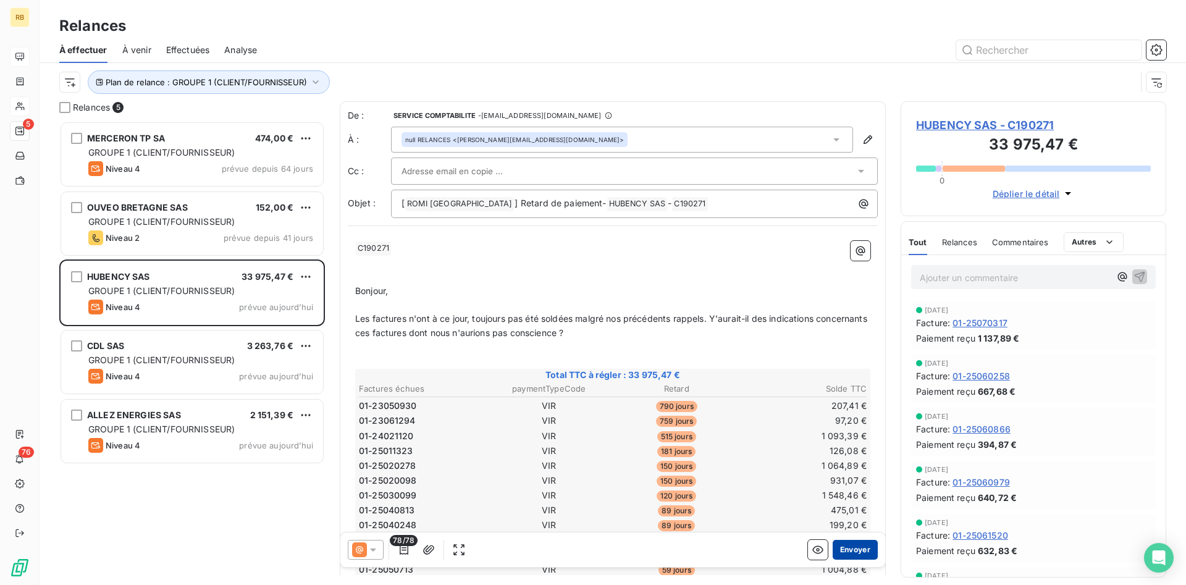
click at [859, 549] on button "Envoyer" at bounding box center [855, 550] width 45 height 20
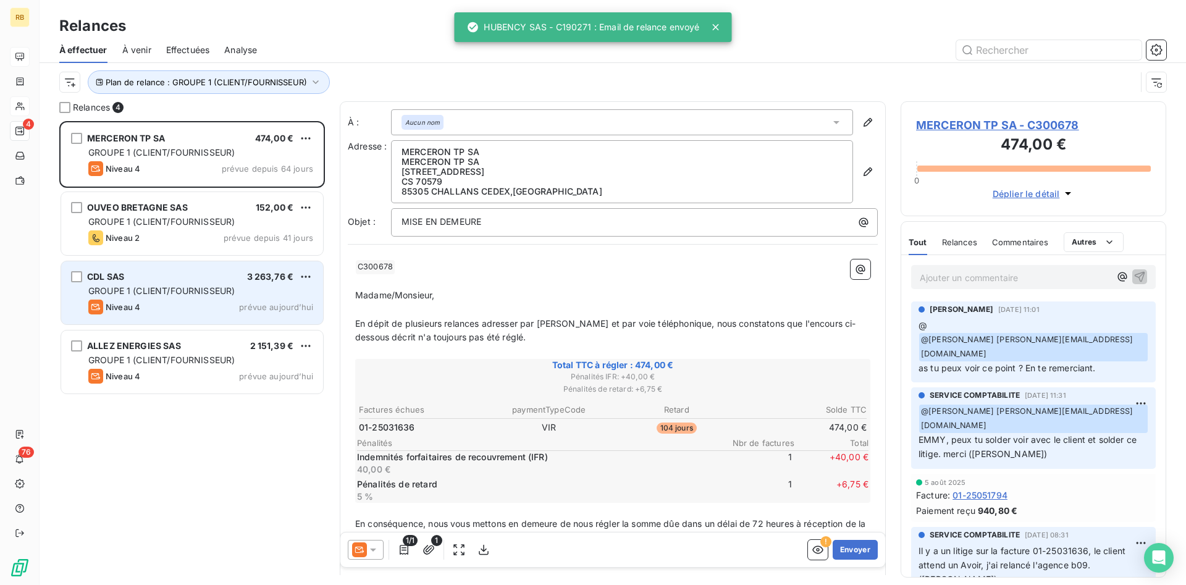
click at [219, 279] on div "CDL SAS 3 263,76 €" at bounding box center [200, 276] width 225 height 11
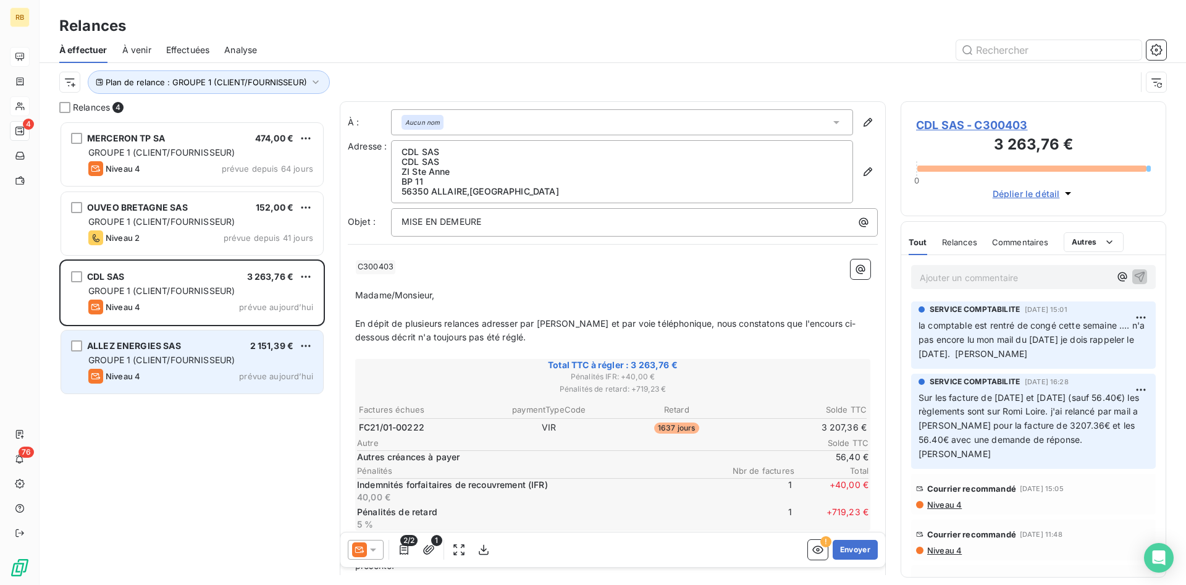
click at [267, 366] on div "GROUPE 1 (CLIENT/FOURNISSEUR)" at bounding box center [200, 360] width 225 height 12
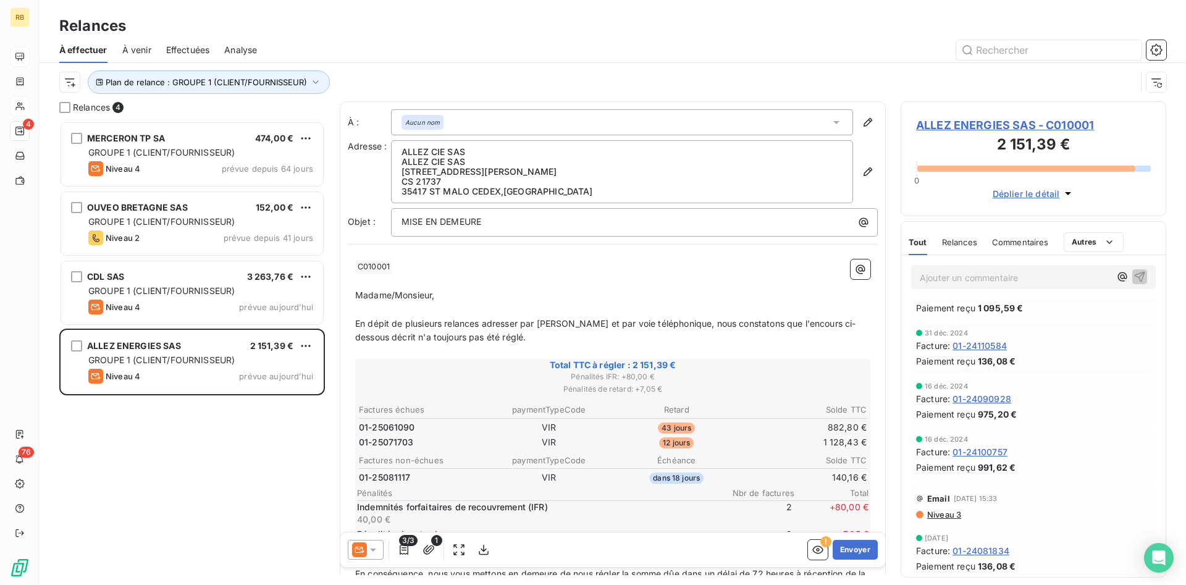
scroll to position [315, 0]
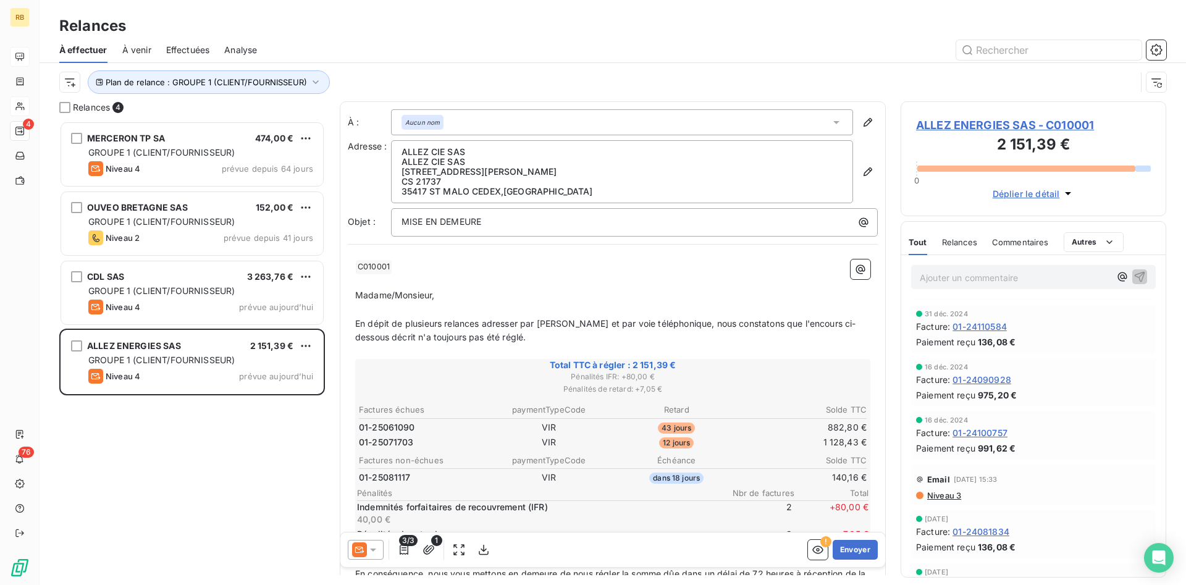
click at [371, 552] on icon at bounding box center [373, 550] width 12 height 12
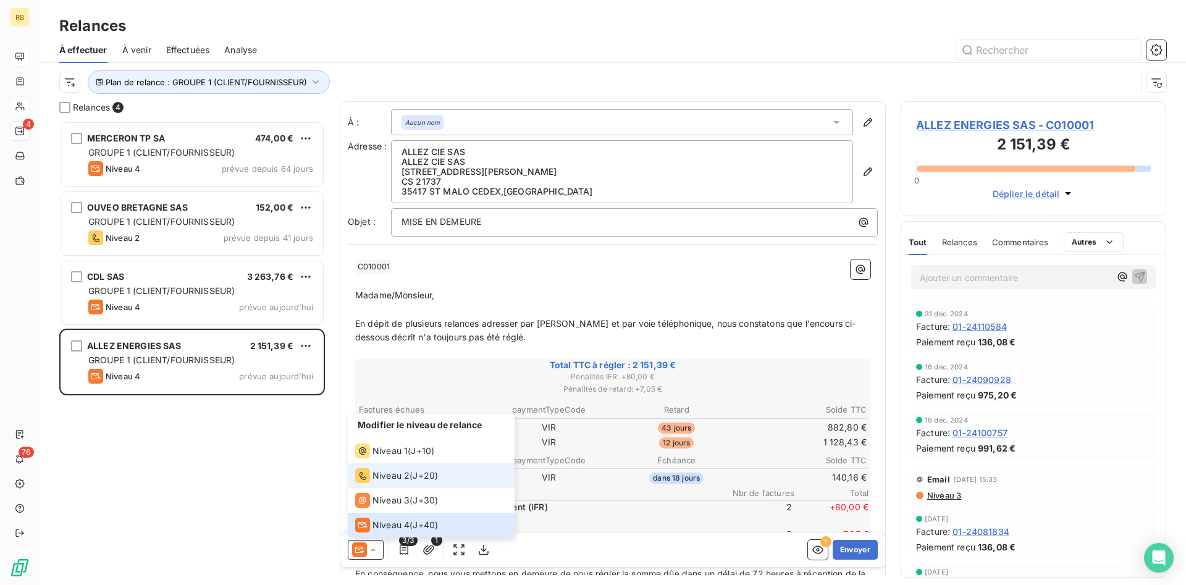
click at [396, 474] on span "Niveau 2" at bounding box center [390, 475] width 37 height 12
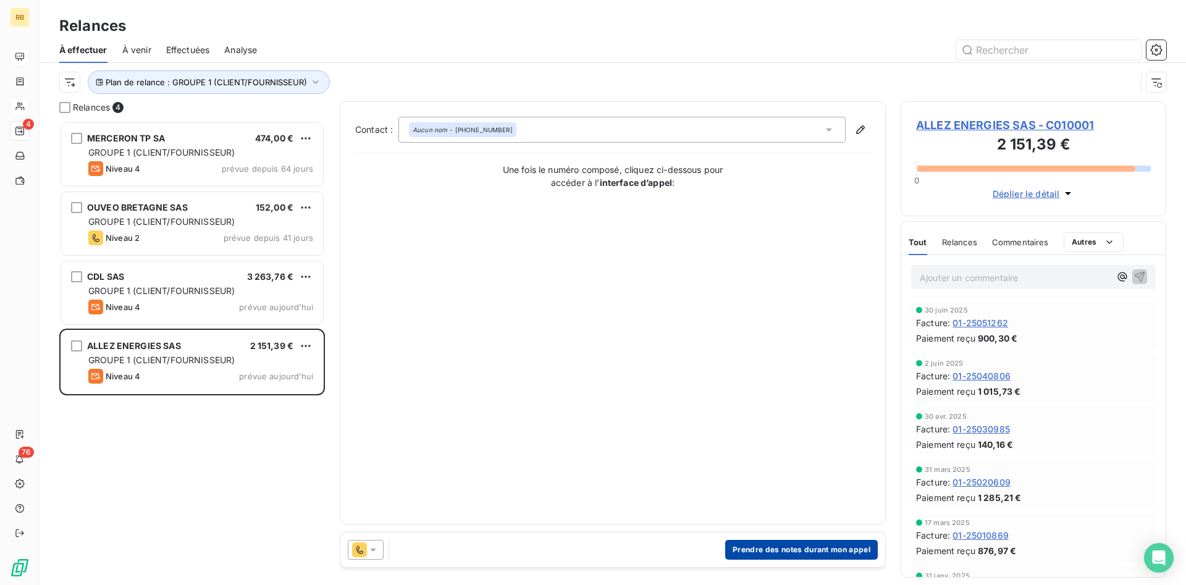
click at [774, 545] on button "Prendre des notes durant mon appel" at bounding box center [801, 550] width 153 height 20
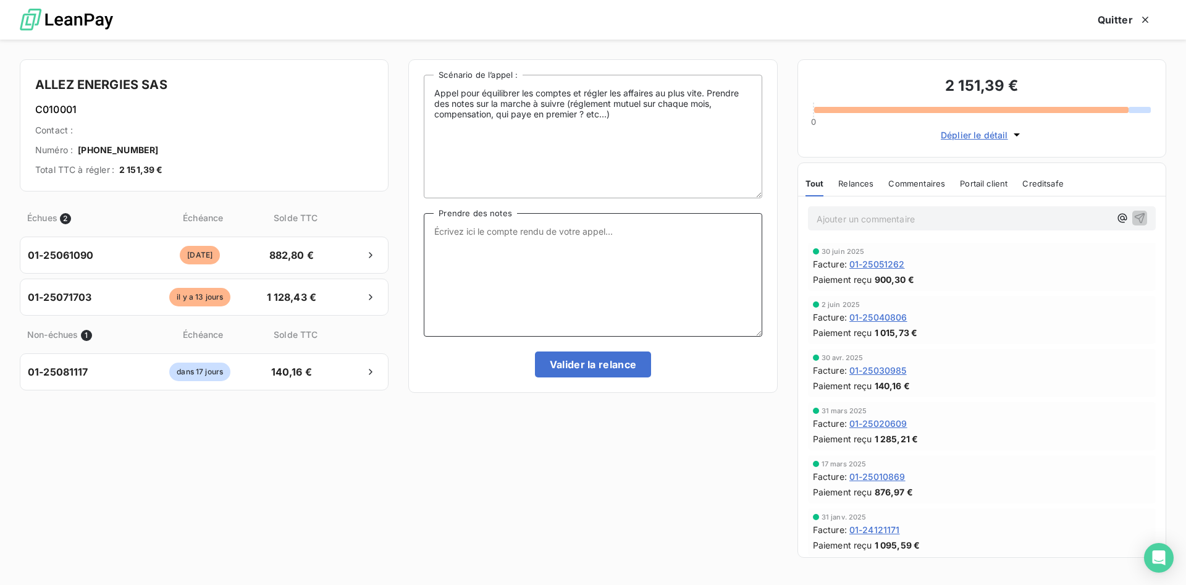
drag, startPoint x: 608, startPoint y: 242, endPoint x: 750, endPoint y: 235, distance: 142.2
click at [612, 242] on textarea "Prendre des notes" at bounding box center [593, 275] width 338 height 124
type textarea "TEL CE JOUR. RGLT EN COURS"
click at [617, 367] on button "Valider la relance" at bounding box center [593, 364] width 117 height 26
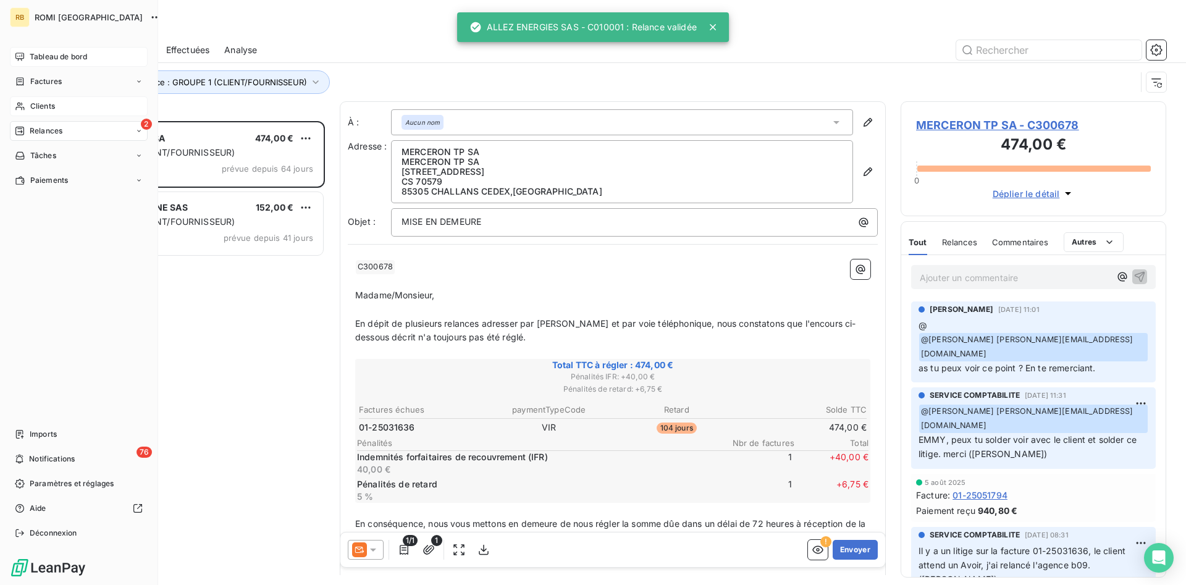
click at [70, 57] on span "Tableau de bord" at bounding box center [58, 56] width 57 height 11
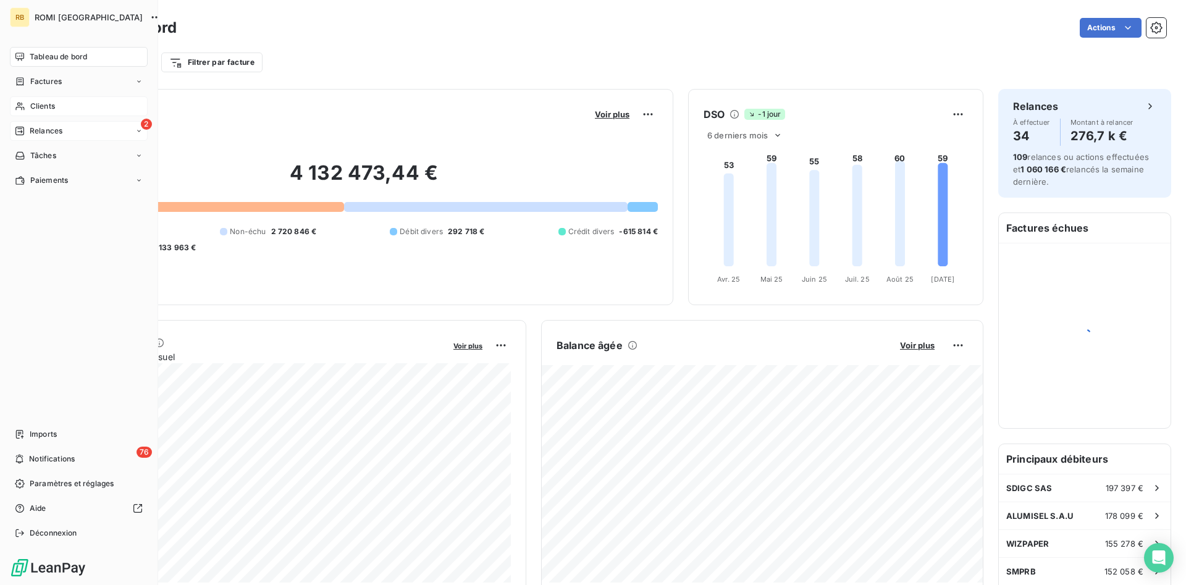
click at [59, 128] on span "Relances" at bounding box center [46, 130] width 33 height 11
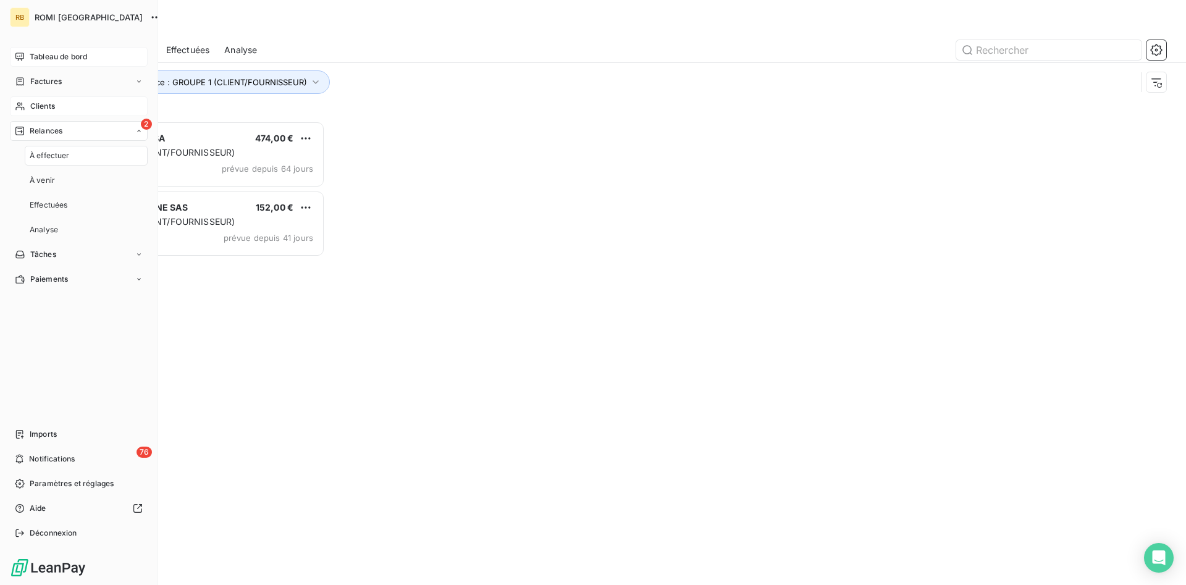
scroll to position [464, 266]
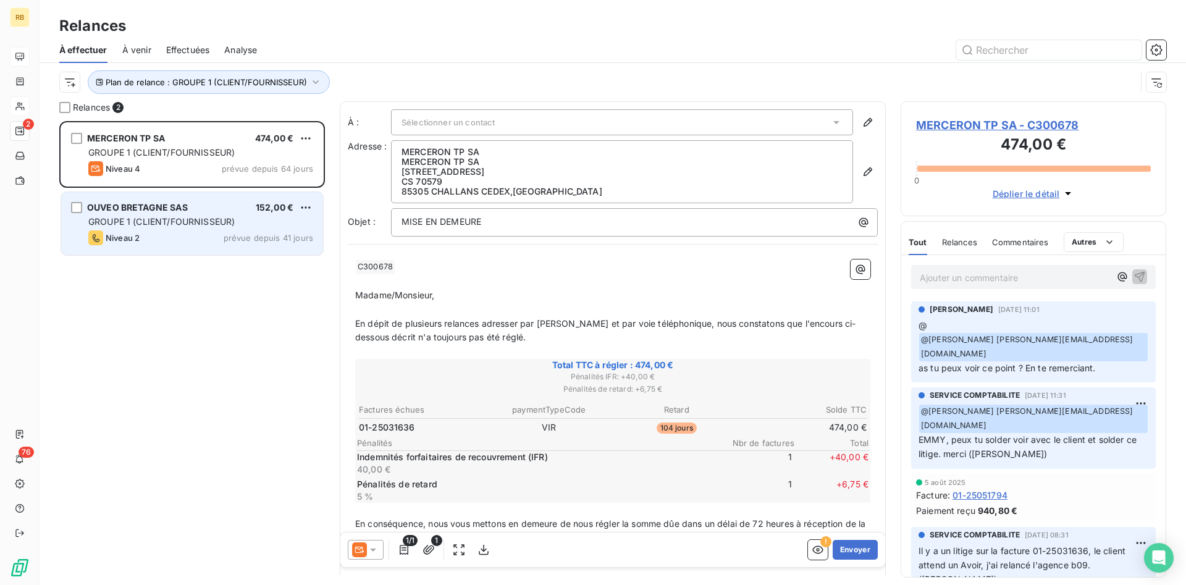
click at [238, 231] on div "Niveau 2 prévue depuis 41 jours" at bounding box center [200, 237] width 225 height 15
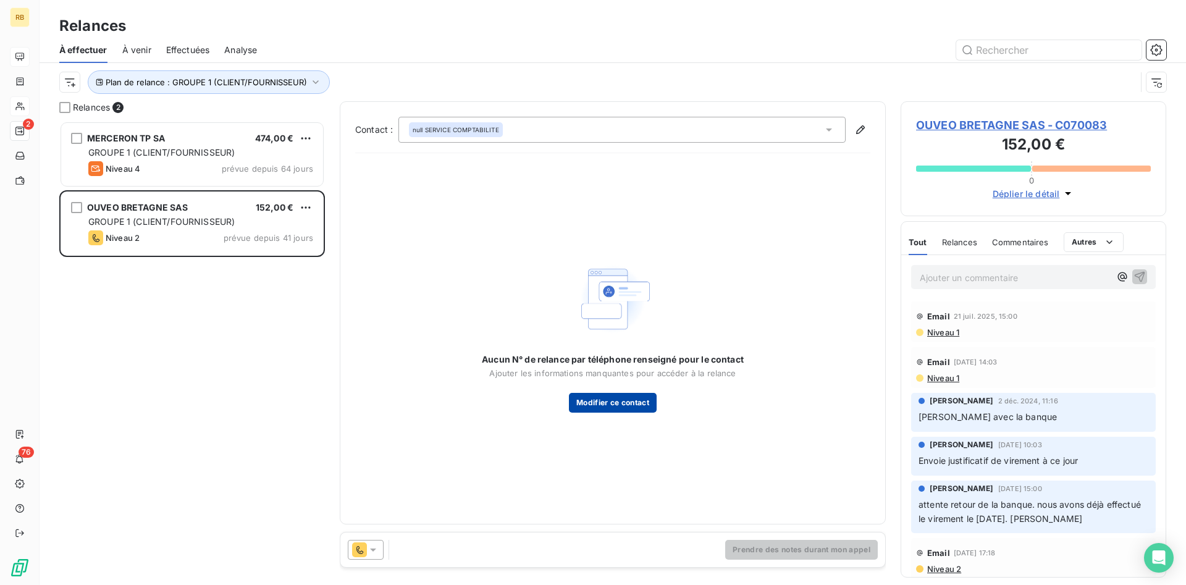
click at [601, 399] on button "Modifier ce contact" at bounding box center [613, 403] width 88 height 20
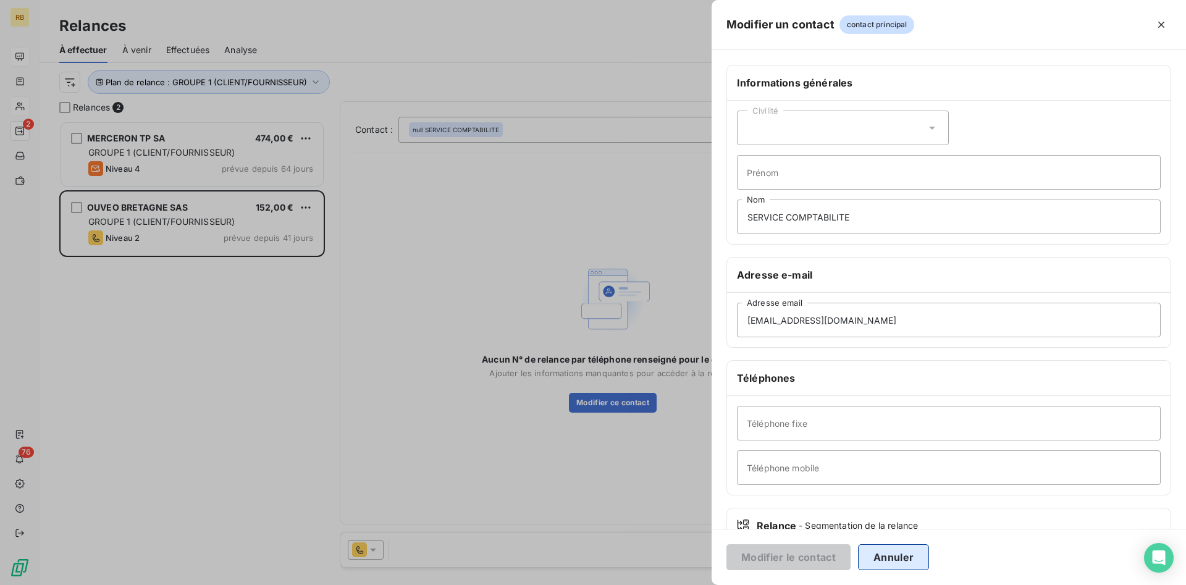
click at [876, 546] on button "Annuler" at bounding box center [893, 557] width 71 height 26
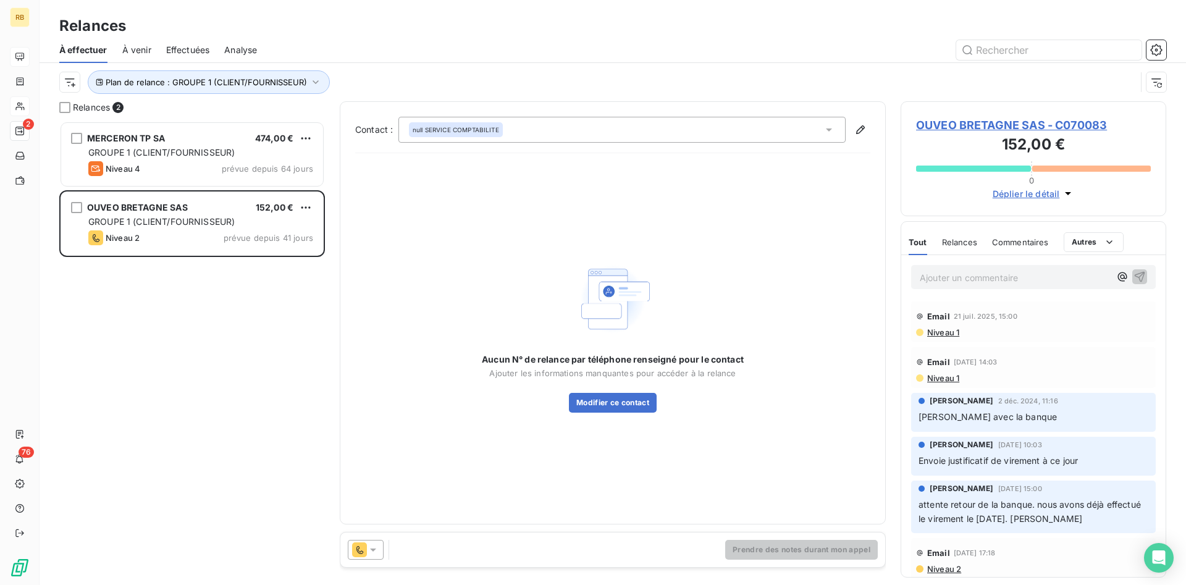
click at [379, 545] on icon at bounding box center [373, 550] width 12 height 12
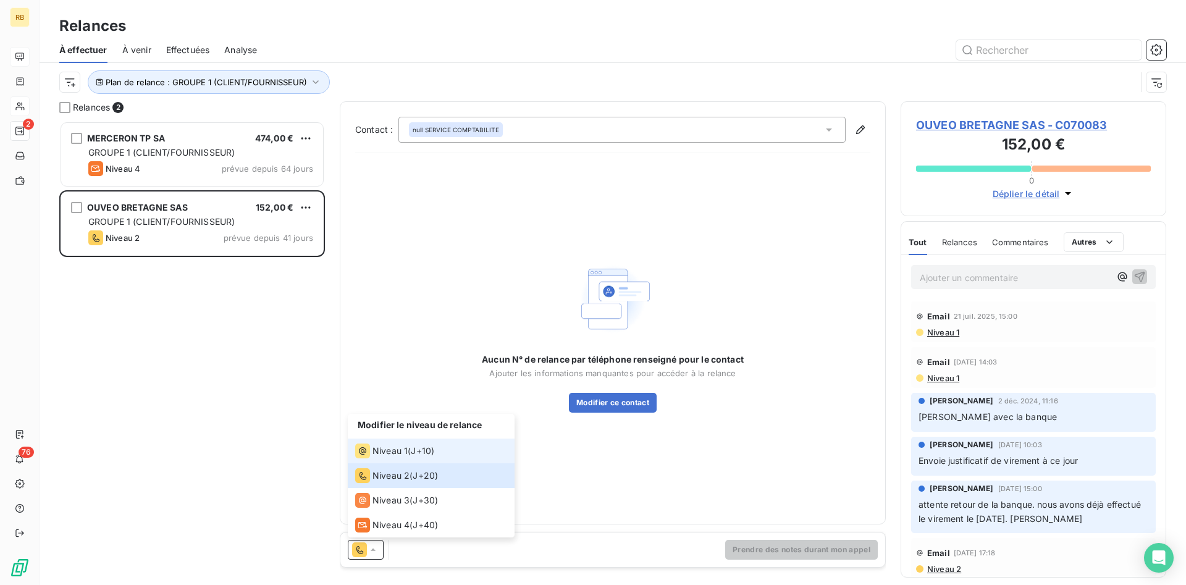
click at [400, 453] on span "Niveau 1" at bounding box center [389, 451] width 35 height 12
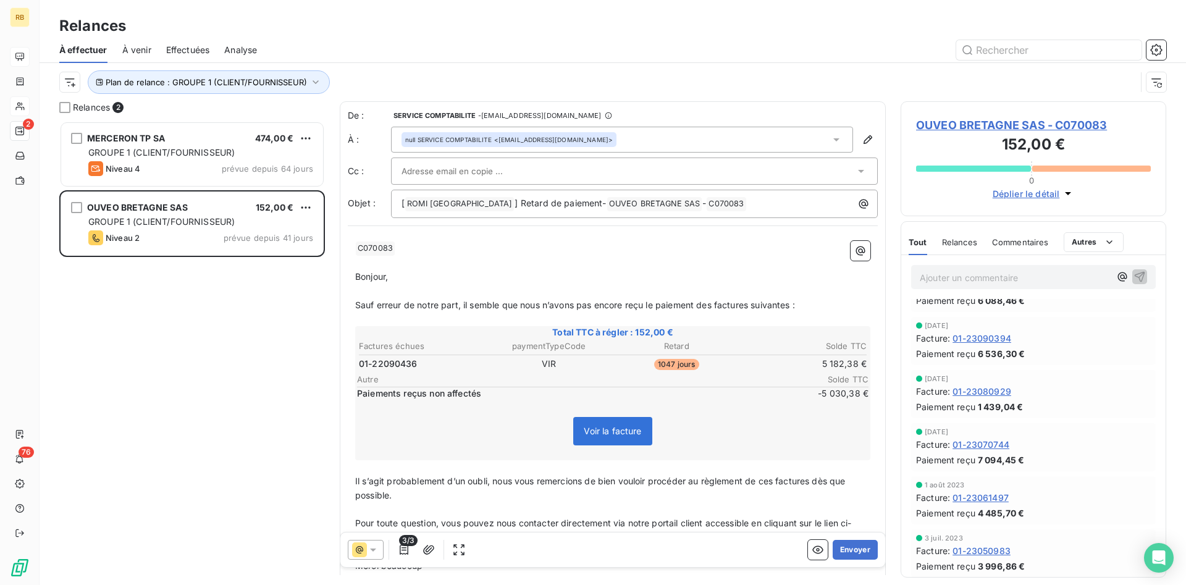
scroll to position [945, 0]
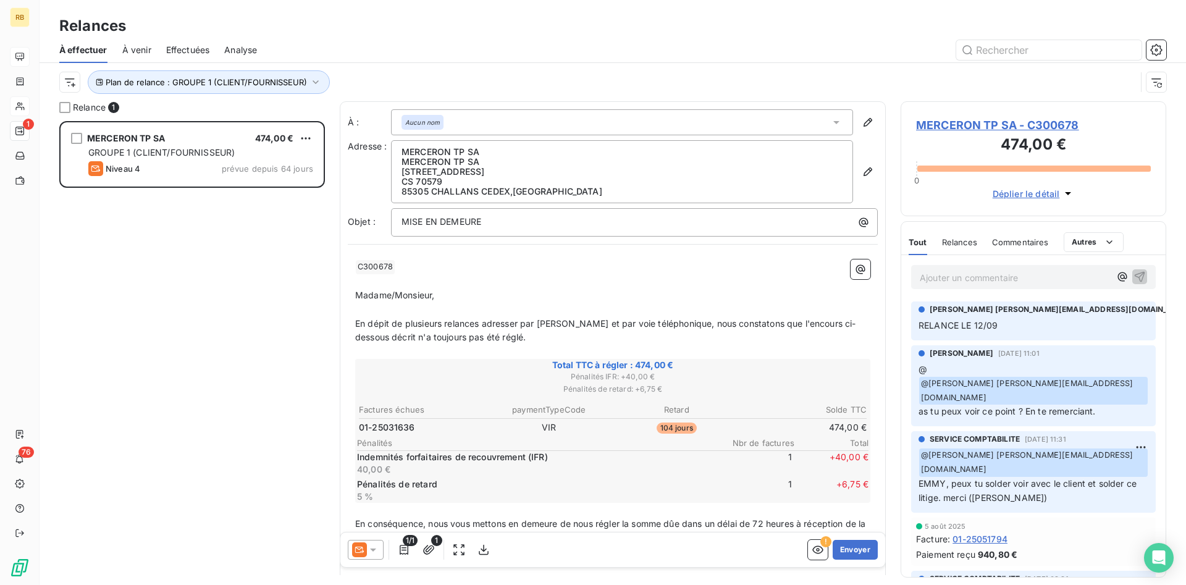
click at [186, 51] on span "Effectuées" at bounding box center [188, 50] width 44 height 12
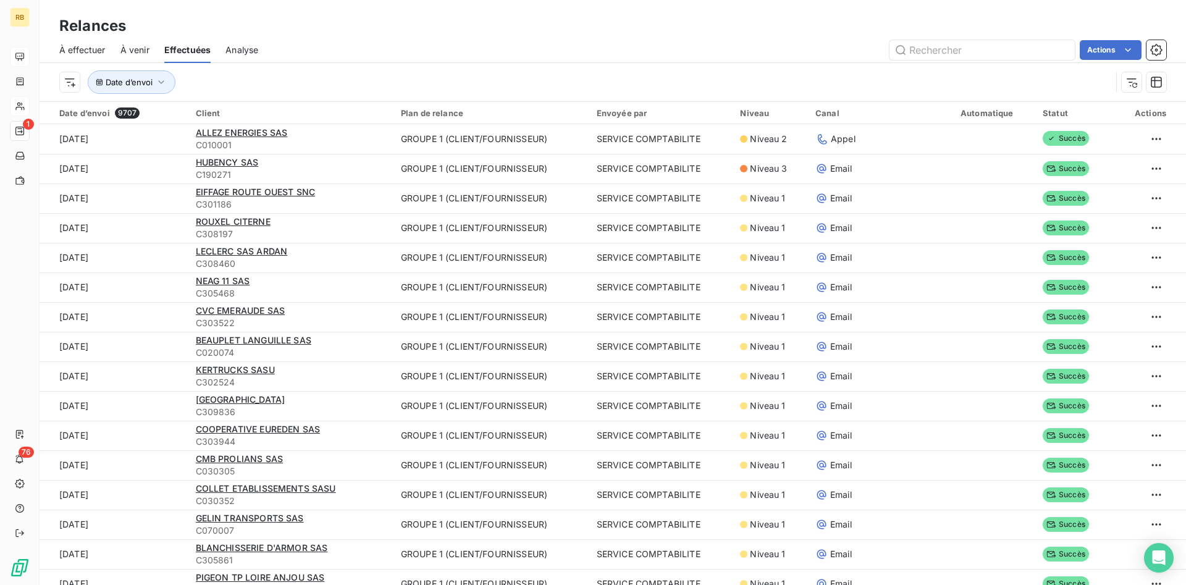
click at [72, 45] on span "À effectuer" at bounding box center [82, 50] width 46 height 12
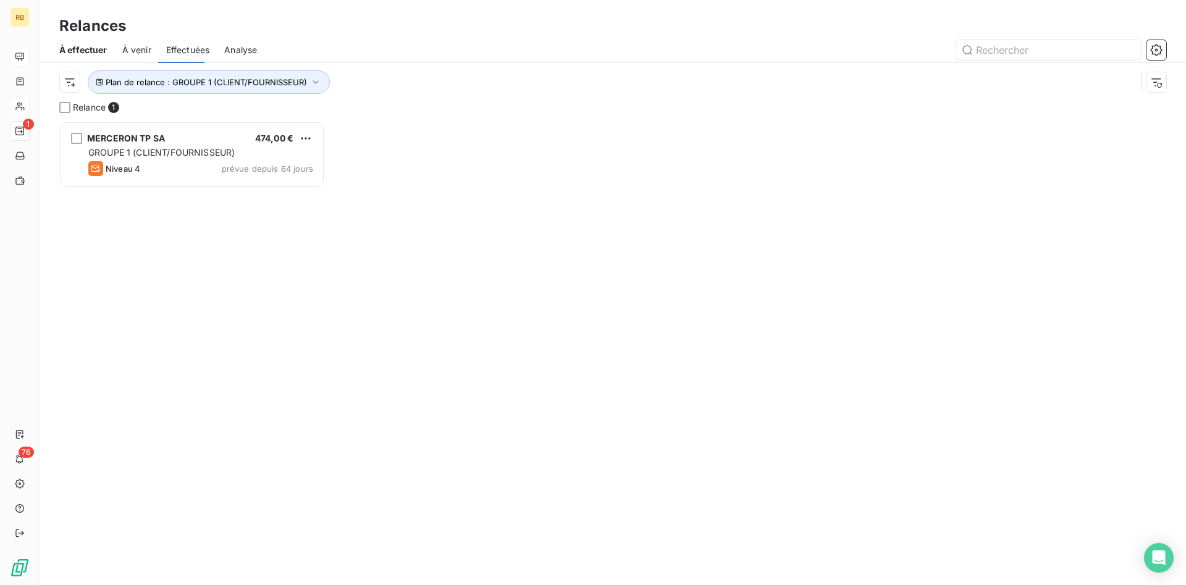
scroll to position [464, 266]
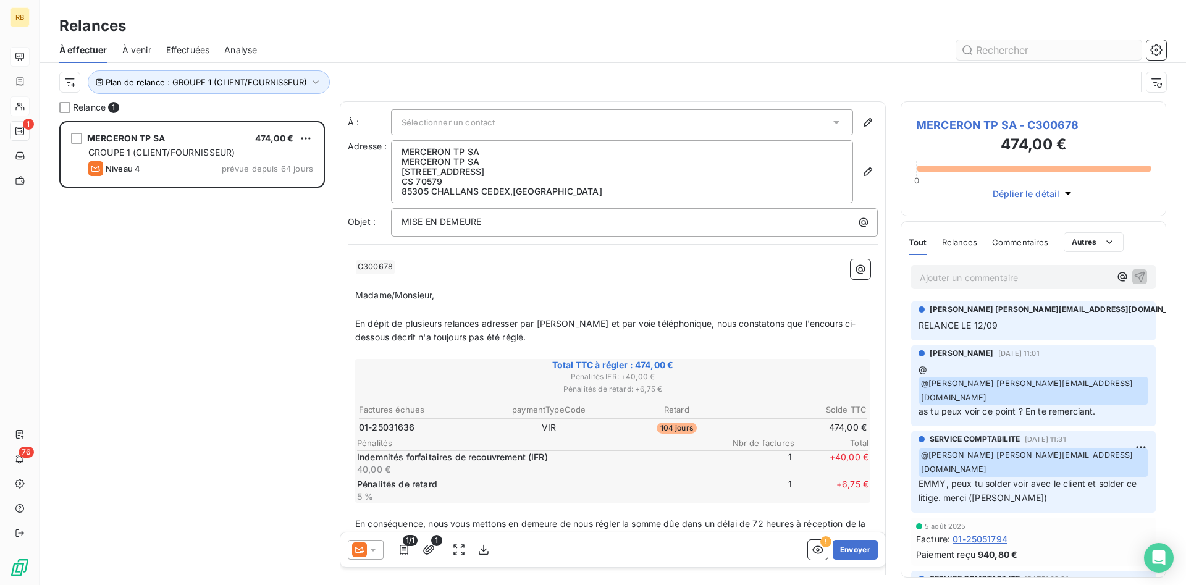
click at [1001, 48] on input "text" at bounding box center [1048, 50] width 185 height 20
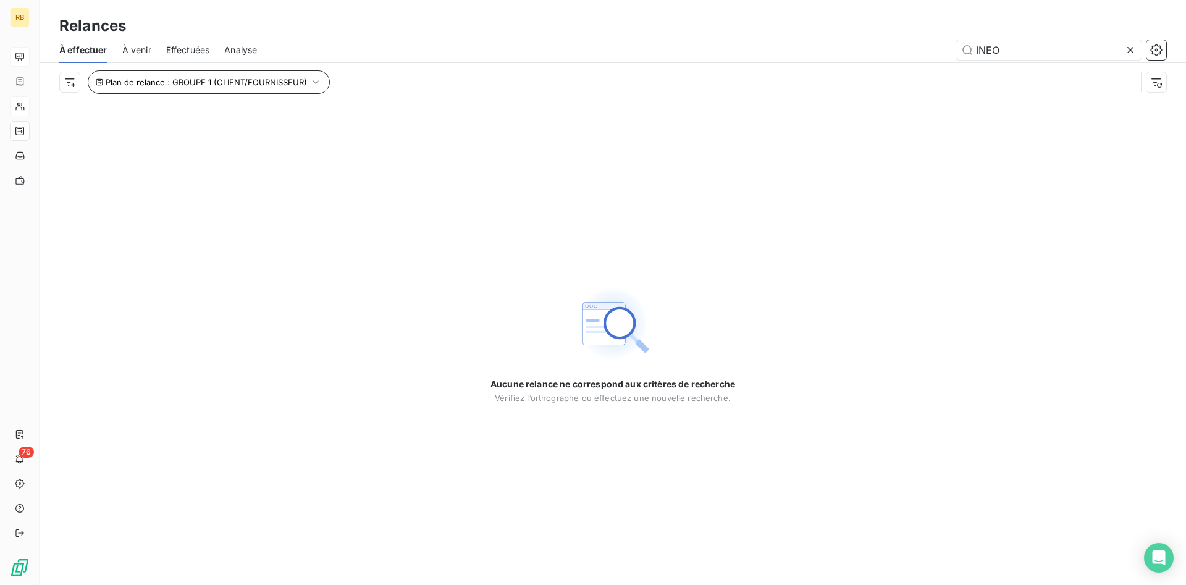
type input "INEO"
click at [309, 78] on icon "button" at bounding box center [315, 82] width 12 height 12
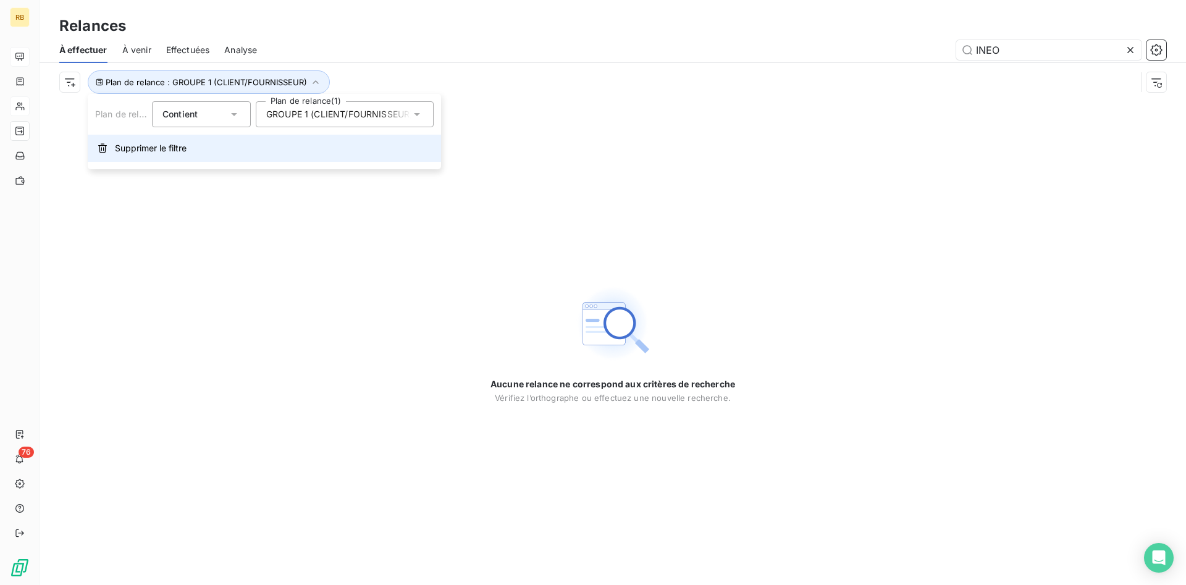
click at [176, 146] on span "Supprimer le filtre" at bounding box center [151, 148] width 72 height 12
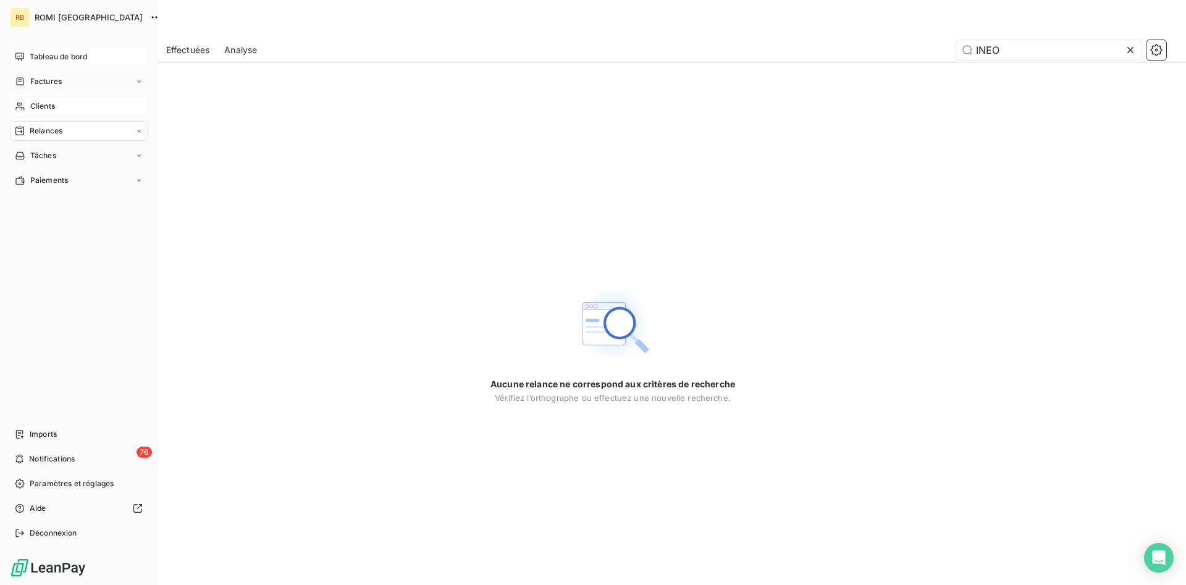
click at [51, 107] on span "Clients" at bounding box center [42, 106] width 25 height 11
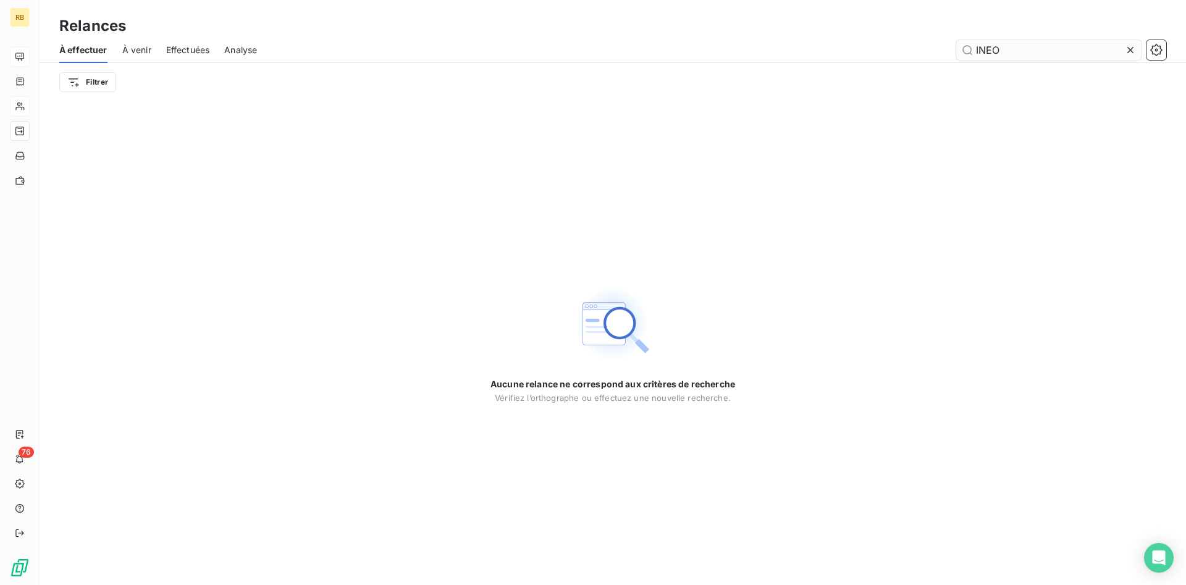
click at [1040, 48] on input "INEO" at bounding box center [1048, 50] width 185 height 20
drag, startPoint x: 1010, startPoint y: 47, endPoint x: 751, endPoint y: 49, distance: 258.8
click at [956, 48] on input "INEO" at bounding box center [1048, 50] width 185 height 20
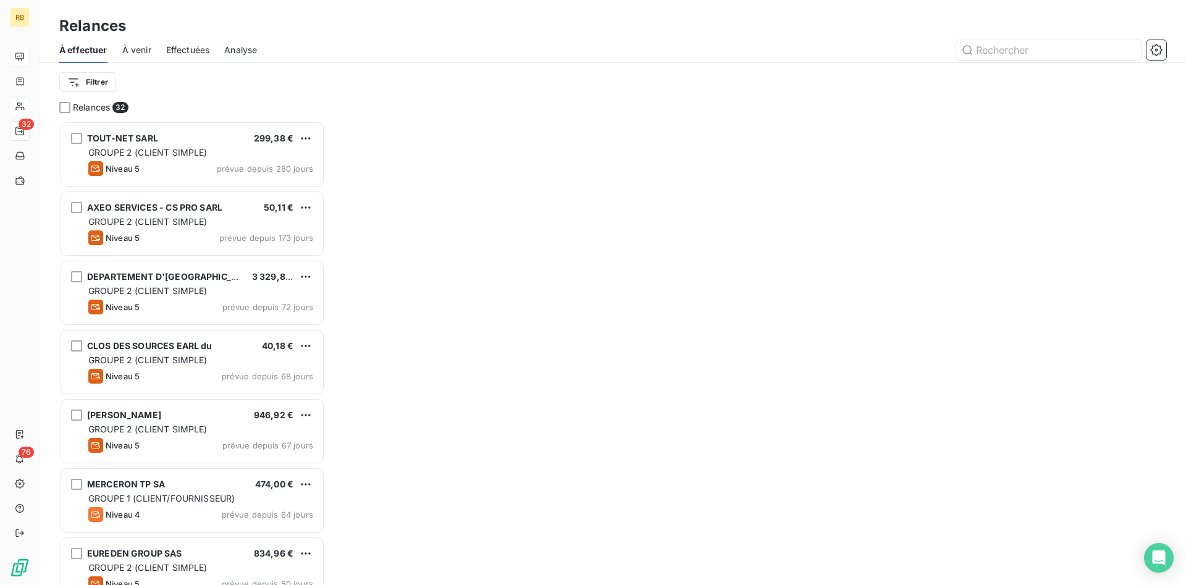
scroll to position [464, 266]
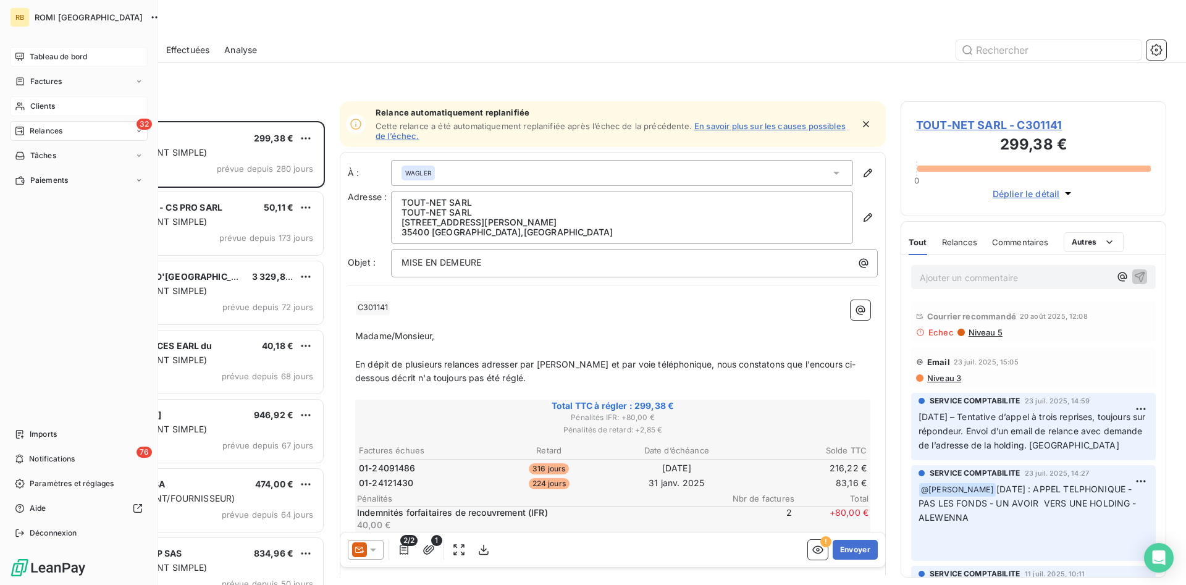
click at [53, 106] on span "Clients" at bounding box center [42, 106] width 25 height 11
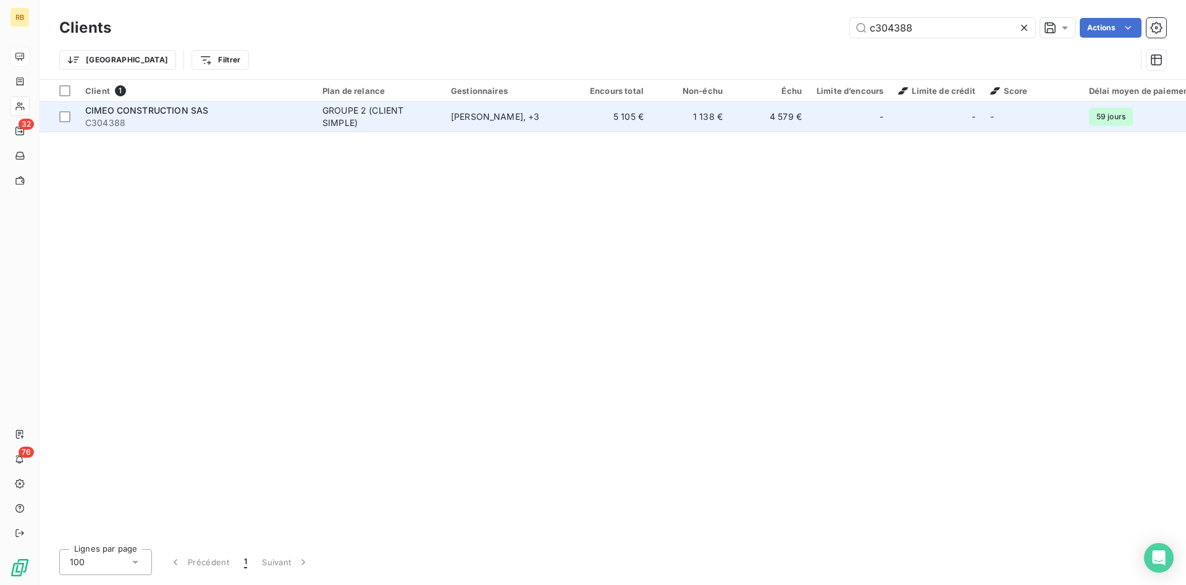
click at [696, 121] on td "1 138 €" at bounding box center [690, 117] width 79 height 30
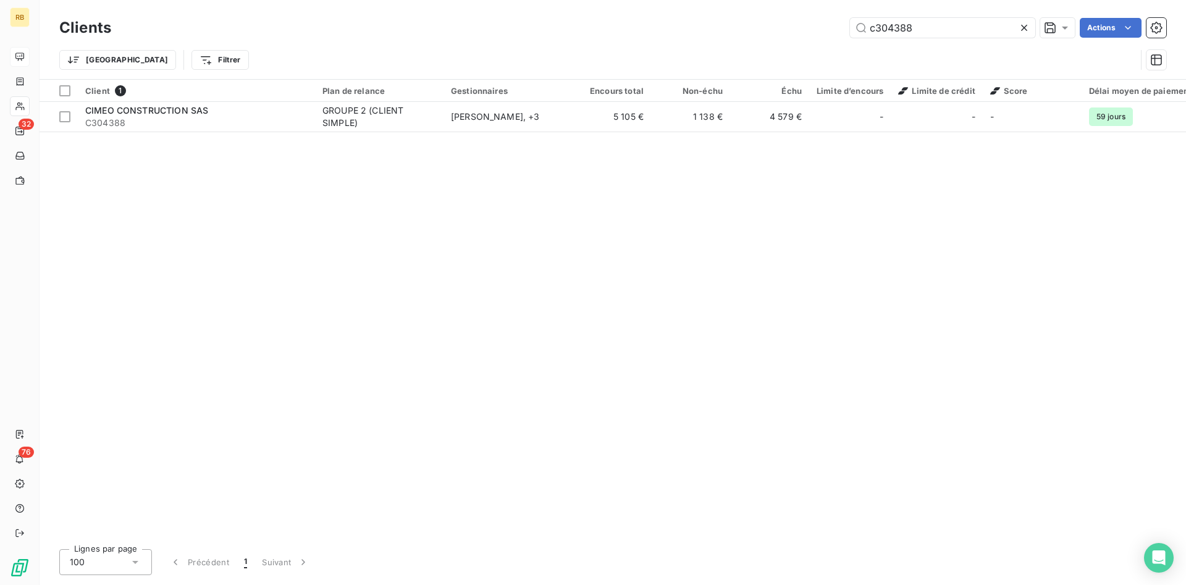
drag, startPoint x: 973, startPoint y: 31, endPoint x: 544, endPoint y: 7, distance: 430.0
click at [850, 18] on input "c304388" at bounding box center [942, 28] width 185 height 20
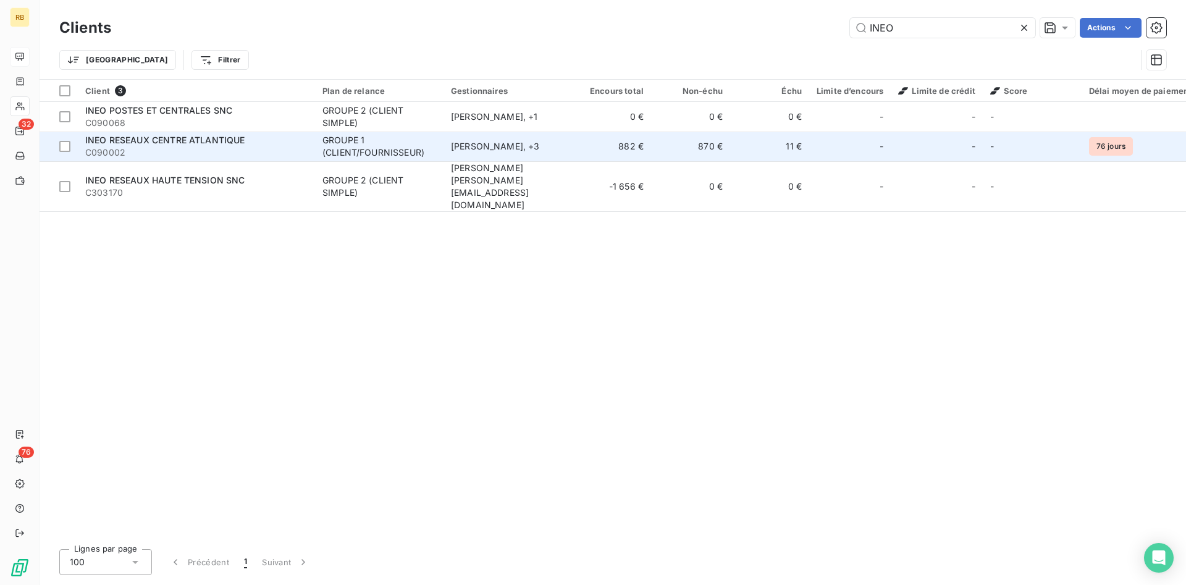
type input "INEO"
click at [761, 148] on td "11 €" at bounding box center [769, 147] width 79 height 30
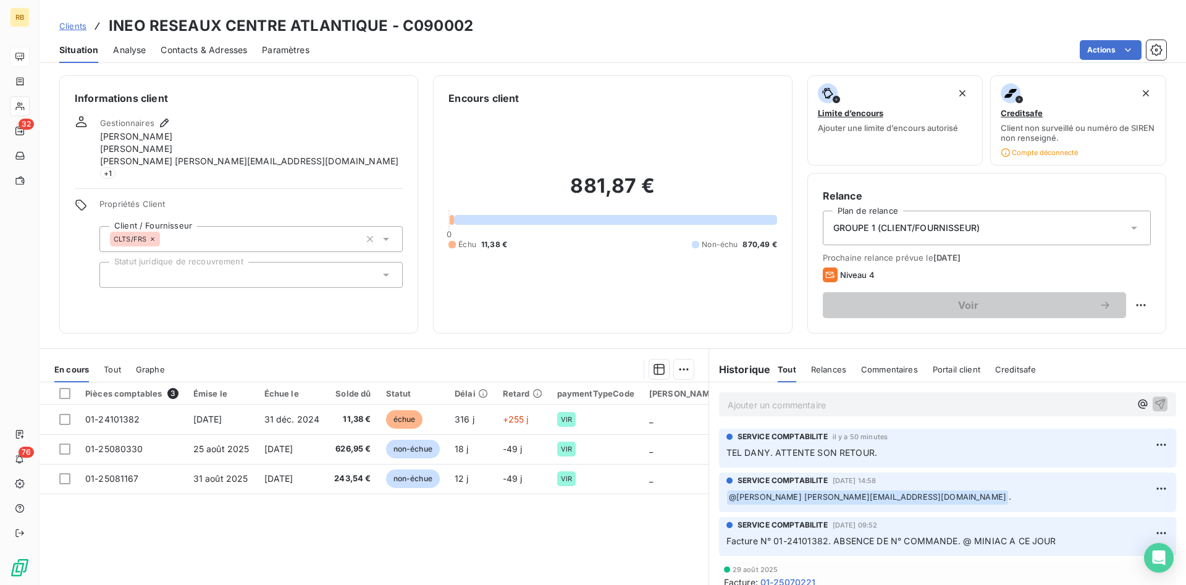
click at [917, 410] on p "Ajouter un commentaire ﻿" at bounding box center [929, 404] width 403 height 15
click at [1161, 398] on icon "button" at bounding box center [1160, 403] width 12 height 12
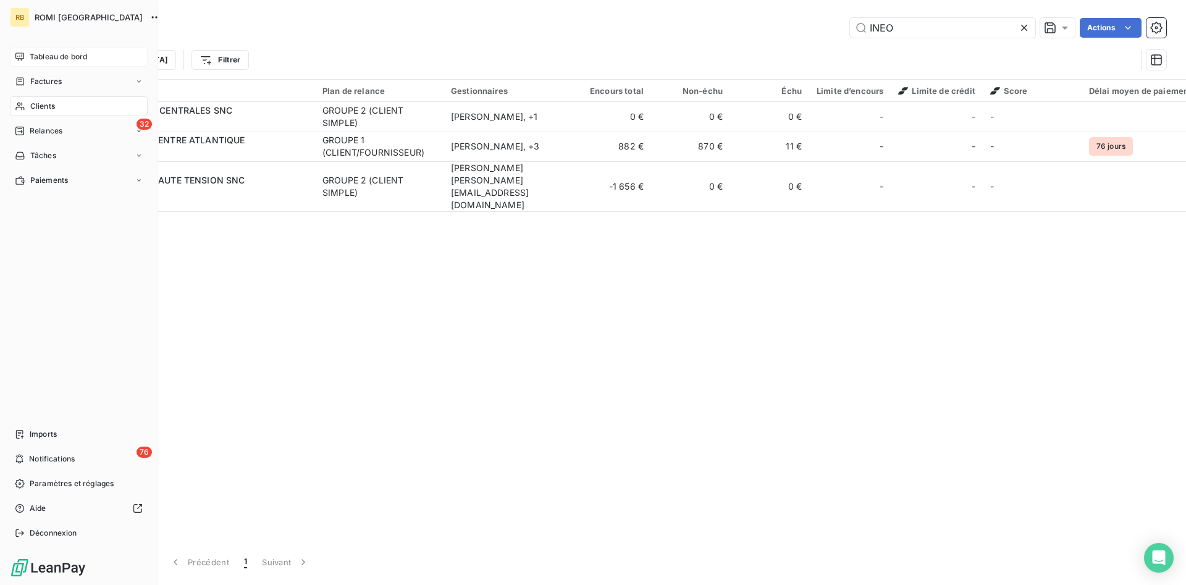
click at [46, 54] on span "Tableau de bord" at bounding box center [58, 56] width 57 height 11
